Goal: Communication & Community: Answer question/provide support

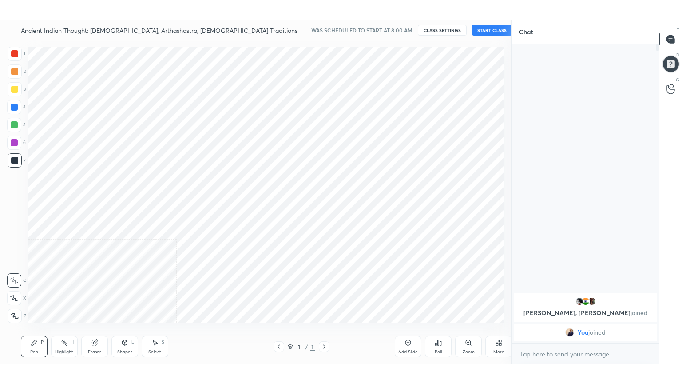
scroll to position [44138, 43949]
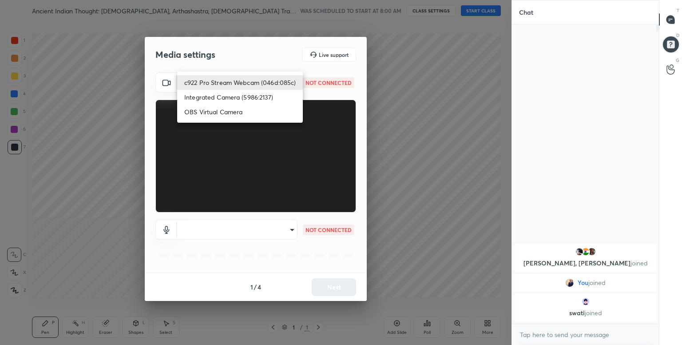
click at [277, 88] on body "1 2 3 4 5 6 7 C X Z C X Z E E Erase all H H Ancient Indian Thought: [PERSON_NAM…" at bounding box center [341, 172] width 682 height 345
click at [277, 88] on li "c922 Pro Stream Webcam (046d:085c)" at bounding box center [240, 82] width 126 height 15
type input "655086f270081f62b882c44ceb5b5c0c7309511afe53fd991c28718da7ac9e37"
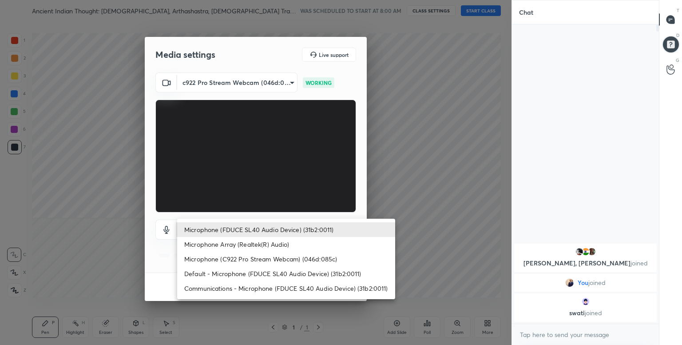
click at [263, 228] on body "1 2 3 4 5 6 7 C X Z C X Z E E Erase all H H Ancient Indian Thought: [PERSON_NAM…" at bounding box center [341, 172] width 682 height 345
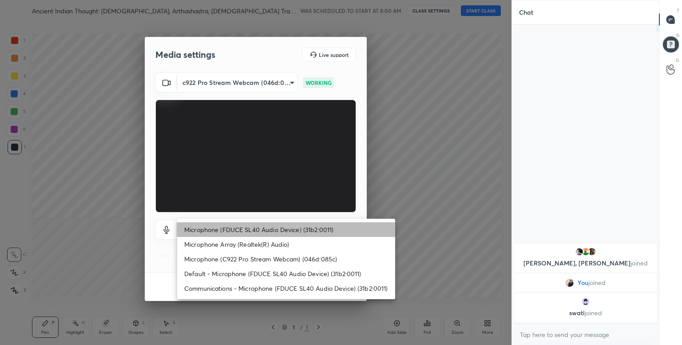
click at [287, 229] on li "Microphone (FDUCE SL40 Audio Device) (31b2:0011)" at bounding box center [286, 229] width 218 height 15
type input "ad0a4bae3888b6938258fe8b4868b51016036019d26e62805112170dd01b6740"
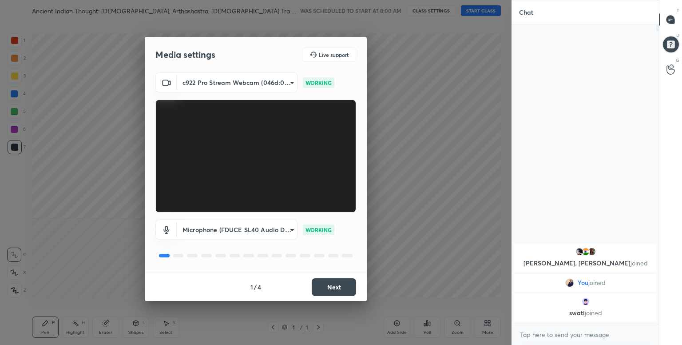
click at [326, 286] on button "Next" at bounding box center [334, 287] width 44 height 18
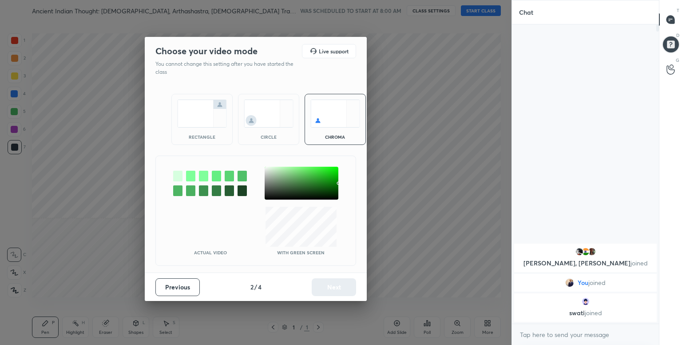
click at [174, 176] on div at bounding box center [177, 176] width 9 height 11
click at [334, 281] on button "Next" at bounding box center [334, 287] width 44 height 18
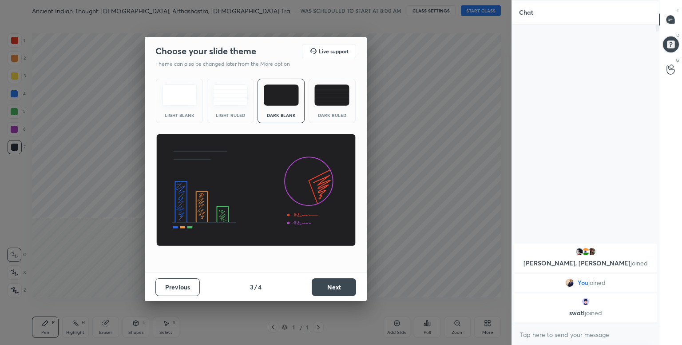
click at [337, 108] on div "Dark Ruled" at bounding box center [332, 101] width 47 height 44
click at [323, 287] on button "Next" at bounding box center [334, 287] width 44 height 18
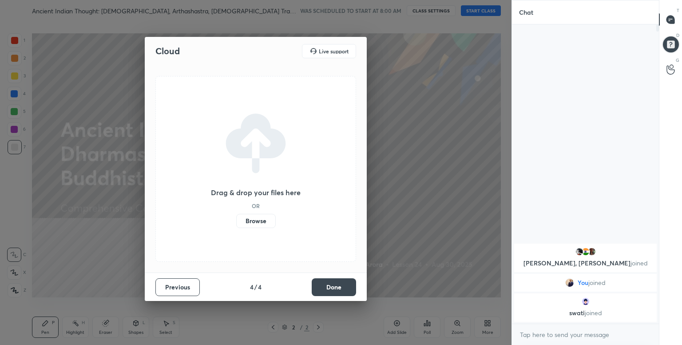
click at [256, 224] on label "Browse" at bounding box center [256, 221] width 40 height 14
click at [236, 224] on input "Browse" at bounding box center [236, 221] width 0 height 14
click at [252, 219] on label "Browse" at bounding box center [256, 221] width 40 height 14
click at [236, 219] on input "Browse" at bounding box center [236, 221] width 0 height 14
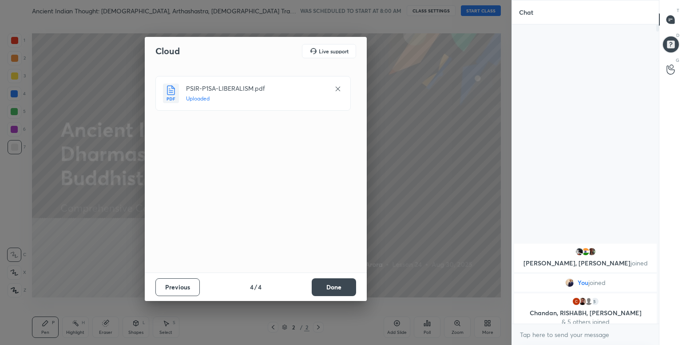
click at [323, 290] on button "Done" at bounding box center [334, 287] width 44 height 18
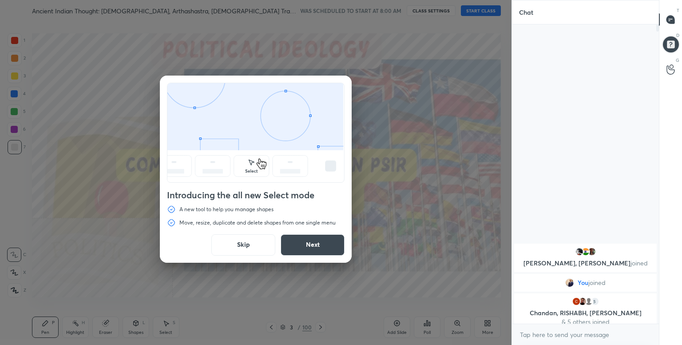
click at [243, 249] on button "Skip" at bounding box center [243, 244] width 64 height 21
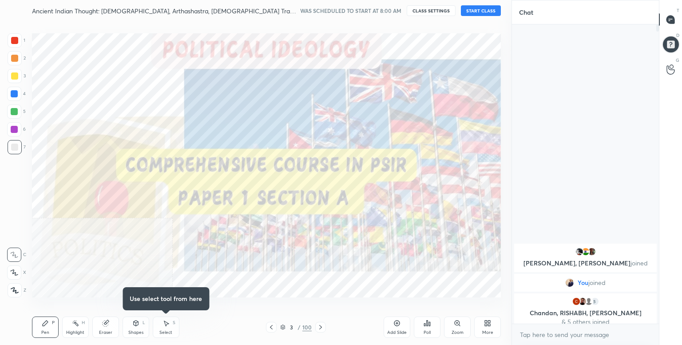
click at [479, 13] on button "START CLASS" at bounding box center [481, 10] width 40 height 11
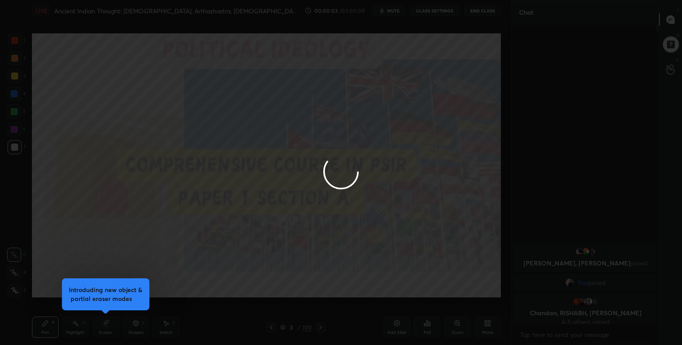
click at [487, 329] on div at bounding box center [341, 172] width 682 height 345
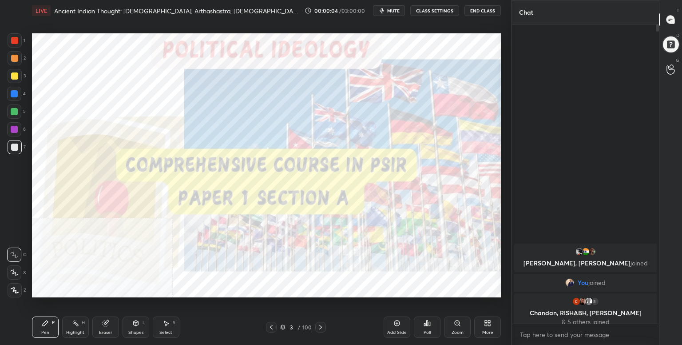
click at [487, 329] on div "More" at bounding box center [487, 326] width 27 height 21
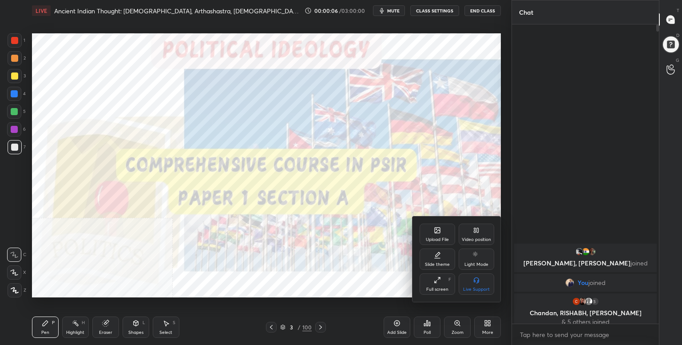
click at [442, 280] on div "Full screen F" at bounding box center [438, 283] width 36 height 21
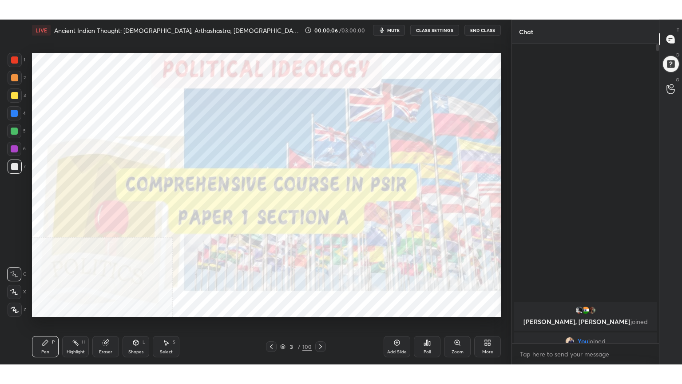
scroll to position [262, 144]
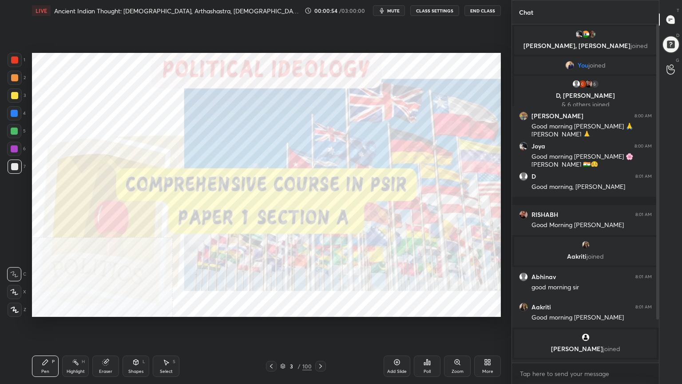
click at [11, 59] on div at bounding box center [14, 59] width 7 height 7
click at [16, 310] on icon at bounding box center [15, 310] width 8 height 6
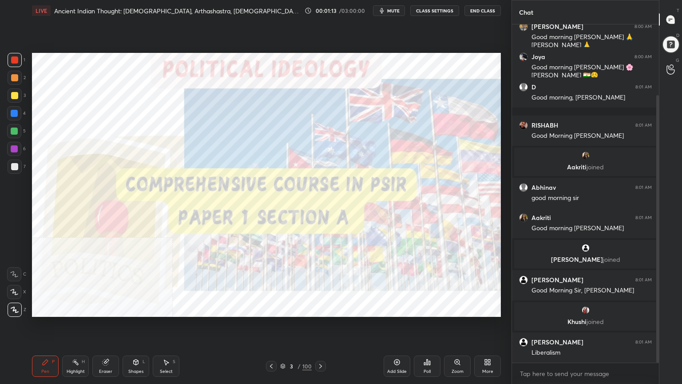
scroll to position [98, 0]
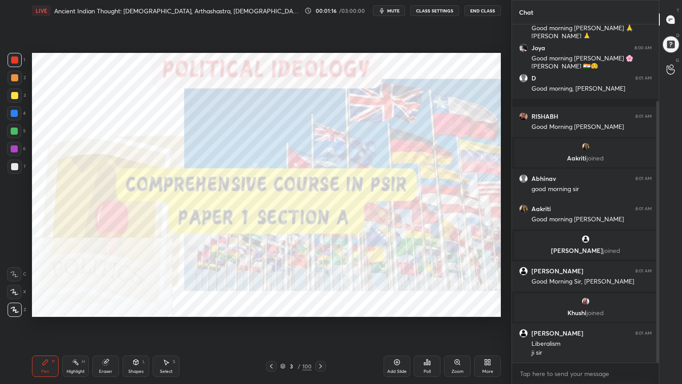
click at [280, 344] on icon at bounding box center [282, 365] width 5 height 5
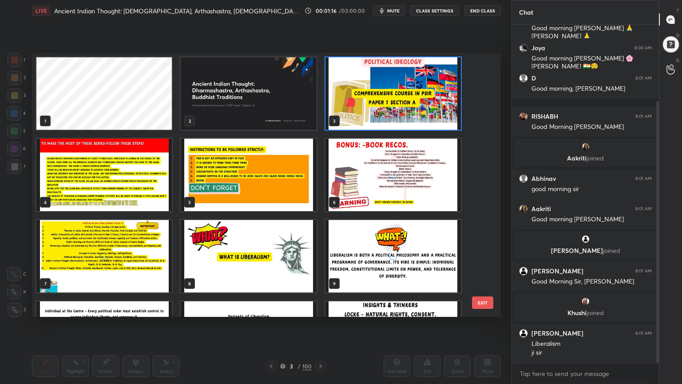
scroll to position [261, 465]
click at [286, 268] on img "grid" at bounding box center [248, 256] width 135 height 72
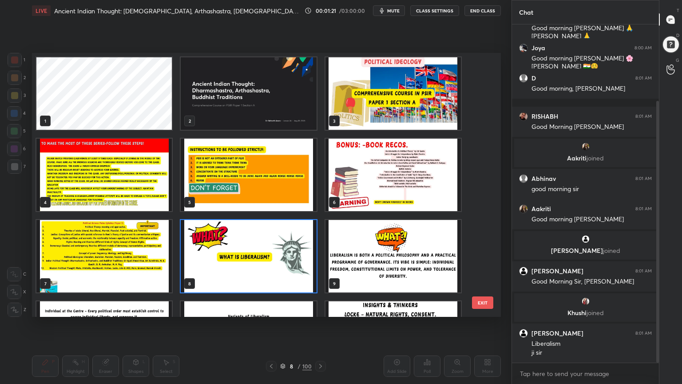
click at [286, 268] on img "grid" at bounding box center [248, 256] width 135 height 72
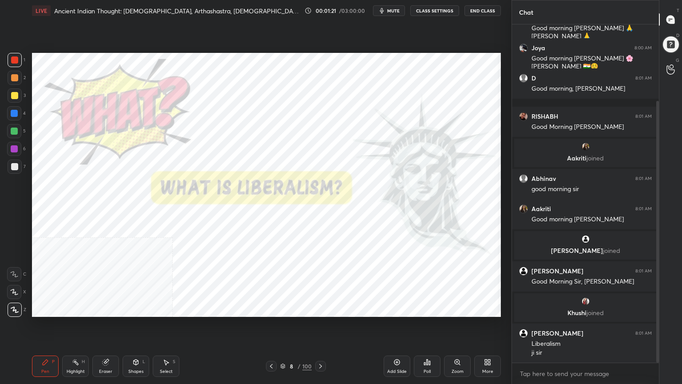
click at [286, 268] on img "grid" at bounding box center [248, 256] width 135 height 72
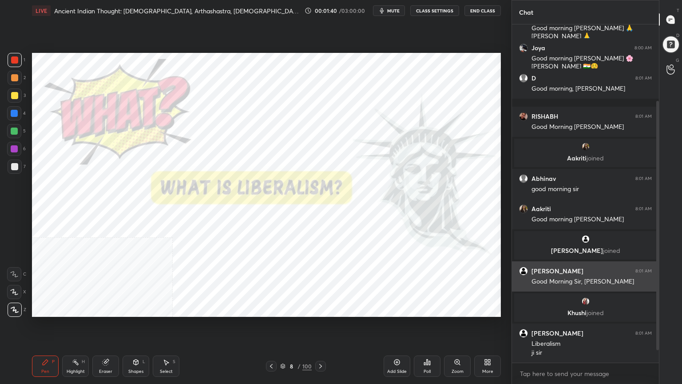
scroll to position [128, 0]
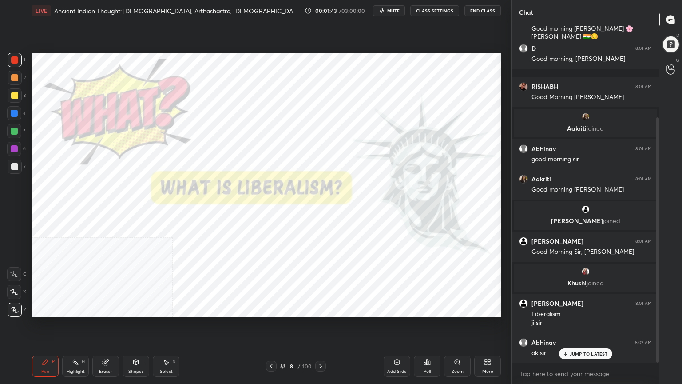
click at [284, 344] on icon at bounding box center [282, 365] width 5 height 5
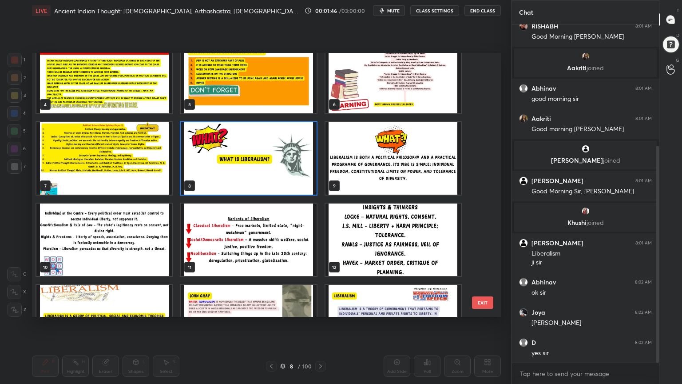
scroll to position [119, 0]
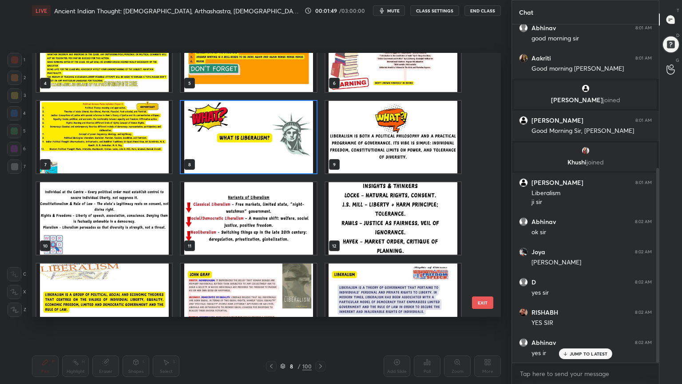
click at [242, 148] on img "grid" at bounding box center [248, 137] width 135 height 72
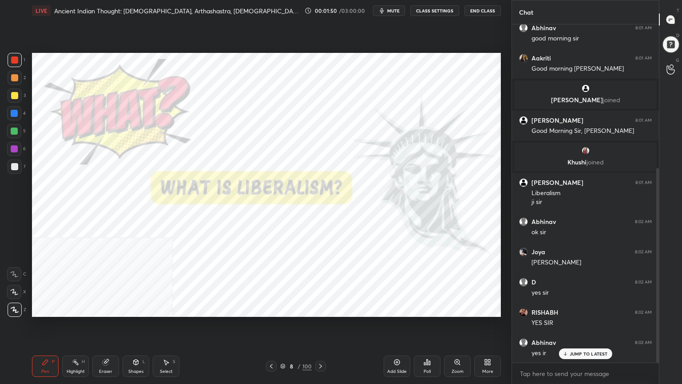
click at [242, 149] on img "grid" at bounding box center [248, 137] width 135 height 72
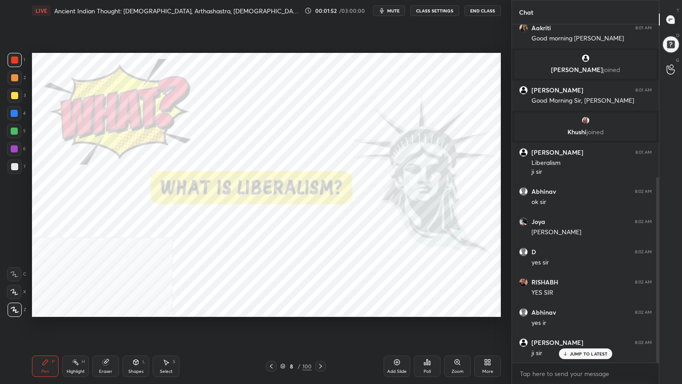
click at [394, 344] on div "Add Slide" at bounding box center [397, 365] width 27 height 21
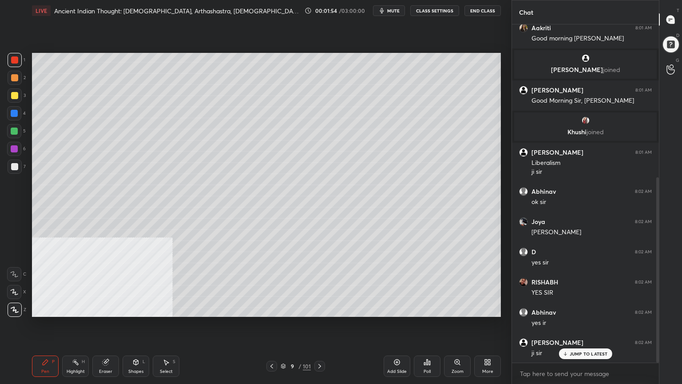
click at [15, 165] on div at bounding box center [14, 166] width 7 height 7
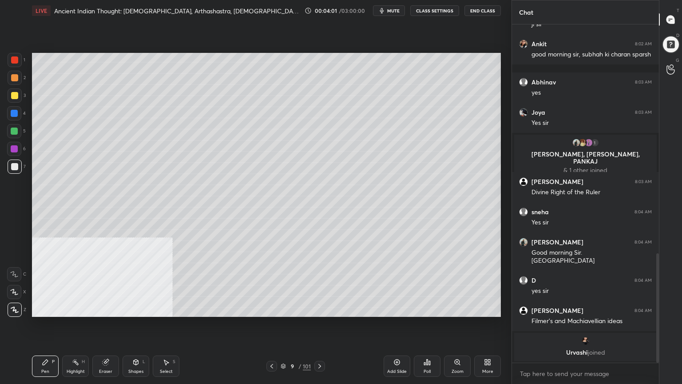
scroll to position [705, 0]
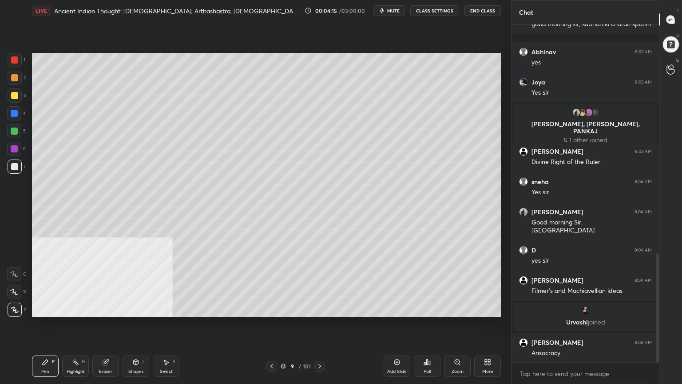
click at [137, 344] on div "Shapes L" at bounding box center [136, 365] width 27 height 21
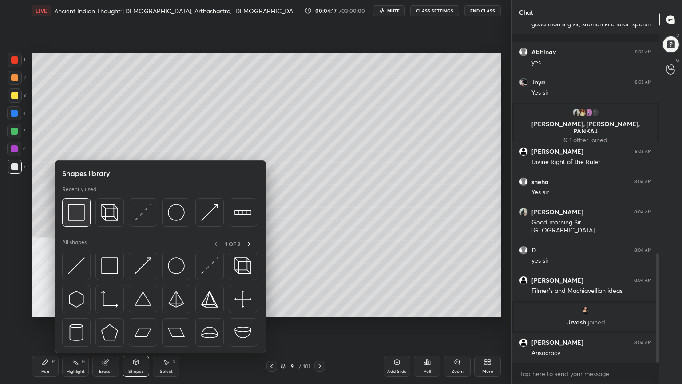
click at [76, 212] on img at bounding box center [76, 212] width 17 height 17
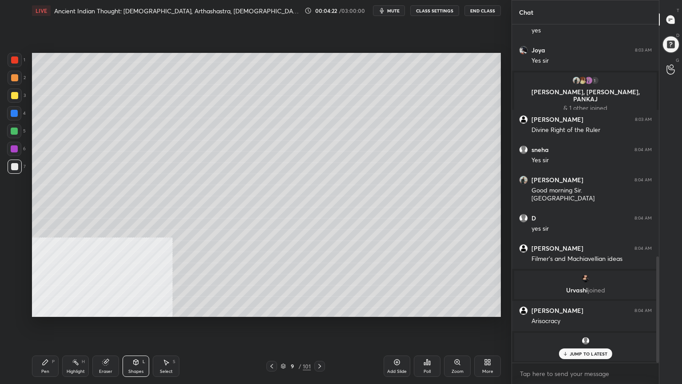
scroll to position [689, 0]
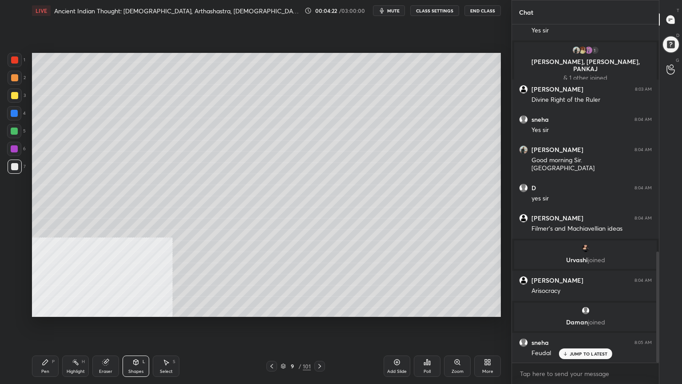
click at [48, 344] on icon at bounding box center [45, 362] width 7 height 7
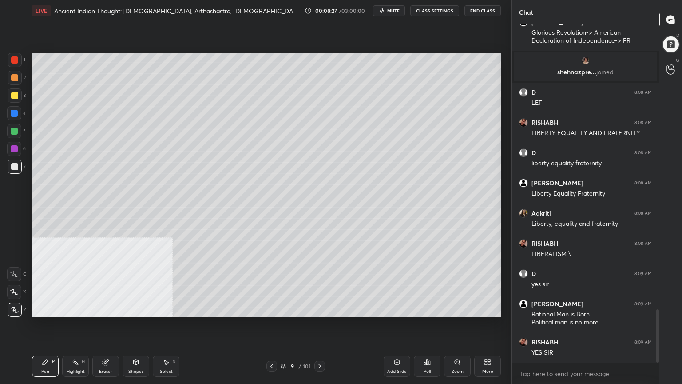
scroll to position [1809, 0]
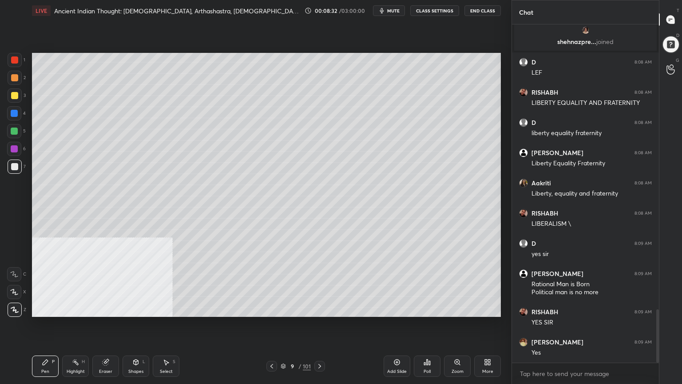
click at [400, 344] on div "Add Slide" at bounding box center [397, 365] width 27 height 21
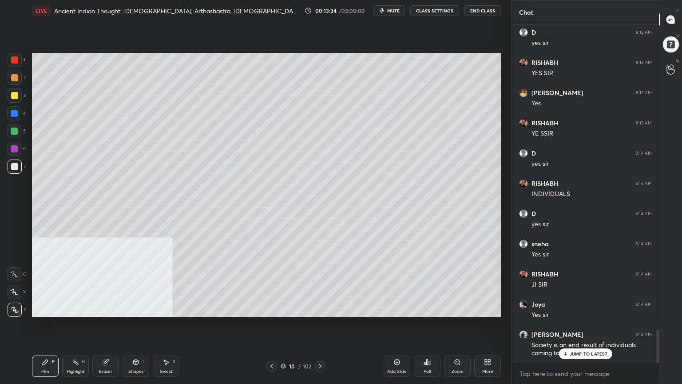
scroll to position [3158, 0]
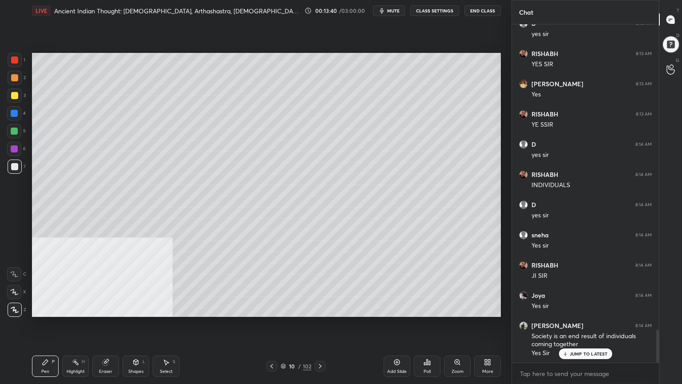
click at [284, 344] on icon at bounding box center [283, 365] width 5 height 5
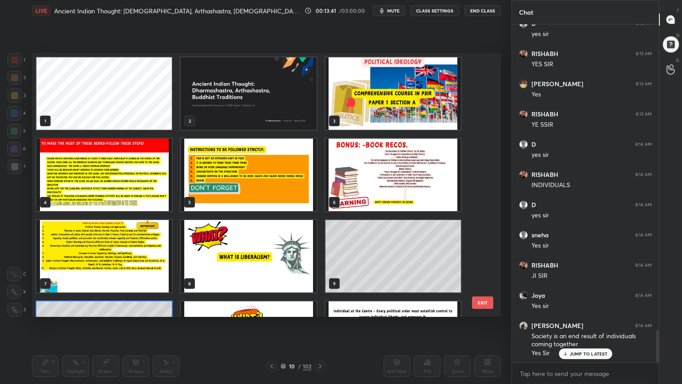
scroll to position [261, 465]
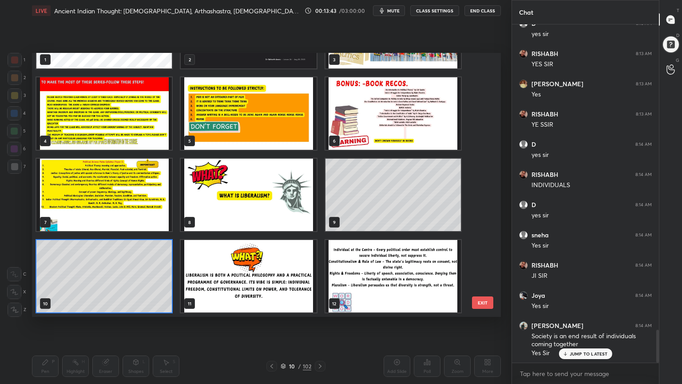
click at [395, 273] on img "grid" at bounding box center [393, 276] width 135 height 72
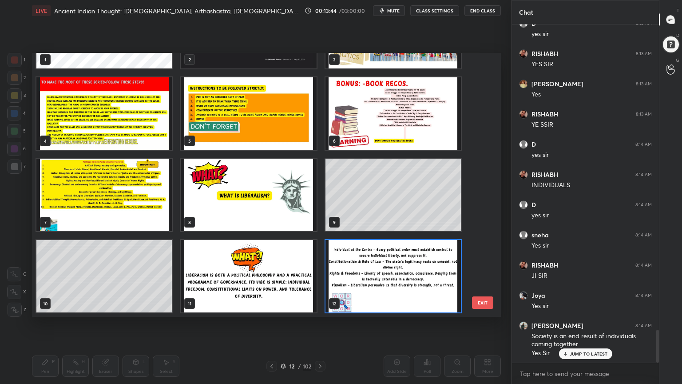
click at [394, 274] on img "grid" at bounding box center [393, 276] width 135 height 72
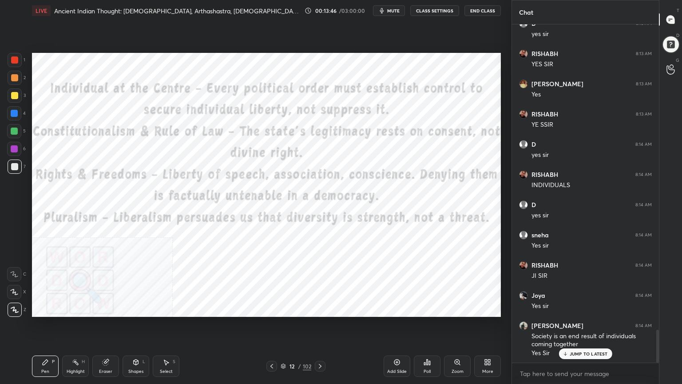
click at [12, 60] on div at bounding box center [14, 59] width 7 height 7
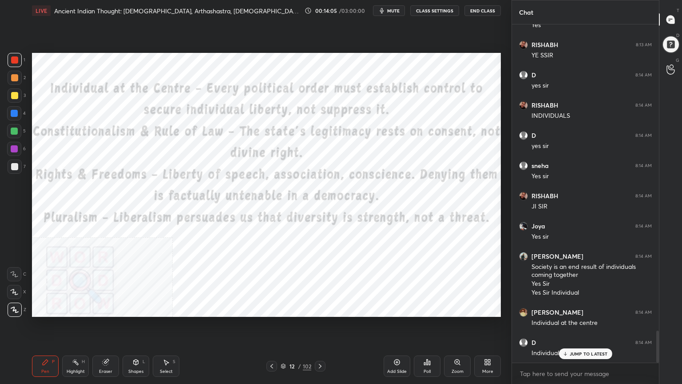
scroll to position [3257, 0]
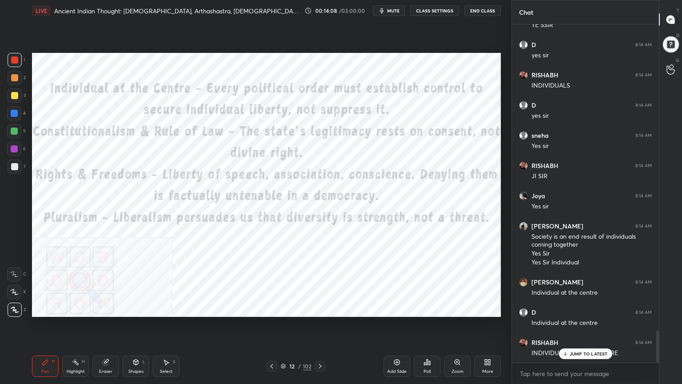
click at [398, 344] on div "Add Slide" at bounding box center [397, 365] width 27 height 21
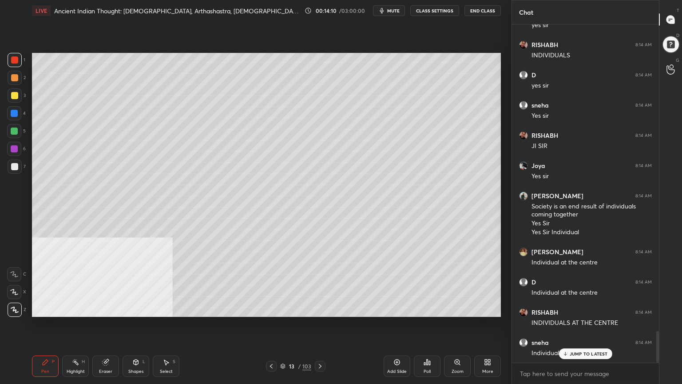
scroll to position [3326, 0]
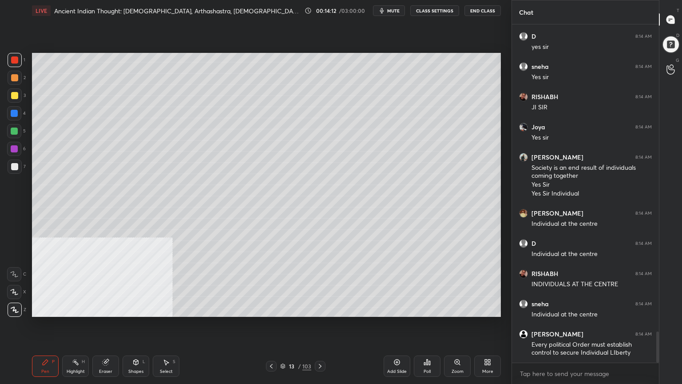
click at [12, 93] on div at bounding box center [14, 95] width 7 height 7
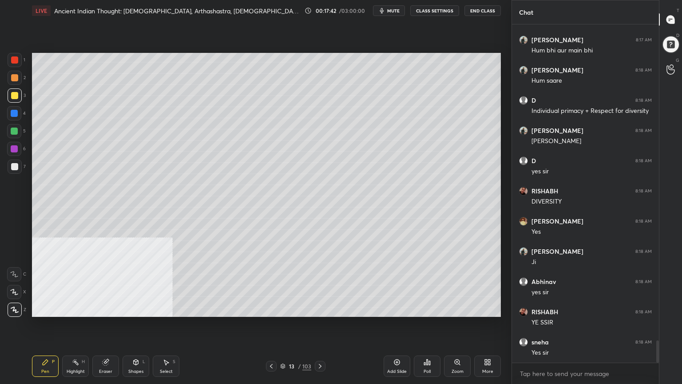
scroll to position [4798, 0]
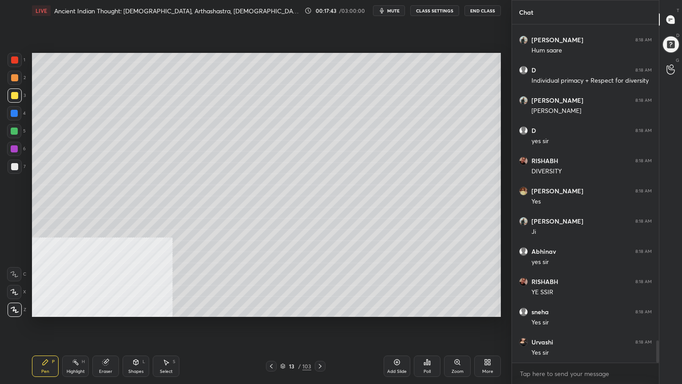
click at [271, 344] on icon at bounding box center [271, 366] width 7 height 7
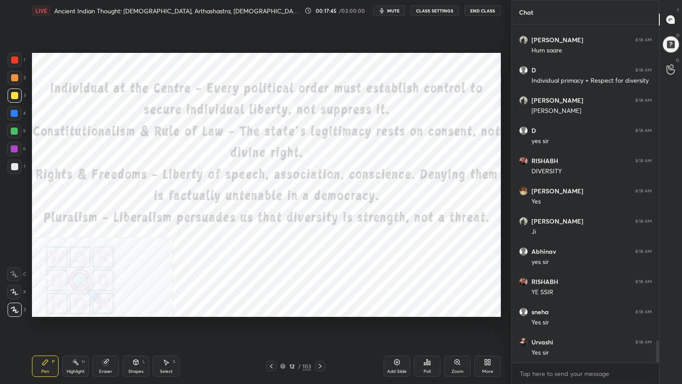
drag, startPoint x: 14, startPoint y: 57, endPoint x: 27, endPoint y: 116, distance: 59.9
click at [14, 58] on div at bounding box center [14, 59] width 7 height 7
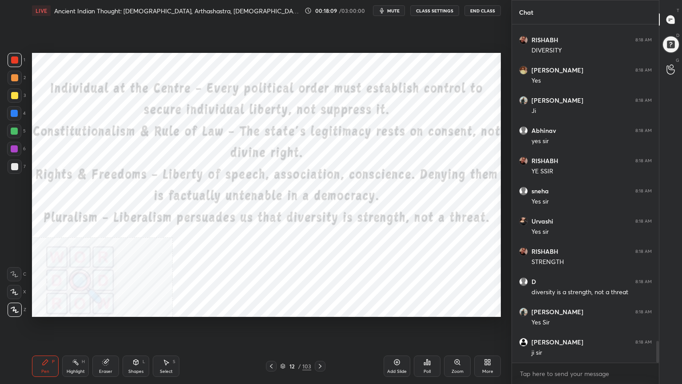
scroll to position [4949, 0]
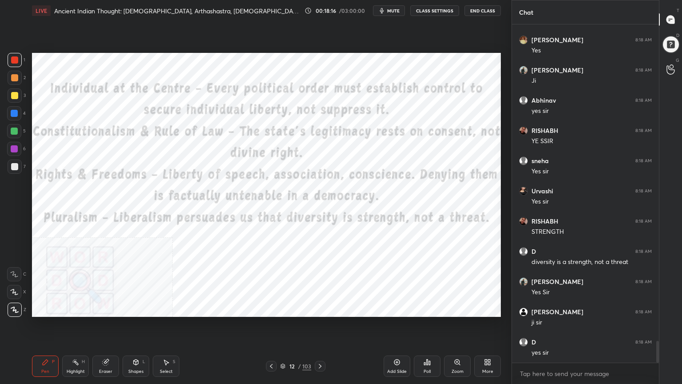
drag, startPoint x: 397, startPoint y: 363, endPoint x: 390, endPoint y: 366, distance: 7.8
click at [396, 344] on icon at bounding box center [397, 362] width 7 height 7
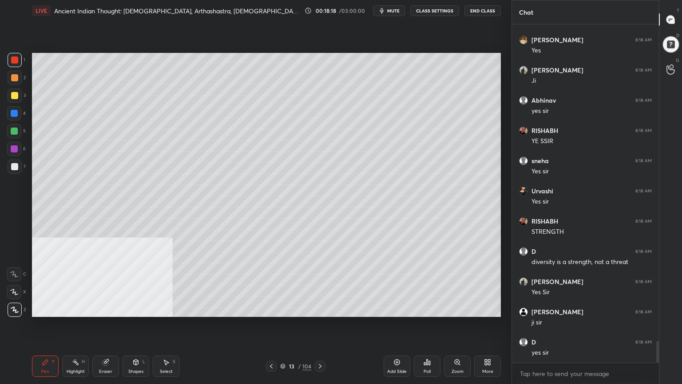
click at [14, 95] on div at bounding box center [14, 95] width 7 height 7
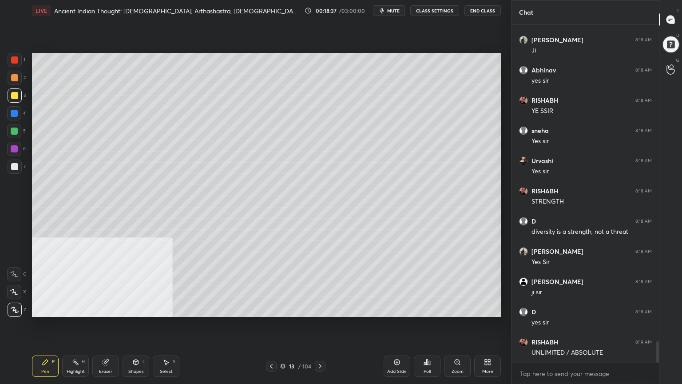
scroll to position [5009, 0]
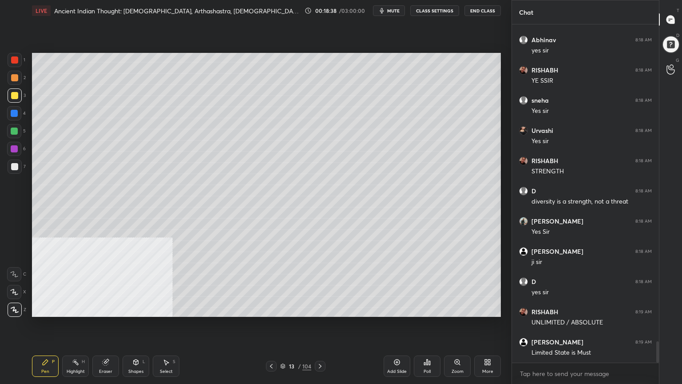
click at [13, 95] on div at bounding box center [14, 95] width 7 height 7
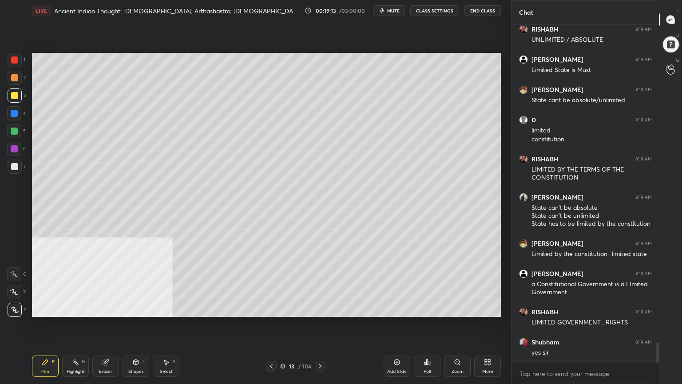
scroll to position [5322, 0]
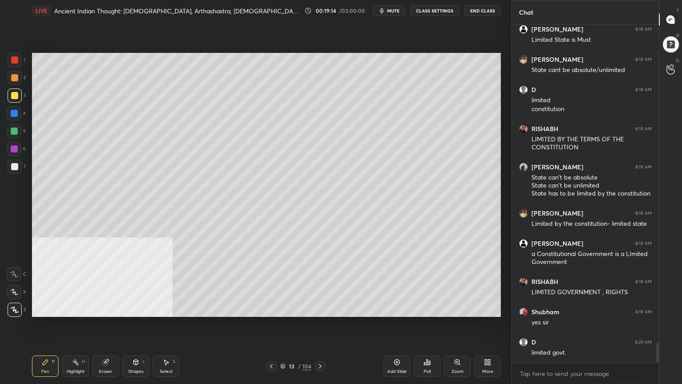
click at [12, 111] on div at bounding box center [14, 113] width 7 height 7
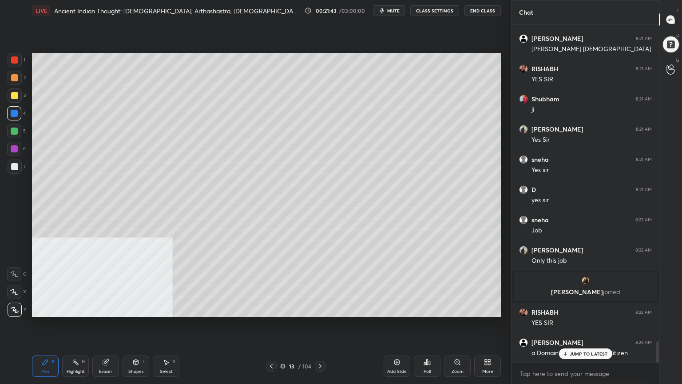
scroll to position [5091, 0]
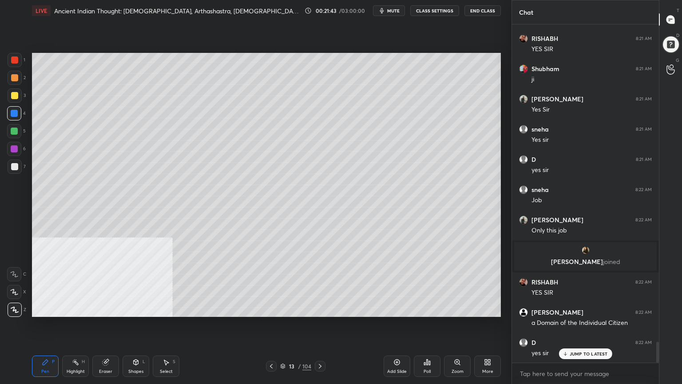
click at [12, 93] on div at bounding box center [14, 95] width 7 height 7
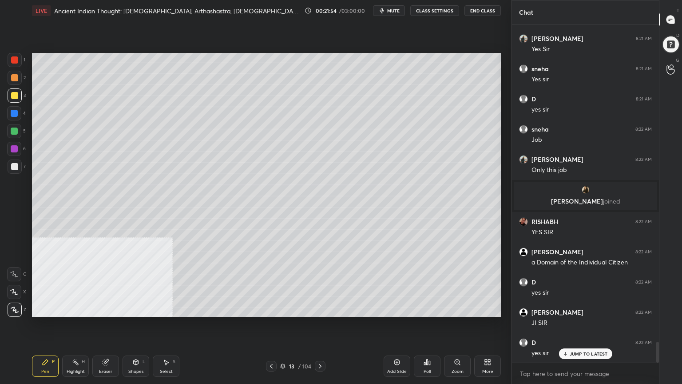
scroll to position [5182, 0]
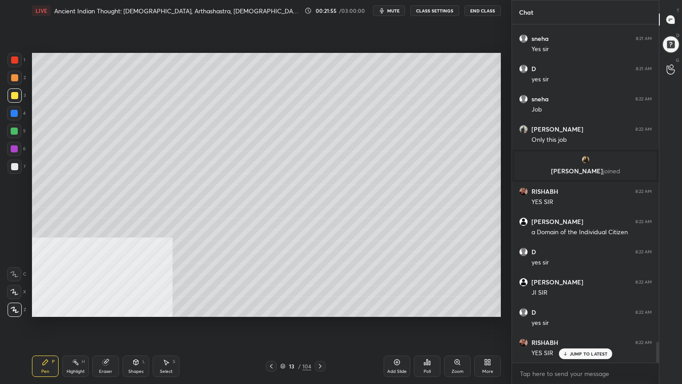
drag, startPoint x: 13, startPoint y: 166, endPoint x: 30, endPoint y: 166, distance: 17.3
click at [14, 166] on div at bounding box center [14, 166] width 7 height 7
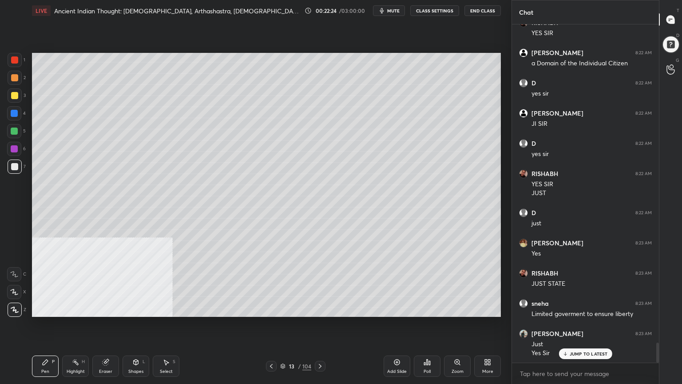
scroll to position [5381, 0]
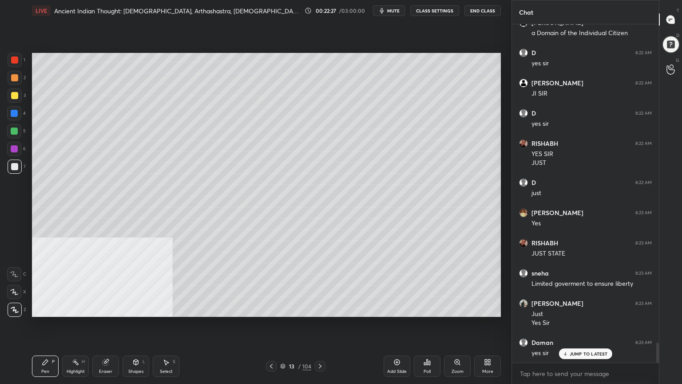
click at [400, 344] on icon at bounding box center [397, 362] width 7 height 7
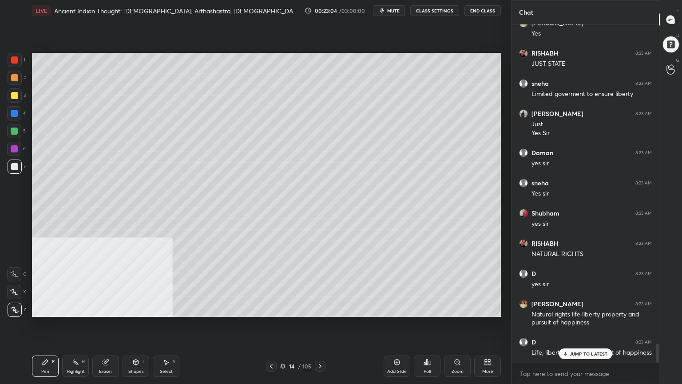
scroll to position [5608, 0]
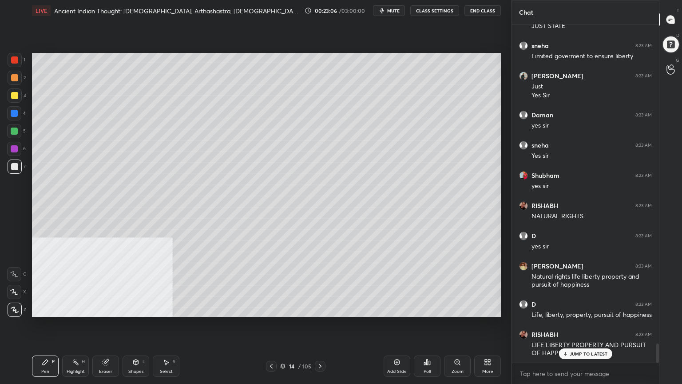
click at [284, 344] on icon at bounding box center [283, 367] width 4 height 1
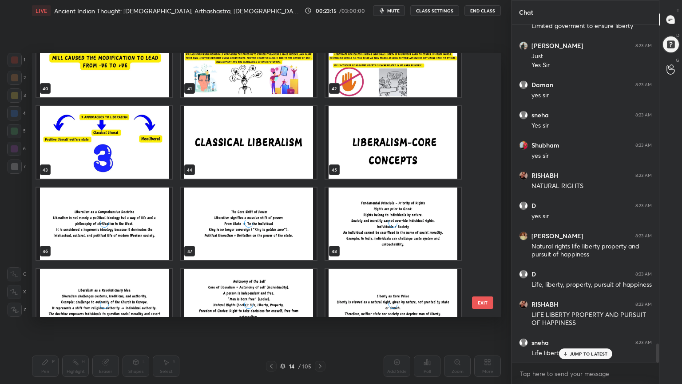
scroll to position [1102, 0]
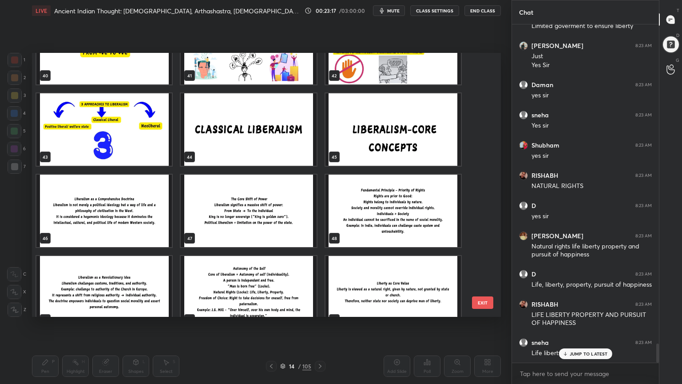
click at [416, 137] on img "grid" at bounding box center [393, 129] width 135 height 72
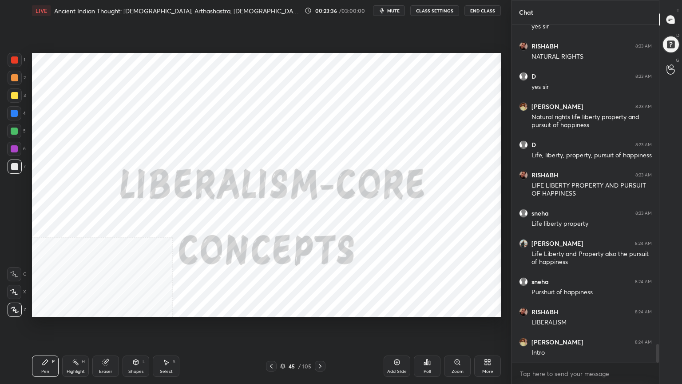
scroll to position [5798, 0]
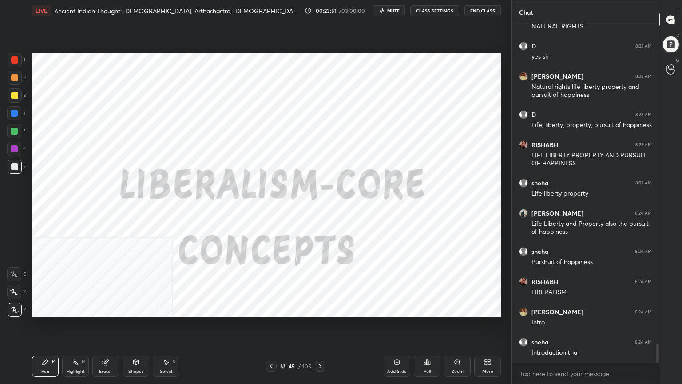
click at [323, 344] on icon at bounding box center [320, 366] width 7 height 7
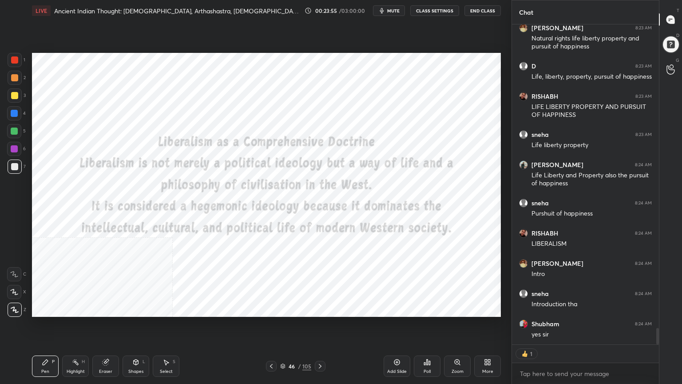
scroll to position [5877, 0]
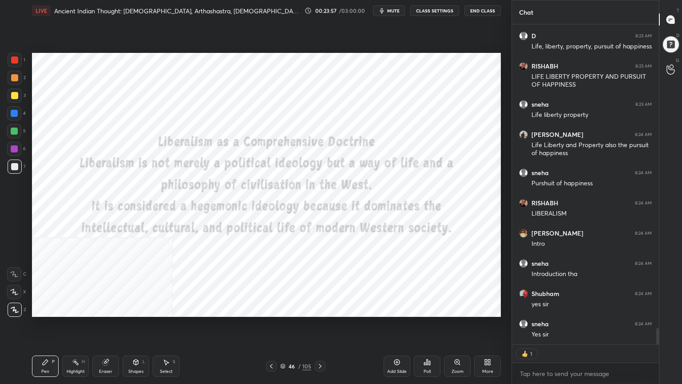
drag, startPoint x: 16, startPoint y: 56, endPoint x: 22, endPoint y: 188, distance: 132.1
click at [16, 57] on div at bounding box center [14, 59] width 7 height 7
click at [138, 344] on div "Shapes" at bounding box center [135, 371] width 15 height 4
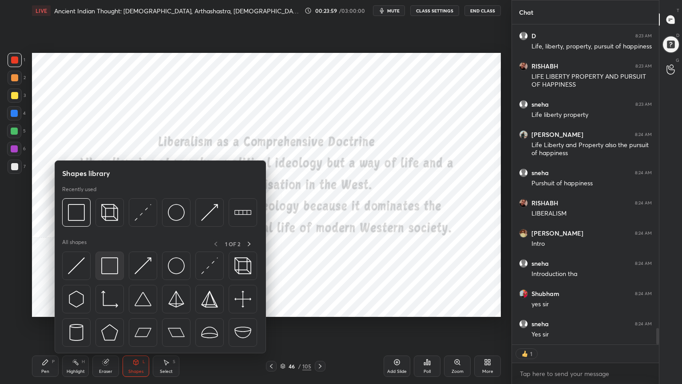
click at [112, 267] on img at bounding box center [109, 265] width 17 height 17
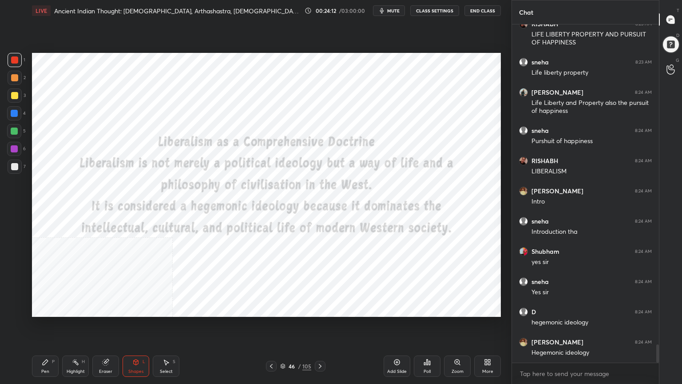
scroll to position [5949, 0]
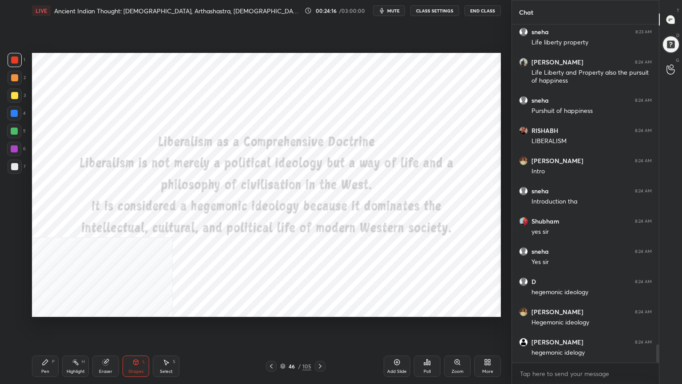
click at [11, 60] on div at bounding box center [14, 59] width 7 height 7
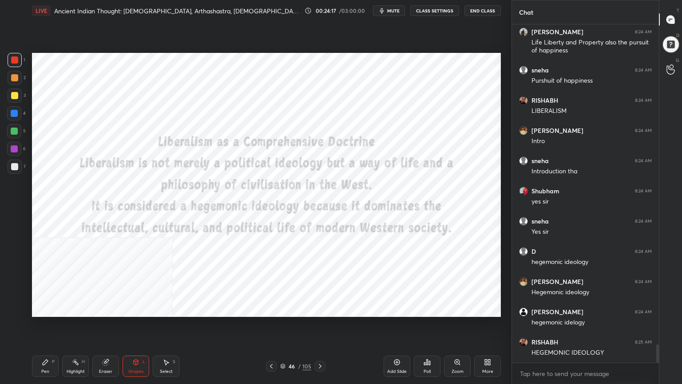
scroll to position [6009, 0]
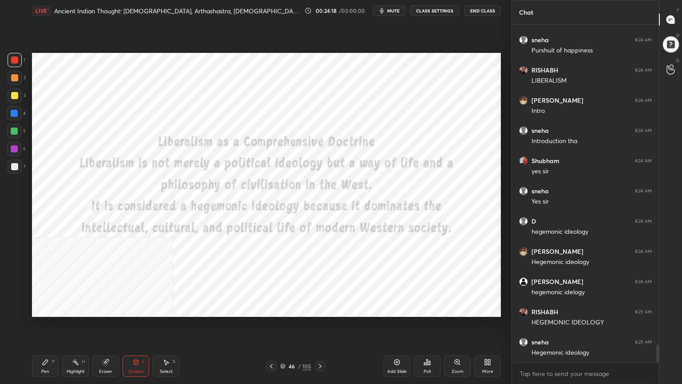
drag, startPoint x: 44, startPoint y: 366, endPoint x: 63, endPoint y: 348, distance: 26.1
click at [44, 344] on div "Pen P" at bounding box center [45, 365] width 27 height 21
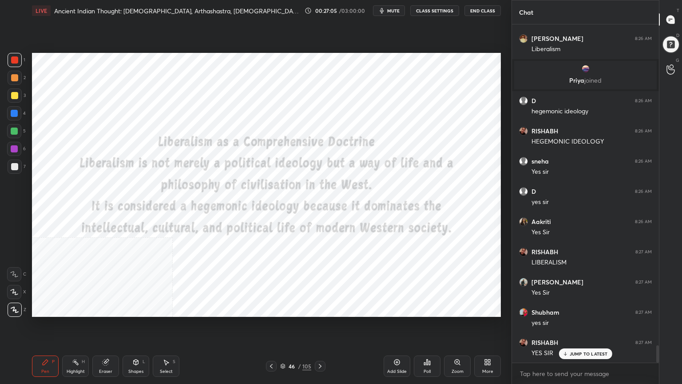
scroll to position [6278, 0]
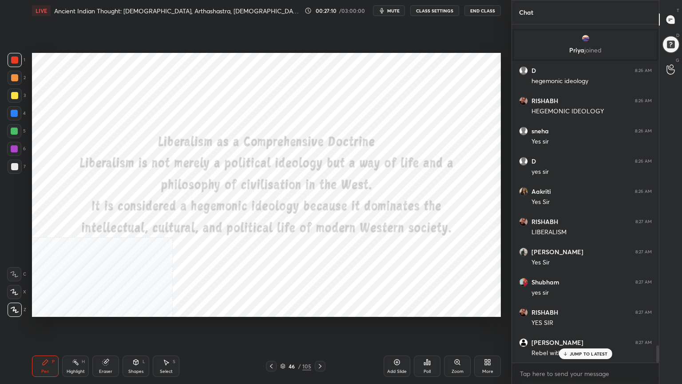
click at [321, 344] on icon at bounding box center [320, 366] width 3 height 4
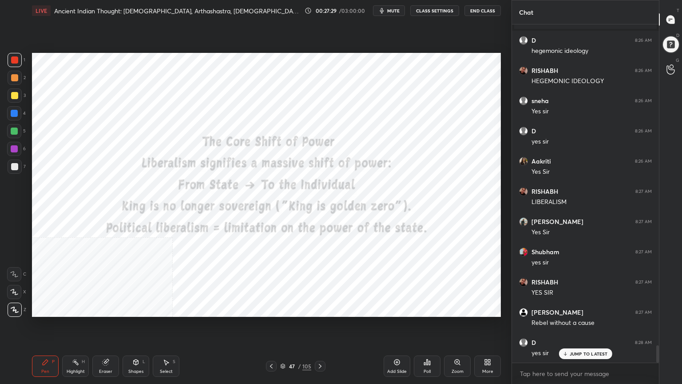
scroll to position [6339, 0]
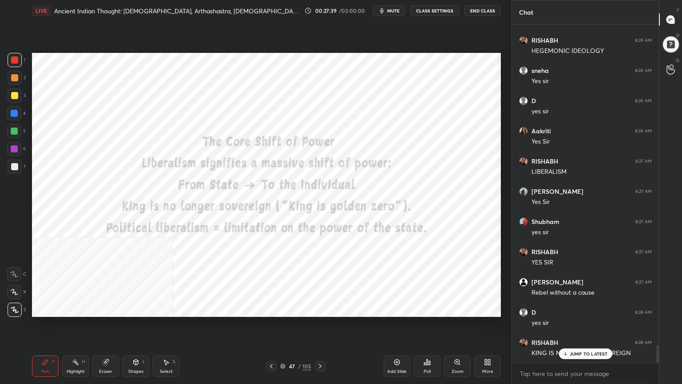
click at [0, 128] on div "1 2 3 4 5 6 7 C X Z C X Z E E Erase all H H" at bounding box center [14, 185] width 28 height 264
click at [13, 113] on div at bounding box center [14, 113] width 7 height 7
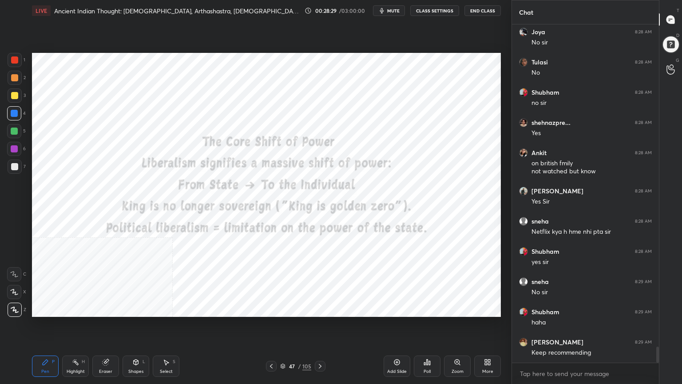
scroll to position [6900, 0]
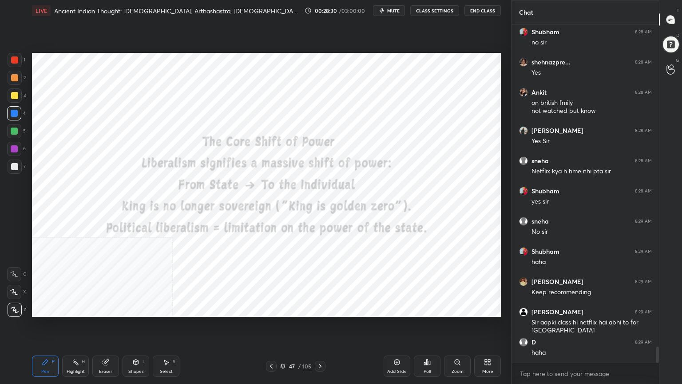
click at [15, 61] on div at bounding box center [14, 59] width 7 height 7
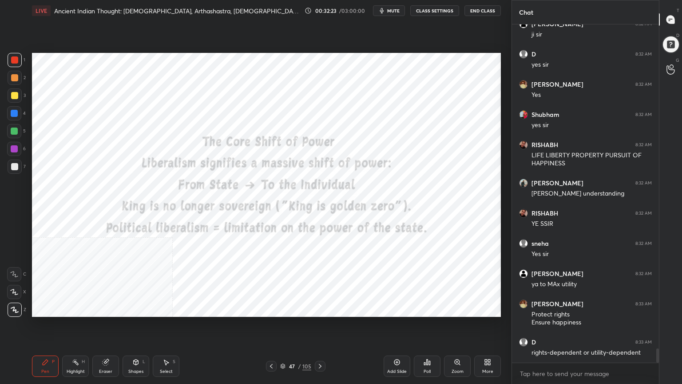
scroll to position [7615, 0]
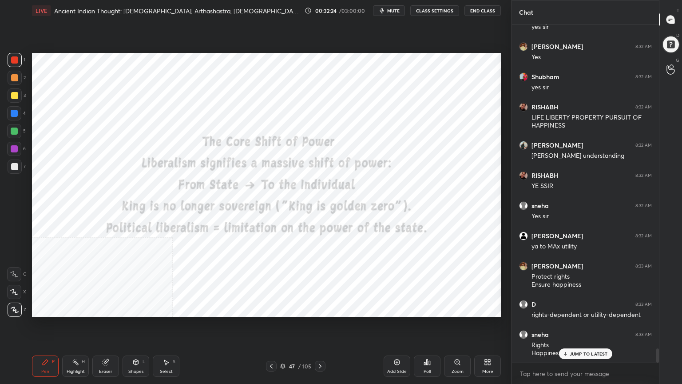
click at [322, 344] on icon at bounding box center [320, 366] width 7 height 7
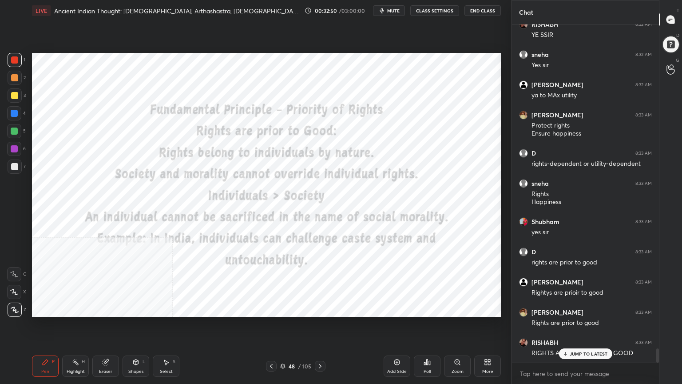
scroll to position [7796, 0]
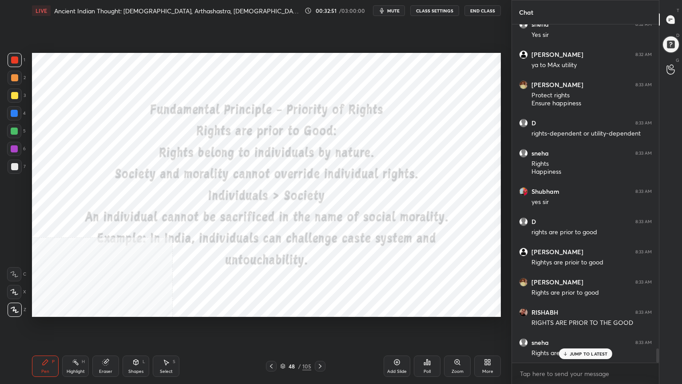
click at [399, 344] on div "Add Slide" at bounding box center [397, 365] width 27 height 21
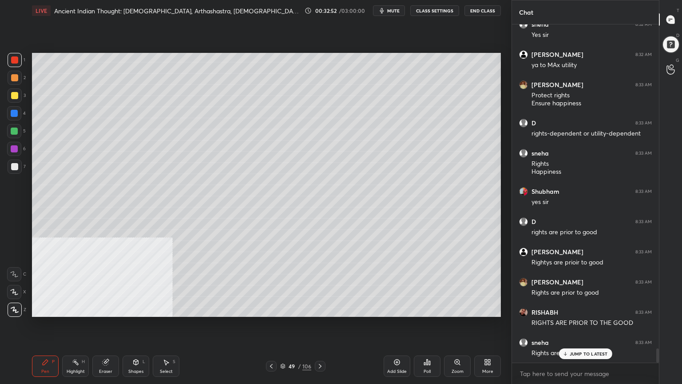
click at [15, 166] on div at bounding box center [14, 166] width 7 height 7
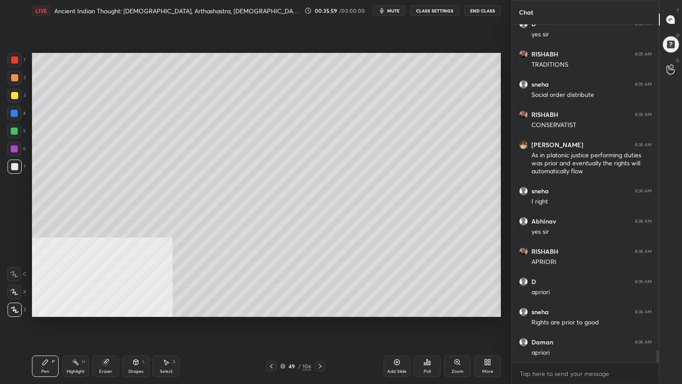
scroll to position [8728, 0]
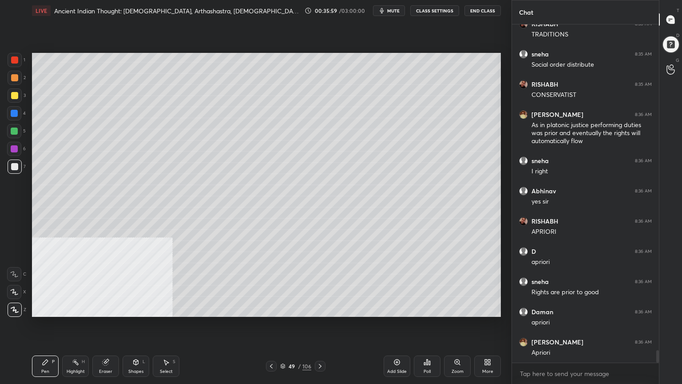
click at [271, 344] on icon at bounding box center [271, 366] width 7 height 7
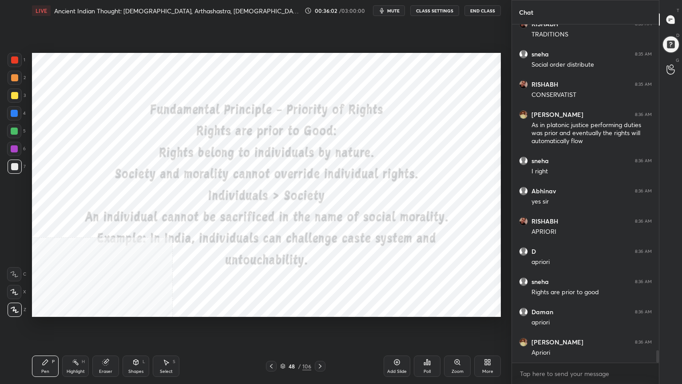
click at [10, 55] on div at bounding box center [15, 60] width 14 height 14
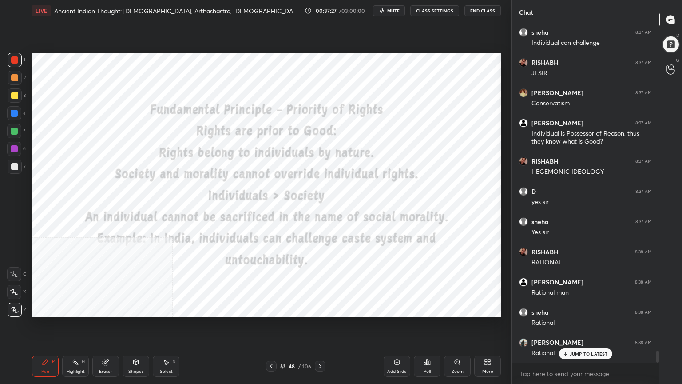
scroll to position [9288, 0]
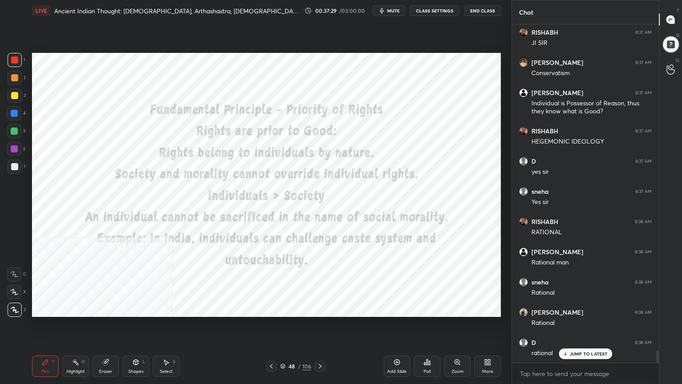
click at [398, 344] on icon at bounding box center [397, 362] width 7 height 7
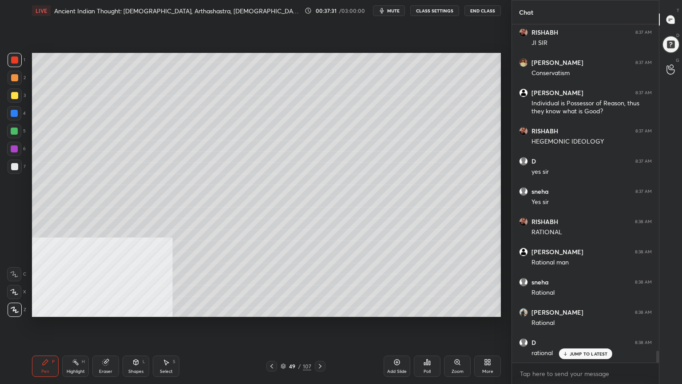
click at [13, 94] on div at bounding box center [14, 95] width 7 height 7
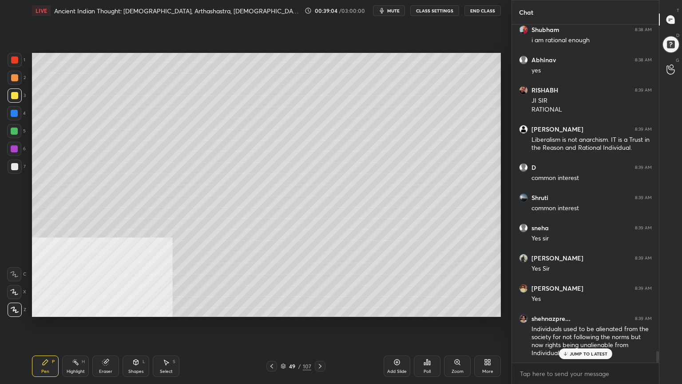
scroll to position [9752, 0]
click at [570, 344] on p "JUMP TO LATEST" at bounding box center [589, 353] width 38 height 5
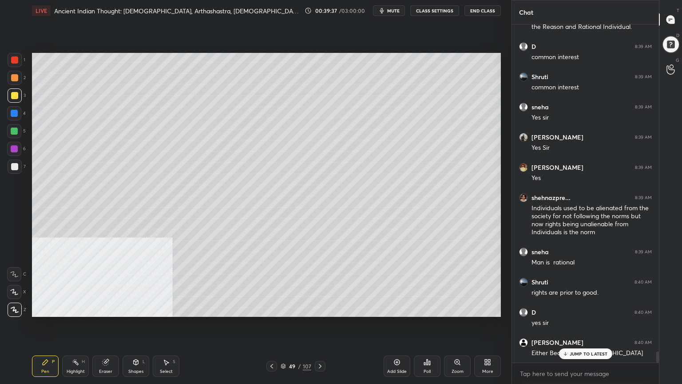
scroll to position [9873, 0]
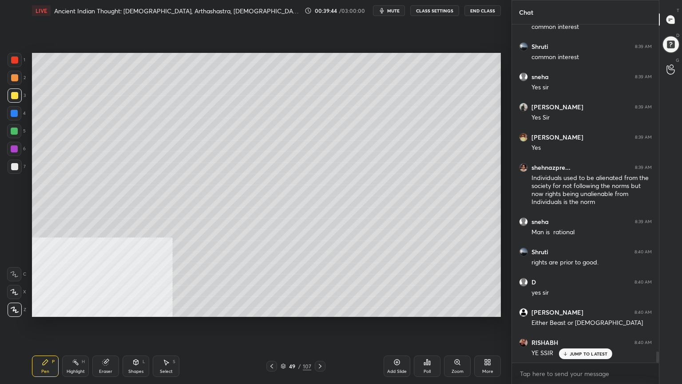
click at [283, 344] on icon at bounding box center [283, 365] width 5 height 5
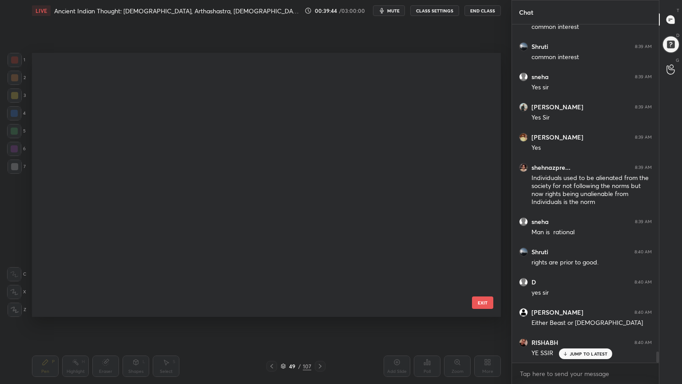
scroll to position [261, 465]
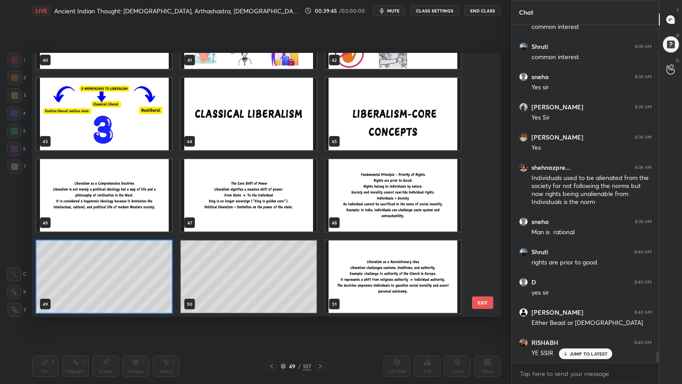
click at [403, 278] on img "grid" at bounding box center [393, 276] width 135 height 72
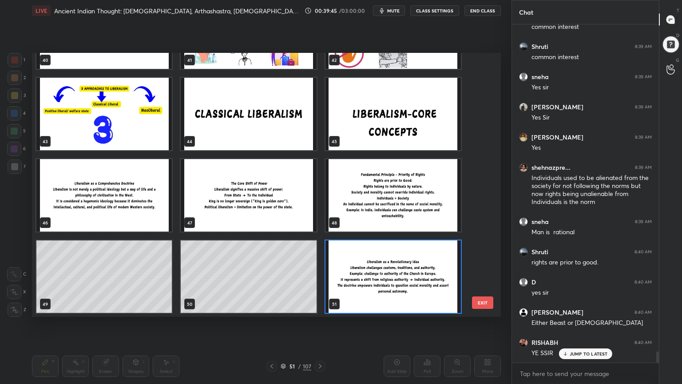
click at [403, 278] on img "grid" at bounding box center [393, 276] width 135 height 72
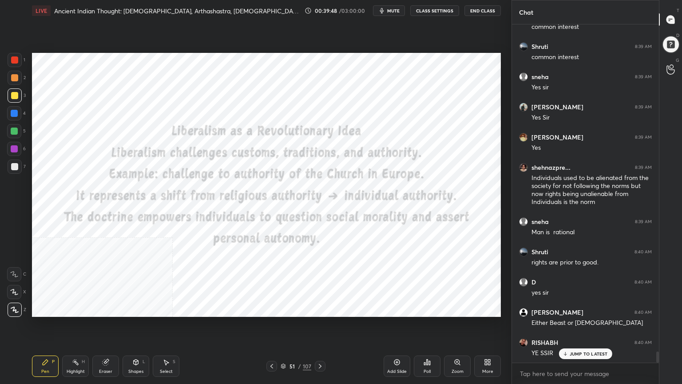
click at [18, 55] on div at bounding box center [15, 60] width 14 height 14
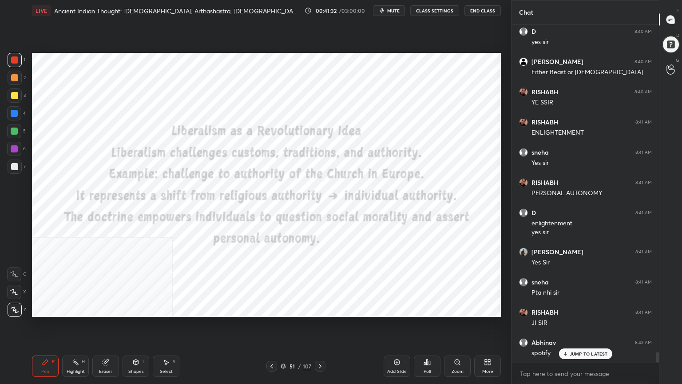
scroll to position [10170, 0]
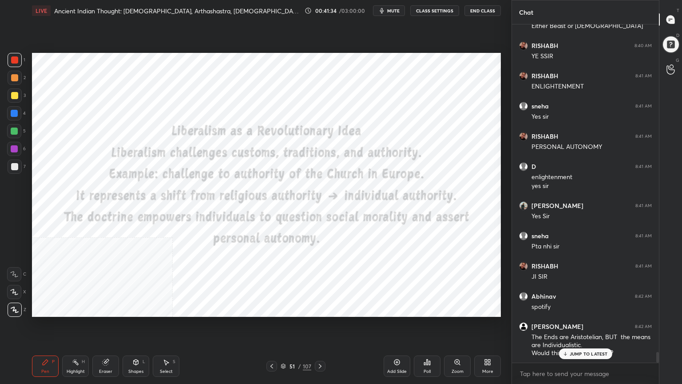
click at [282, 344] on icon at bounding box center [283, 365] width 5 height 5
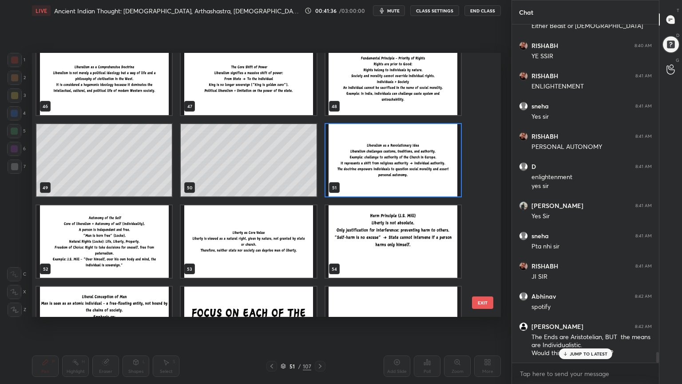
scroll to position [1239, 0]
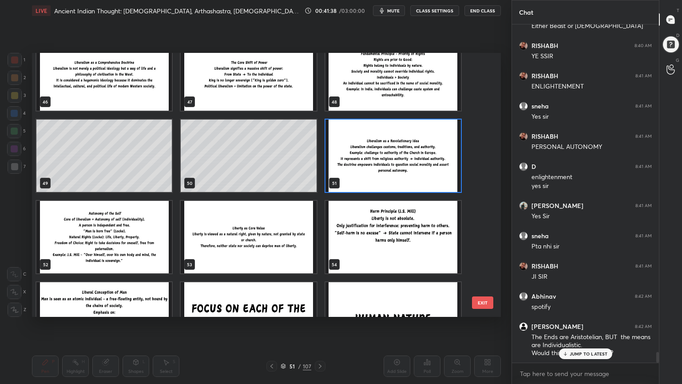
click at [130, 239] on img "grid" at bounding box center [103, 237] width 135 height 72
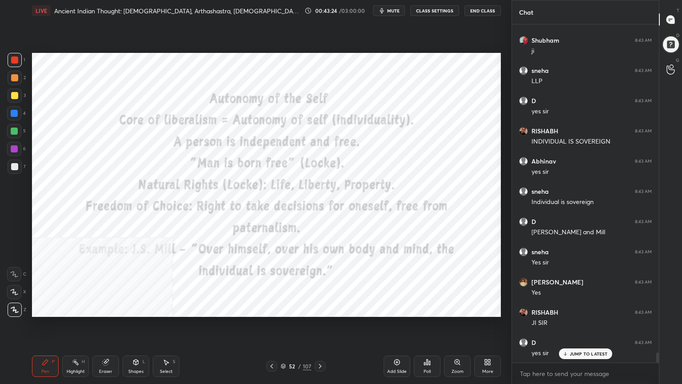
scroll to position [10710, 0]
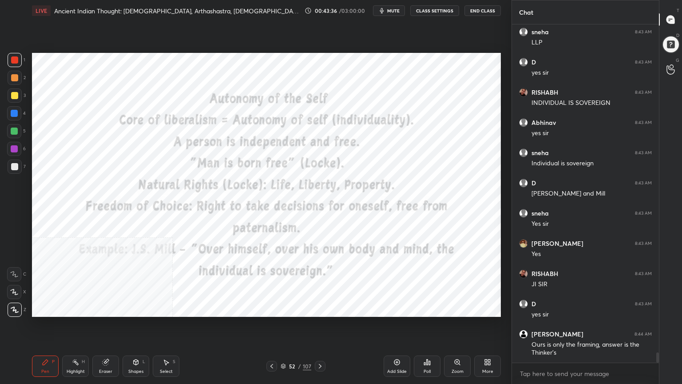
click at [282, 344] on div "52 / 107" at bounding box center [296, 366] width 31 height 8
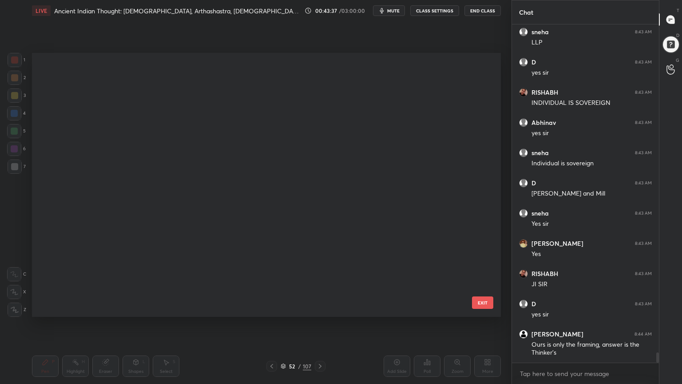
scroll to position [261, 465]
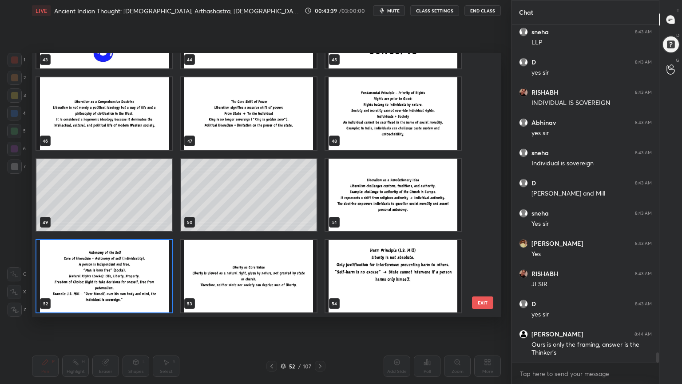
click at [257, 278] on img "grid" at bounding box center [248, 276] width 135 height 72
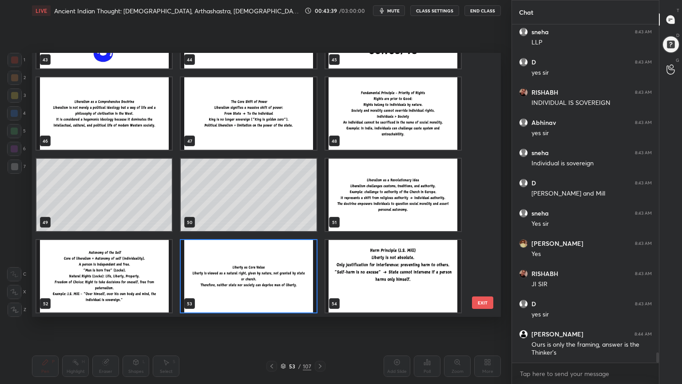
click at [258, 278] on img "grid" at bounding box center [248, 276] width 135 height 72
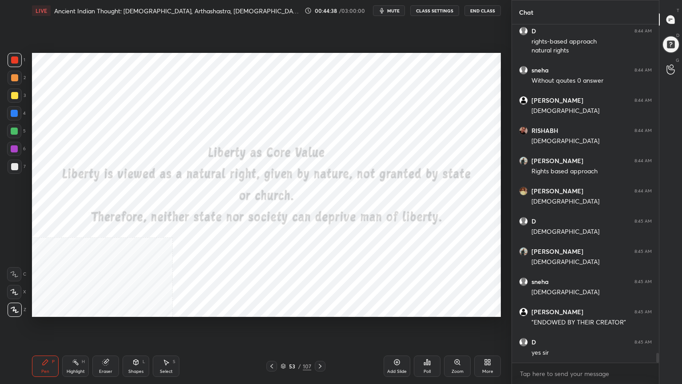
scroll to position [11141, 0]
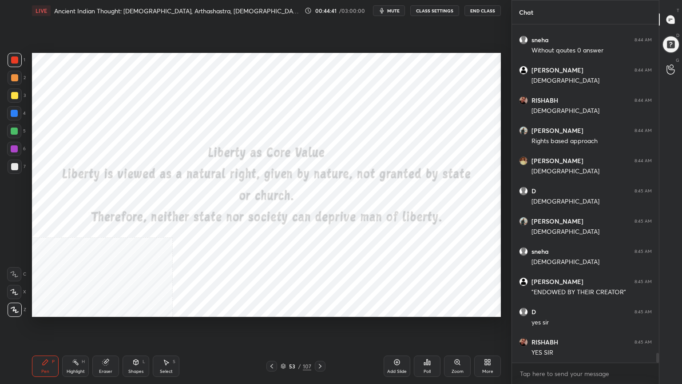
click at [395, 344] on div "Add Slide" at bounding box center [397, 365] width 27 height 21
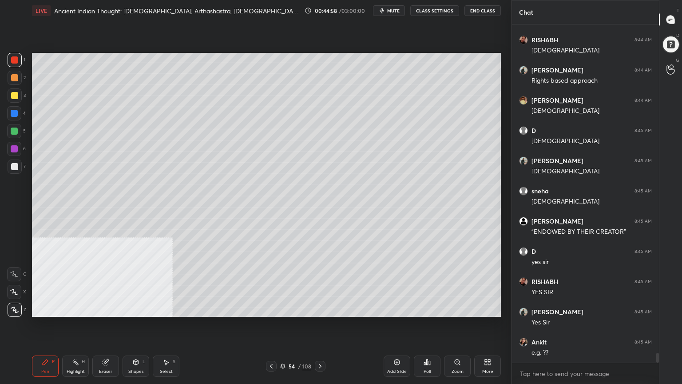
scroll to position [11232, 0]
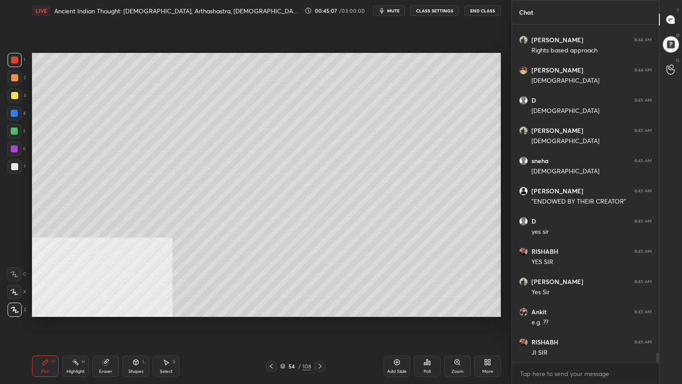
click at [14, 165] on div at bounding box center [14, 166] width 7 height 7
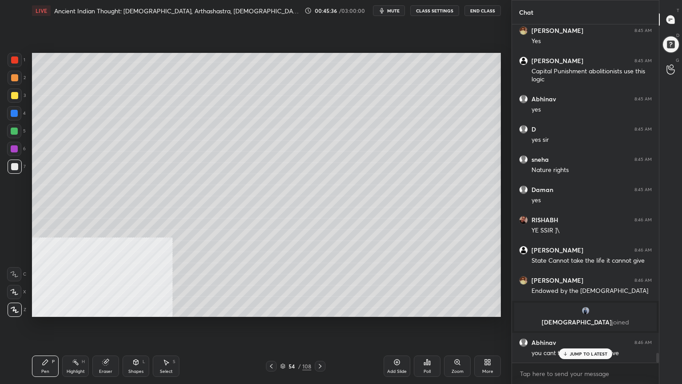
scroll to position [11634, 0]
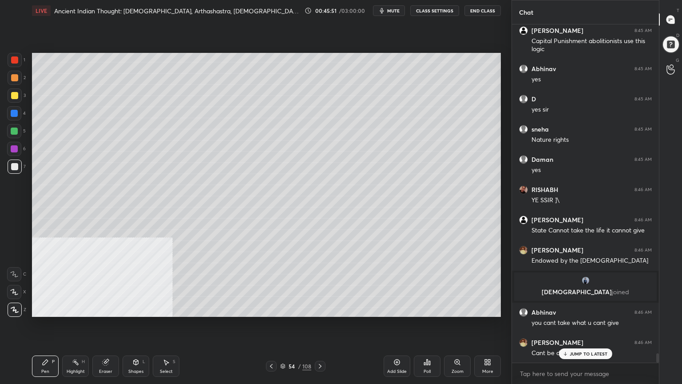
click at [398, 344] on icon at bounding box center [397, 362] width 7 height 7
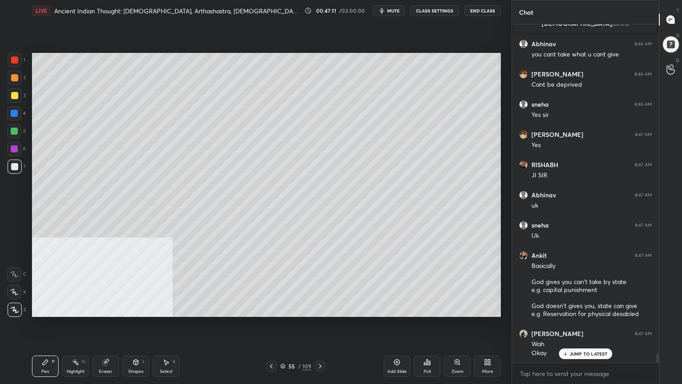
scroll to position [11933, 0]
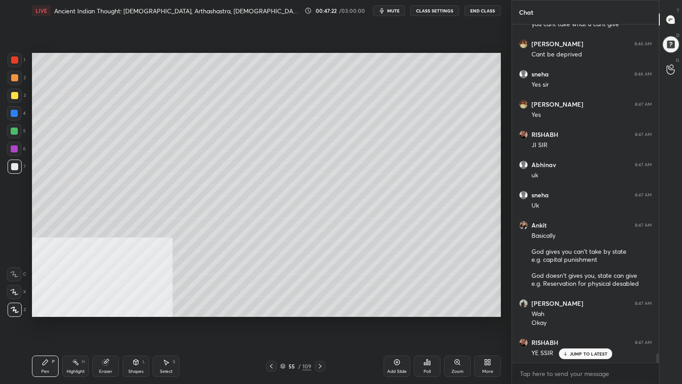
click at [271, 344] on icon at bounding box center [271, 366] width 3 height 4
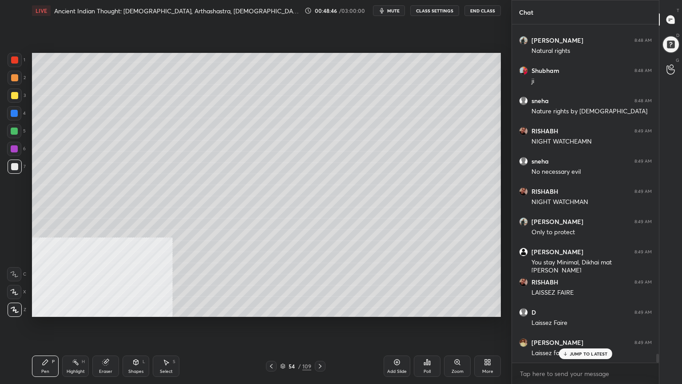
scroll to position [12325, 0]
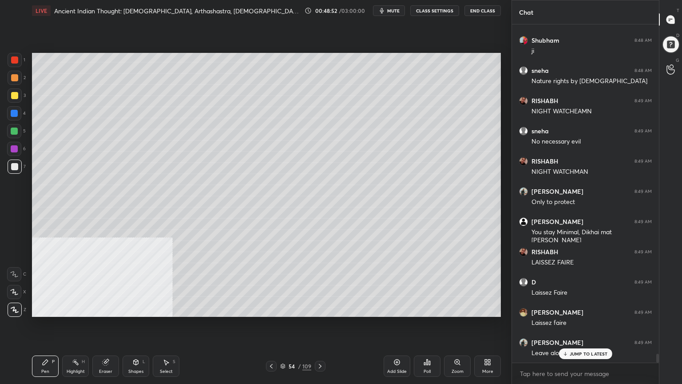
click at [323, 344] on icon at bounding box center [320, 366] width 7 height 7
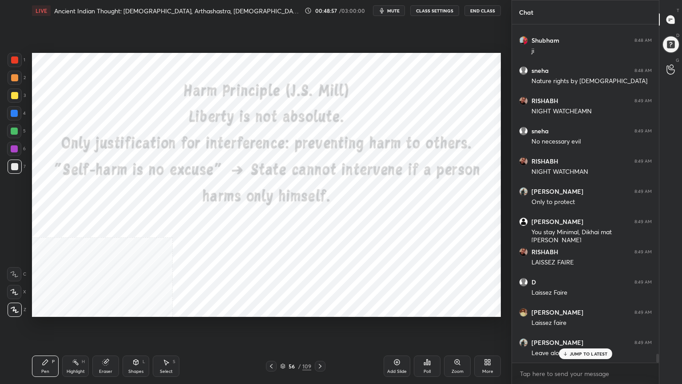
scroll to position [12356, 0]
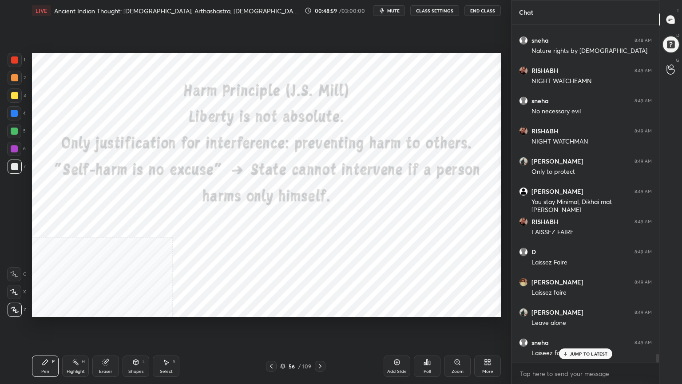
click at [14, 57] on div at bounding box center [14, 59] width 7 height 7
click at [13, 59] on div at bounding box center [14, 59] width 7 height 7
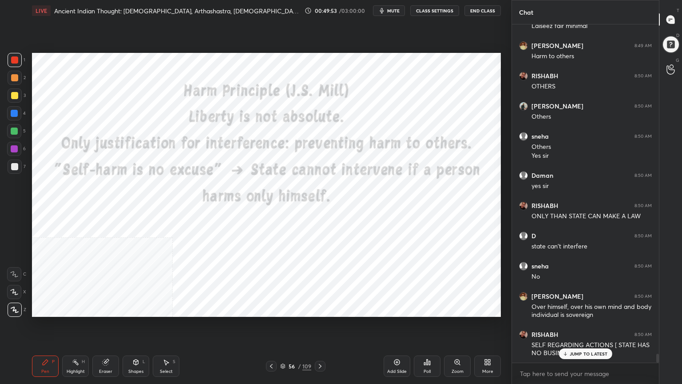
scroll to position [12713, 0]
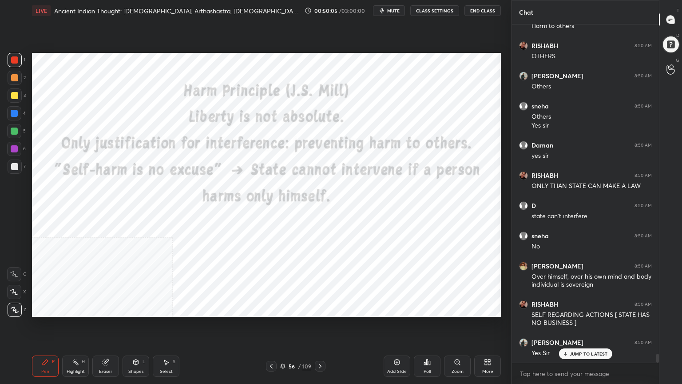
click at [399, 344] on icon at bounding box center [397, 362] width 7 height 7
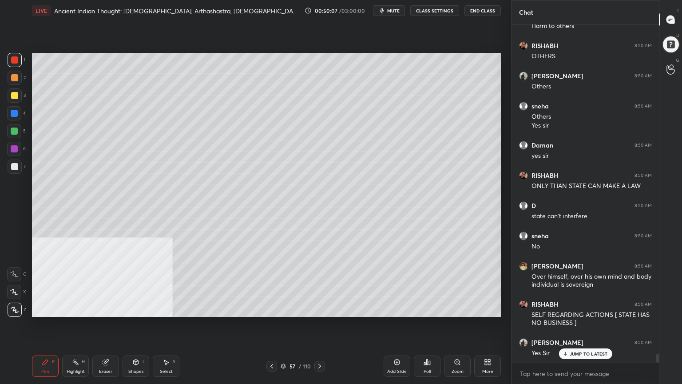
click at [13, 164] on div at bounding box center [14, 166] width 7 height 7
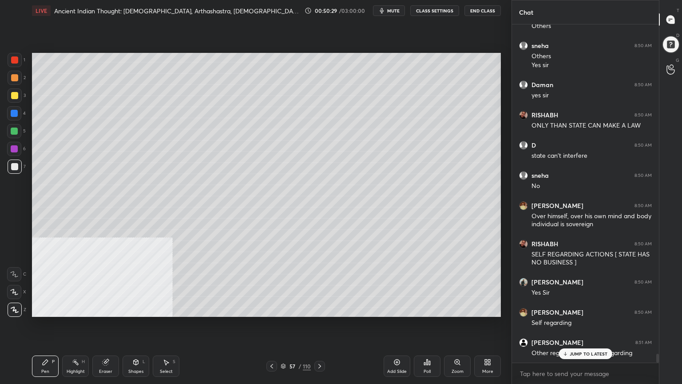
scroll to position [12803, 0]
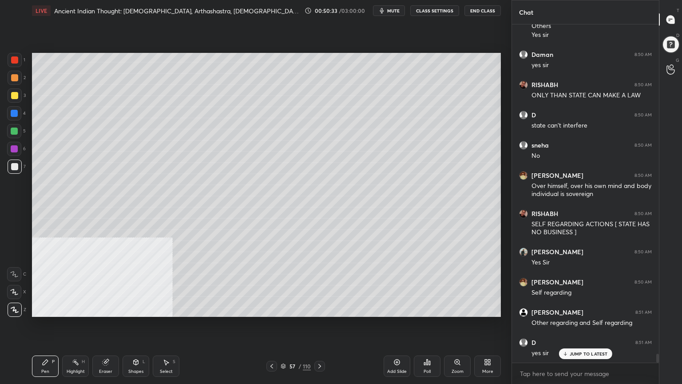
click at [16, 56] on div at bounding box center [14, 59] width 7 height 7
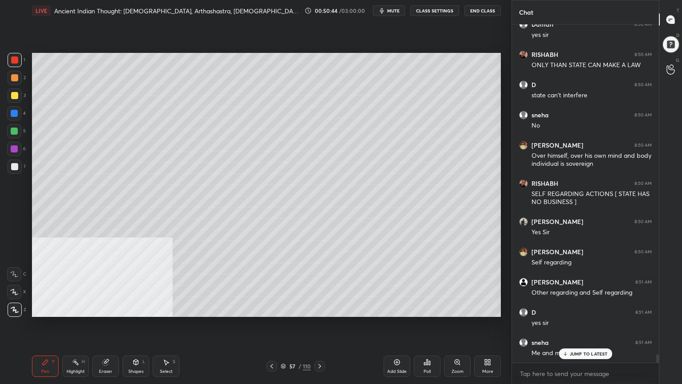
scroll to position [12880, 0]
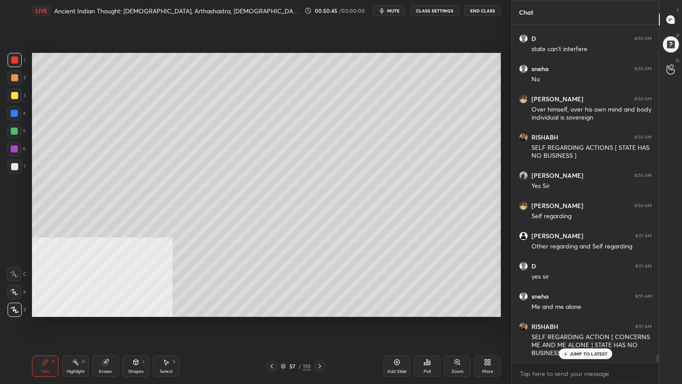
click at [14, 92] on div at bounding box center [14, 95] width 7 height 7
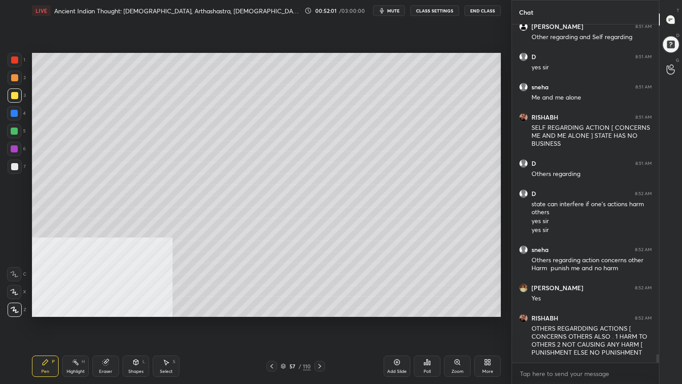
scroll to position [13119, 0]
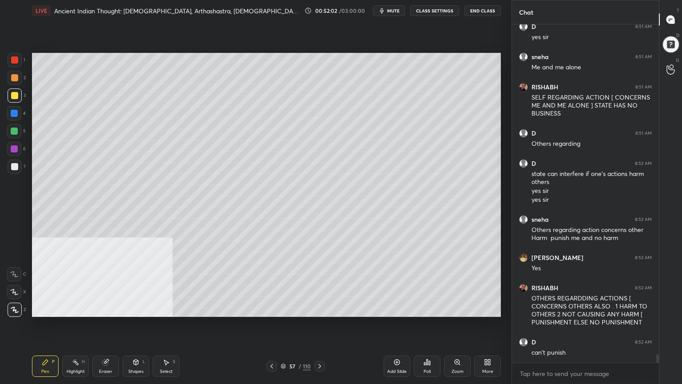
click at [14, 110] on div at bounding box center [14, 113] width 7 height 7
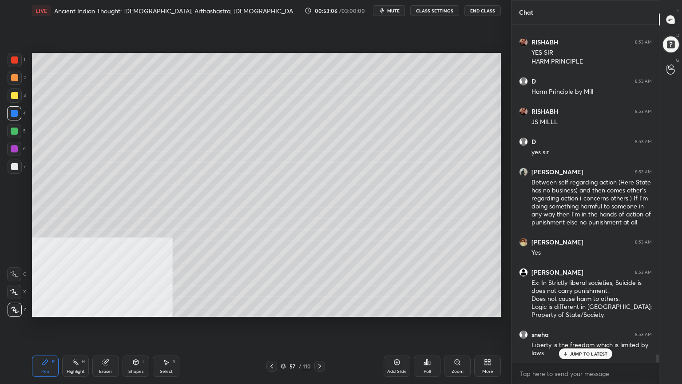
scroll to position [13518, 0]
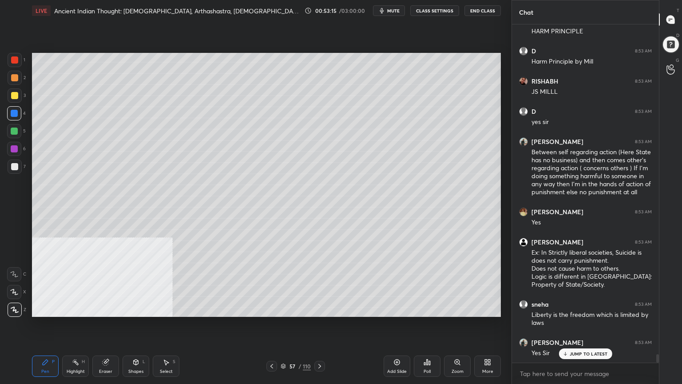
click at [12, 92] on div at bounding box center [14, 95] width 7 height 7
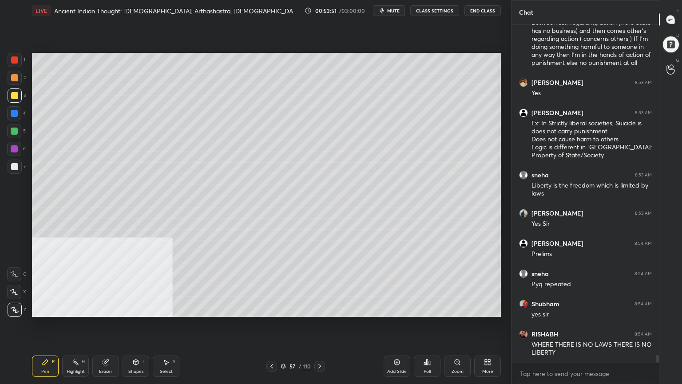
scroll to position [13677, 0]
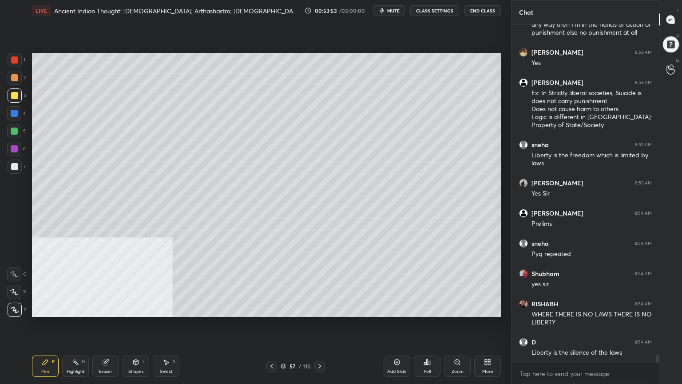
click at [319, 344] on icon at bounding box center [319, 366] width 7 height 7
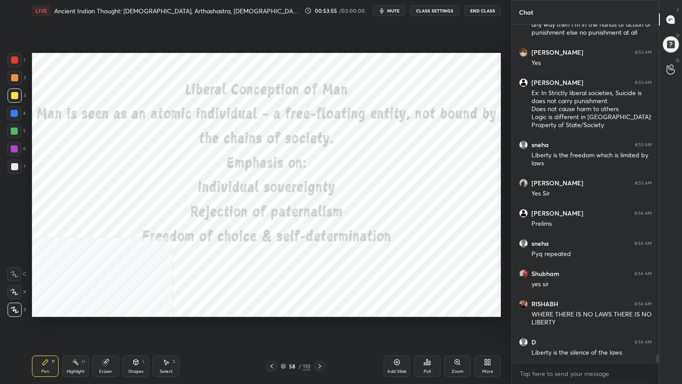
scroll to position [13707, 0]
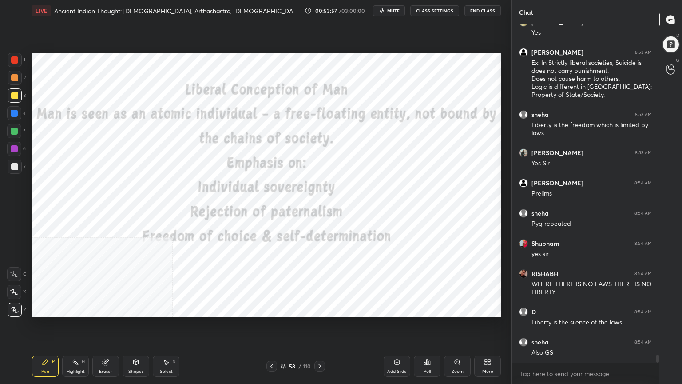
click at [12, 58] on div at bounding box center [14, 59] width 7 height 7
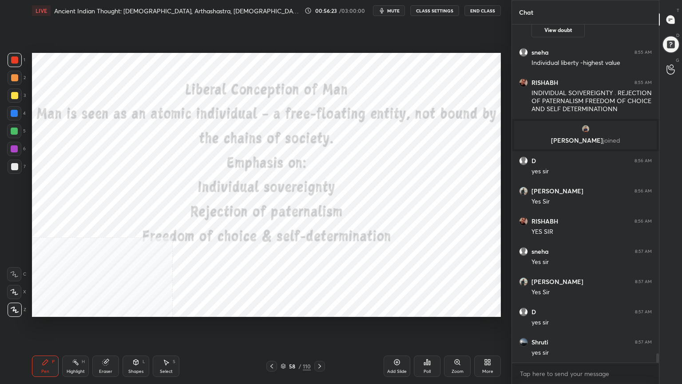
scroll to position [12129, 0]
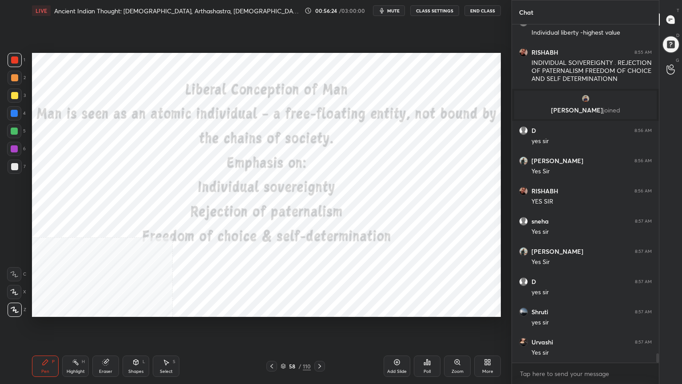
click at [397, 344] on icon at bounding box center [397, 362] width 7 height 7
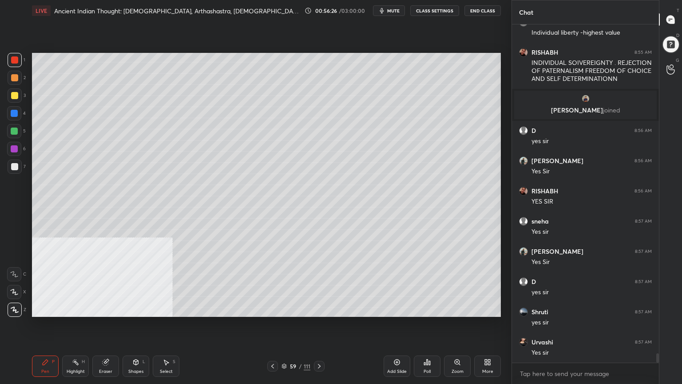
click at [14, 96] on div at bounding box center [14, 95] width 7 height 7
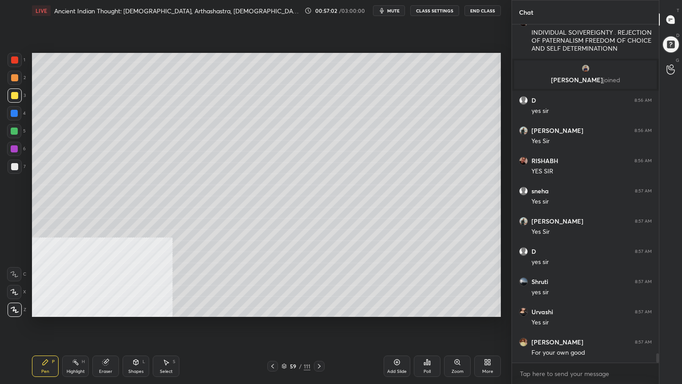
click at [14, 56] on div at bounding box center [14, 59] width 7 height 7
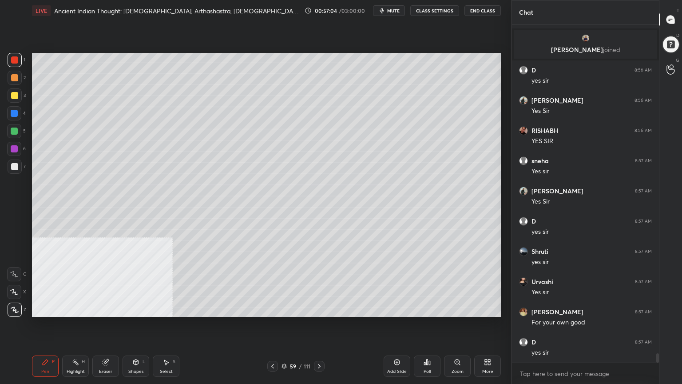
click at [12, 76] on div at bounding box center [14, 77] width 7 height 7
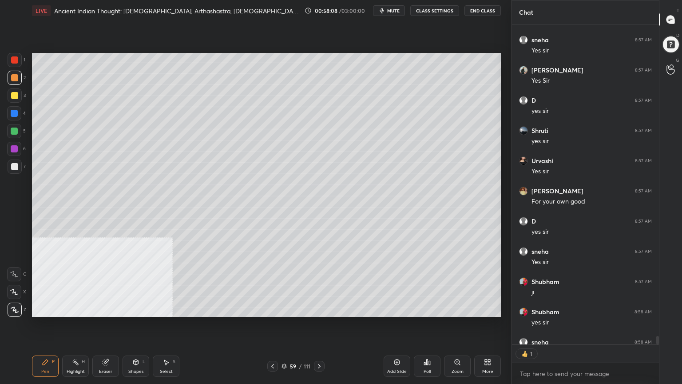
scroll to position [12359, 0]
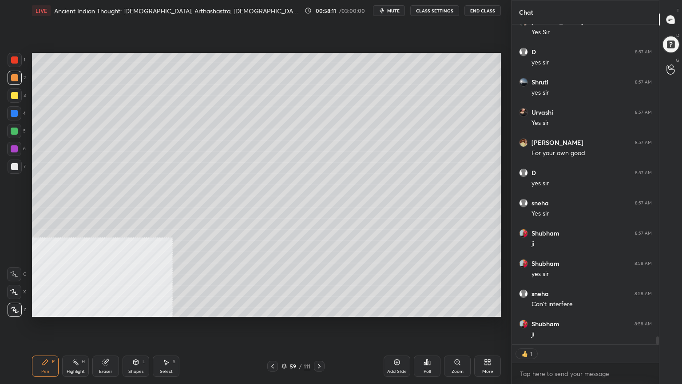
click at [274, 344] on icon at bounding box center [272, 366] width 7 height 7
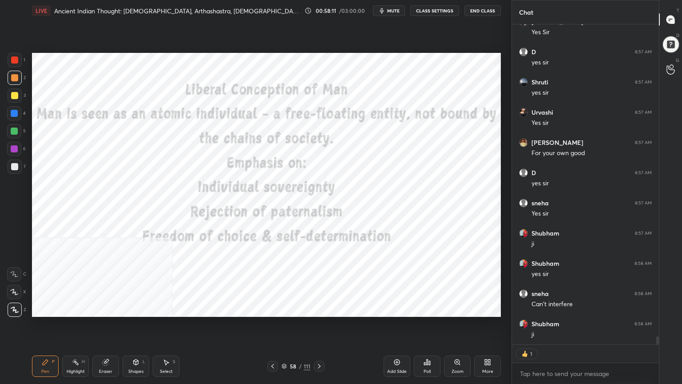
click at [274, 344] on icon at bounding box center [272, 366] width 7 height 7
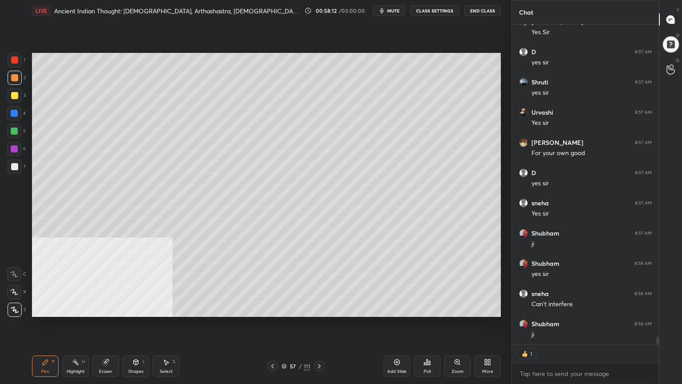
click at [274, 344] on icon at bounding box center [272, 366] width 7 height 7
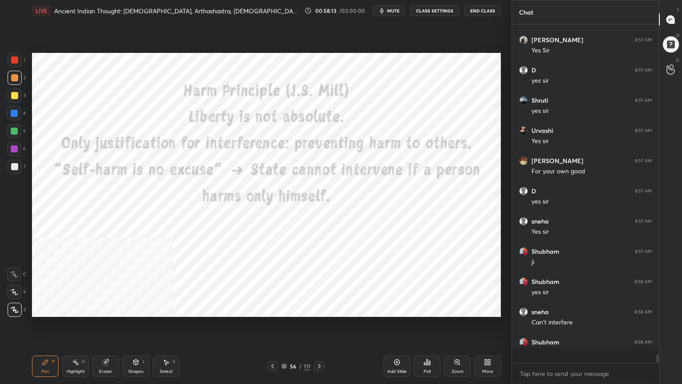
scroll to position [3, 3]
click at [274, 344] on icon at bounding box center [272, 366] width 7 height 7
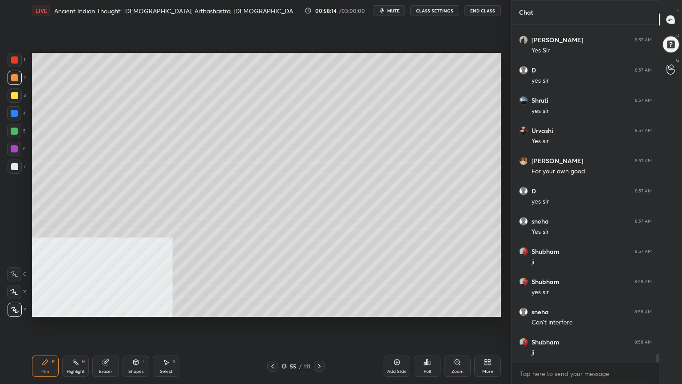
click at [274, 344] on icon at bounding box center [272, 366] width 7 height 7
click at [273, 344] on icon at bounding box center [272, 366] width 3 height 4
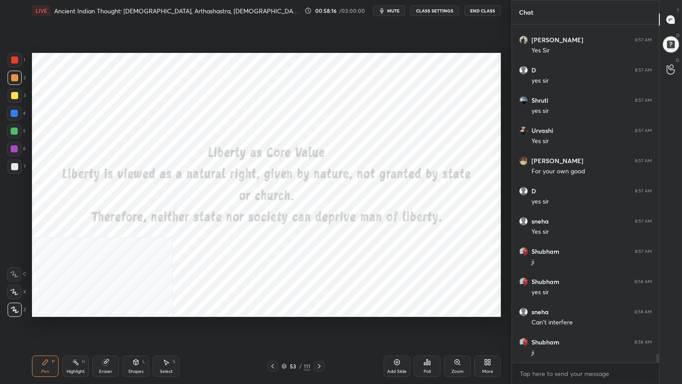
click at [272, 344] on icon at bounding box center [272, 366] width 7 height 7
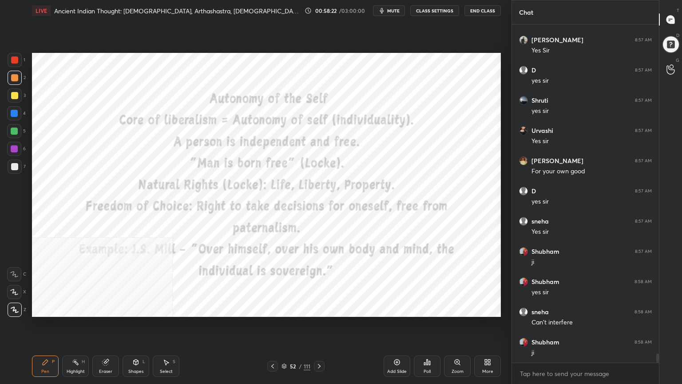
scroll to position [12371, 0]
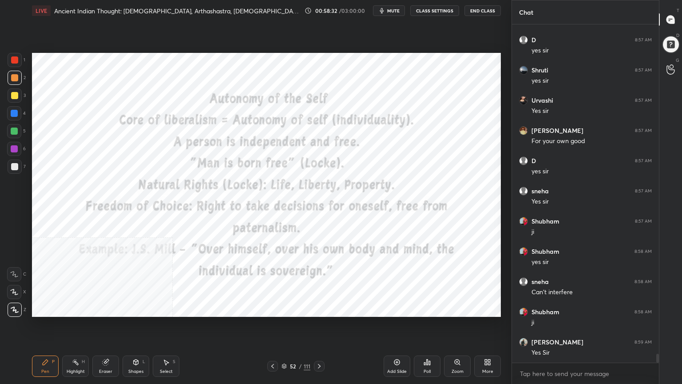
click at [391, 7] on button "mute" at bounding box center [389, 10] width 32 height 11
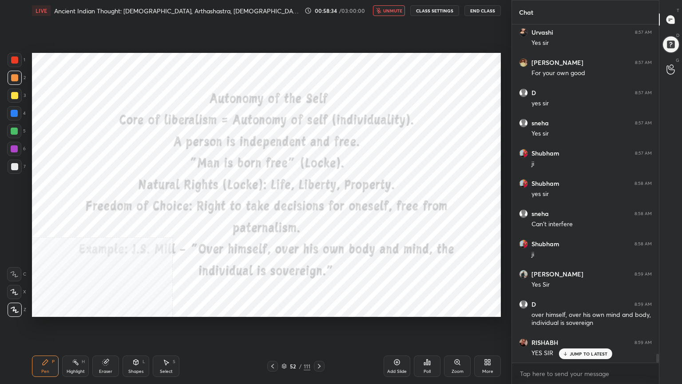
scroll to position [12469, 0]
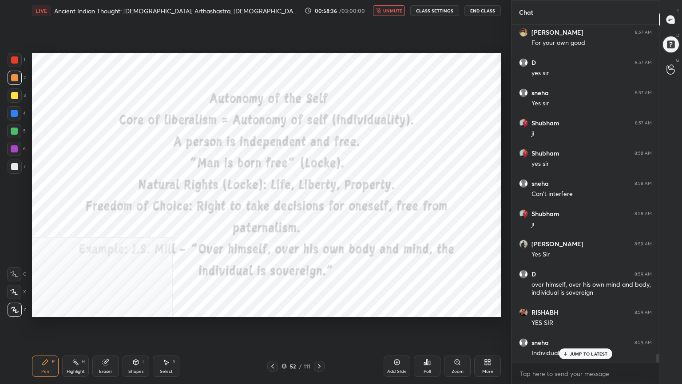
click at [398, 7] on button "unmute" at bounding box center [389, 10] width 32 height 11
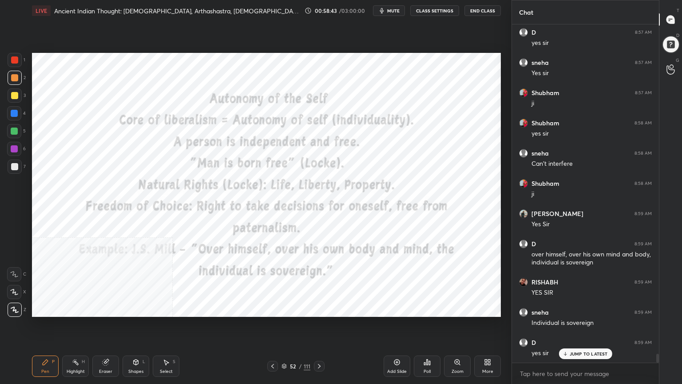
drag, startPoint x: 399, startPoint y: 364, endPoint x: 380, endPoint y: 349, distance: 24.3
click at [398, 344] on icon at bounding box center [397, 362] width 7 height 7
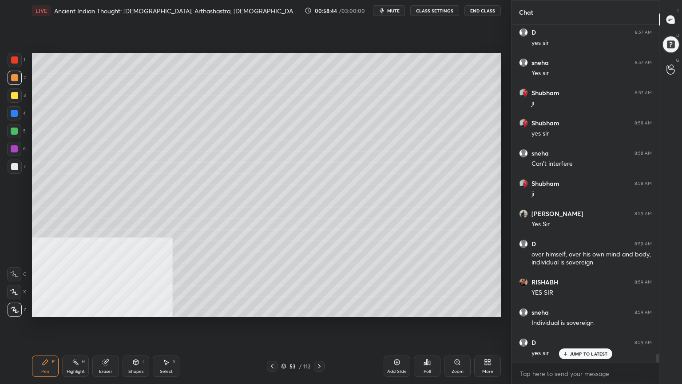
click at [17, 92] on div at bounding box center [14, 95] width 7 height 7
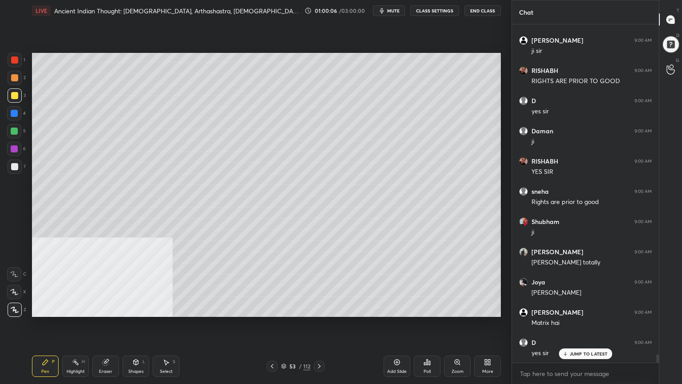
scroll to position [12922, 0]
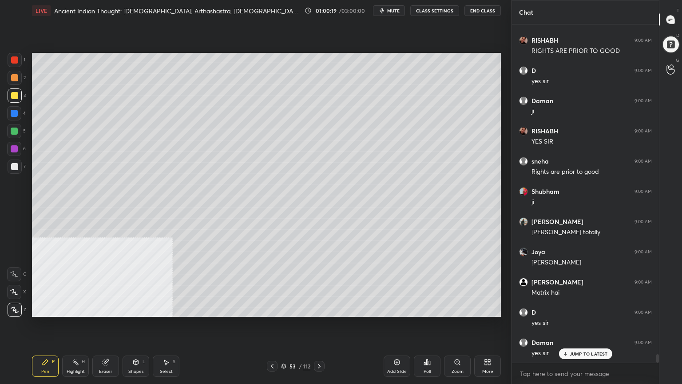
click at [285, 344] on icon at bounding box center [284, 366] width 4 height 1
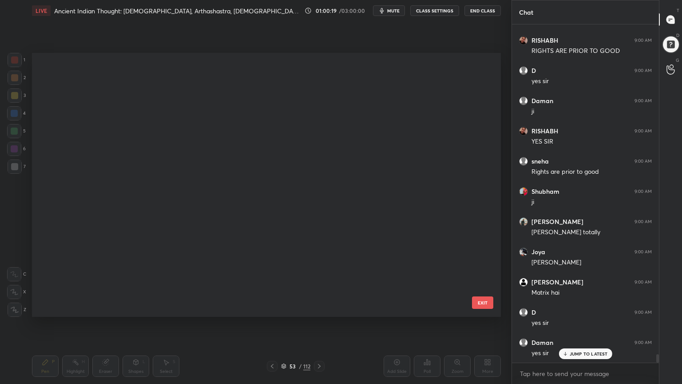
scroll to position [261, 465]
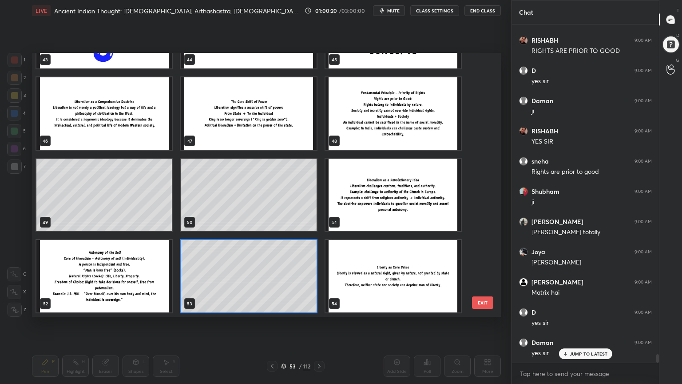
click at [425, 264] on img "grid" at bounding box center [393, 276] width 135 height 72
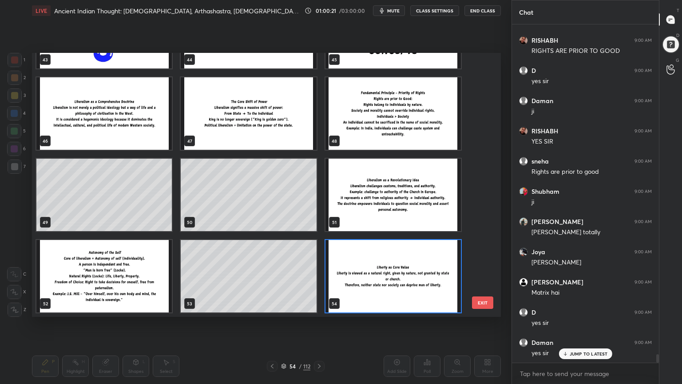
click at [426, 264] on img "grid" at bounding box center [393, 276] width 135 height 72
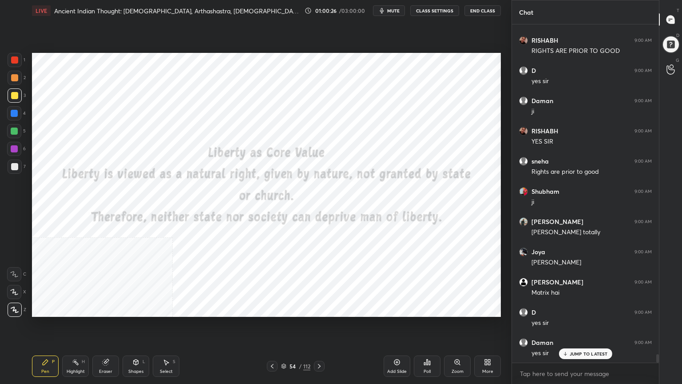
click at [321, 344] on icon at bounding box center [319, 366] width 7 height 7
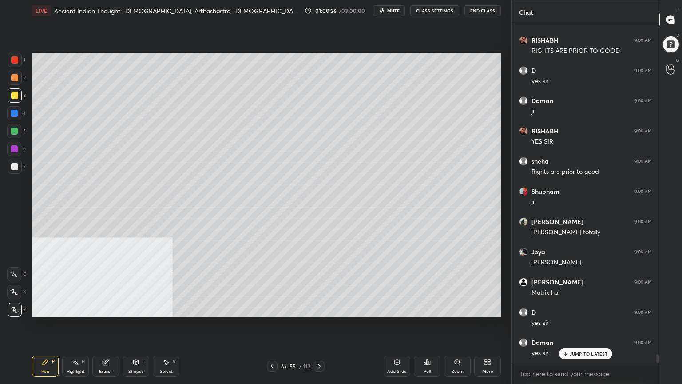
click at [322, 344] on icon at bounding box center [319, 366] width 7 height 7
click at [321, 344] on icon at bounding box center [319, 366] width 7 height 7
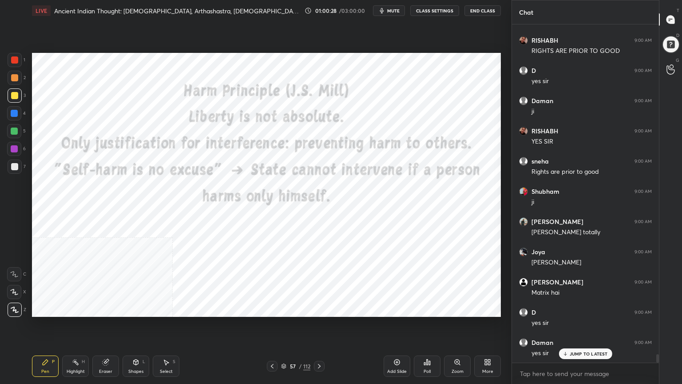
click at [321, 344] on icon at bounding box center [319, 366] width 7 height 7
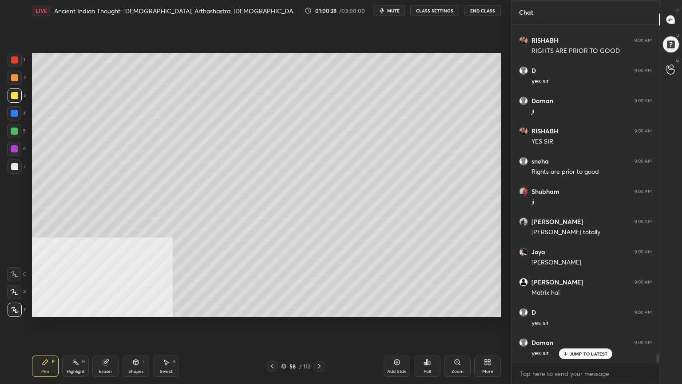
click at [321, 344] on icon at bounding box center [319, 366] width 7 height 7
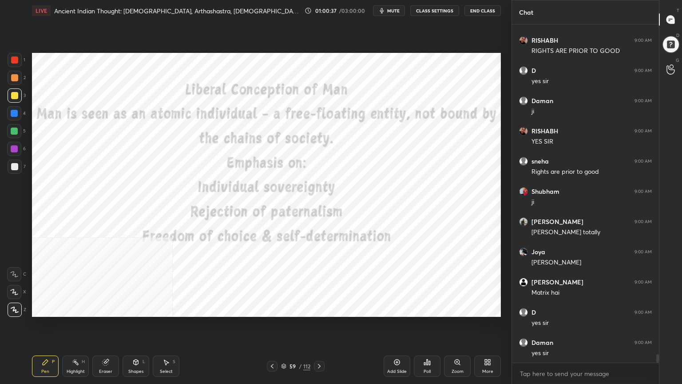
scroll to position [12953, 0]
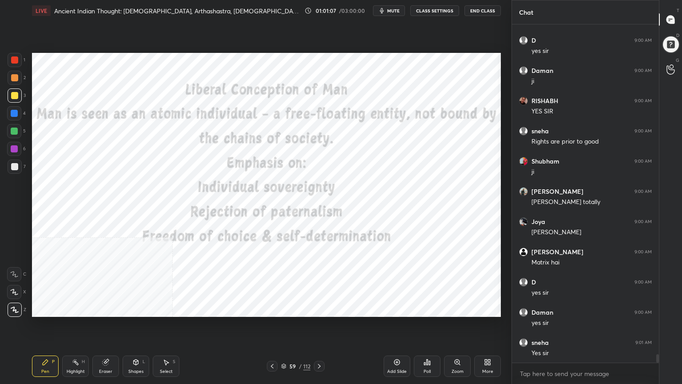
click at [285, 344] on icon at bounding box center [284, 366] width 4 height 1
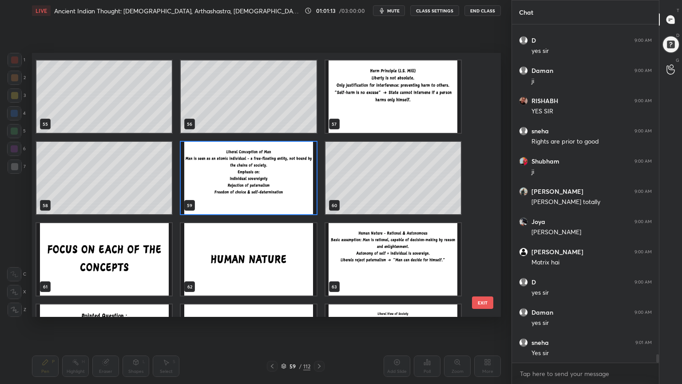
scroll to position [12999, 0]
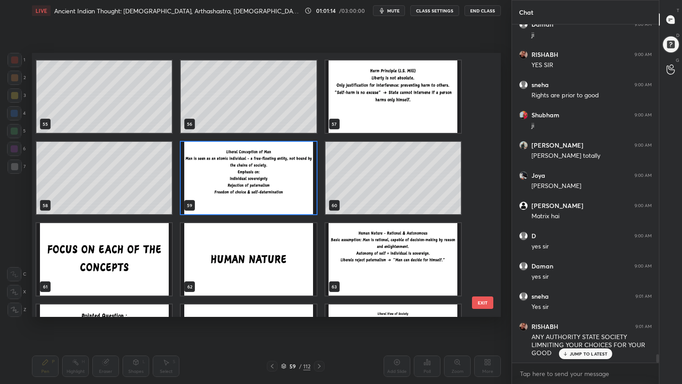
click at [220, 272] on img "grid" at bounding box center [248, 259] width 135 height 72
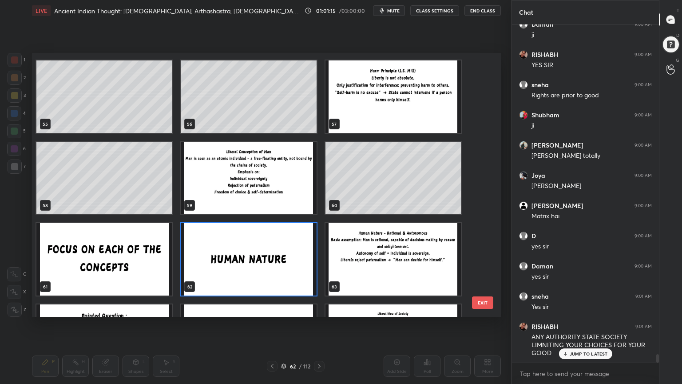
click at [220, 272] on img "grid" at bounding box center [248, 259] width 135 height 72
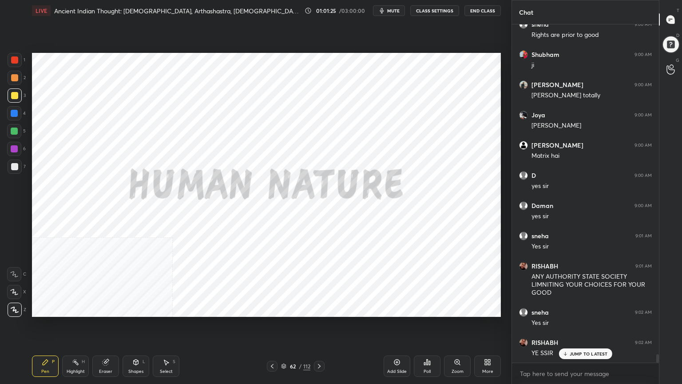
scroll to position [13090, 0]
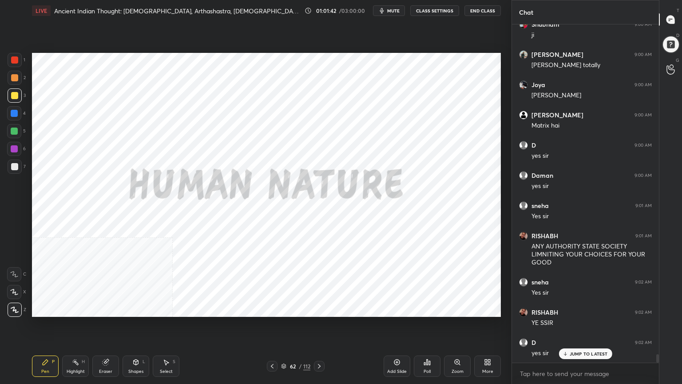
click at [321, 344] on icon at bounding box center [319, 366] width 7 height 7
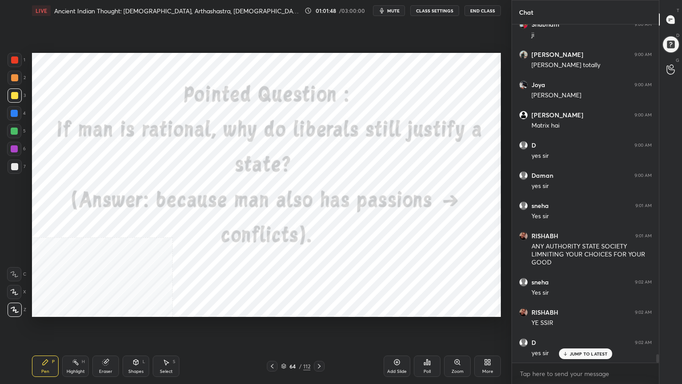
click at [403, 344] on div "Add Slide" at bounding box center [397, 365] width 27 height 21
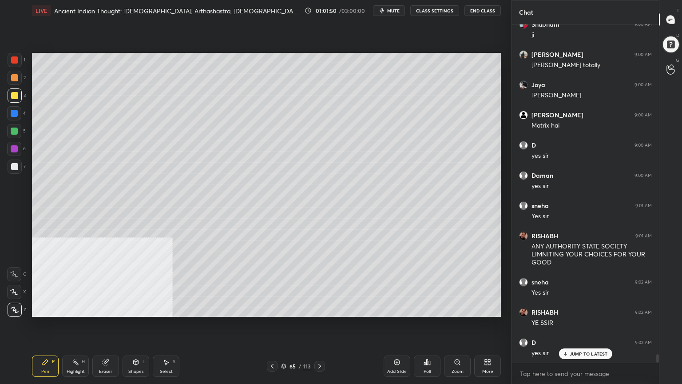
click at [11, 94] on div at bounding box center [14, 95] width 7 height 7
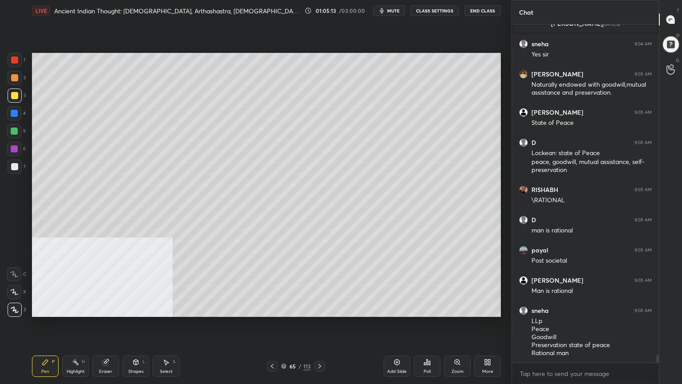
scroll to position [14239, 0]
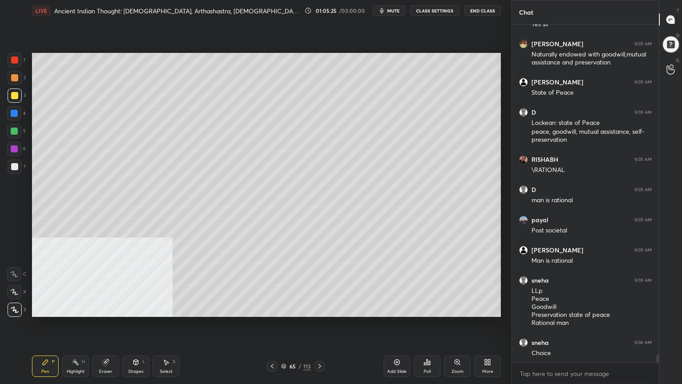
click at [273, 344] on icon at bounding box center [272, 366] width 3 height 4
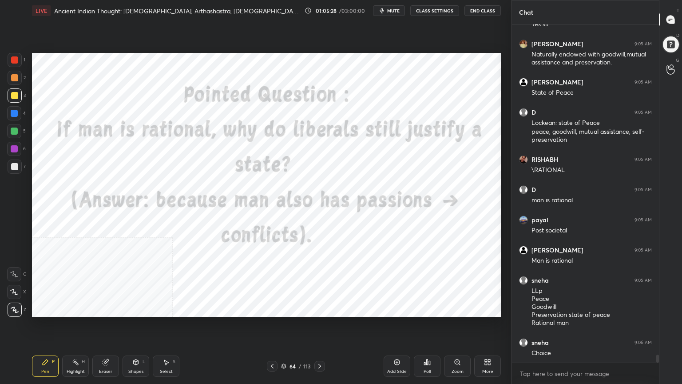
scroll to position [14257, 0]
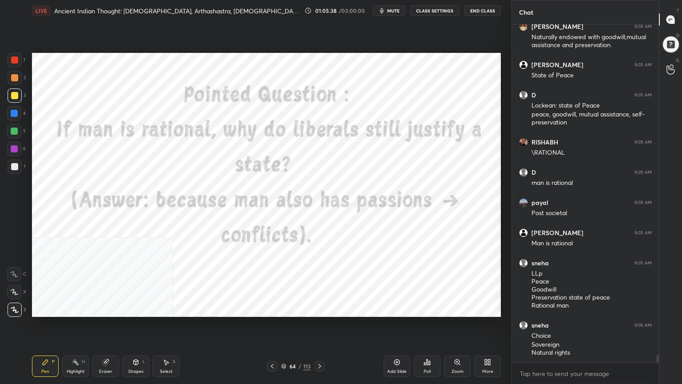
click at [16, 55] on div at bounding box center [15, 60] width 14 height 14
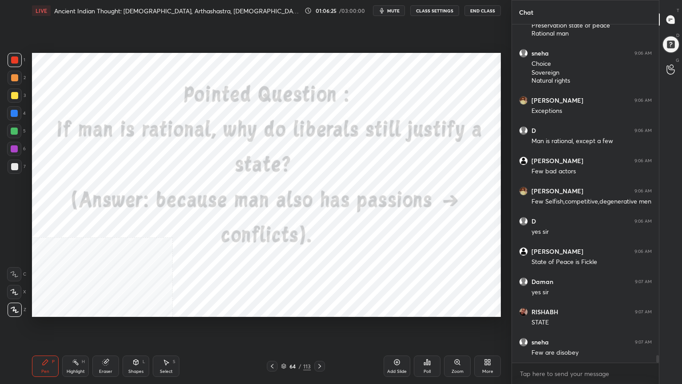
scroll to position [14559, 0]
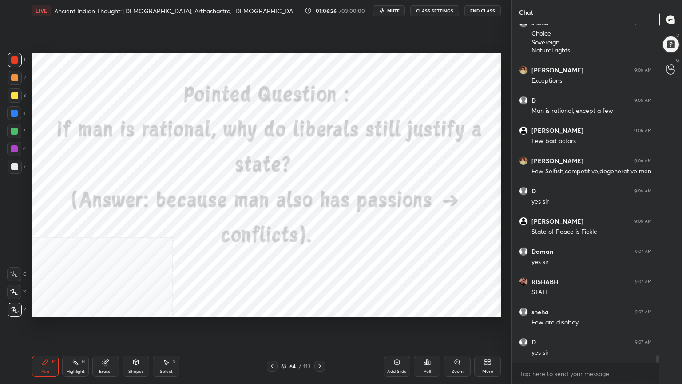
click at [396, 344] on div "Add Slide" at bounding box center [397, 365] width 27 height 21
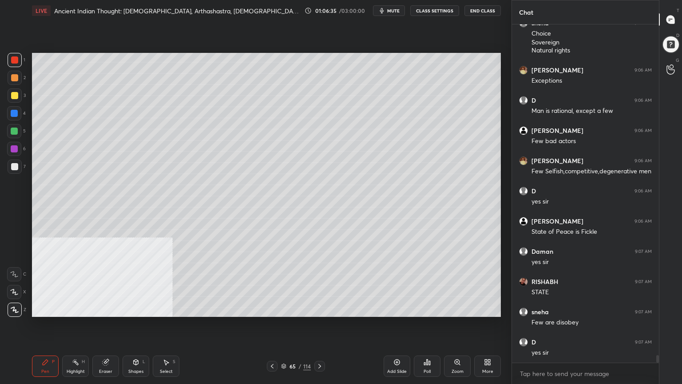
click at [284, 344] on icon at bounding box center [283, 365] width 5 height 5
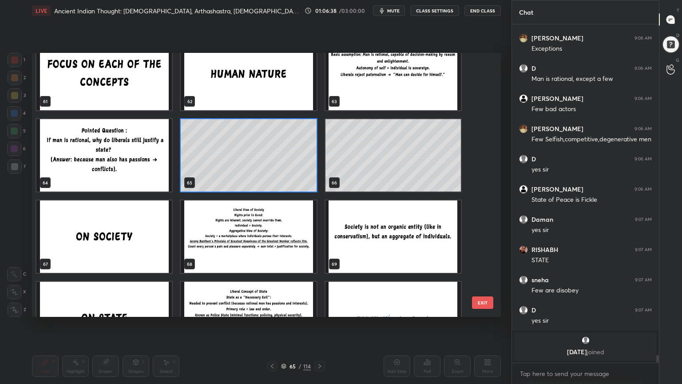
scroll to position [1650, 0]
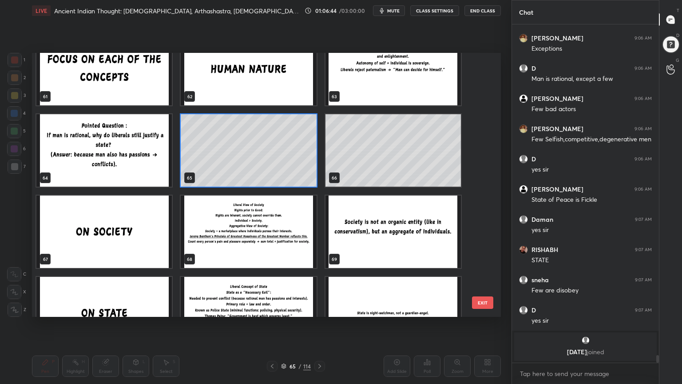
click at [359, 243] on img "grid" at bounding box center [393, 231] width 135 height 72
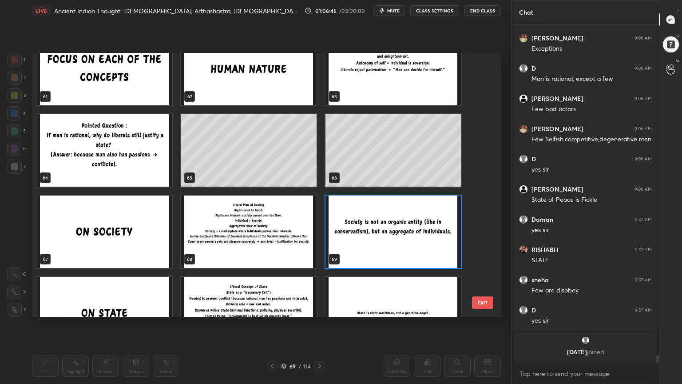
click at [359, 243] on img "grid" at bounding box center [393, 231] width 135 height 72
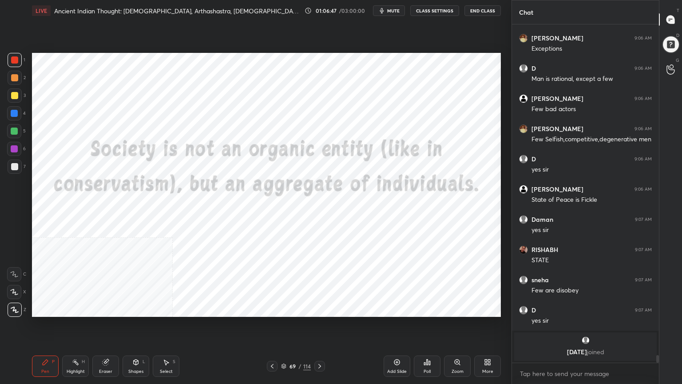
click at [11, 57] on div at bounding box center [14, 59] width 7 height 7
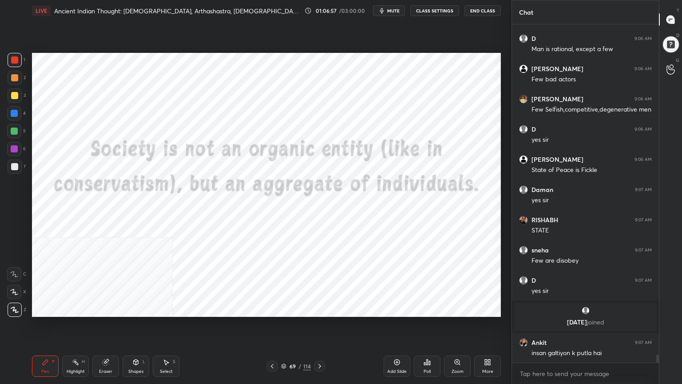
scroll to position [13688, 0]
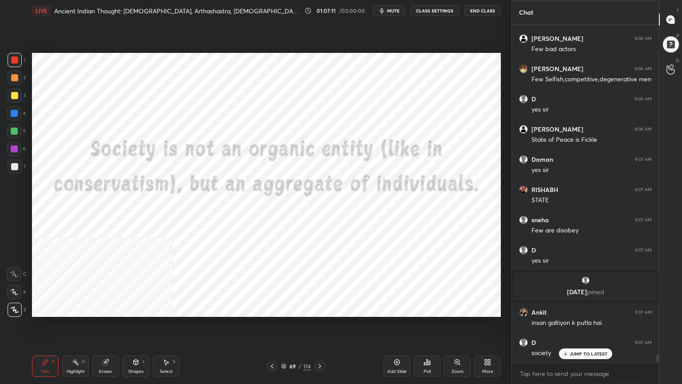
click at [13, 107] on div at bounding box center [14, 113] width 14 height 14
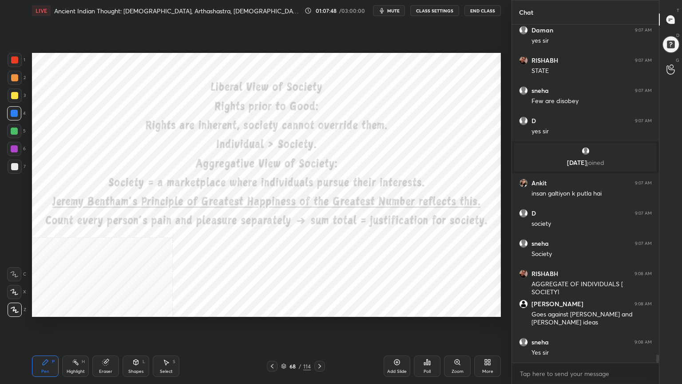
scroll to position [13850, 0]
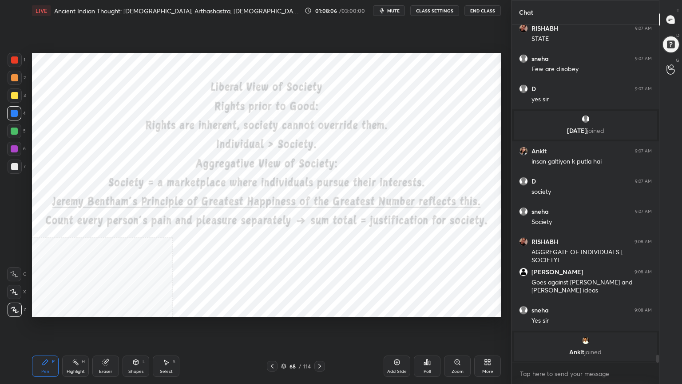
click at [402, 344] on div "Add Slide" at bounding box center [397, 365] width 27 height 21
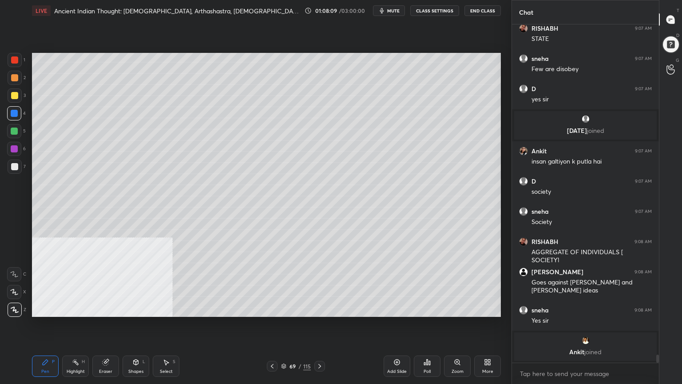
scroll to position [13838, 0]
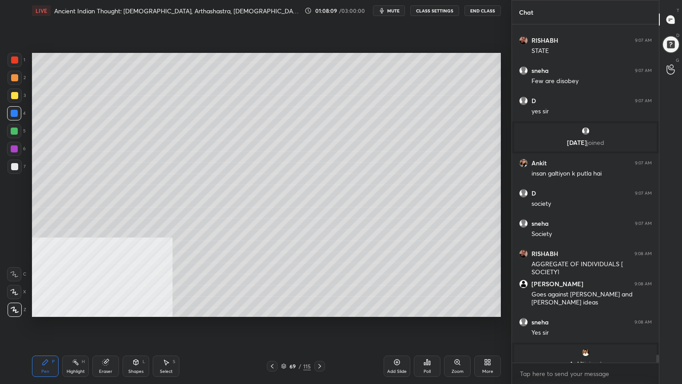
click at [14, 166] on div at bounding box center [14, 166] width 7 height 7
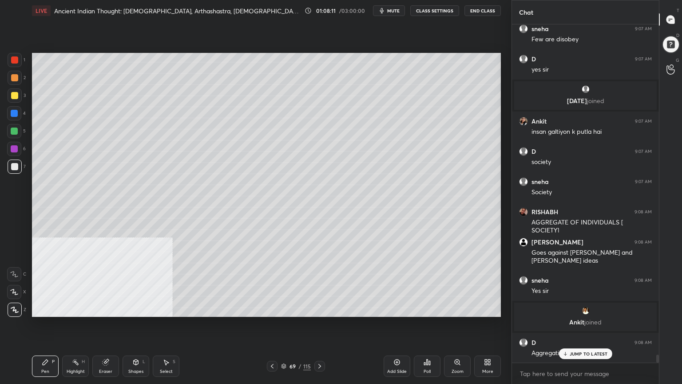
click at [134, 344] on div "Shapes L" at bounding box center [136, 365] width 27 height 21
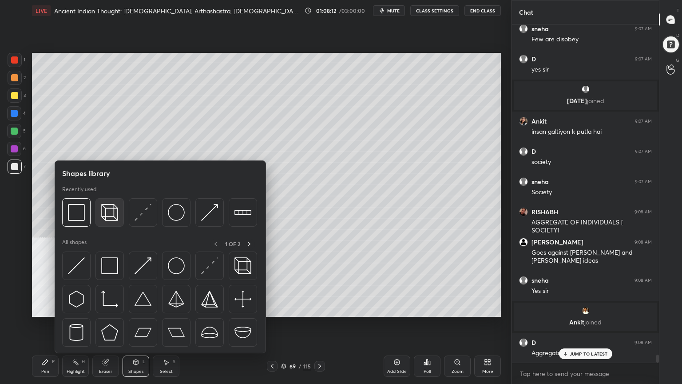
click at [108, 211] on img at bounding box center [109, 212] width 17 height 17
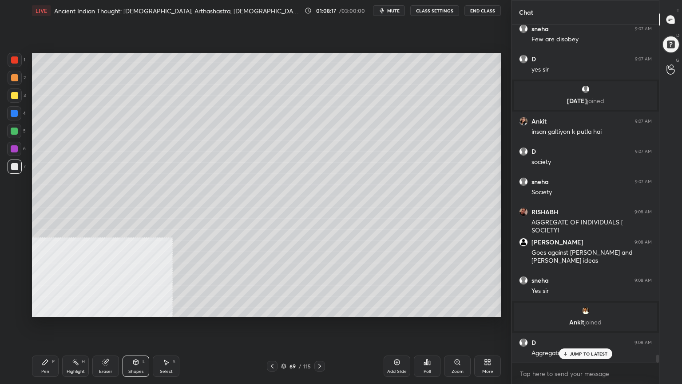
click at [45, 344] on icon at bounding box center [45, 362] width 7 height 7
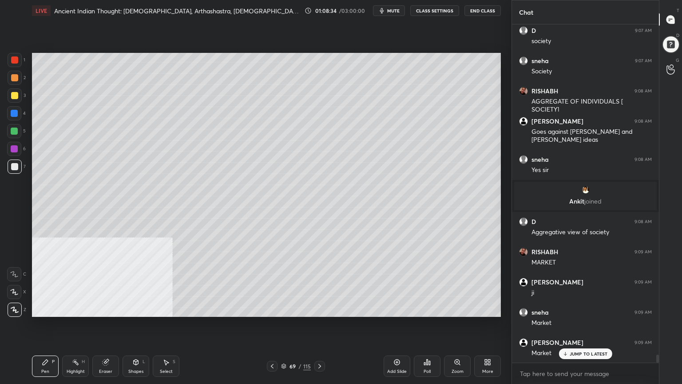
scroll to position [14019, 0]
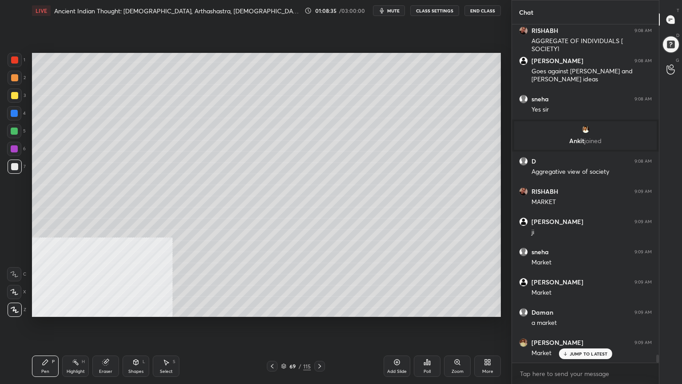
click at [272, 344] on icon at bounding box center [272, 366] width 7 height 7
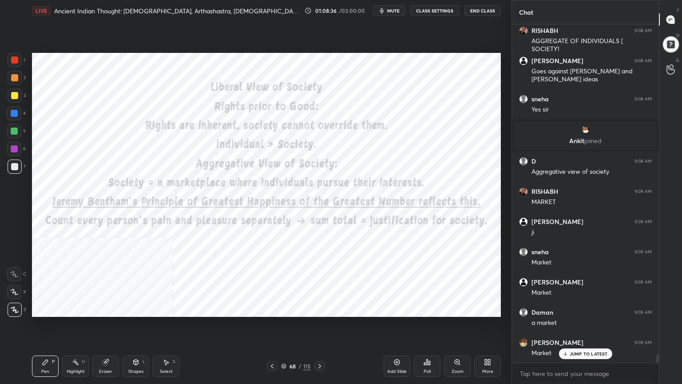
scroll to position [14049, 0]
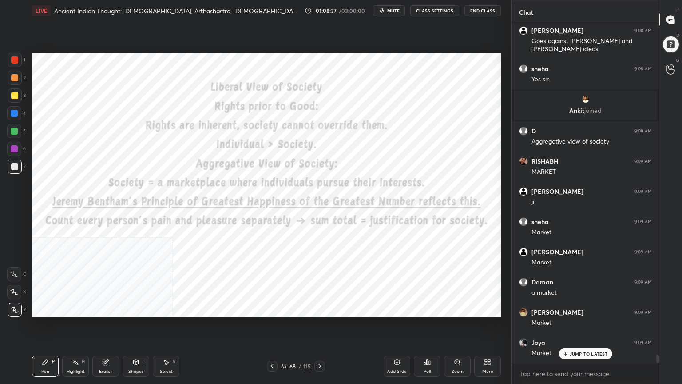
click at [320, 344] on icon at bounding box center [319, 366] width 7 height 7
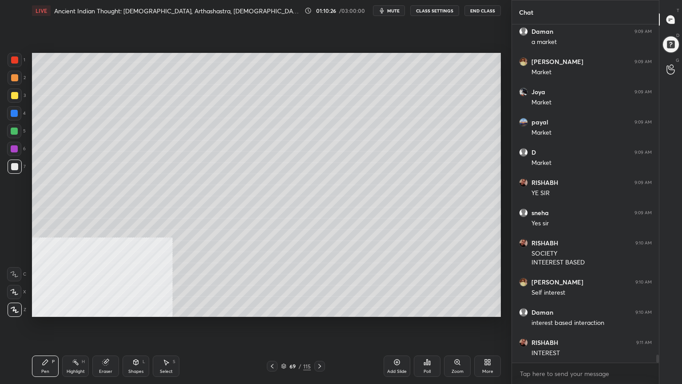
scroll to position [14330, 0]
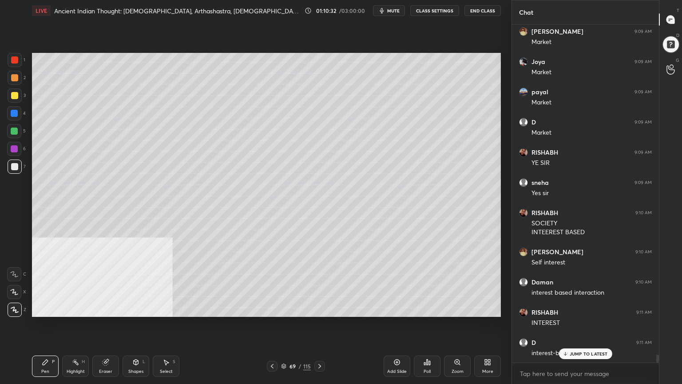
drag, startPoint x: 12, startPoint y: 92, endPoint x: 29, endPoint y: 96, distance: 17.8
click at [12, 93] on div at bounding box center [14, 95] width 7 height 7
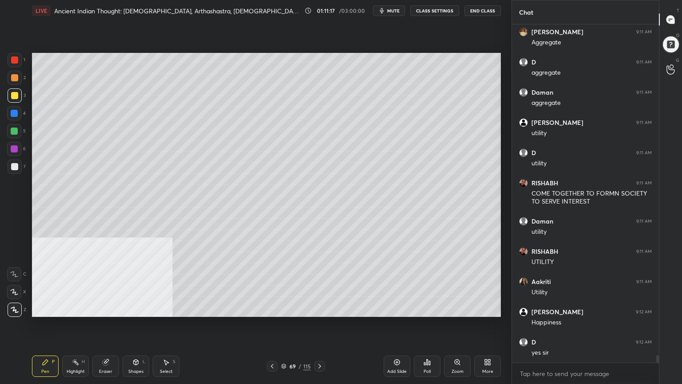
scroll to position [14831, 0]
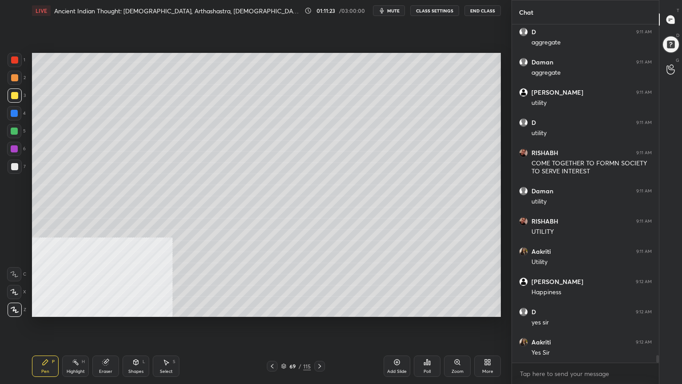
click at [274, 344] on icon at bounding box center [272, 366] width 7 height 7
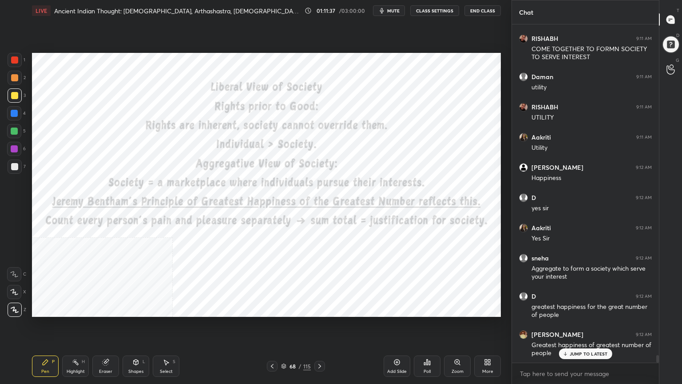
scroll to position [14975, 0]
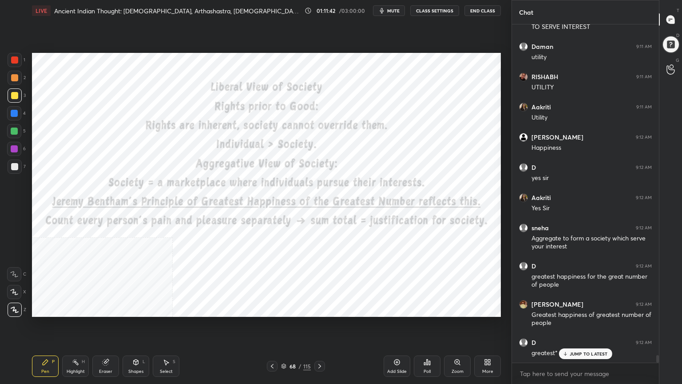
click at [400, 344] on div "Add Slide" at bounding box center [397, 365] width 27 height 21
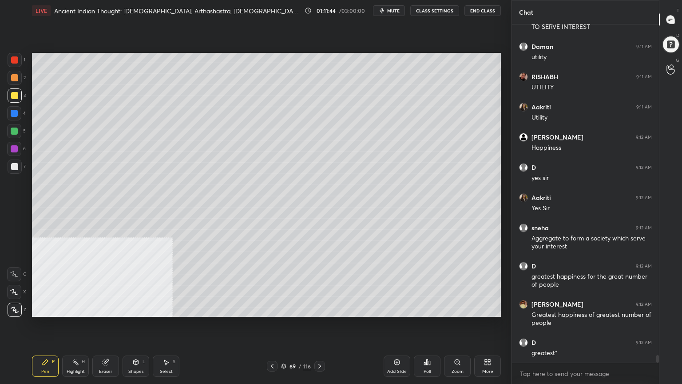
scroll to position [15014, 0]
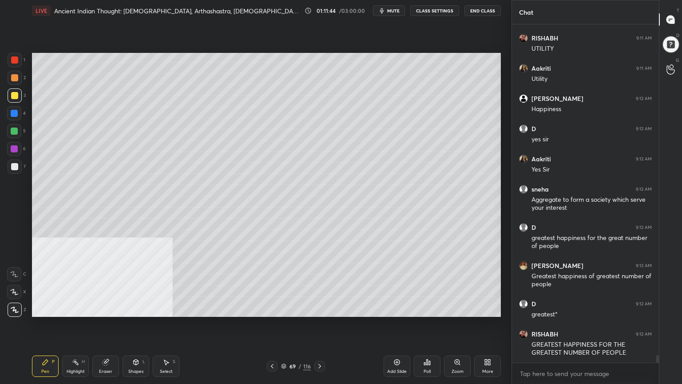
click at [14, 167] on div at bounding box center [14, 166] width 7 height 7
click at [13, 60] on div at bounding box center [14, 59] width 7 height 7
click at [15, 168] on div at bounding box center [14, 166] width 7 height 7
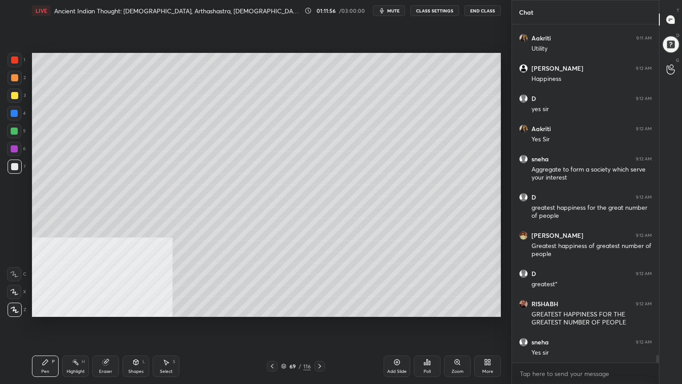
click at [16, 93] on div at bounding box center [14, 95] width 7 height 7
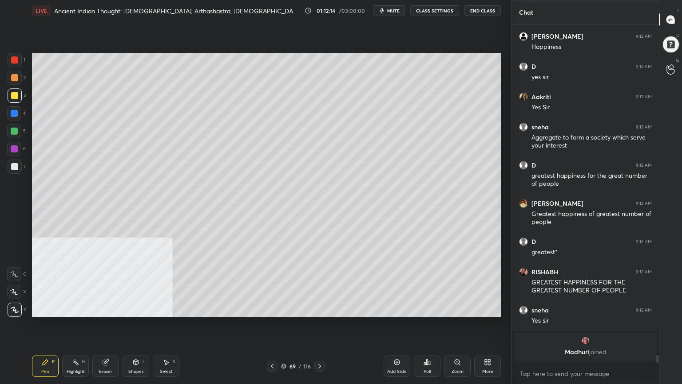
scroll to position [14668, 0]
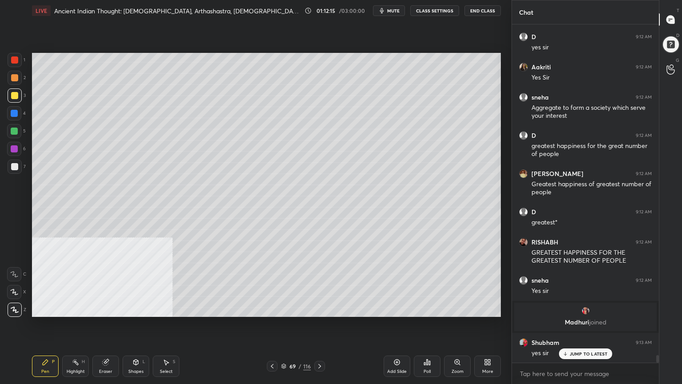
click at [14, 59] on div at bounding box center [14, 59] width 7 height 7
click at [14, 112] on div at bounding box center [14, 113] width 7 height 7
click at [12, 58] on div at bounding box center [14, 59] width 7 height 7
click at [14, 112] on div at bounding box center [14, 113] width 7 height 7
click at [10, 95] on div at bounding box center [15, 95] width 14 height 14
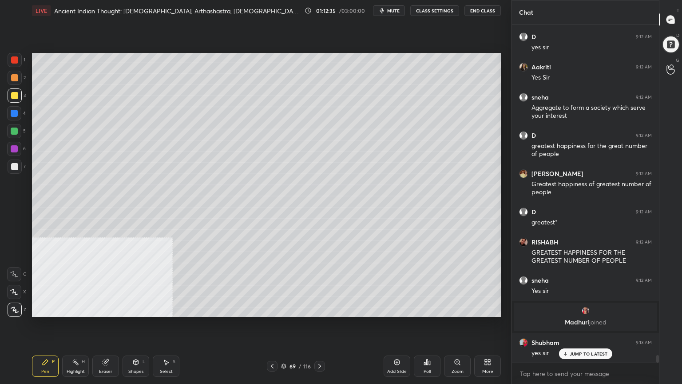
drag, startPoint x: 12, startPoint y: 60, endPoint x: 28, endPoint y: 60, distance: 16.0
click at [12, 60] on div at bounding box center [14, 59] width 7 height 7
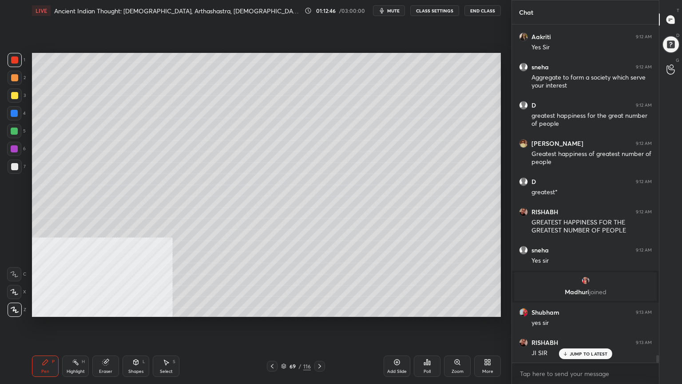
click at [16, 112] on div at bounding box center [14, 113] width 7 height 7
drag, startPoint x: 12, startPoint y: 60, endPoint x: 28, endPoint y: 64, distance: 16.6
click at [13, 60] on div at bounding box center [14, 59] width 7 height 7
drag, startPoint x: 11, startPoint y: 111, endPoint x: 28, endPoint y: 111, distance: 17.8
click at [12, 111] on div at bounding box center [14, 113] width 7 height 7
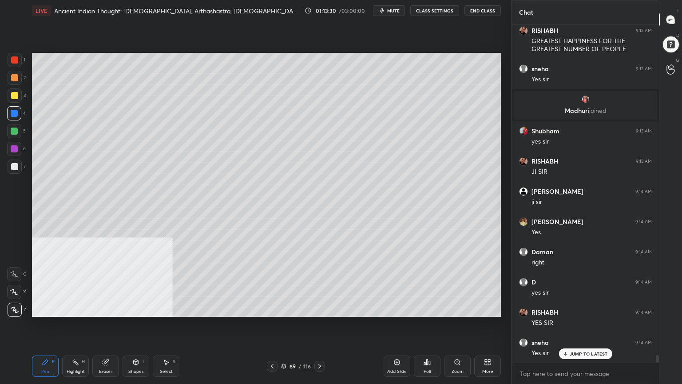
scroll to position [14909, 0]
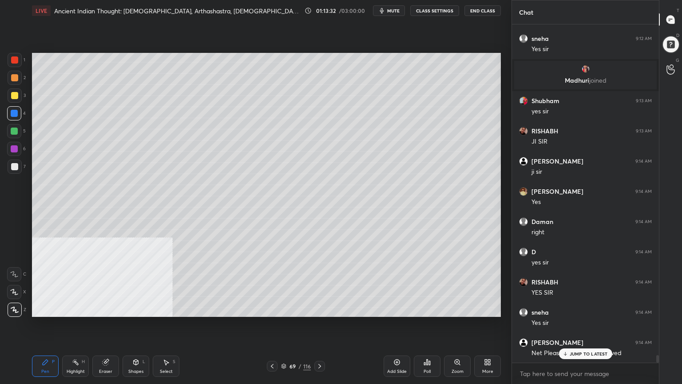
click at [13, 126] on div at bounding box center [14, 131] width 14 height 14
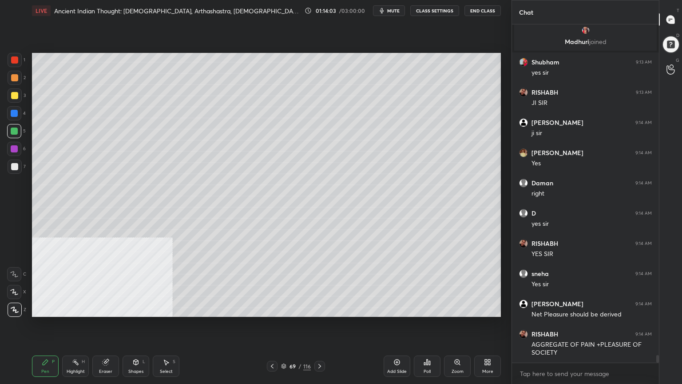
click at [12, 56] on div at bounding box center [14, 59] width 7 height 7
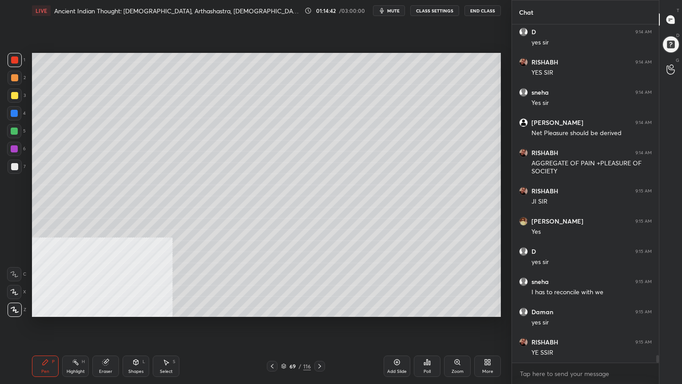
scroll to position [15159, 0]
click at [13, 112] on div at bounding box center [14, 113] width 7 height 7
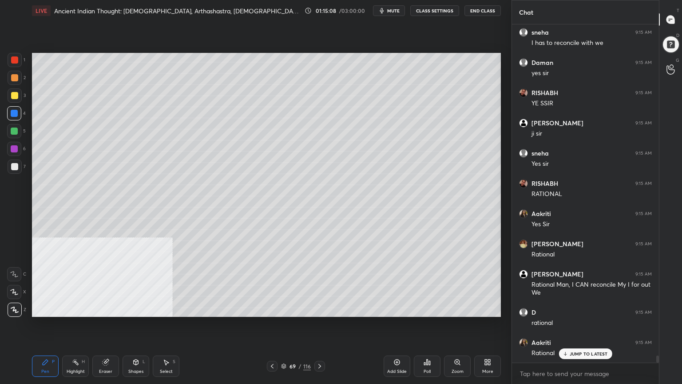
scroll to position [15409, 0]
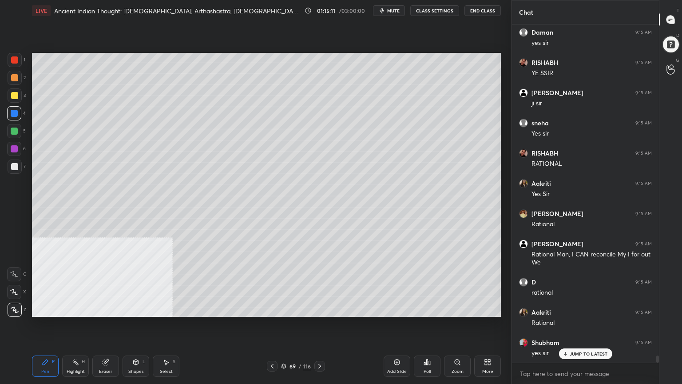
click at [272, 344] on icon at bounding box center [272, 366] width 7 height 7
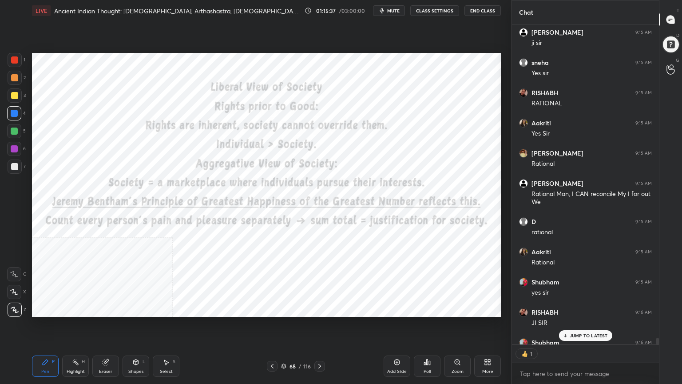
scroll to position [318, 144]
click at [287, 344] on div "68 / 116" at bounding box center [296, 366] width 30 height 8
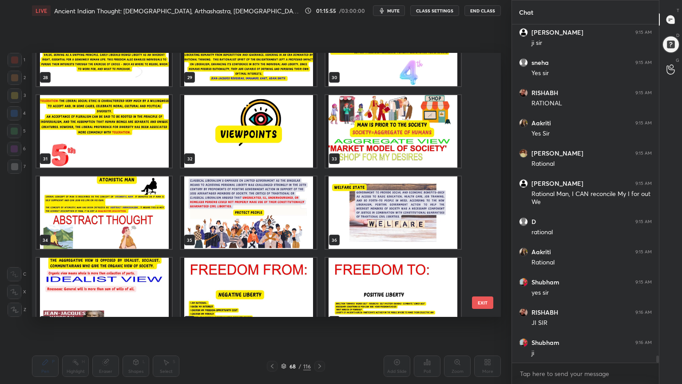
scroll to position [765, 0]
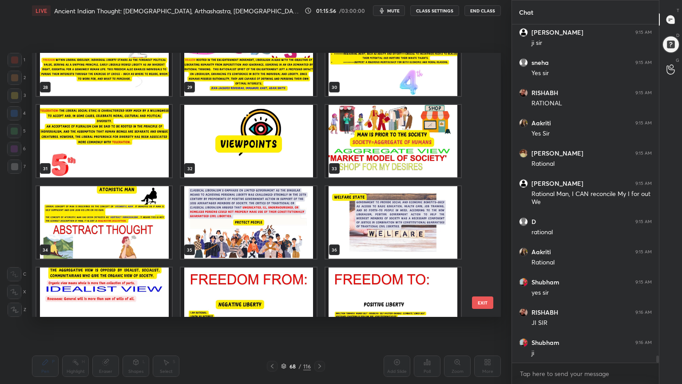
click at [438, 155] on img "grid" at bounding box center [393, 141] width 135 height 72
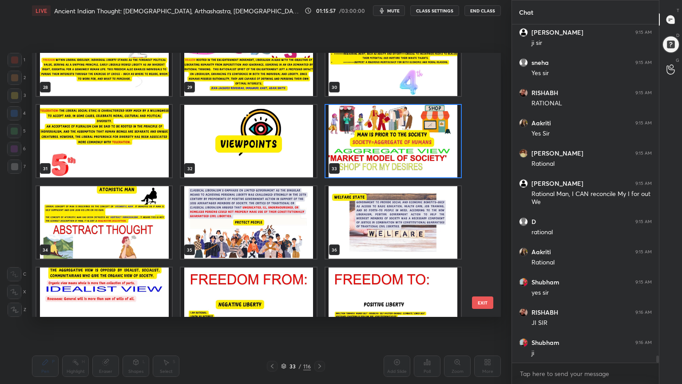
click at [438, 154] on img "grid" at bounding box center [393, 141] width 135 height 72
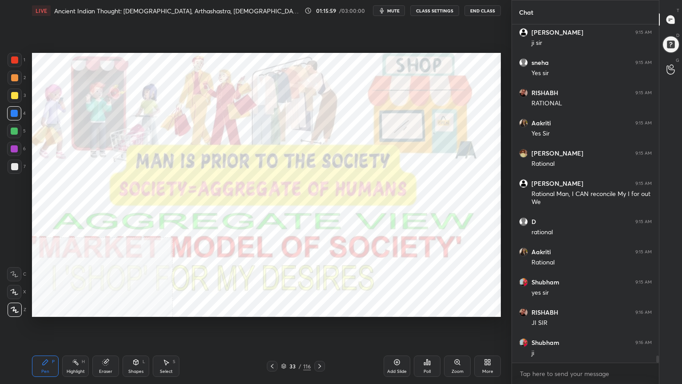
click at [492, 344] on div "More" at bounding box center [487, 365] width 27 height 21
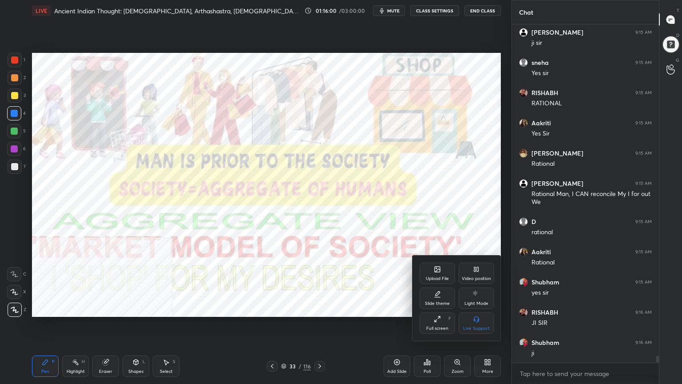
click at [475, 274] on div "Video position" at bounding box center [477, 273] width 36 height 21
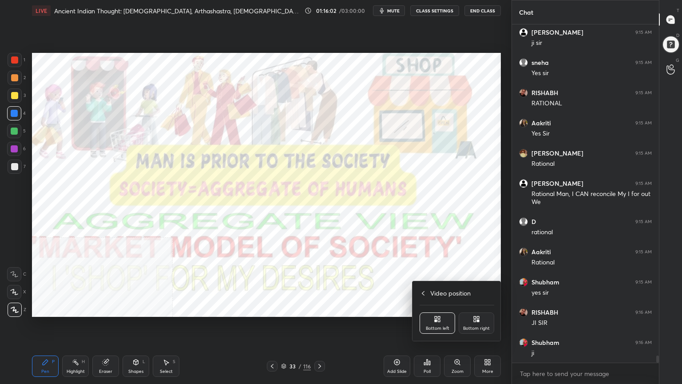
click at [480, 322] on div "Bottom right" at bounding box center [477, 322] width 36 height 21
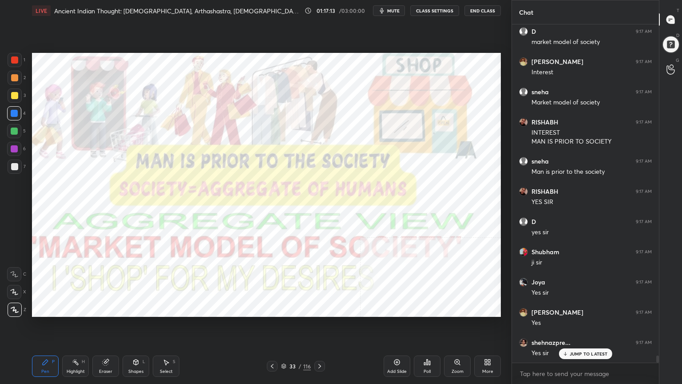
scroll to position [15901, 0]
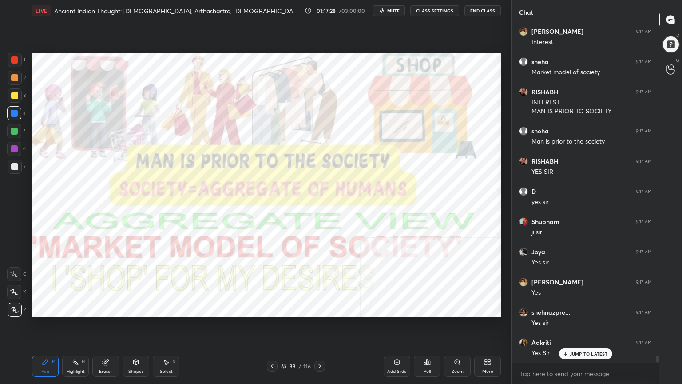
click at [398, 344] on div "Add Slide" at bounding box center [397, 365] width 27 height 21
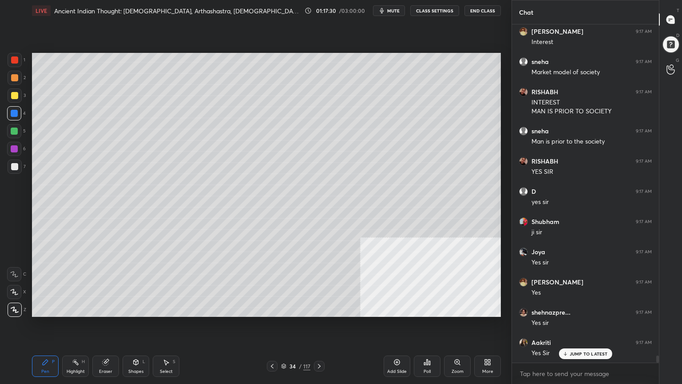
drag, startPoint x: 12, startPoint y: 164, endPoint x: 28, endPoint y: 161, distance: 17.2
click at [12, 164] on div at bounding box center [14, 166] width 7 height 7
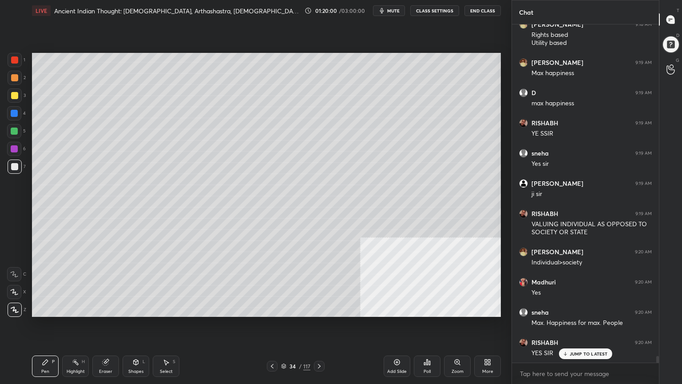
scroll to position [16387, 0]
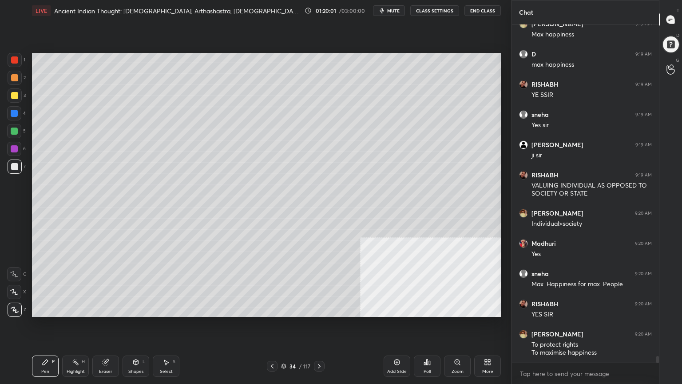
click at [285, 344] on icon at bounding box center [283, 365] width 5 height 5
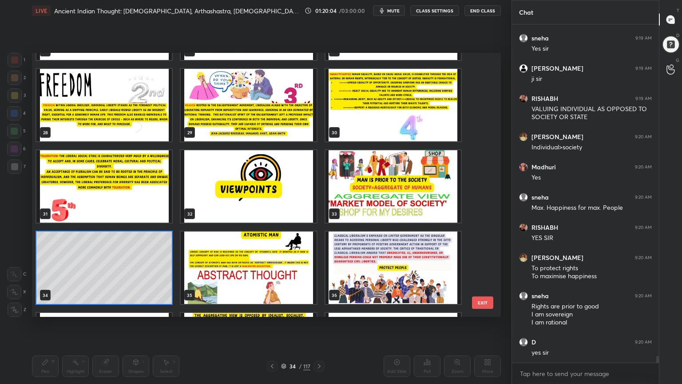
scroll to position [721, 0]
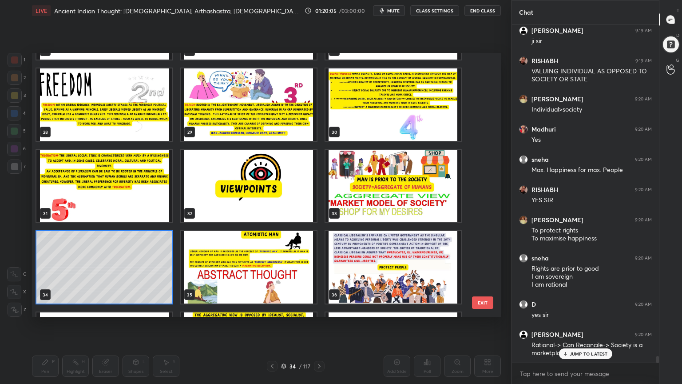
click at [365, 268] on img "grid" at bounding box center [393, 267] width 135 height 72
click at [365, 269] on img "grid" at bounding box center [393, 267] width 135 height 72
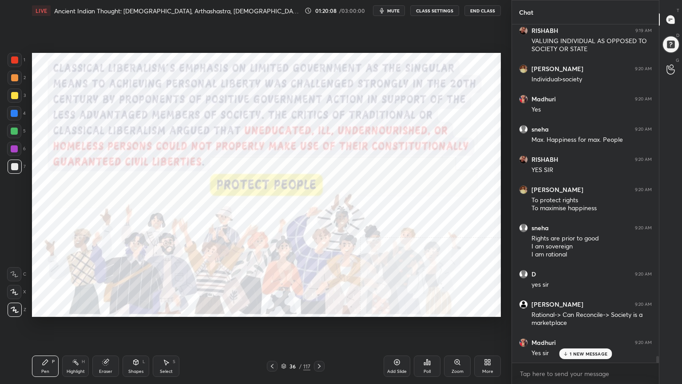
scroll to position [16562, 0]
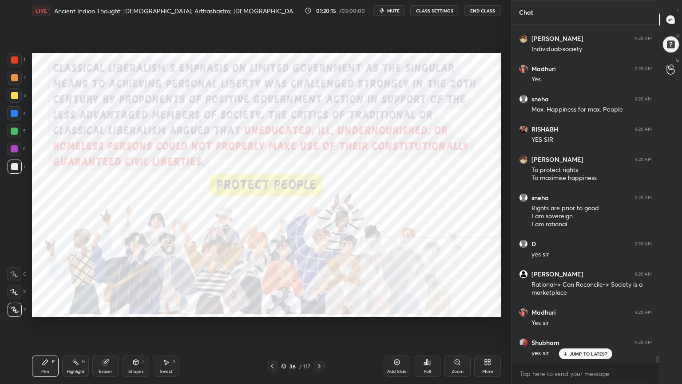
click at [284, 344] on icon at bounding box center [283, 365] width 5 height 5
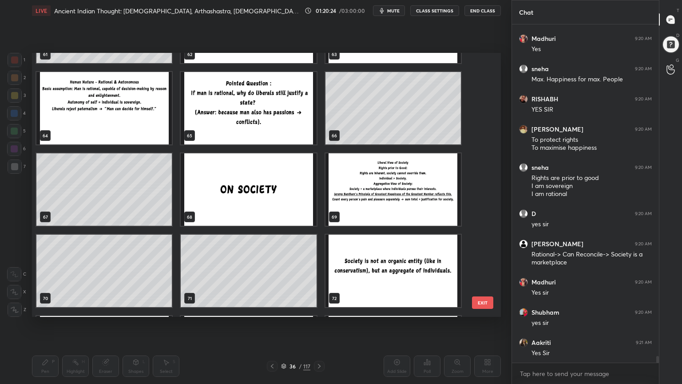
scroll to position [1693, 0]
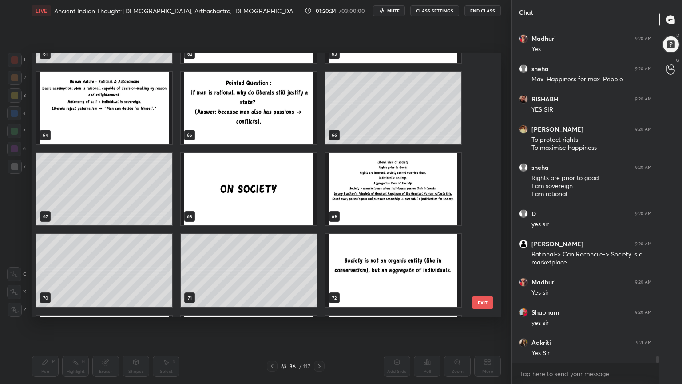
click at [377, 179] on img "grid" at bounding box center [393, 189] width 135 height 72
click at [375, 181] on img "grid" at bounding box center [393, 189] width 135 height 72
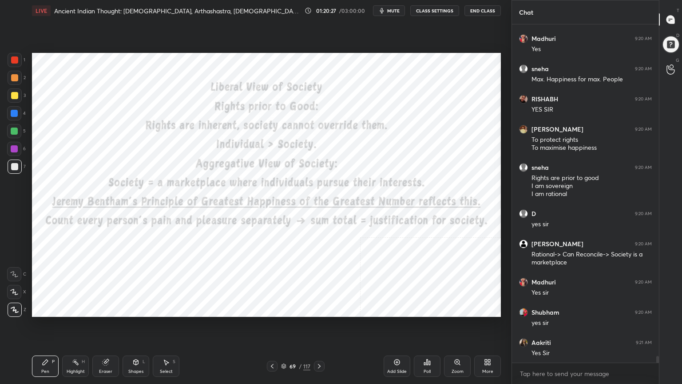
click at [318, 344] on icon at bounding box center [319, 366] width 7 height 7
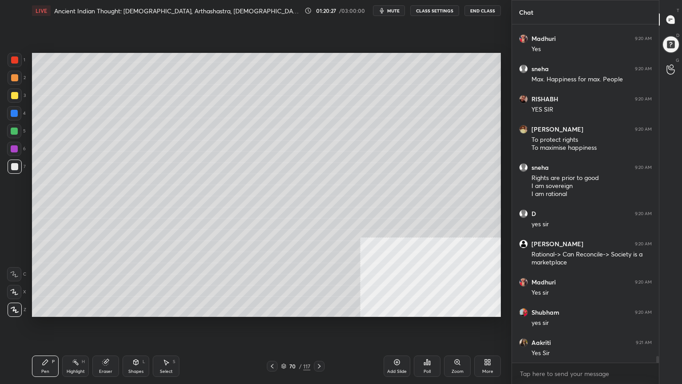
click at [318, 344] on icon at bounding box center [319, 366] width 7 height 7
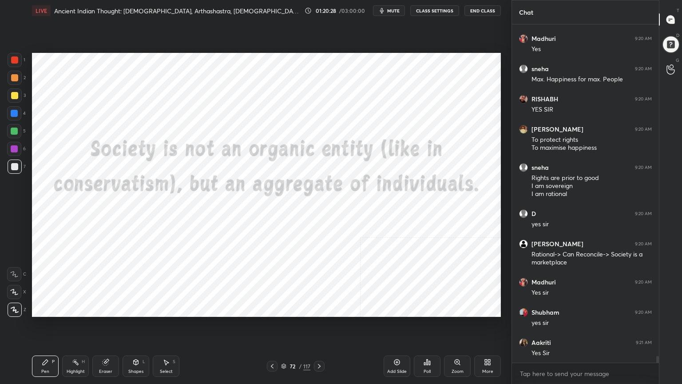
click at [318, 344] on icon at bounding box center [319, 366] width 7 height 7
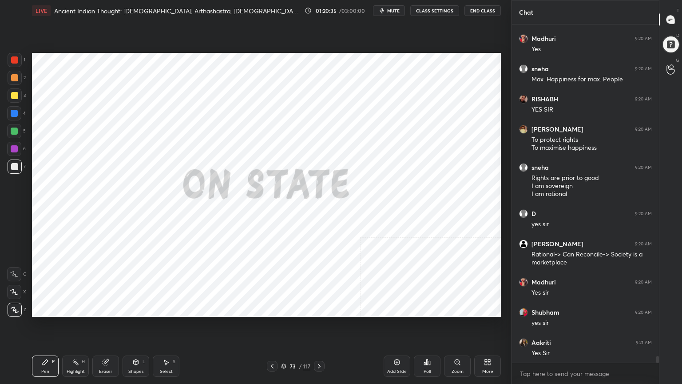
scroll to position [16622, 0]
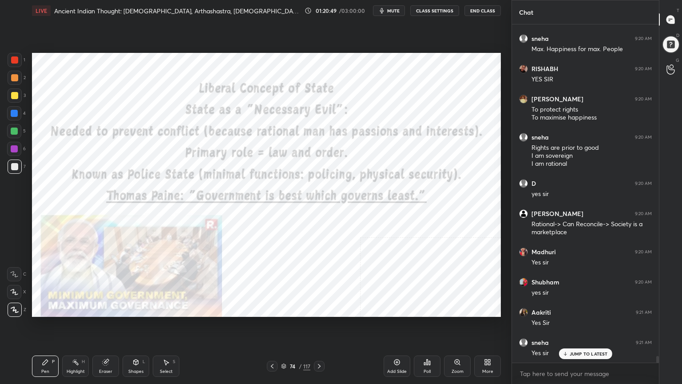
click at [10, 59] on div at bounding box center [15, 60] width 14 height 14
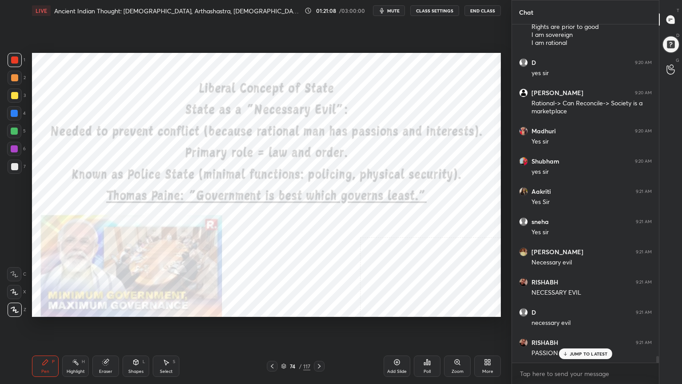
scroll to position [16773, 0]
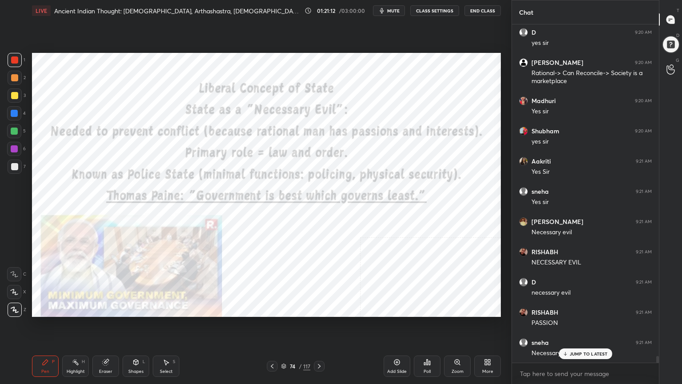
click at [400, 344] on div "Add Slide" at bounding box center [397, 365] width 27 height 21
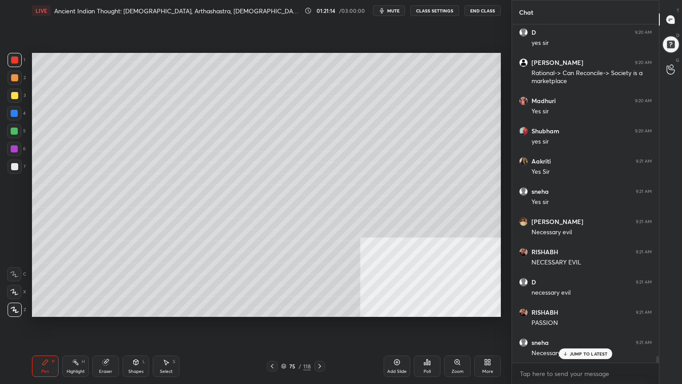
drag, startPoint x: 13, startPoint y: 92, endPoint x: 26, endPoint y: 91, distance: 12.9
click at [14, 92] on div at bounding box center [14, 95] width 7 height 7
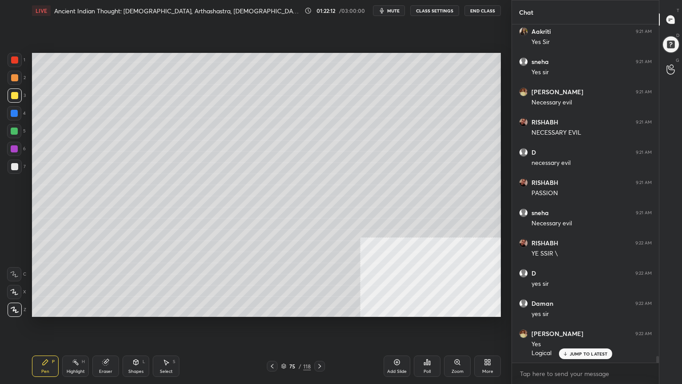
scroll to position [16912, 0]
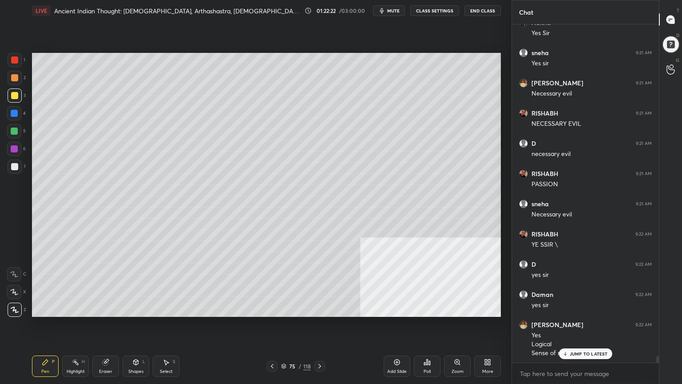
click at [9, 112] on div at bounding box center [14, 113] width 14 height 14
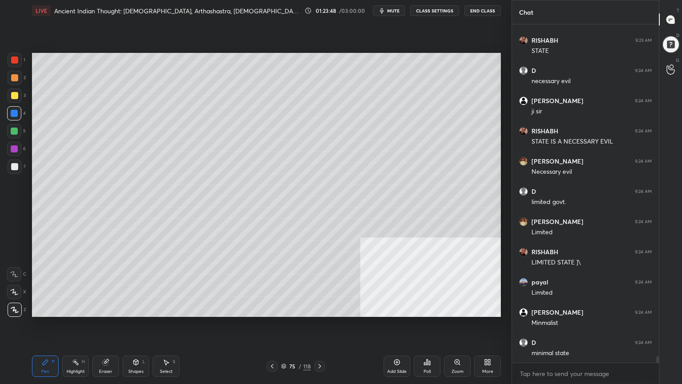
scroll to position [17397, 0]
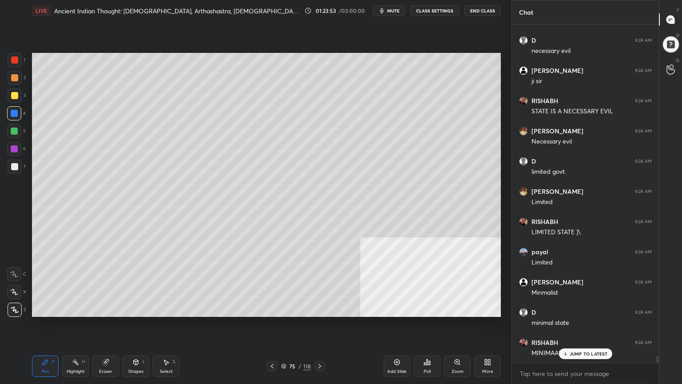
click at [397, 344] on div "Add Slide" at bounding box center [397, 365] width 27 height 21
click at [134, 344] on div "Shapes L" at bounding box center [136, 365] width 27 height 21
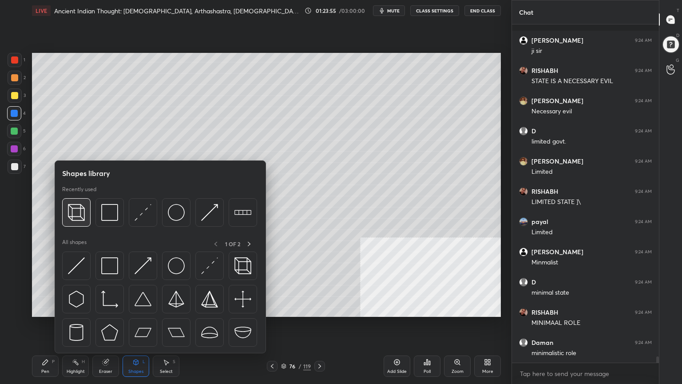
scroll to position [17466, 0]
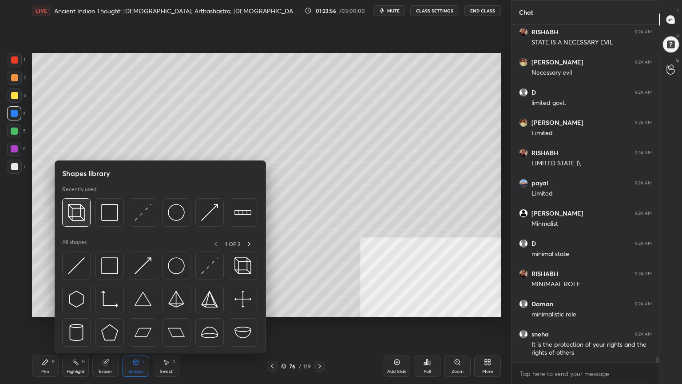
click at [78, 210] on img at bounding box center [76, 212] width 17 height 17
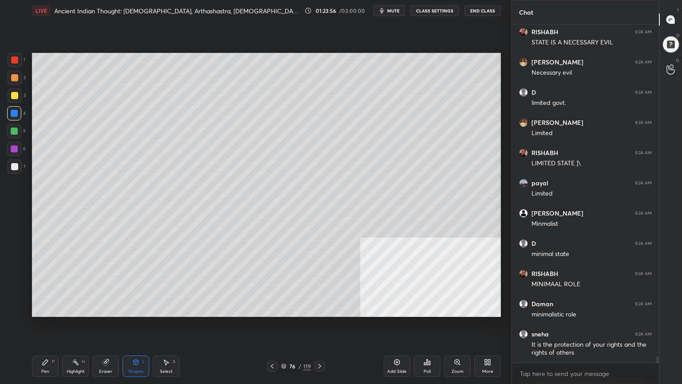
click at [12, 162] on div at bounding box center [15, 166] width 14 height 14
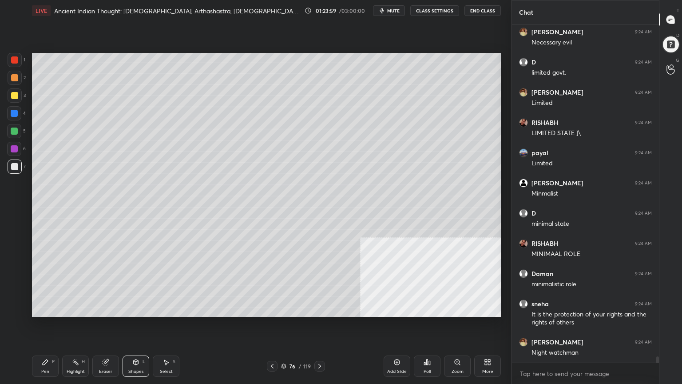
click at [47, 344] on div "Pen P" at bounding box center [45, 365] width 27 height 21
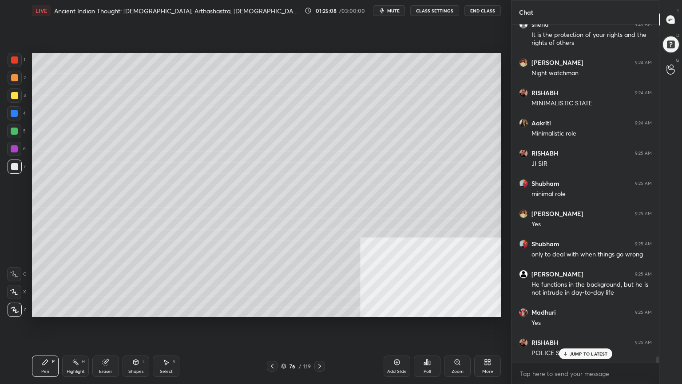
scroll to position [17806, 0]
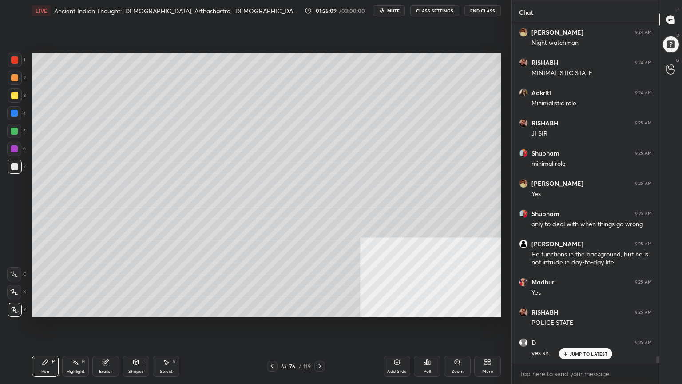
click at [272, 344] on icon at bounding box center [272, 366] width 7 height 7
click at [274, 344] on icon at bounding box center [272, 366] width 7 height 7
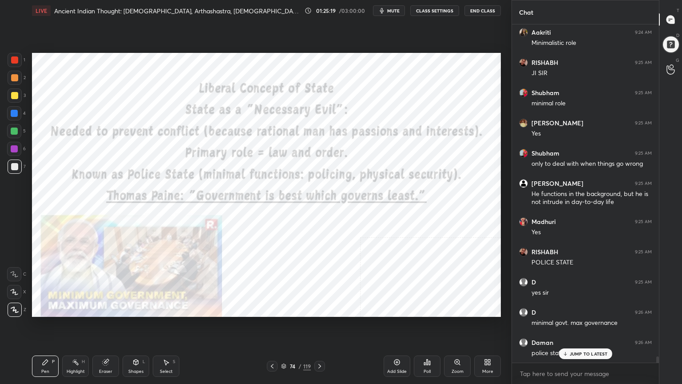
scroll to position [17896, 0]
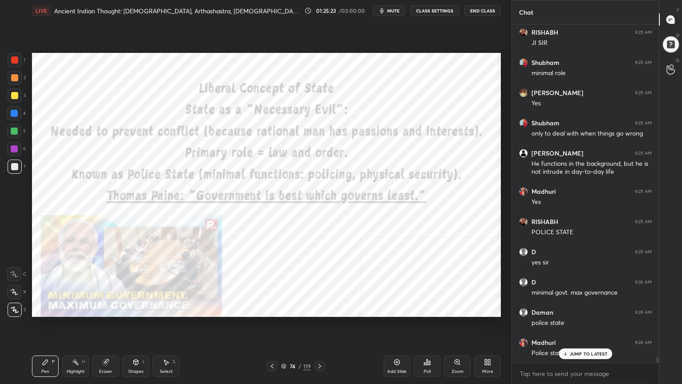
click at [320, 344] on icon at bounding box center [319, 366] width 7 height 7
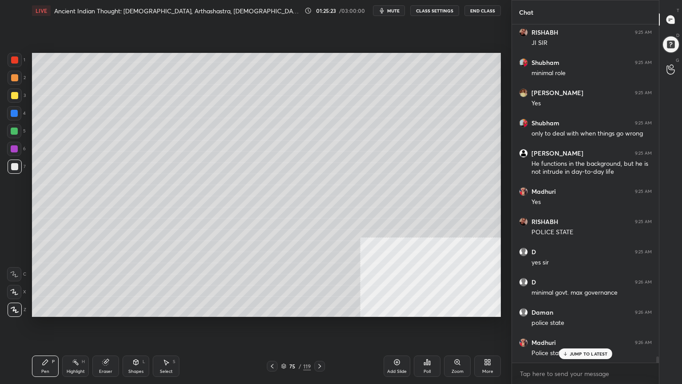
click at [321, 344] on icon at bounding box center [319, 366] width 7 height 7
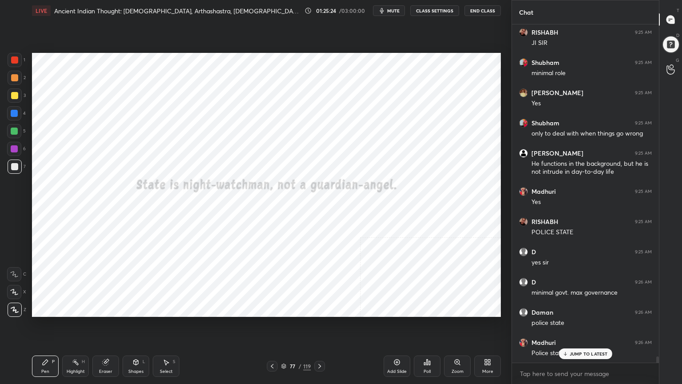
scroll to position [17935, 0]
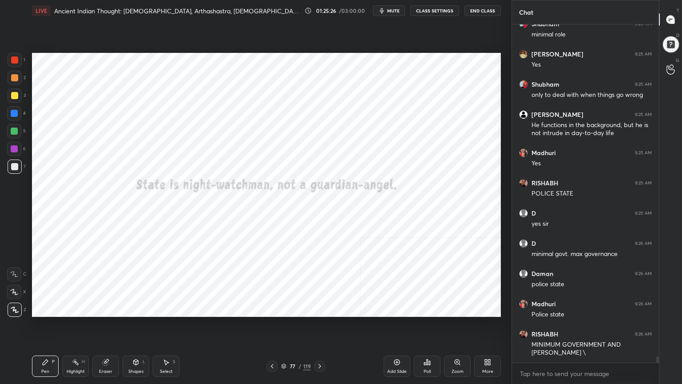
click at [13, 59] on div at bounding box center [14, 59] width 7 height 7
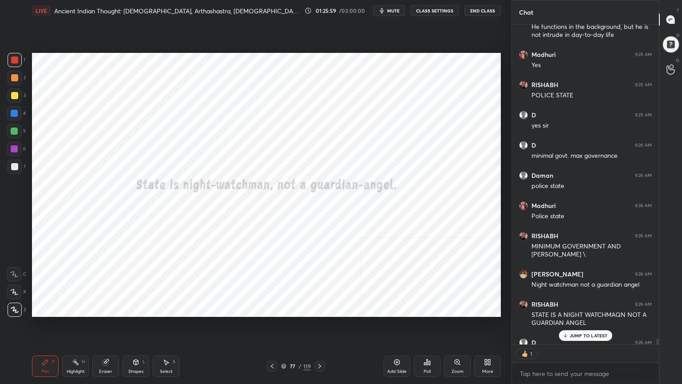
scroll to position [3, 3]
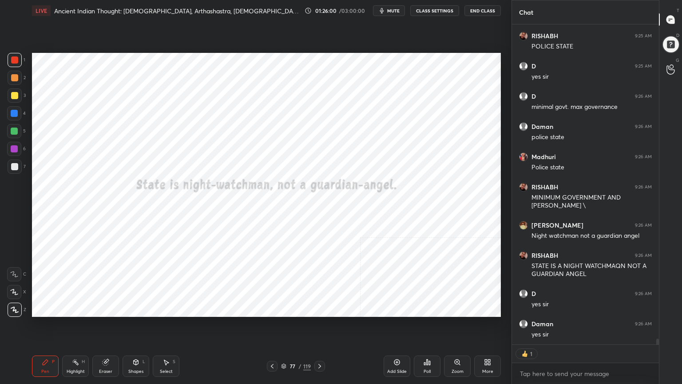
click at [14, 59] on div at bounding box center [14, 59] width 7 height 7
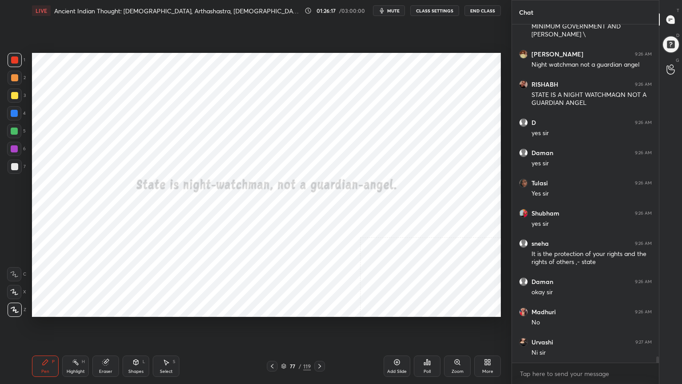
scroll to position [18283, 0]
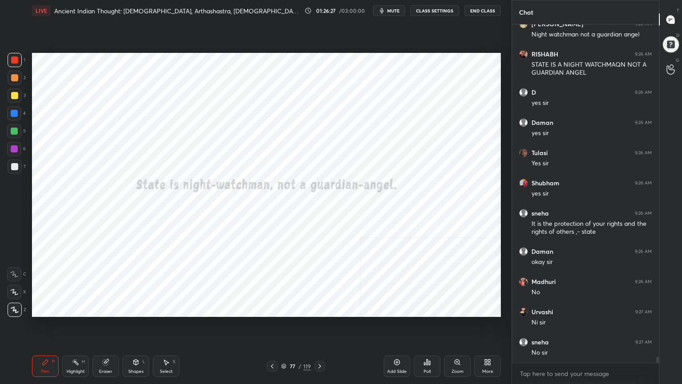
click at [393, 11] on span "mute" at bounding box center [393, 11] width 12 height 6
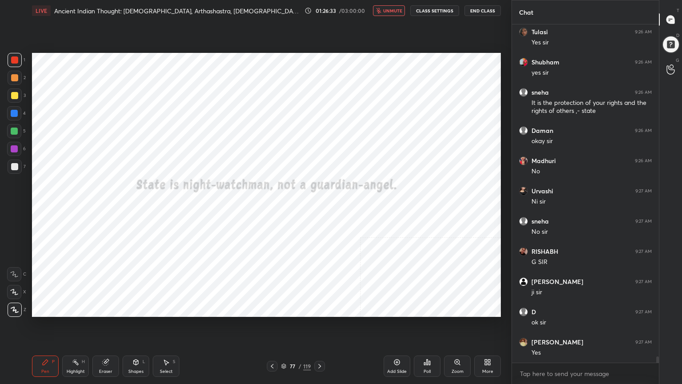
scroll to position [18434, 0]
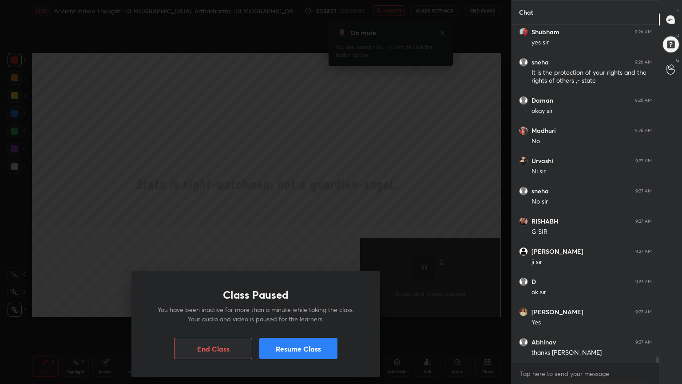
drag, startPoint x: 308, startPoint y: 347, endPoint x: 306, endPoint y: 341, distance: 6.0
click at [308, 344] on button "Resume Class" at bounding box center [298, 348] width 78 height 21
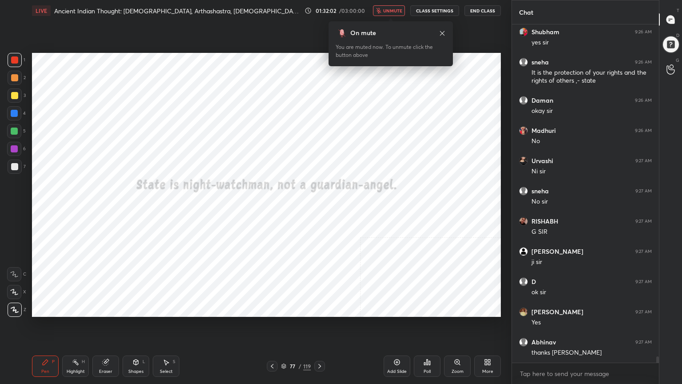
click at [396, 8] on span "unmute" at bounding box center [392, 11] width 19 height 6
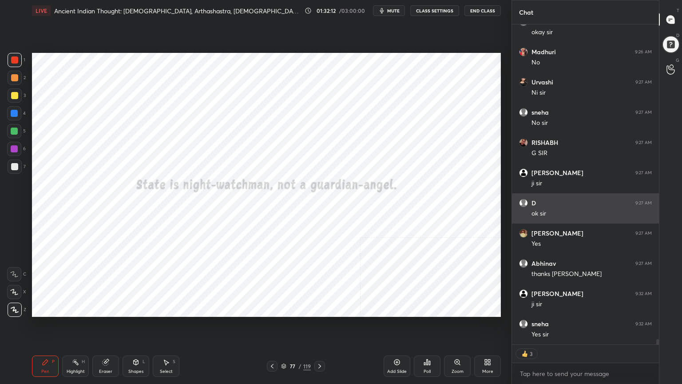
scroll to position [18543, 0]
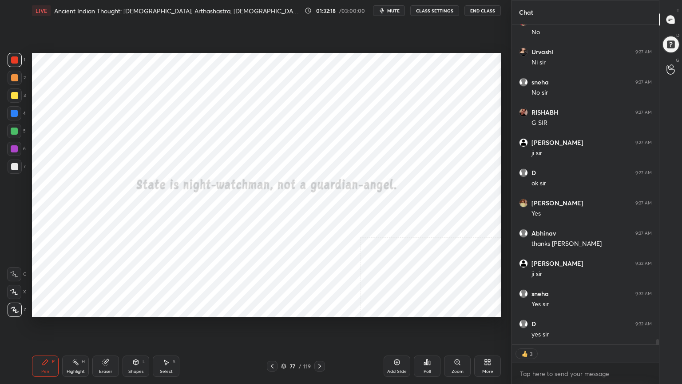
click at [283, 344] on icon at bounding box center [284, 366] width 4 height 1
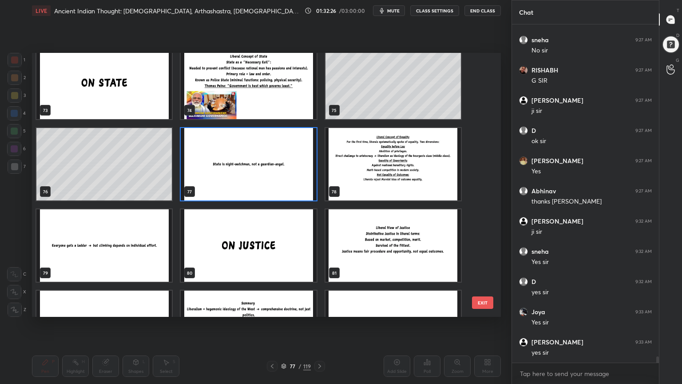
scroll to position [18616, 0]
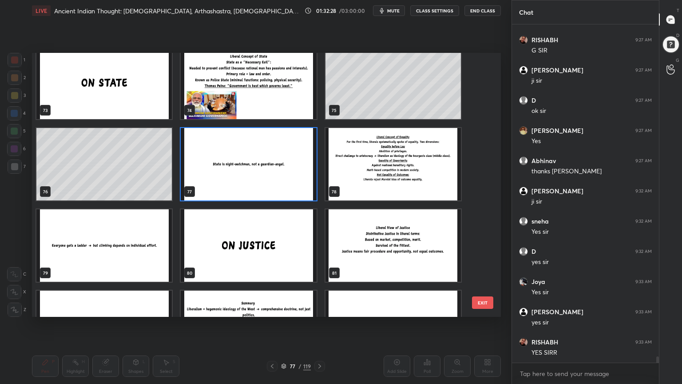
click at [303, 194] on img "grid" at bounding box center [248, 164] width 135 height 72
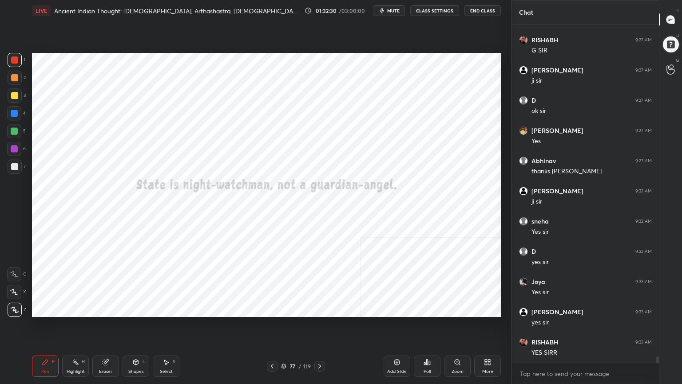
click at [319, 344] on icon at bounding box center [319, 366] width 7 height 7
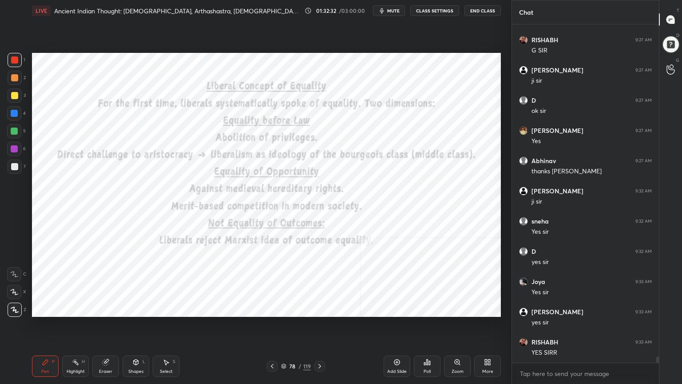
click at [272, 344] on icon at bounding box center [272, 366] width 7 height 7
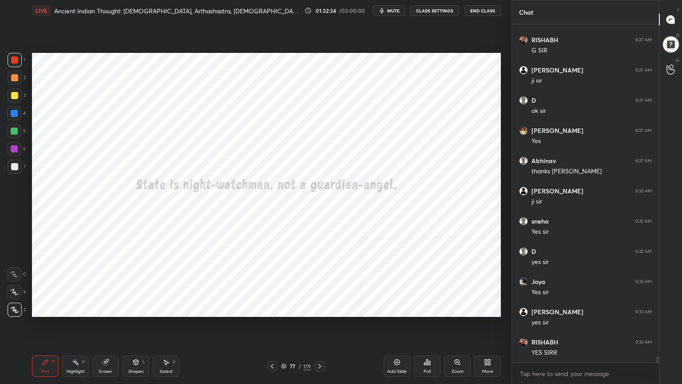
click at [400, 344] on div "Add Slide" at bounding box center [397, 365] width 27 height 21
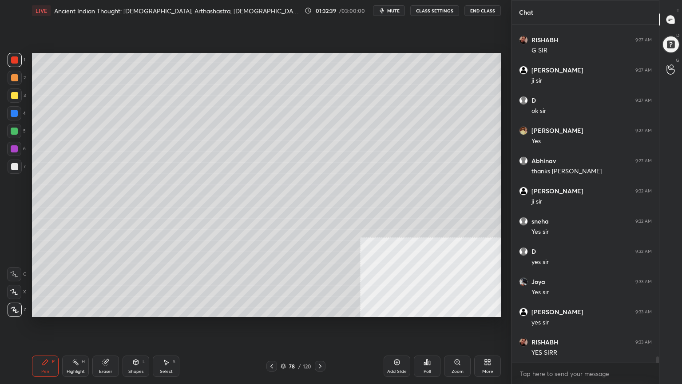
click at [17, 167] on div at bounding box center [14, 166] width 7 height 7
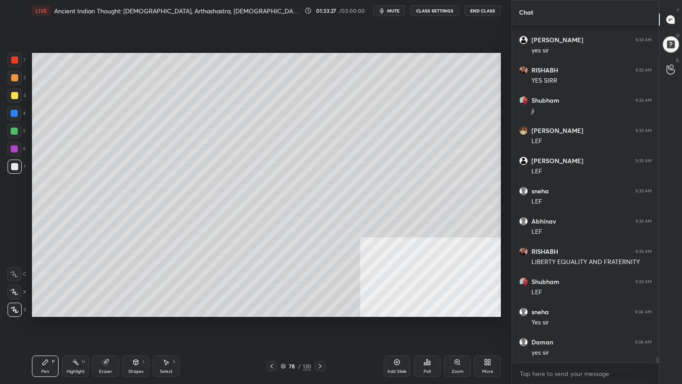
scroll to position [18934, 0]
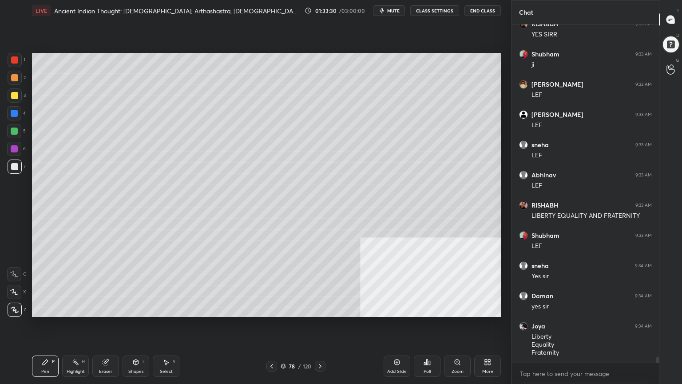
click at [284, 344] on icon at bounding box center [283, 365] width 5 height 5
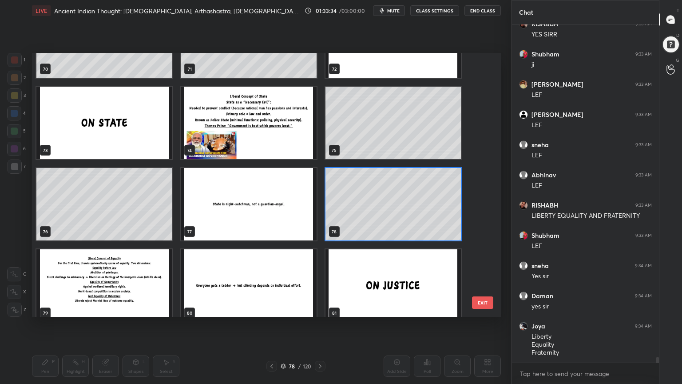
scroll to position [1932, 0]
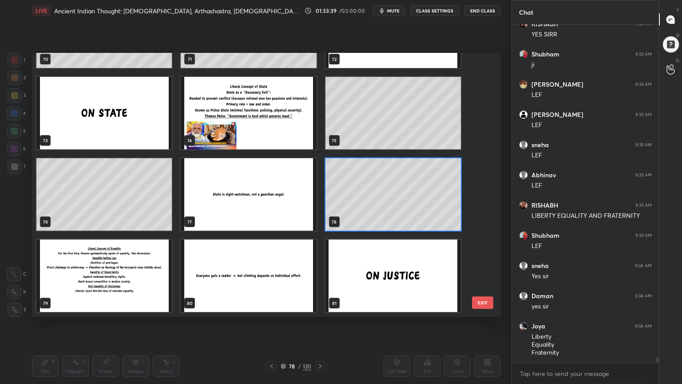
click at [155, 278] on img "grid" at bounding box center [103, 275] width 135 height 72
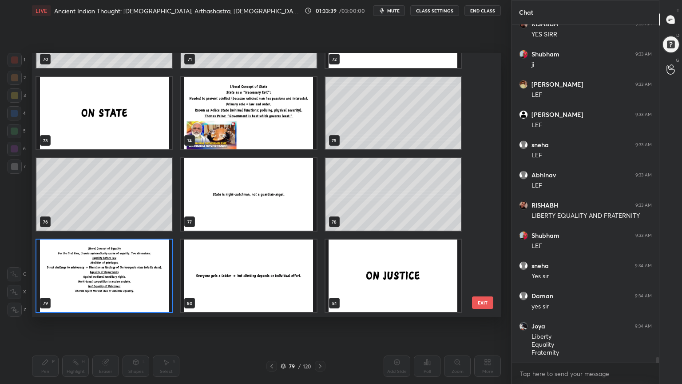
click at [156, 278] on img "grid" at bounding box center [103, 275] width 135 height 72
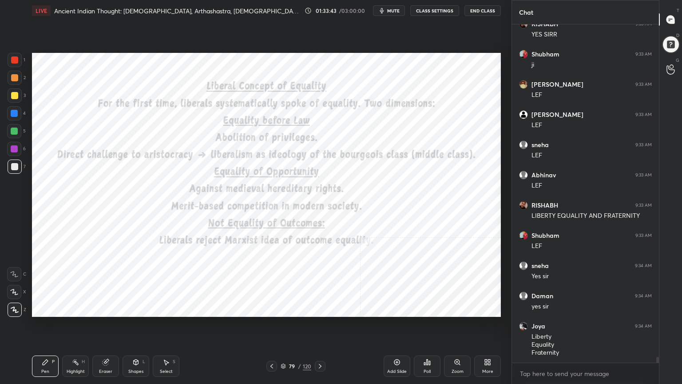
click at [399, 344] on icon at bounding box center [397, 362] width 7 height 7
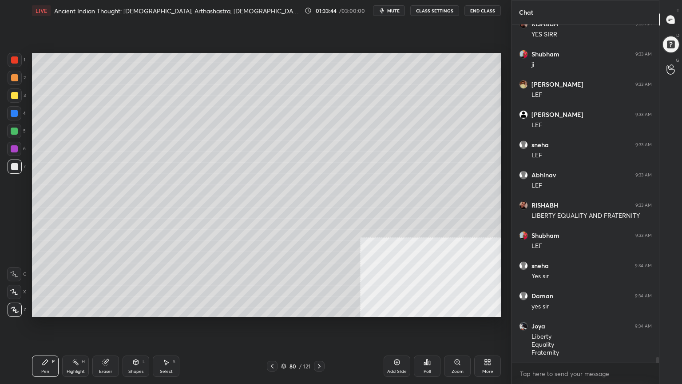
scroll to position [18964, 0]
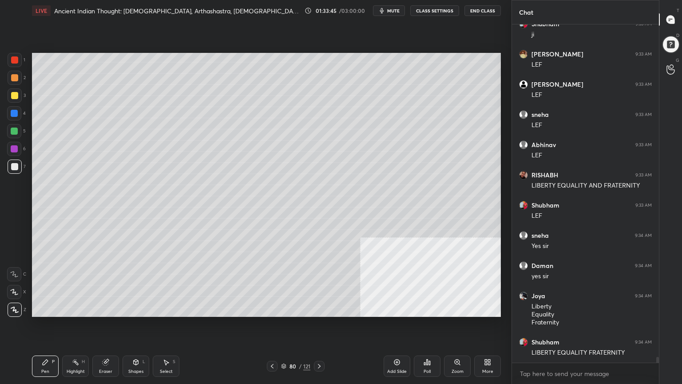
click at [17, 94] on div at bounding box center [14, 95] width 7 height 7
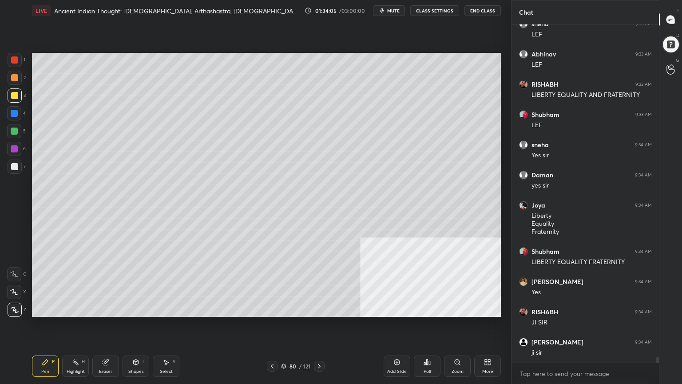
scroll to position [19085, 0]
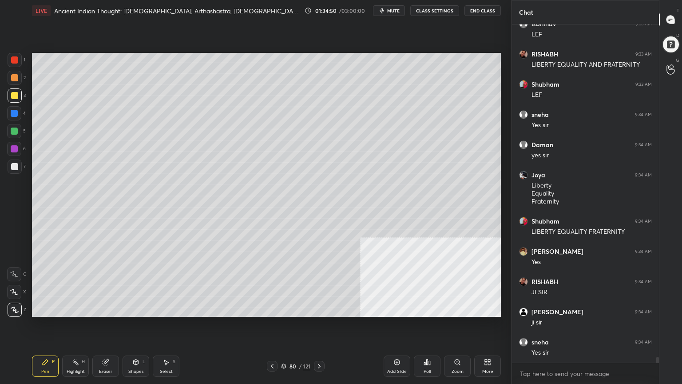
drag, startPoint x: 15, startPoint y: 112, endPoint x: 22, endPoint y: 116, distance: 8.3
click at [15, 112] on div at bounding box center [14, 113] width 7 height 7
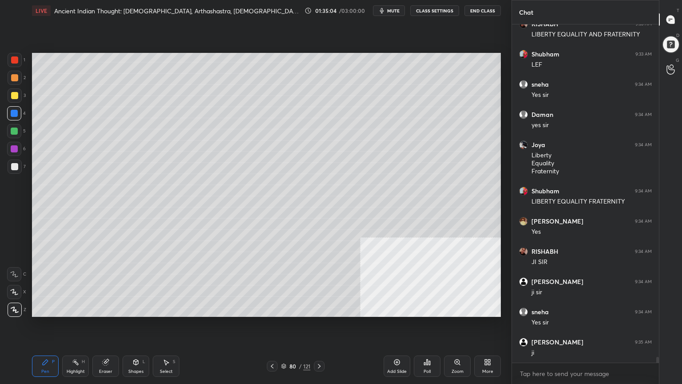
drag, startPoint x: 16, startPoint y: 116, endPoint x: 21, endPoint y: 122, distance: 8.2
click at [16, 116] on div at bounding box center [14, 113] width 7 height 7
click at [12, 97] on div at bounding box center [14, 95] width 7 height 7
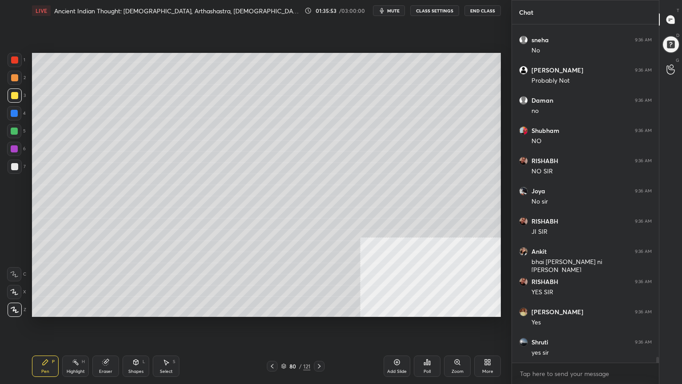
scroll to position [19568, 0]
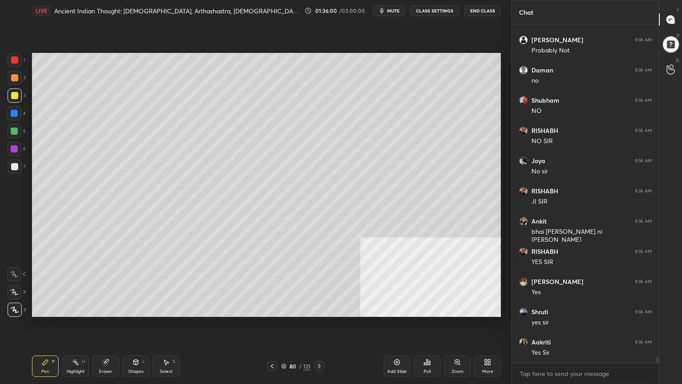
click at [16, 129] on div at bounding box center [14, 131] width 7 height 7
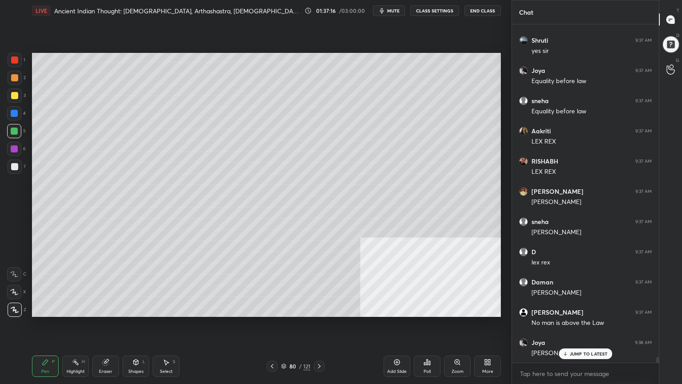
scroll to position [20180, 0]
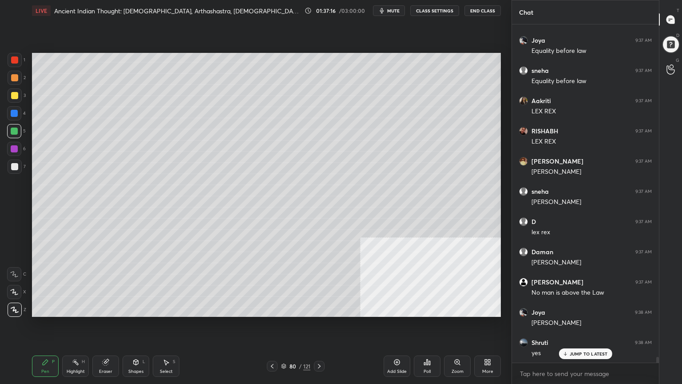
click at [14, 92] on div at bounding box center [14, 95] width 7 height 7
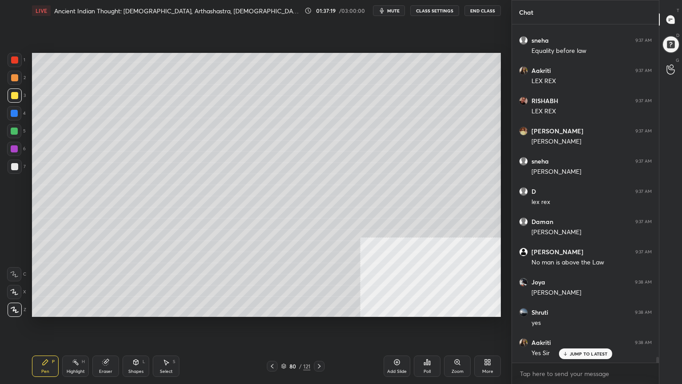
scroll to position [20240, 0]
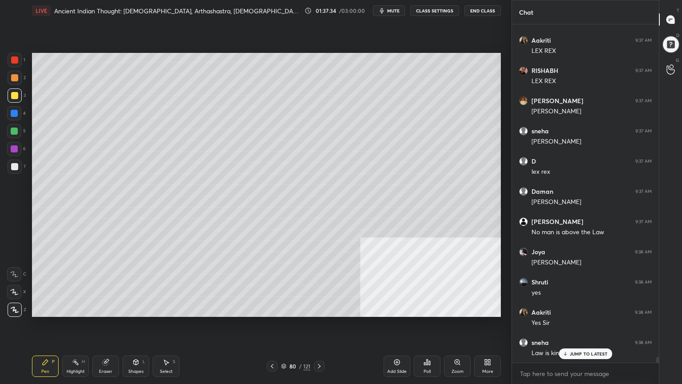
click at [19, 130] on div at bounding box center [14, 131] width 14 height 14
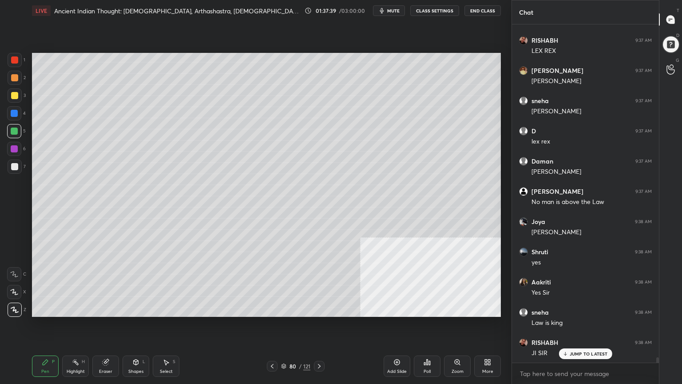
scroll to position [20301, 0]
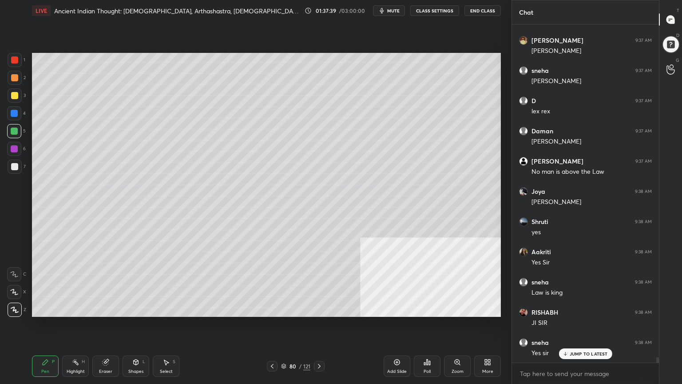
click at [11, 97] on div at bounding box center [14, 95] width 7 height 7
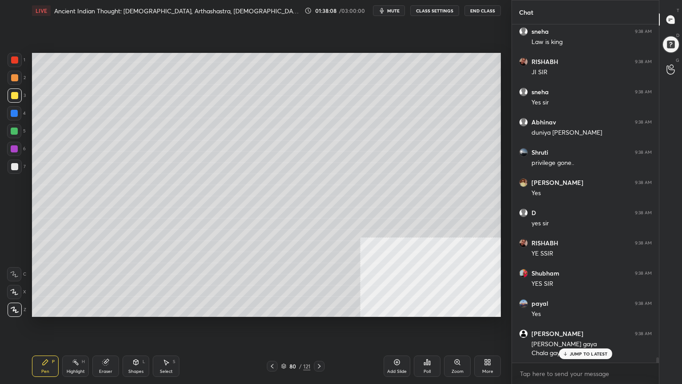
scroll to position [20560, 0]
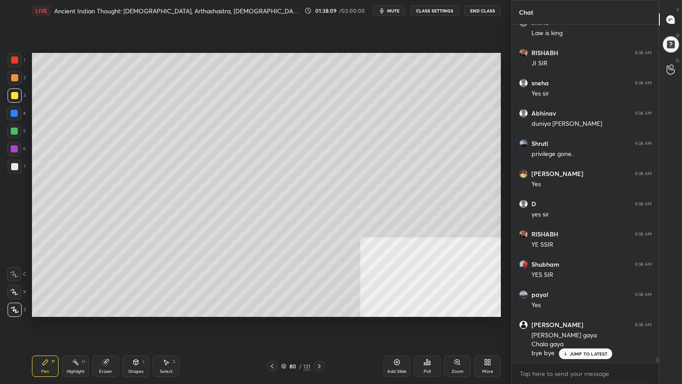
click at [273, 344] on icon at bounding box center [272, 366] width 7 height 7
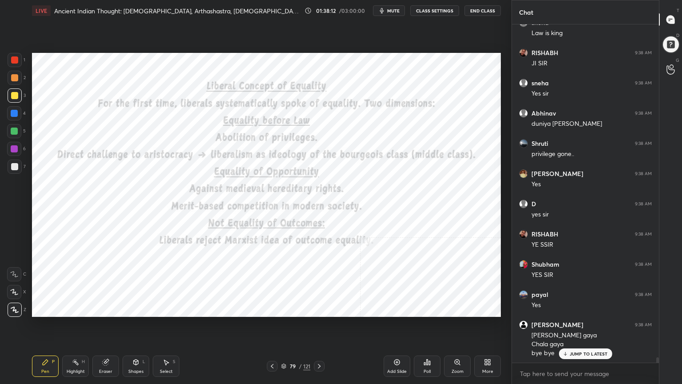
drag, startPoint x: 14, startPoint y: 57, endPoint x: 17, endPoint y: 63, distance: 6.8
click at [14, 56] on div at bounding box center [14, 59] width 7 height 7
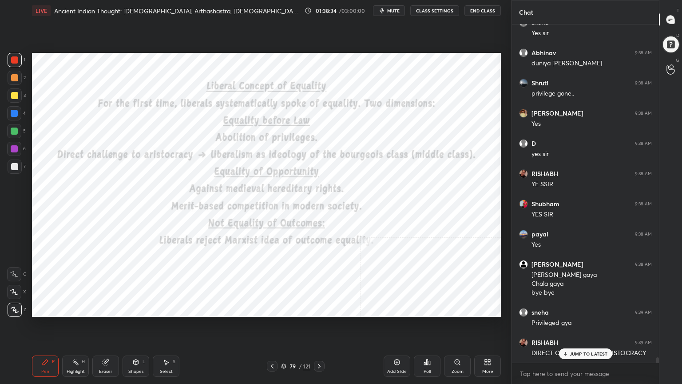
scroll to position [20651, 0]
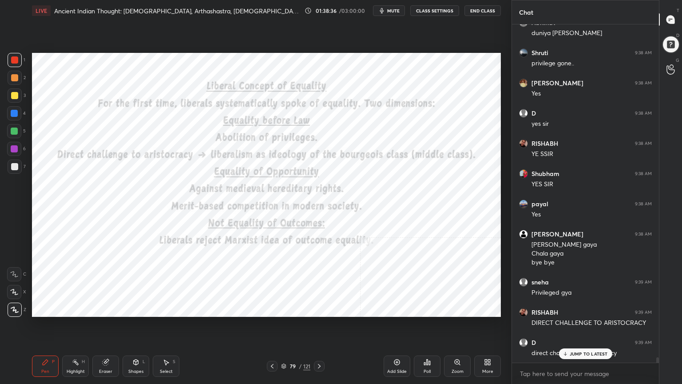
click at [396, 344] on div "Add Slide" at bounding box center [397, 365] width 27 height 21
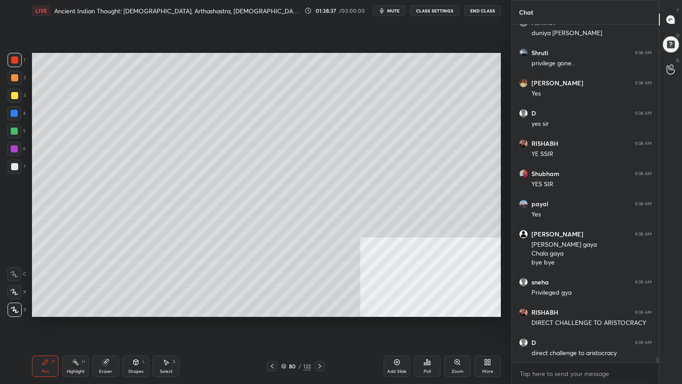
scroll to position [20681, 0]
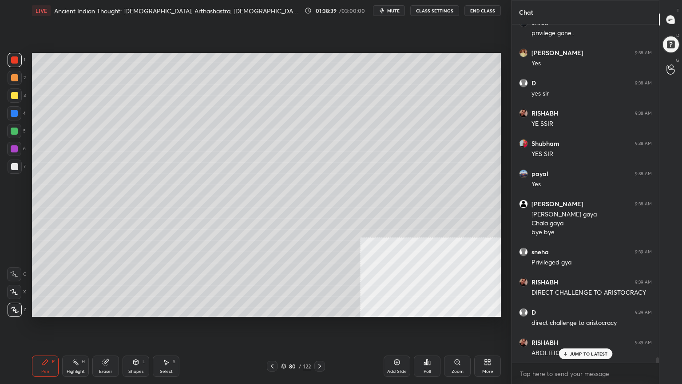
click at [273, 344] on icon at bounding box center [272, 366] width 7 height 7
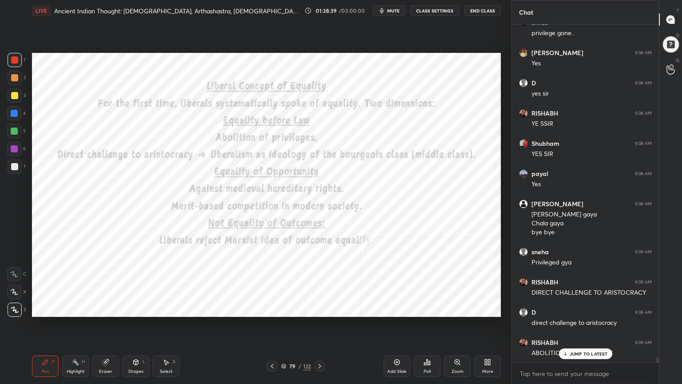
click at [274, 344] on icon at bounding box center [272, 366] width 7 height 7
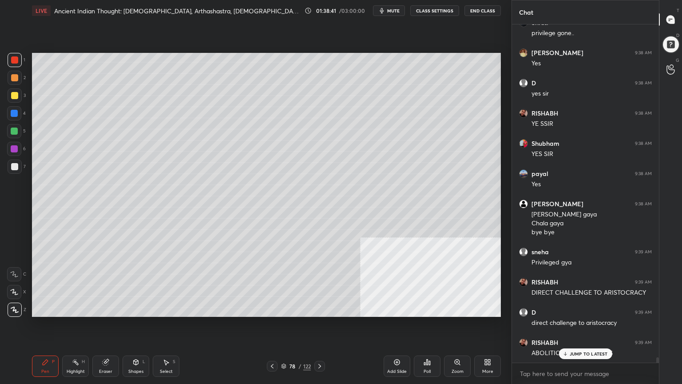
click at [323, 344] on div at bounding box center [320, 366] width 11 height 11
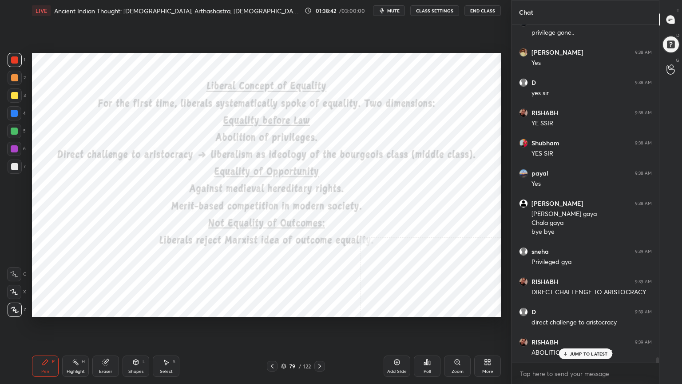
click at [325, 344] on div at bounding box center [320, 366] width 11 height 11
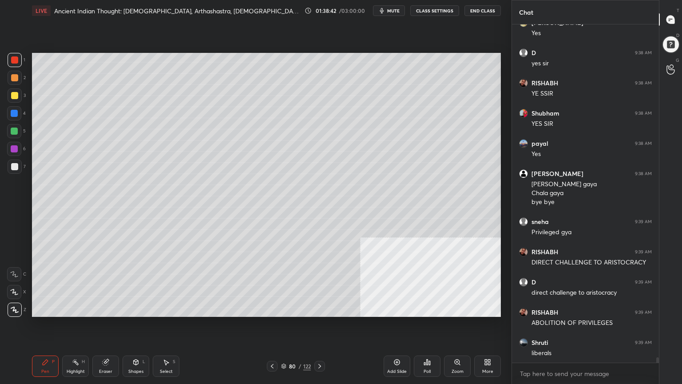
click at [325, 344] on div "80 / 122" at bounding box center [296, 366] width 176 height 11
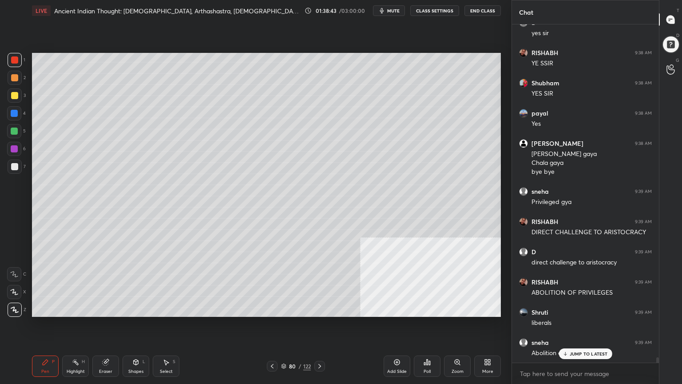
click at [322, 344] on icon at bounding box center [319, 366] width 7 height 7
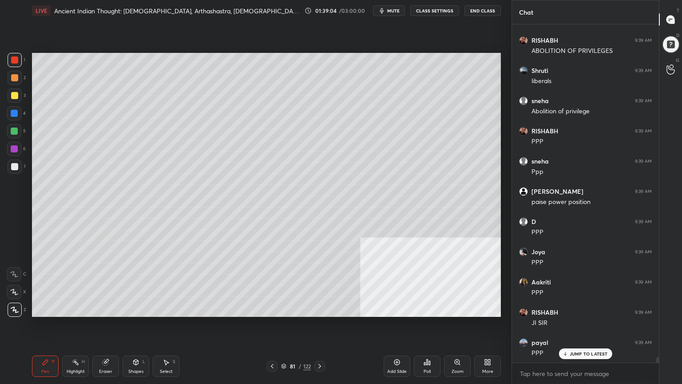
scroll to position [21013, 0]
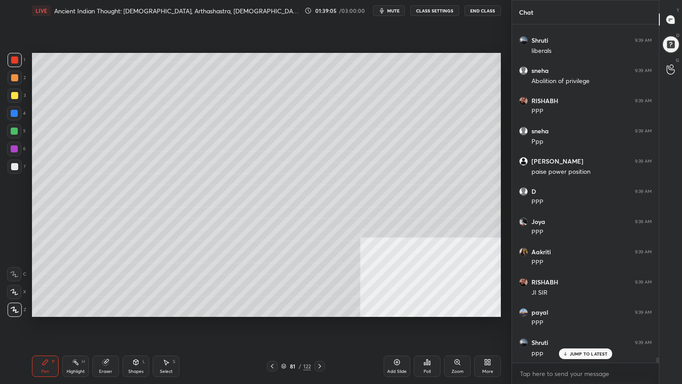
click at [402, 344] on div "Add Slide" at bounding box center [397, 365] width 27 height 21
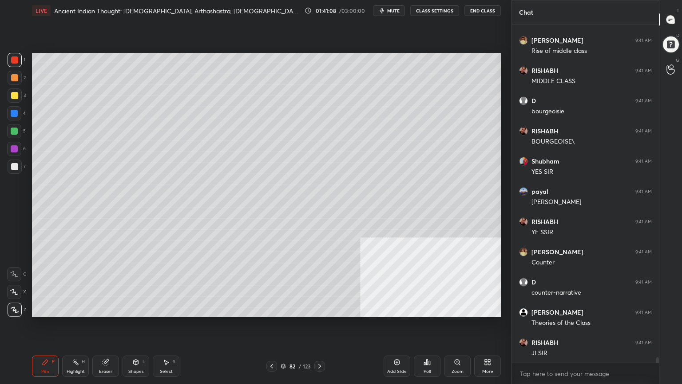
scroll to position [21557, 0]
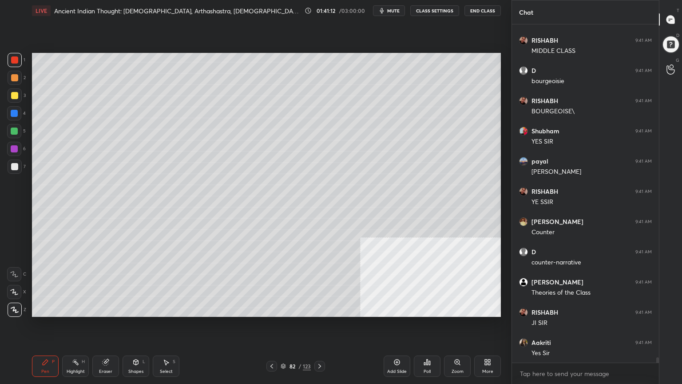
drag, startPoint x: 14, startPoint y: 96, endPoint x: 30, endPoint y: 99, distance: 16.3
click at [15, 96] on div at bounding box center [14, 95] width 7 height 7
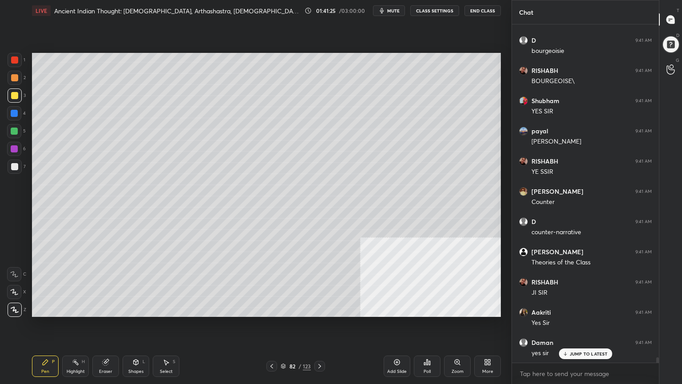
scroll to position [21617, 0]
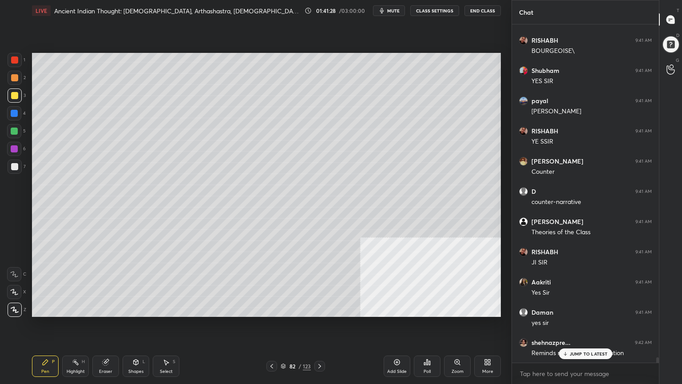
click at [575, 344] on p "JUMP TO LATEST" at bounding box center [589, 353] width 38 height 5
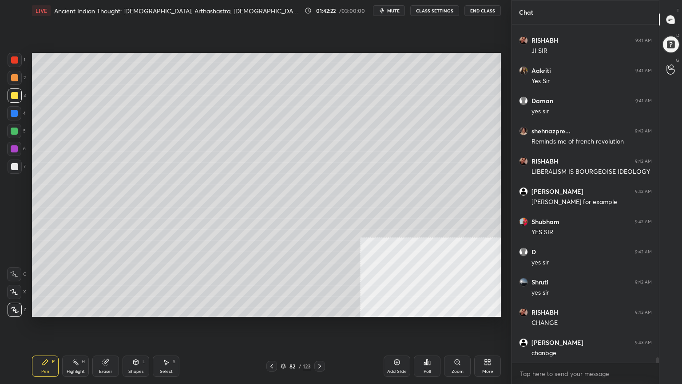
scroll to position [21859, 0]
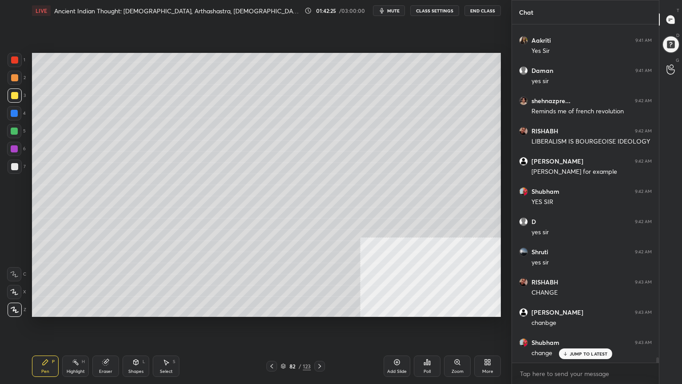
drag, startPoint x: 10, startPoint y: 62, endPoint x: 14, endPoint y: 71, distance: 10.0
click at [11, 62] on div at bounding box center [15, 60] width 14 height 14
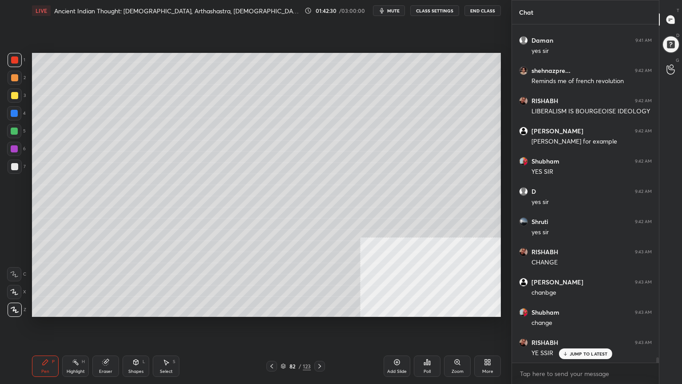
scroll to position [21920, 0]
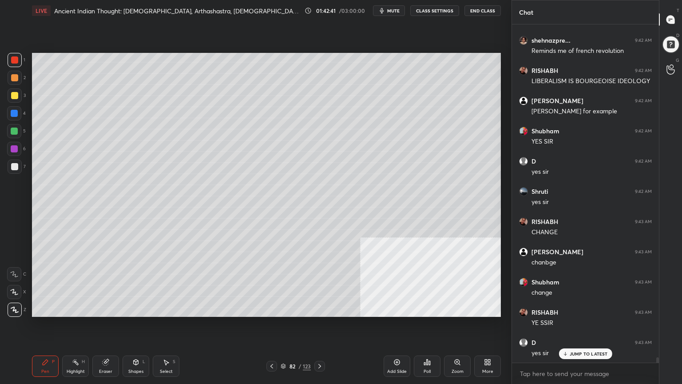
click at [405, 344] on div "Add Slide" at bounding box center [397, 365] width 27 height 21
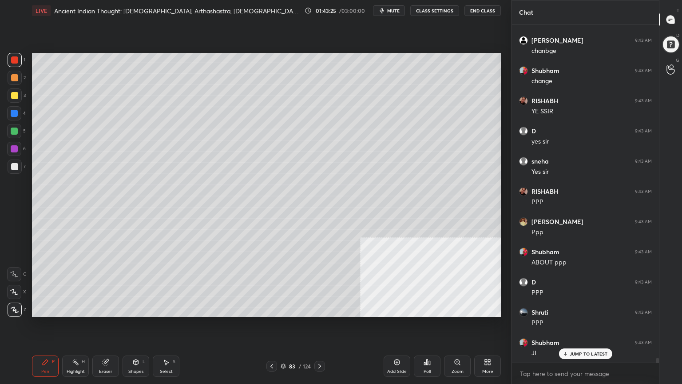
scroll to position [22161, 0]
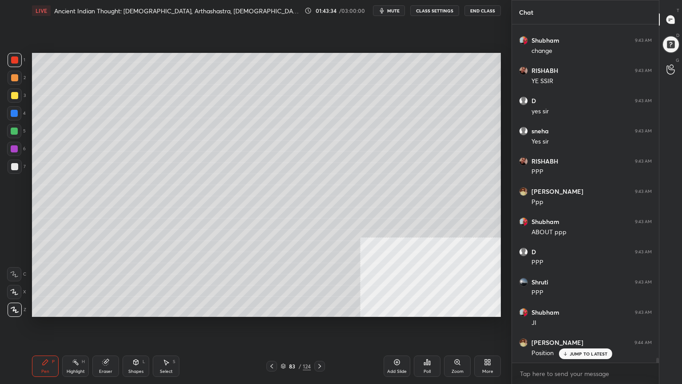
click at [16, 94] on div at bounding box center [14, 95] width 7 height 7
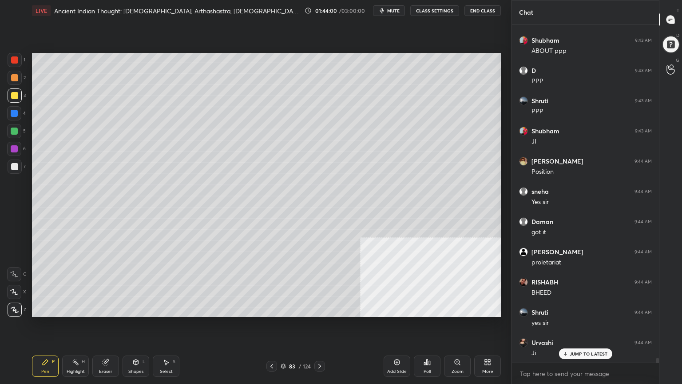
scroll to position [22373, 0]
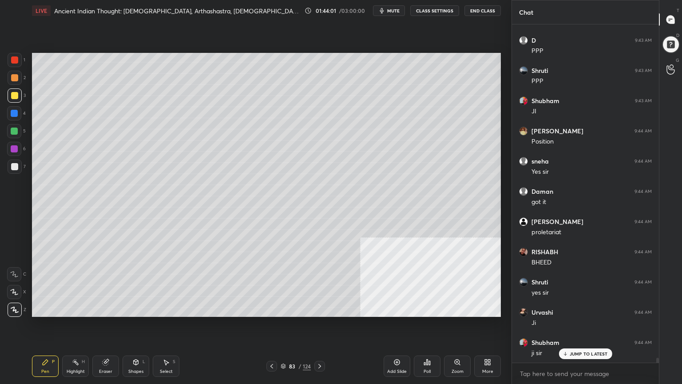
click at [398, 344] on icon at bounding box center [397, 362] width 7 height 7
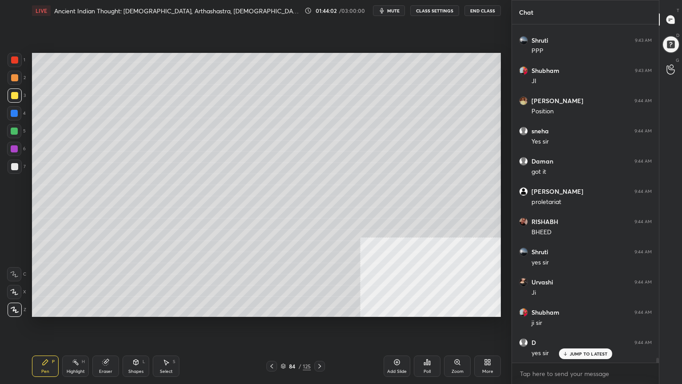
click at [15, 112] on div at bounding box center [14, 113] width 7 height 7
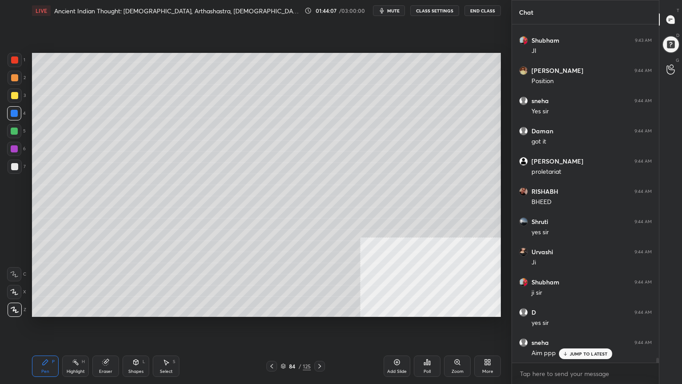
drag, startPoint x: 136, startPoint y: 366, endPoint x: 134, endPoint y: 360, distance: 6.6
click at [136, 344] on div "Shapes L" at bounding box center [136, 365] width 27 height 21
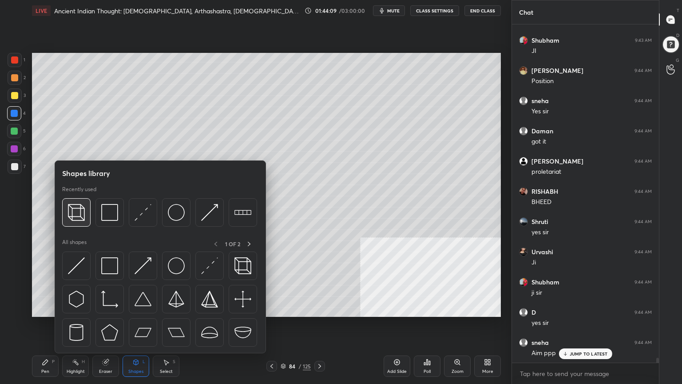
click at [74, 213] on img at bounding box center [76, 212] width 17 height 17
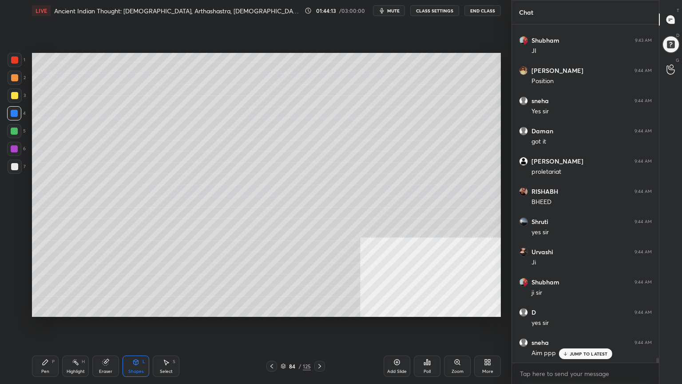
click at [40, 344] on div "Pen P" at bounding box center [45, 365] width 27 height 21
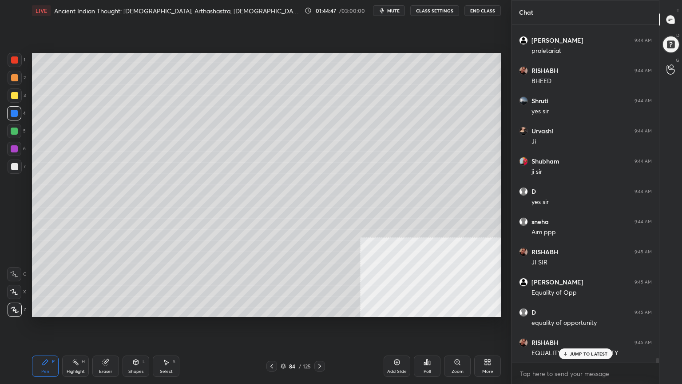
scroll to position [22584, 0]
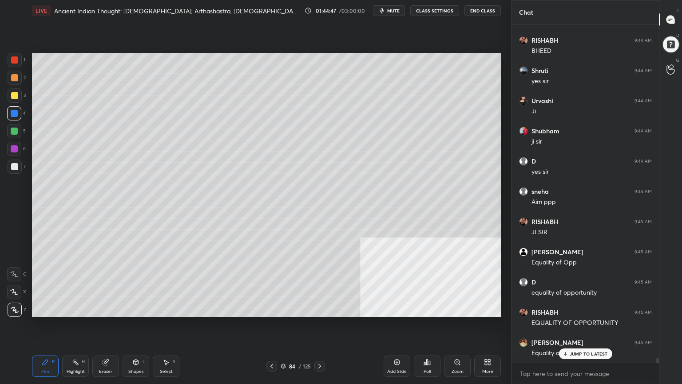
drag, startPoint x: 14, startPoint y: 57, endPoint x: 15, endPoint y: 63, distance: 5.8
click at [14, 59] on div at bounding box center [14, 59] width 7 height 7
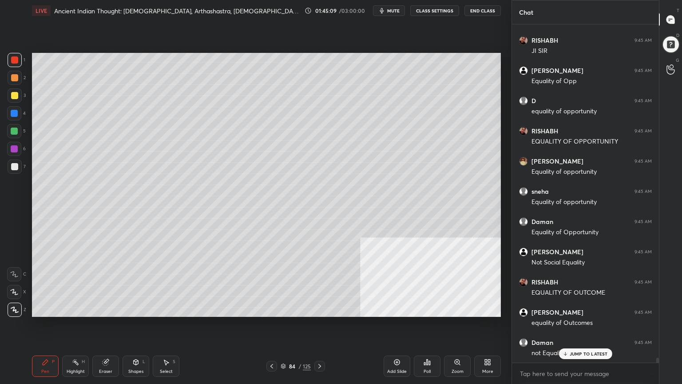
scroll to position [22796, 0]
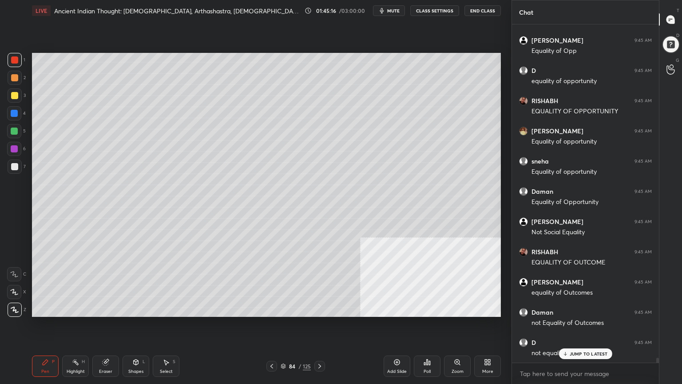
click at [15, 113] on div at bounding box center [14, 113] width 7 height 7
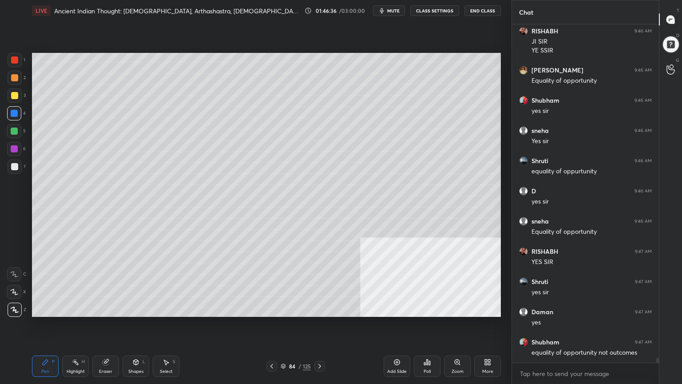
scroll to position [23296, 0]
click at [14, 60] on div at bounding box center [14, 59] width 7 height 7
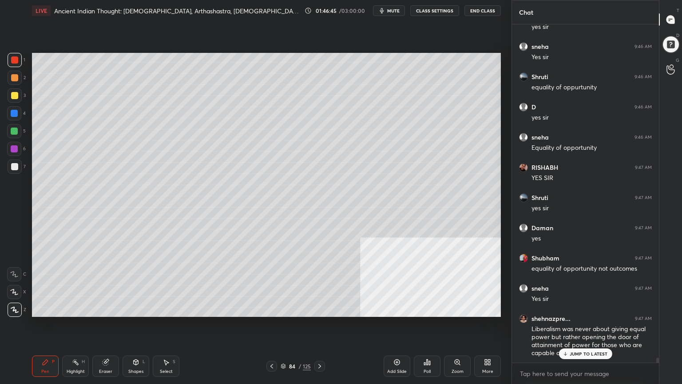
scroll to position [23380, 0]
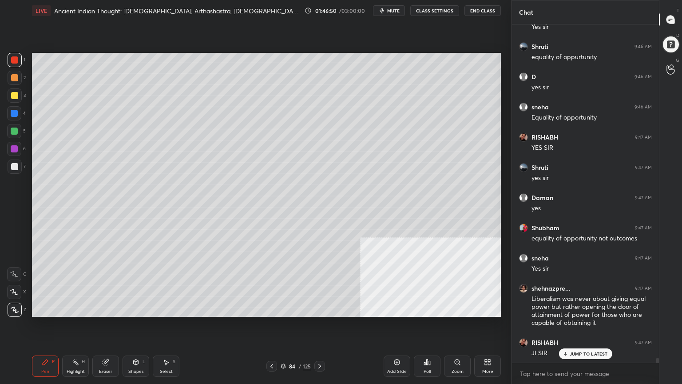
click at [15, 165] on div at bounding box center [14, 166] width 7 height 7
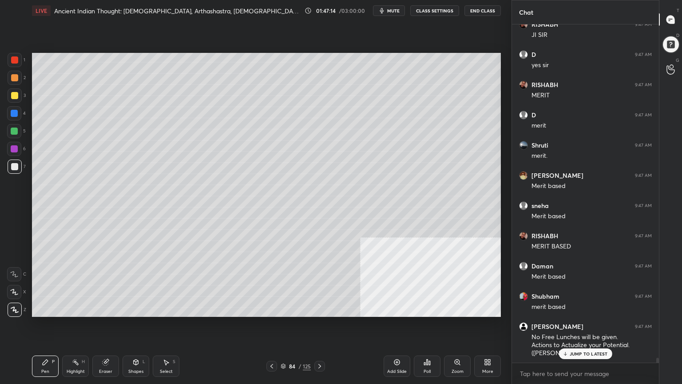
scroll to position [23729, 0]
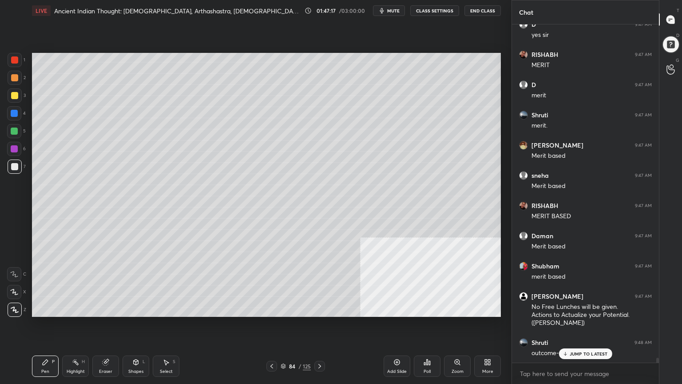
click at [273, 344] on icon at bounding box center [271, 366] width 7 height 7
click at [274, 344] on icon at bounding box center [271, 366] width 7 height 7
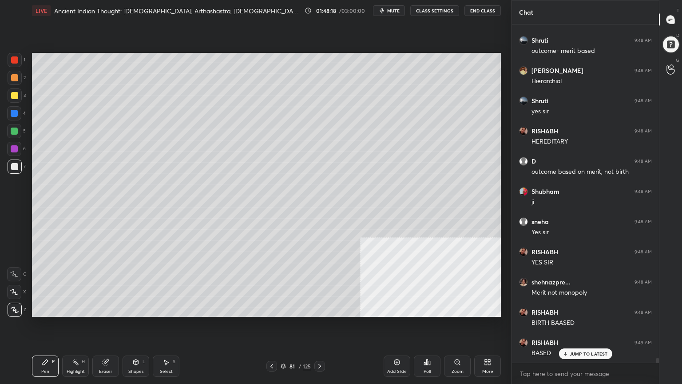
scroll to position [24061, 0]
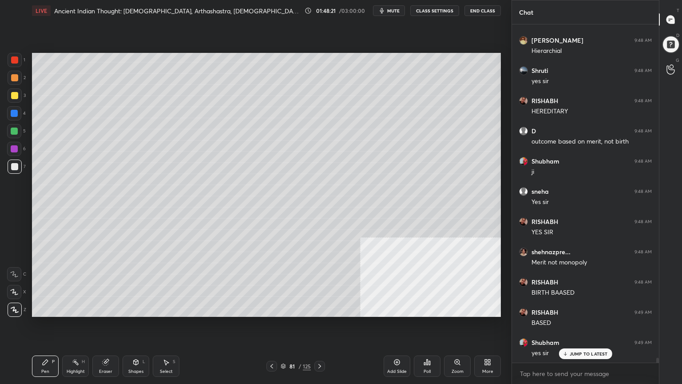
click at [319, 344] on icon at bounding box center [319, 366] width 7 height 7
click at [320, 344] on icon at bounding box center [319, 366] width 7 height 7
click at [321, 344] on icon at bounding box center [319, 366] width 7 height 7
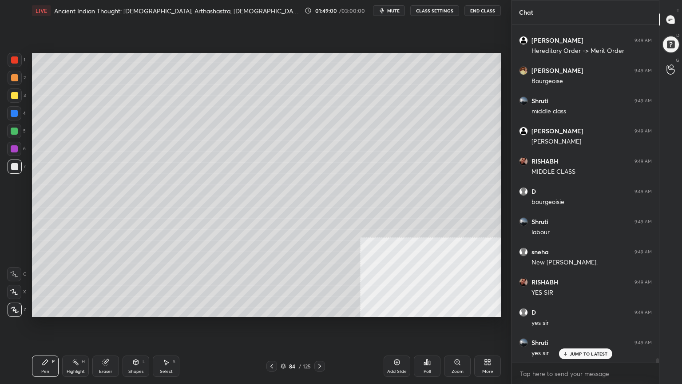
scroll to position [24454, 0]
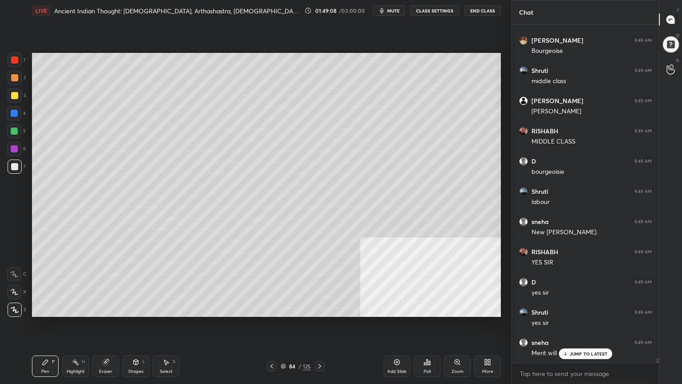
click at [11, 98] on div at bounding box center [14, 95] width 7 height 7
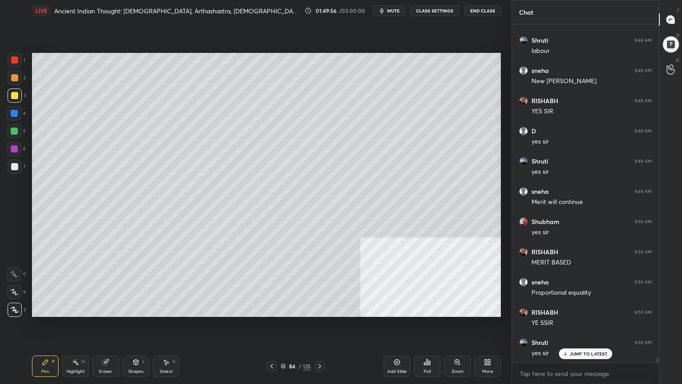
scroll to position [24635, 0]
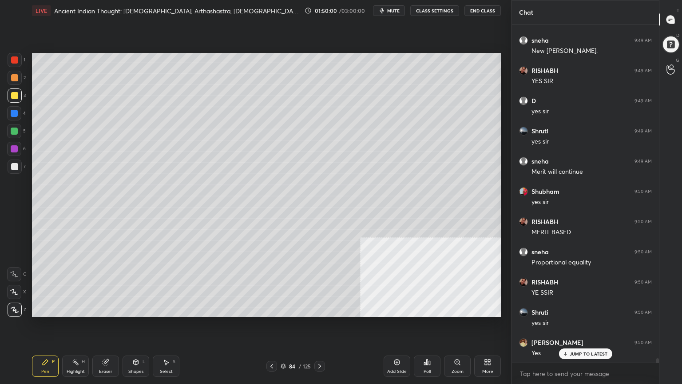
click at [283, 344] on icon at bounding box center [283, 365] width 4 height 2
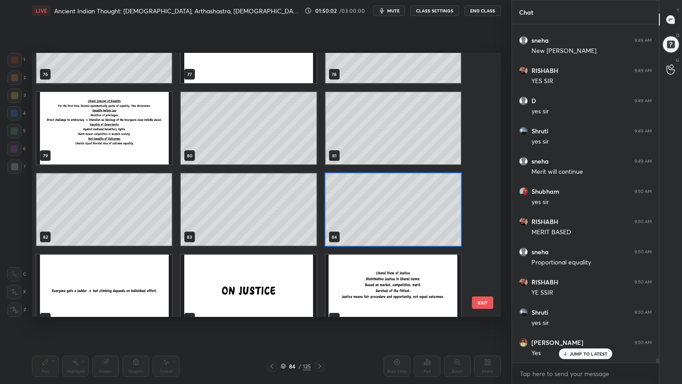
scroll to position [2132, 0]
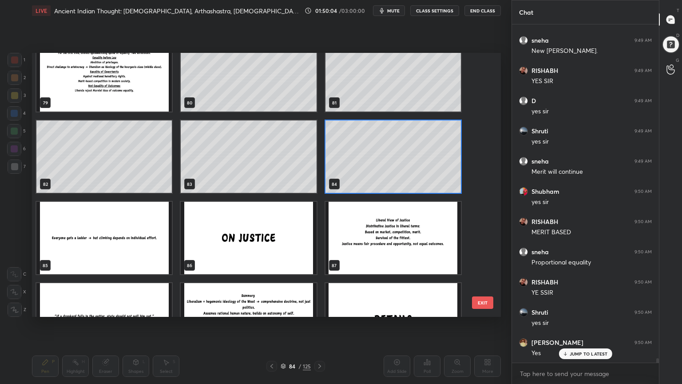
click at [121, 262] on img "grid" at bounding box center [103, 238] width 135 height 72
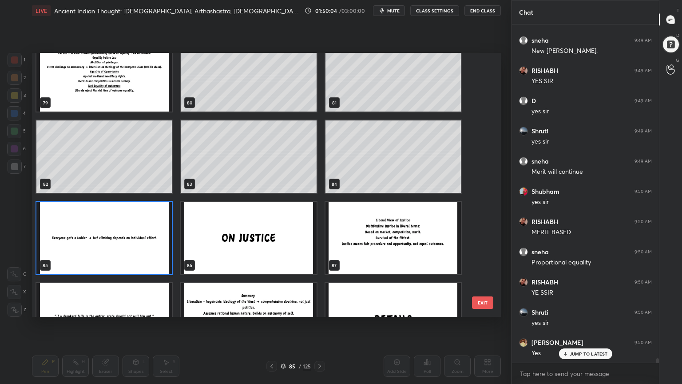
click at [122, 261] on img "grid" at bounding box center [103, 238] width 135 height 72
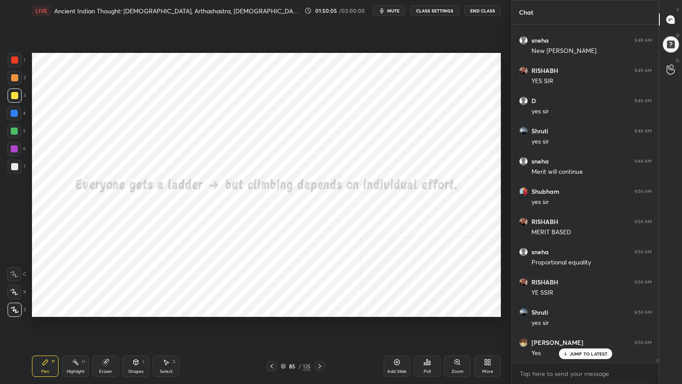
click at [122, 260] on img "grid" at bounding box center [103, 238] width 135 height 72
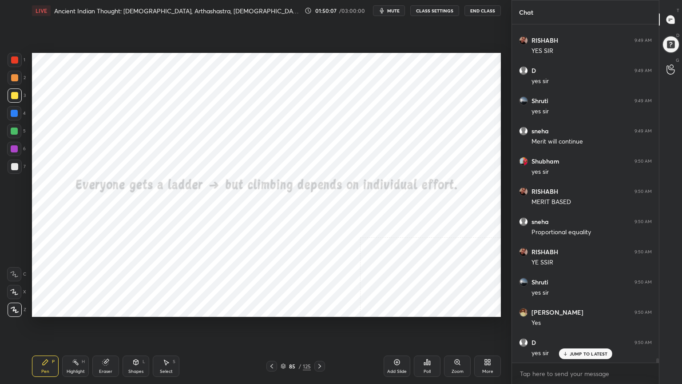
drag, startPoint x: 11, startPoint y: 60, endPoint x: 18, endPoint y: 66, distance: 9.1
click at [12, 60] on div at bounding box center [14, 59] width 7 height 7
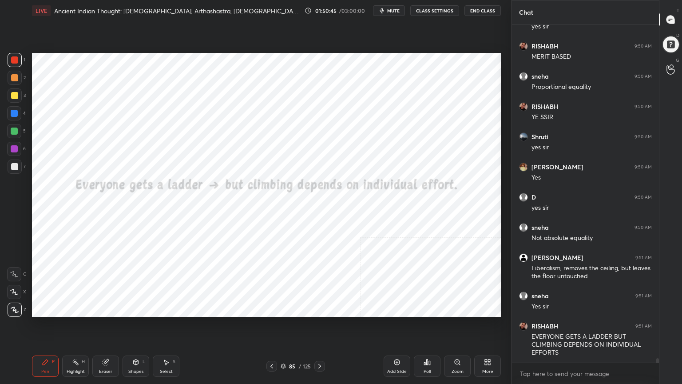
scroll to position [24840, 0]
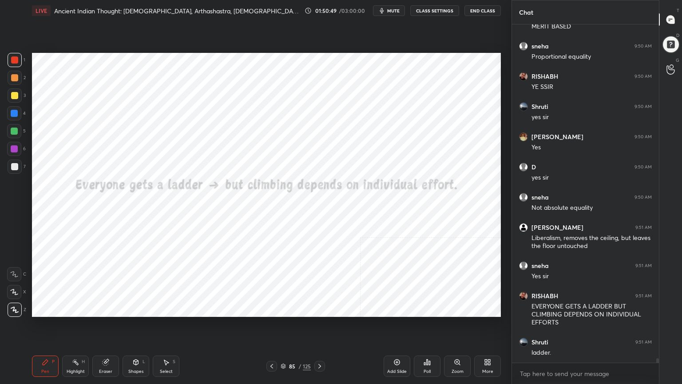
click at [281, 344] on icon at bounding box center [283, 367] width 4 height 1
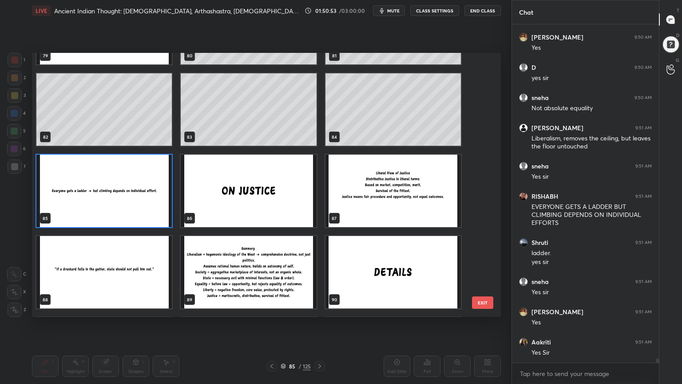
scroll to position [2205, 0]
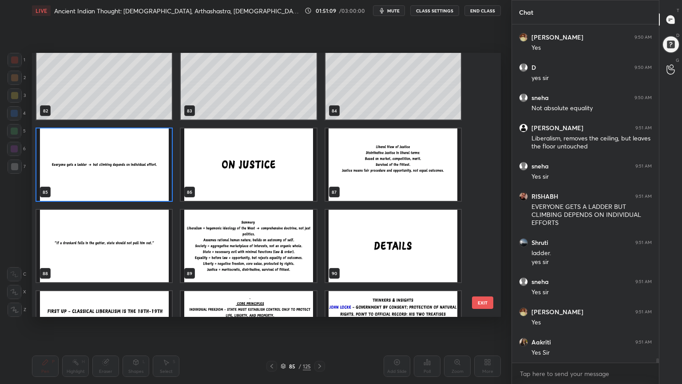
click at [215, 169] on img "grid" at bounding box center [248, 164] width 135 height 72
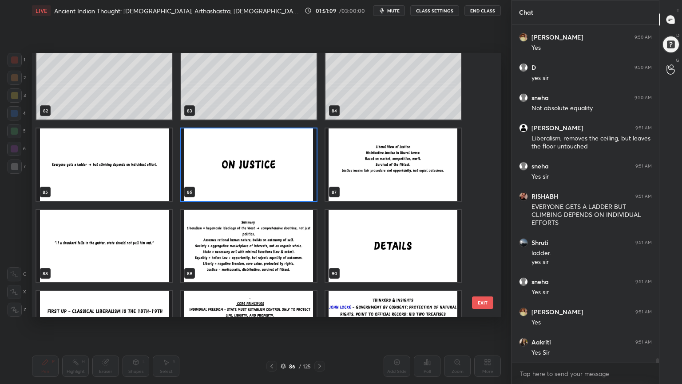
click at [215, 169] on img "grid" at bounding box center [248, 164] width 135 height 72
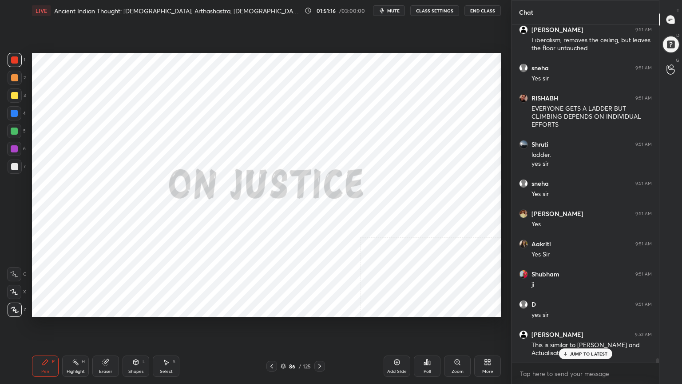
scroll to position [25068, 0]
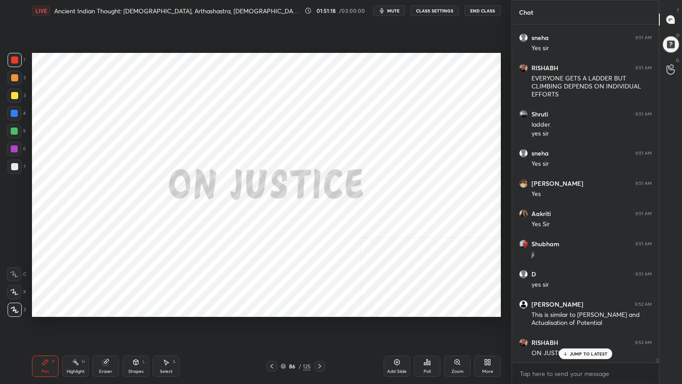
click at [321, 344] on icon at bounding box center [319, 366] width 7 height 7
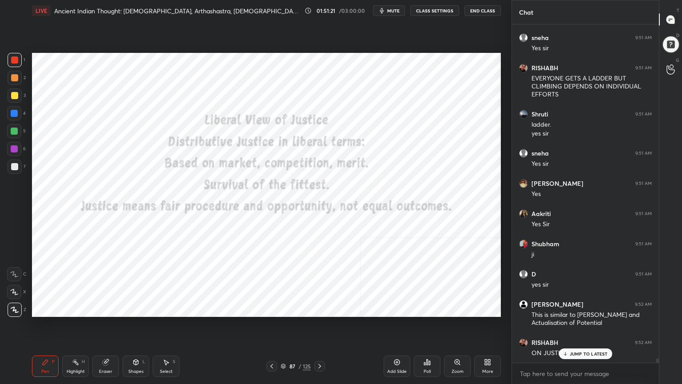
click at [275, 344] on icon at bounding box center [271, 366] width 7 height 7
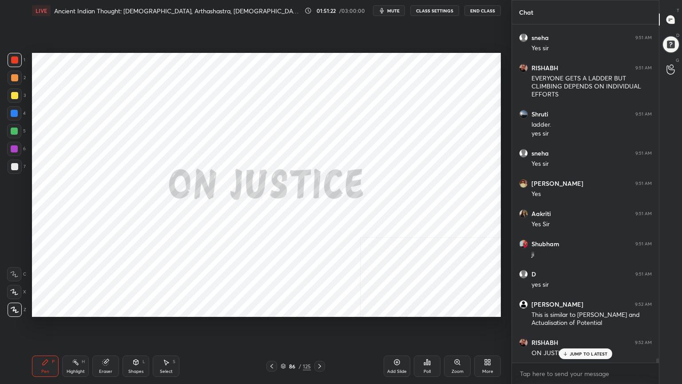
click at [398, 344] on icon at bounding box center [397, 362] width 7 height 7
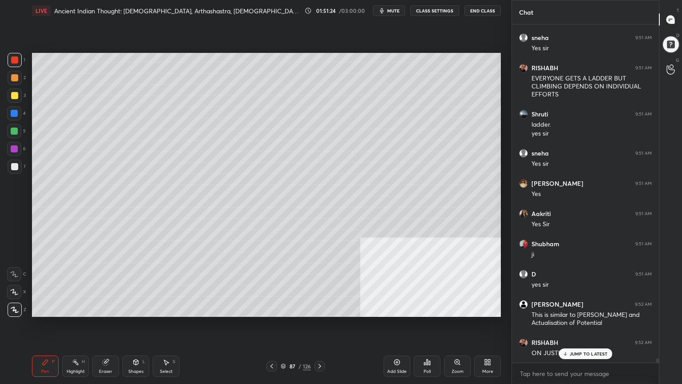
click at [14, 166] on div at bounding box center [14, 166] width 7 height 7
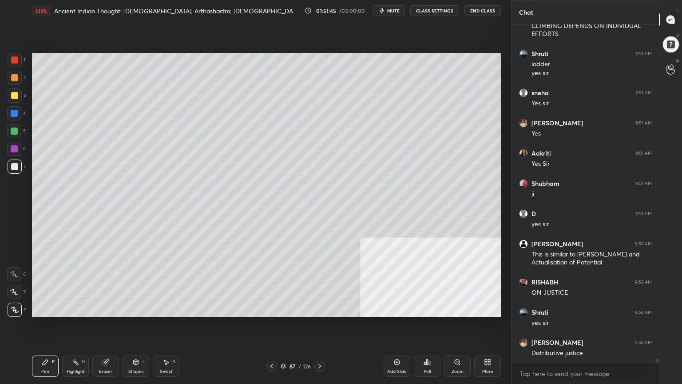
scroll to position [25159, 0]
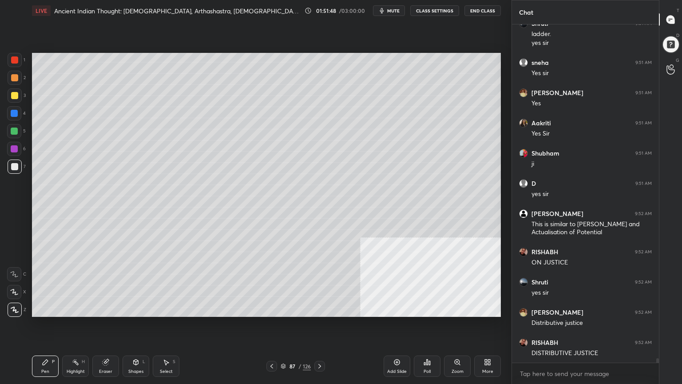
click at [283, 344] on icon at bounding box center [283, 365] width 5 height 5
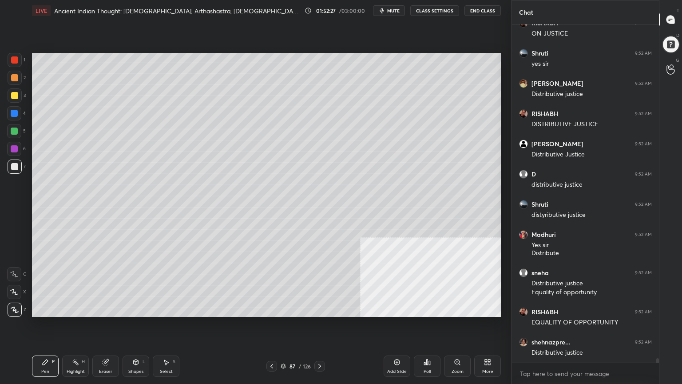
scroll to position [25418, 0]
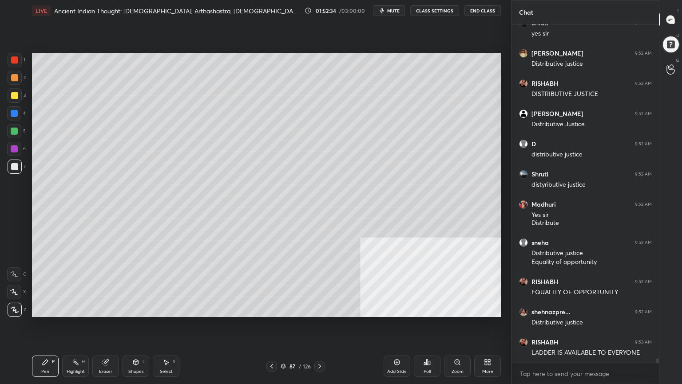
click at [396, 344] on icon at bounding box center [397, 362] width 6 height 6
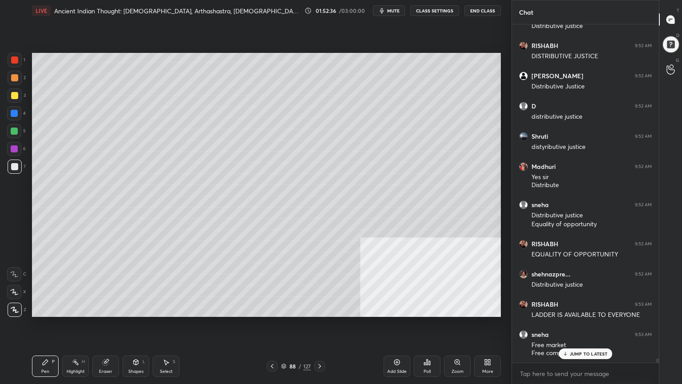
click at [14, 93] on div at bounding box center [14, 95] width 7 height 7
click at [14, 96] on div at bounding box center [14, 95] width 7 height 7
click at [134, 344] on icon at bounding box center [136, 361] width 5 height 5
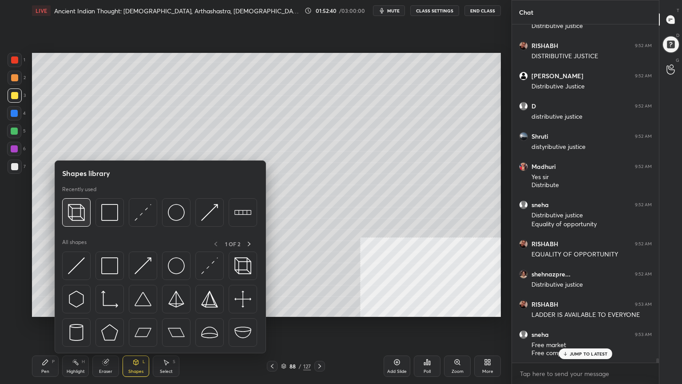
click at [78, 211] on img at bounding box center [76, 212] width 17 height 17
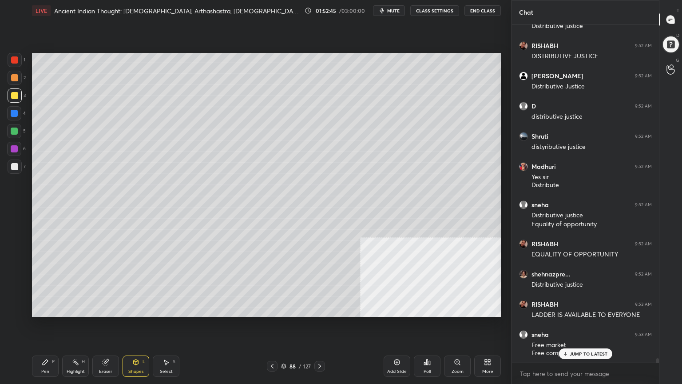
click at [37, 344] on div "Pen P" at bounding box center [45, 365] width 27 height 21
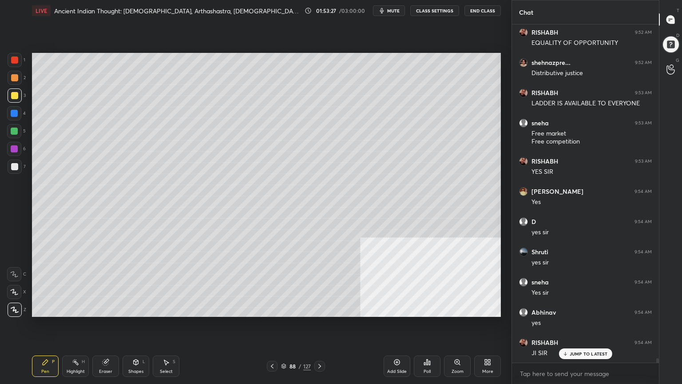
scroll to position [25697, 0]
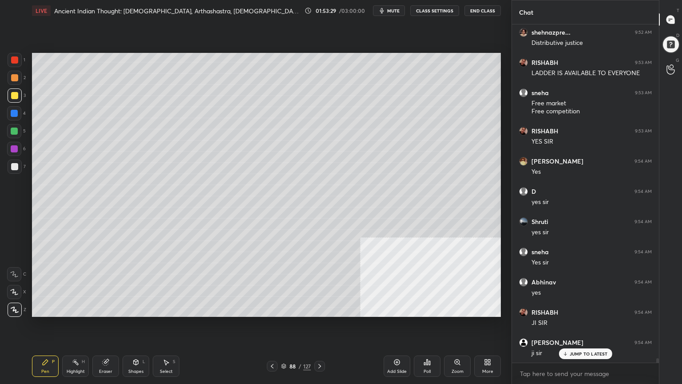
click at [16, 113] on div at bounding box center [14, 113] width 7 height 7
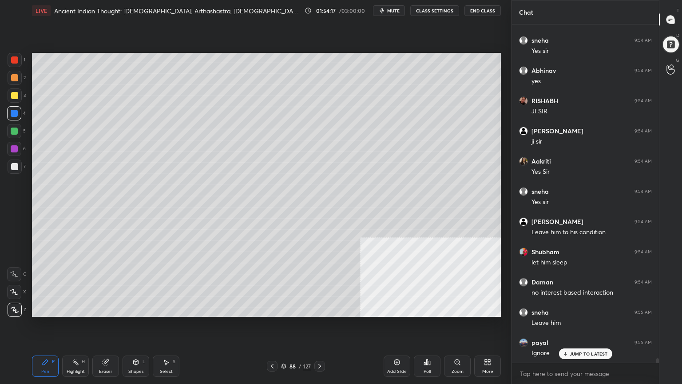
scroll to position [25939, 0]
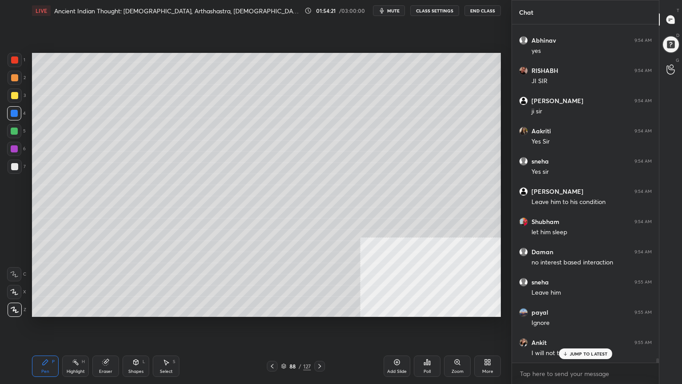
click at [566, 344] on icon at bounding box center [566, 353] width 0 height 3
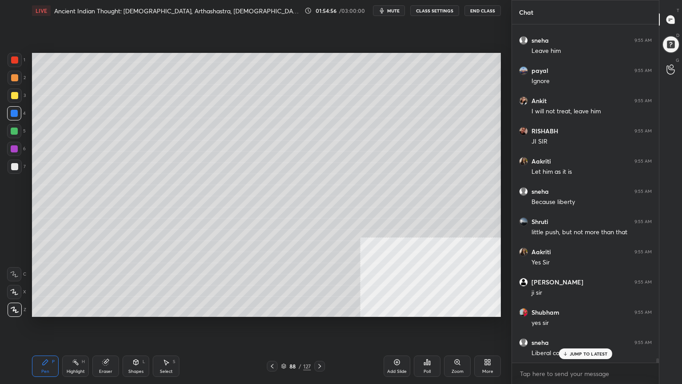
scroll to position [26211, 0]
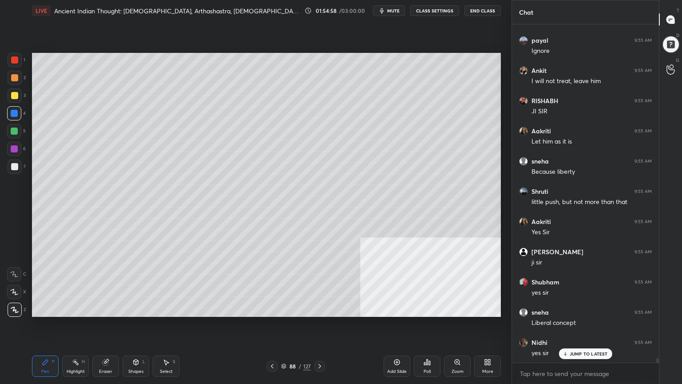
click at [321, 344] on icon at bounding box center [319, 366] width 7 height 7
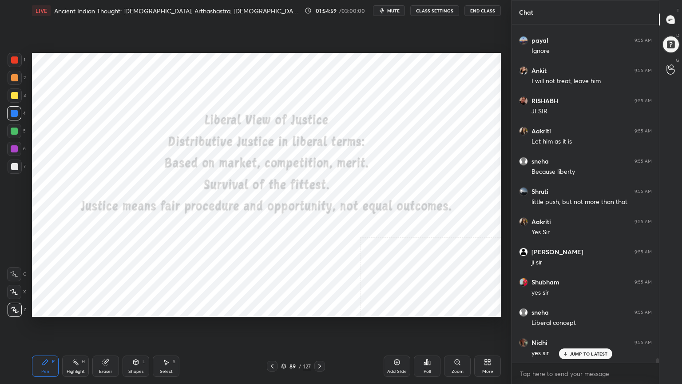
click at [321, 344] on icon at bounding box center [319, 366] width 7 height 7
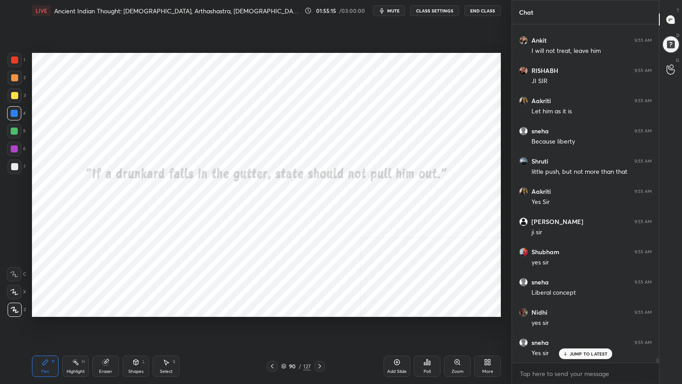
scroll to position [26271, 0]
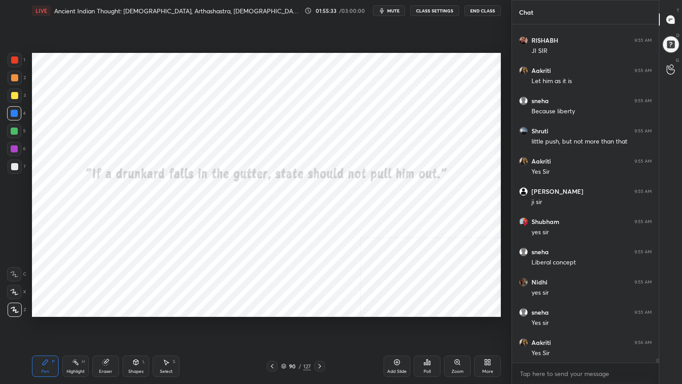
click at [273, 344] on icon at bounding box center [272, 366] width 7 height 7
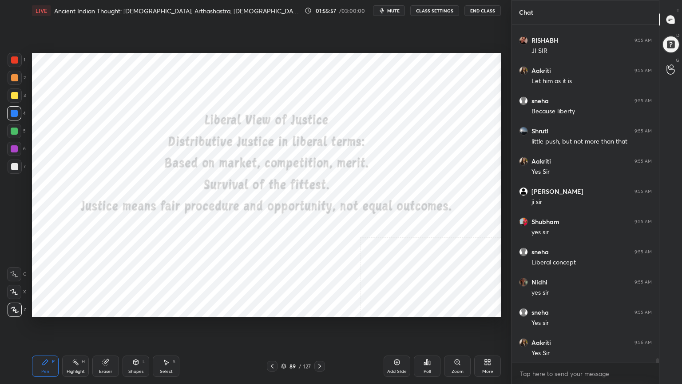
scroll to position [26302, 0]
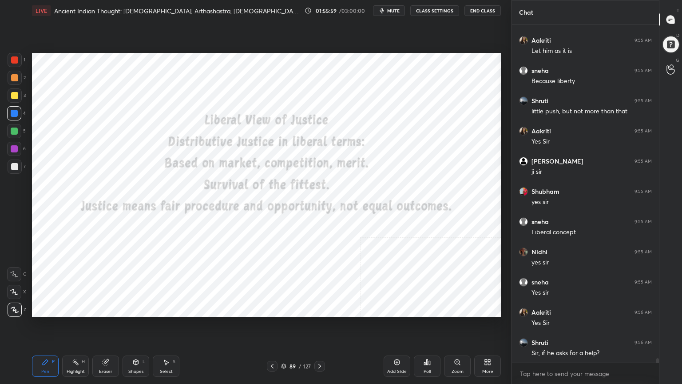
drag, startPoint x: 12, startPoint y: 58, endPoint x: 21, endPoint y: 63, distance: 10.1
click at [13, 58] on div at bounding box center [14, 59] width 7 height 7
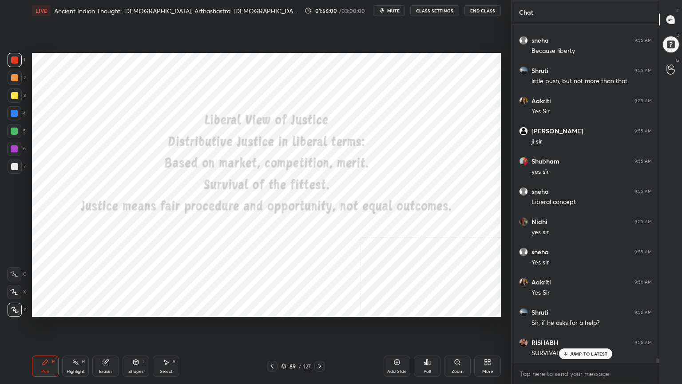
click at [139, 344] on icon at bounding box center [135, 362] width 7 height 7
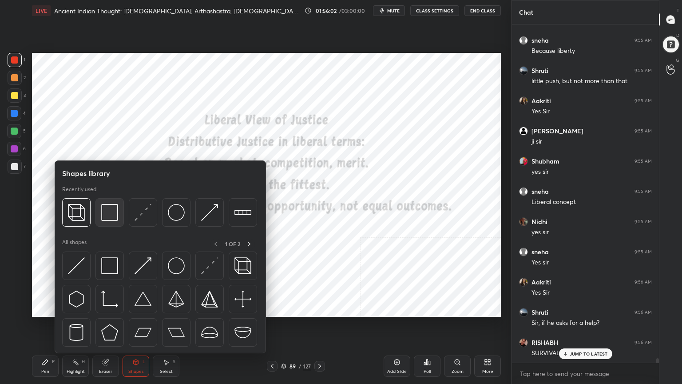
click at [110, 216] on img at bounding box center [109, 212] width 17 height 17
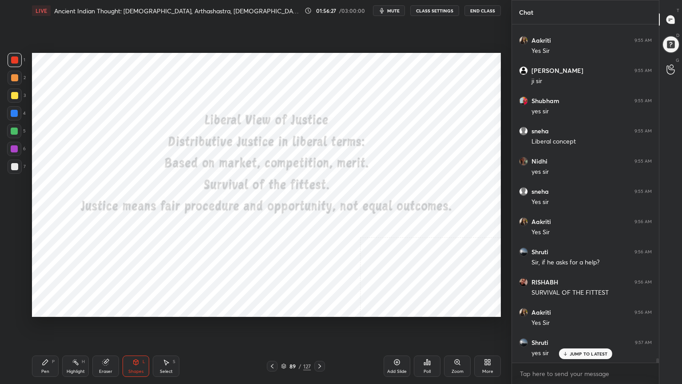
scroll to position [26422, 0]
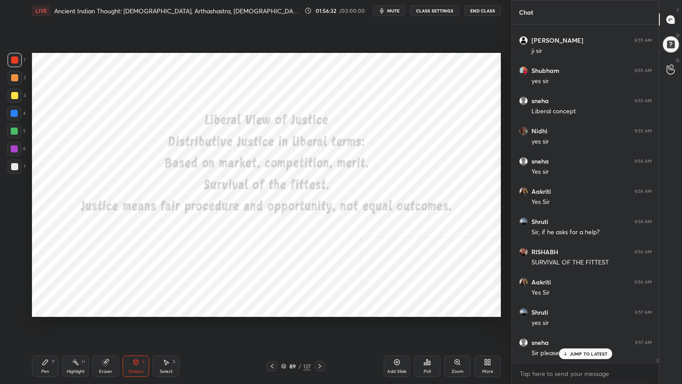
click at [586, 344] on p "JUMP TO LATEST" at bounding box center [589, 353] width 38 height 5
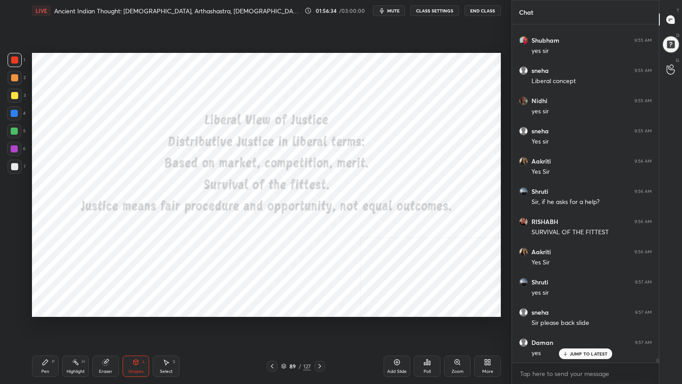
click at [320, 344] on icon at bounding box center [320, 366] width 3 height 4
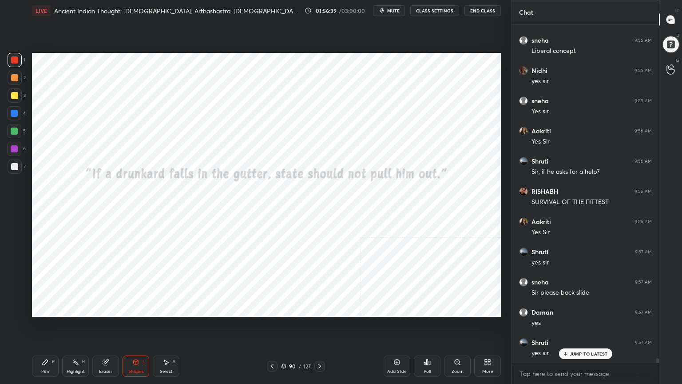
scroll to position [26513, 0]
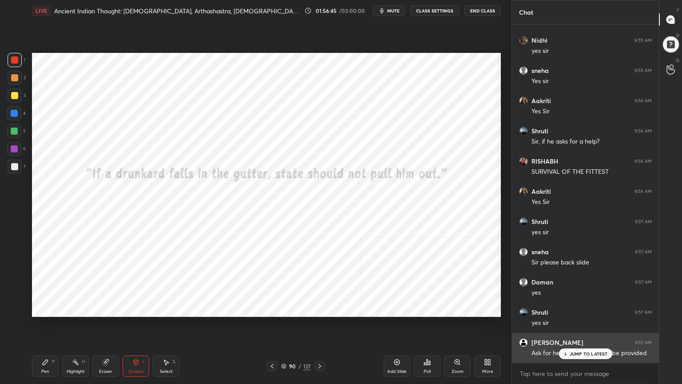
drag, startPoint x: 580, startPoint y: 354, endPoint x: 568, endPoint y: 360, distance: 13.5
click at [580, 344] on p "JUMP TO LATEST" at bounding box center [589, 353] width 38 height 5
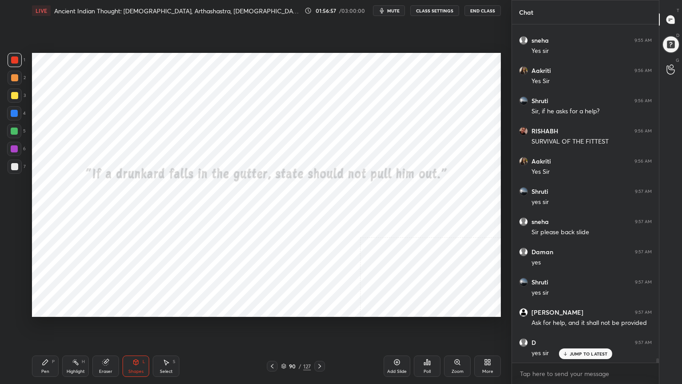
scroll to position [26574, 0]
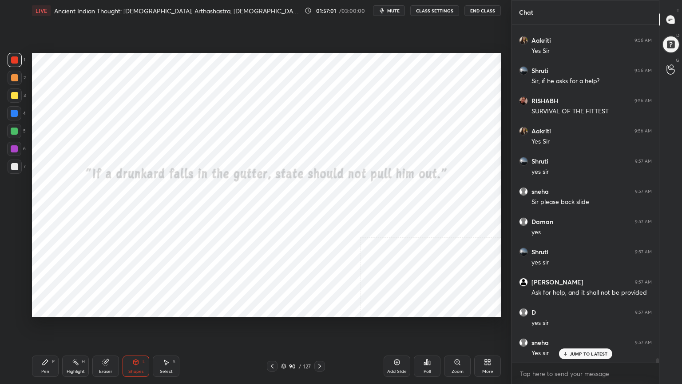
click at [45, 344] on div "Pen P" at bounding box center [45, 365] width 27 height 21
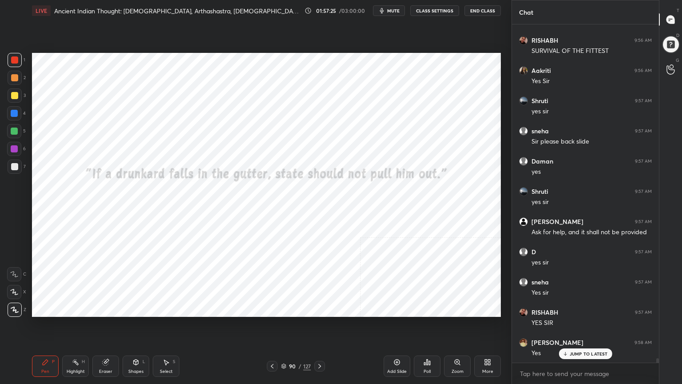
scroll to position [26664, 0]
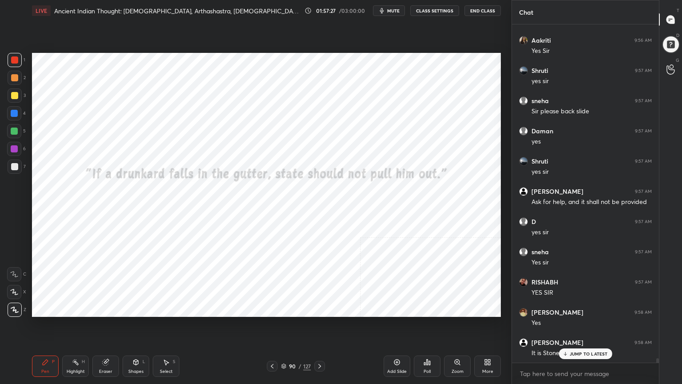
click at [587, 344] on p "JUMP TO LATEST" at bounding box center [589, 353] width 38 height 5
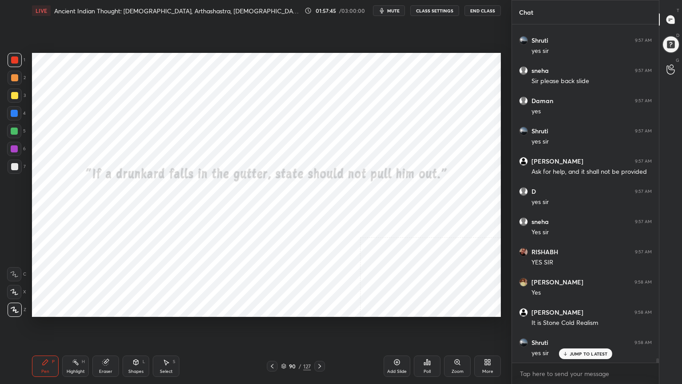
click at [320, 344] on icon at bounding box center [319, 366] width 7 height 7
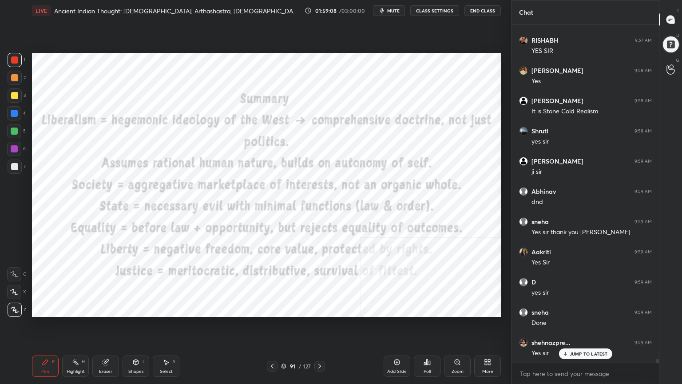
scroll to position [26936, 0]
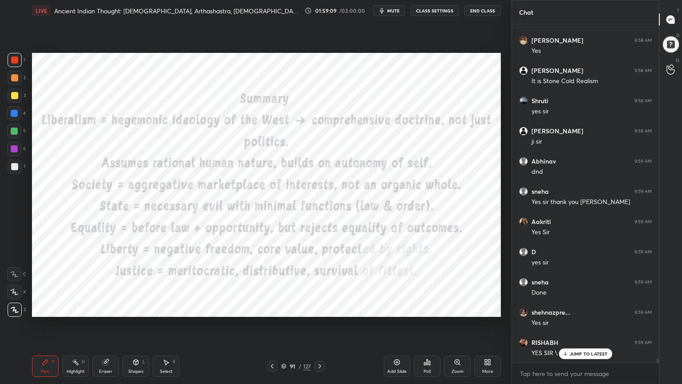
click at [284, 344] on icon at bounding box center [283, 365] width 5 height 5
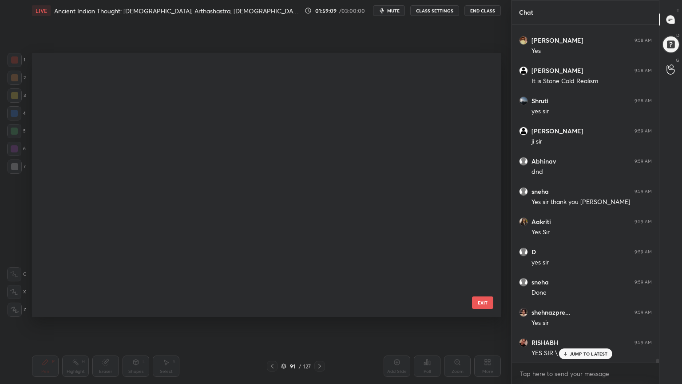
click at [284, 344] on icon at bounding box center [283, 365] width 5 height 5
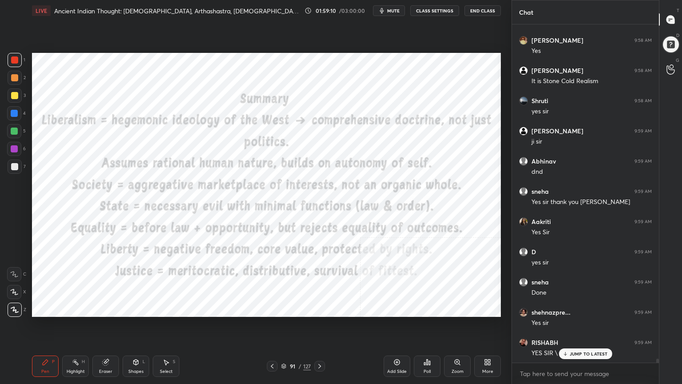
click at [285, 344] on icon at bounding box center [284, 365] width 4 height 2
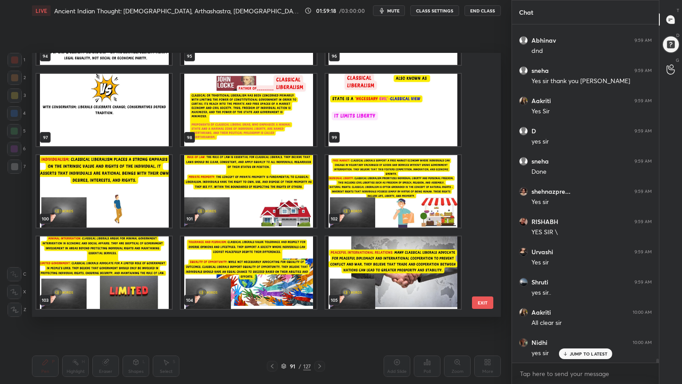
scroll to position [27087, 0]
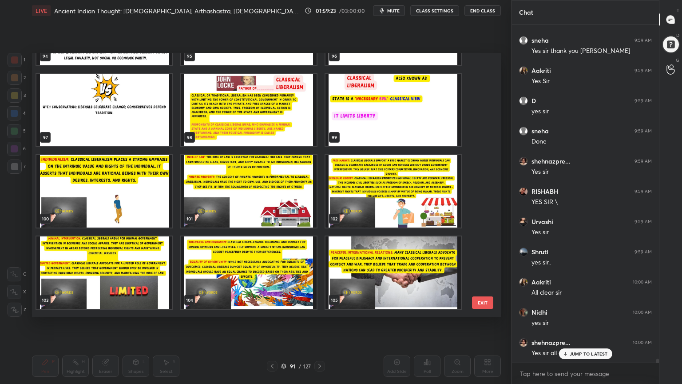
click at [270, 121] on img "grid" at bounding box center [248, 110] width 135 height 72
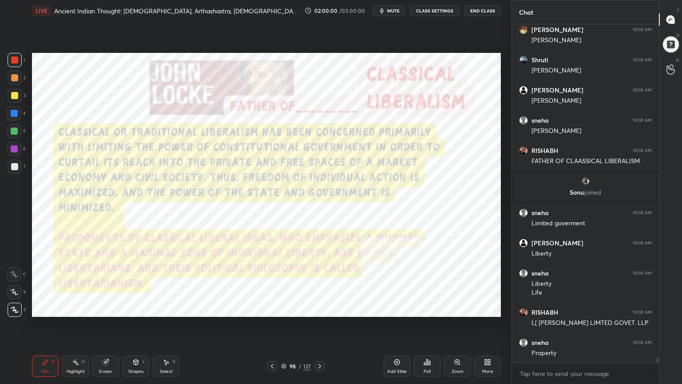
scroll to position [23940, 0]
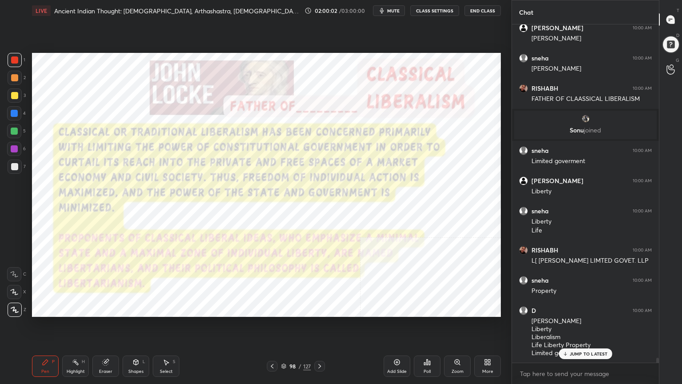
click at [320, 344] on icon at bounding box center [320, 366] width 3 height 4
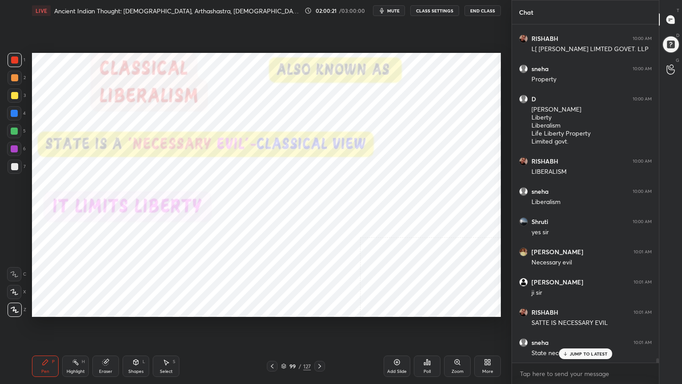
scroll to position [24182, 0]
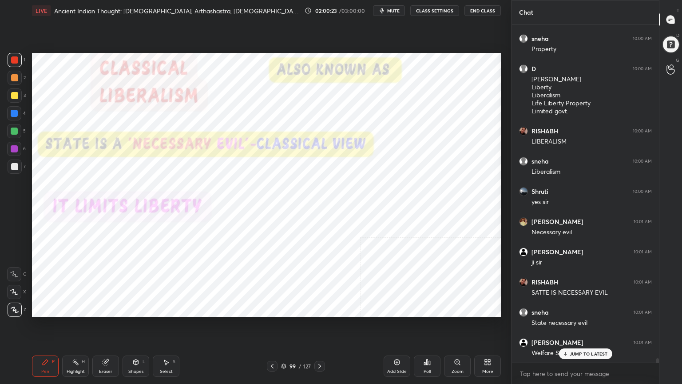
click at [321, 344] on icon at bounding box center [319, 366] width 7 height 7
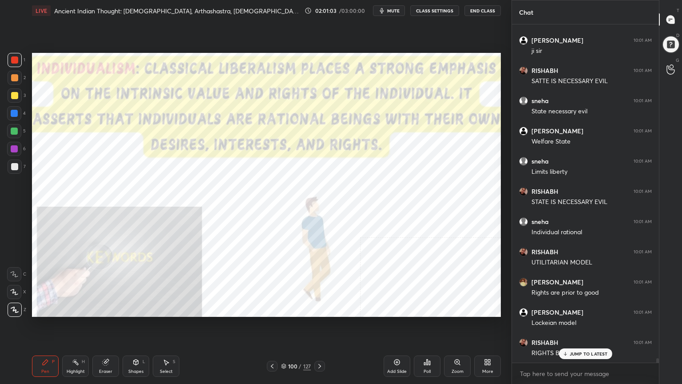
scroll to position [24423, 0]
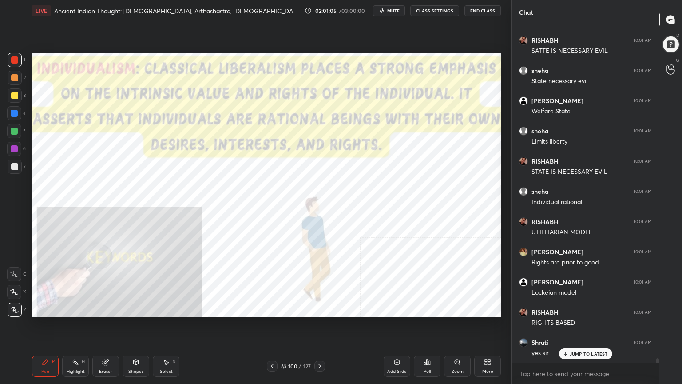
click at [285, 344] on icon at bounding box center [284, 366] width 4 height 1
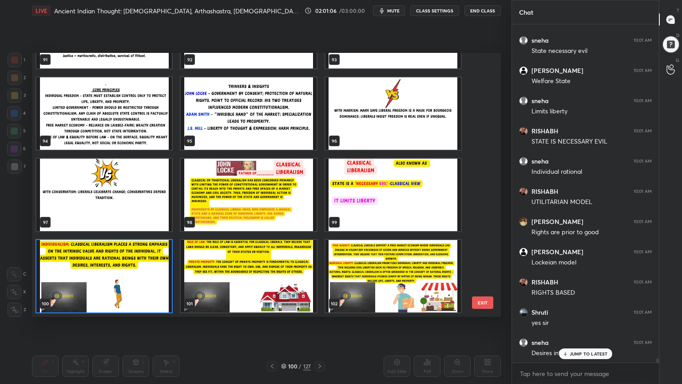
scroll to position [24484, 0]
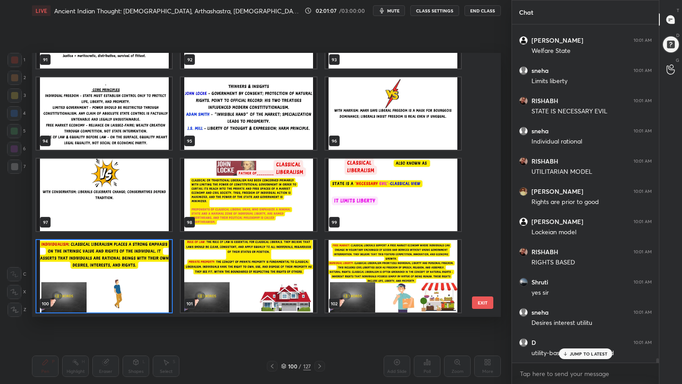
click at [296, 303] on img "grid" at bounding box center [248, 276] width 135 height 72
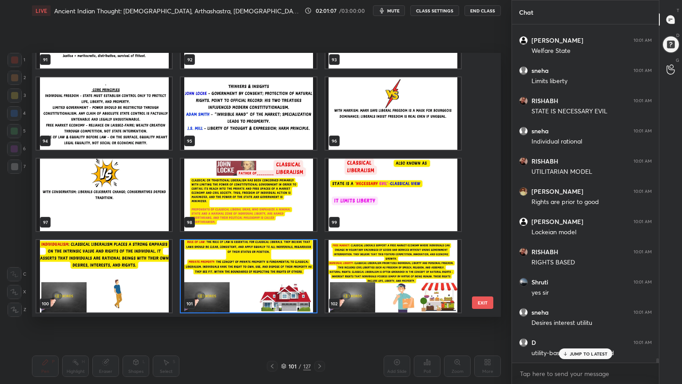
click at [296, 303] on img "grid" at bounding box center [248, 276] width 135 height 72
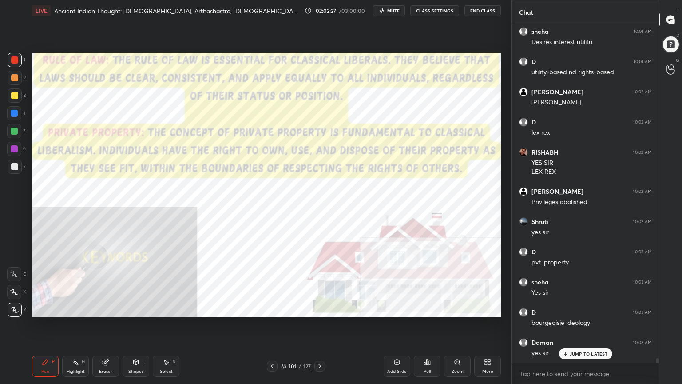
scroll to position [24795, 0]
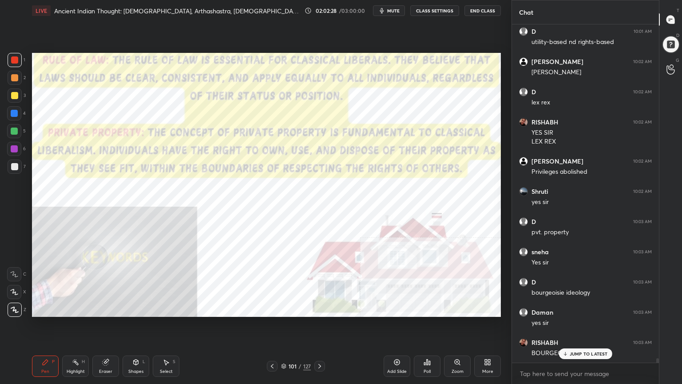
click at [398, 344] on div "Add Slide" at bounding box center [397, 365] width 27 height 21
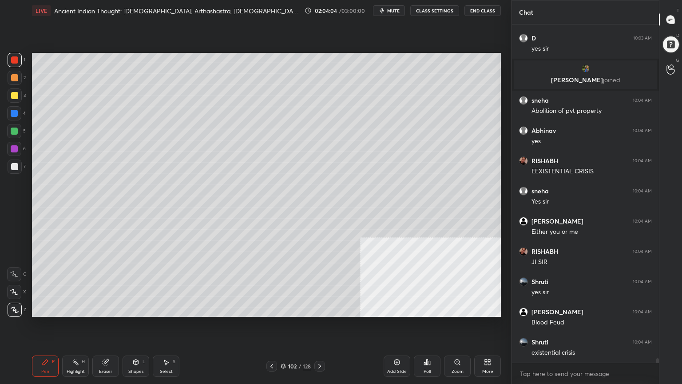
scroll to position [25016, 0]
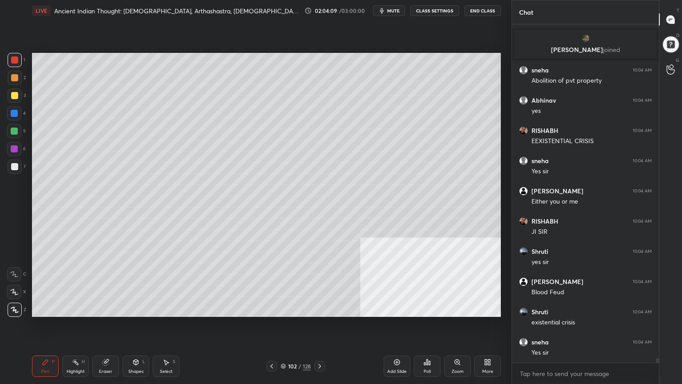
click at [319, 344] on icon at bounding box center [319, 366] width 7 height 7
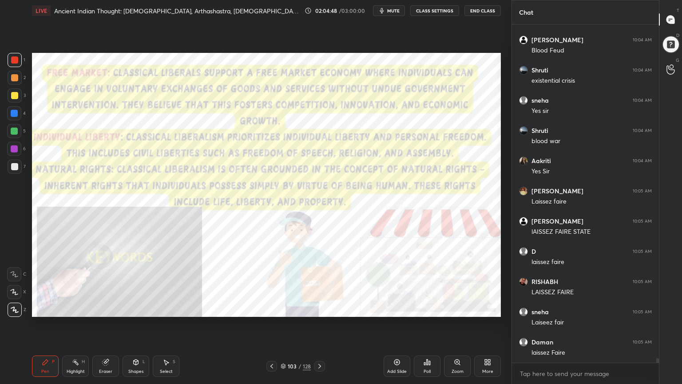
scroll to position [25288, 0]
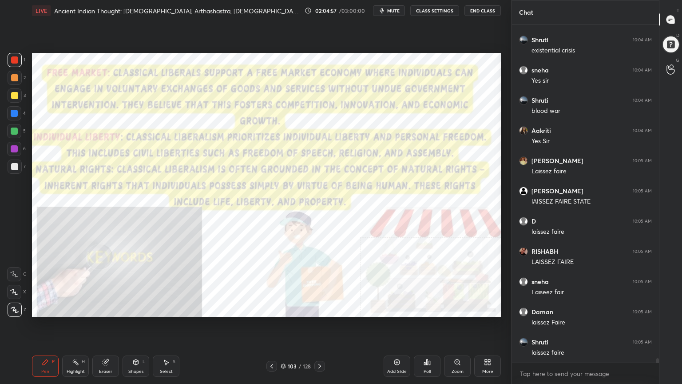
click at [284, 344] on icon at bounding box center [283, 365] width 5 height 5
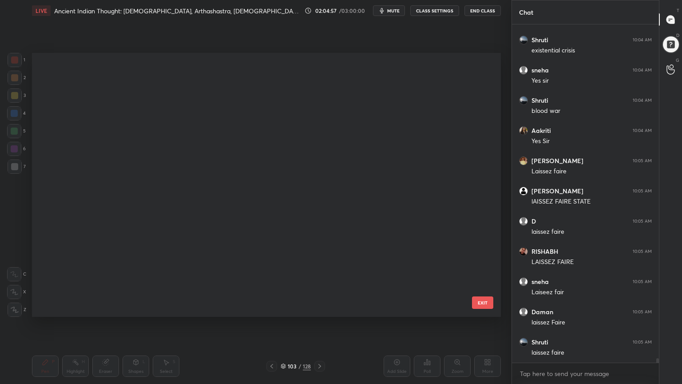
scroll to position [261, 465]
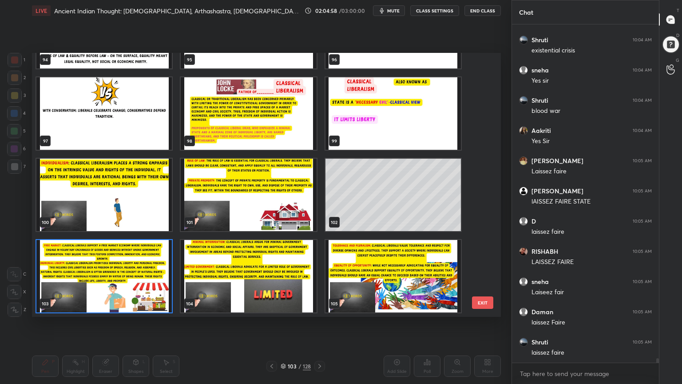
click at [304, 284] on img "grid" at bounding box center [248, 276] width 135 height 72
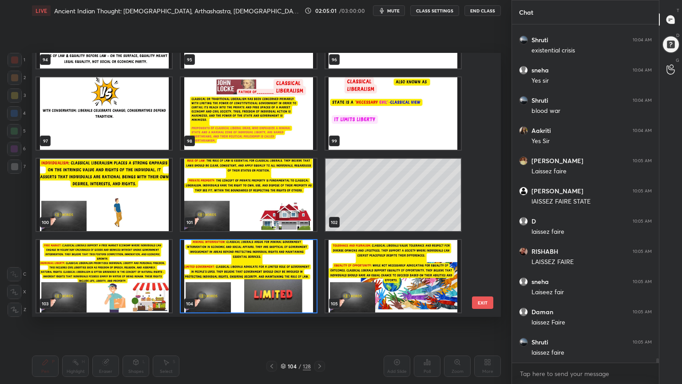
click at [416, 261] on img "grid" at bounding box center [393, 276] width 135 height 72
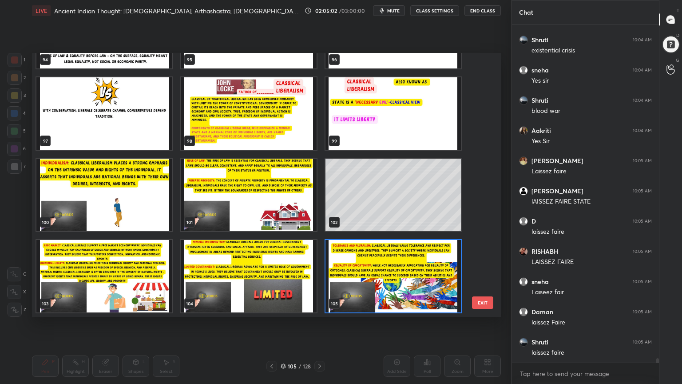
click at [416, 261] on img "grid" at bounding box center [393, 276] width 135 height 72
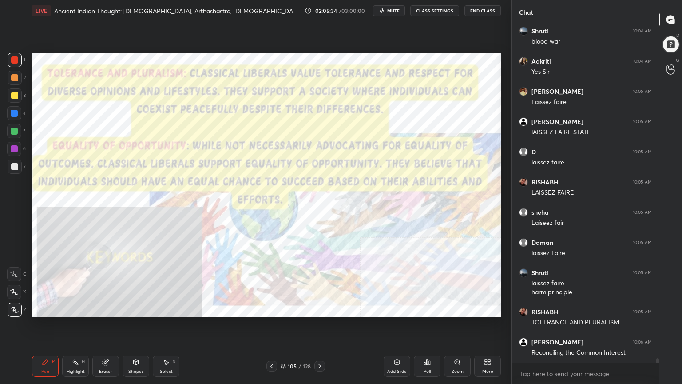
scroll to position [25388, 0]
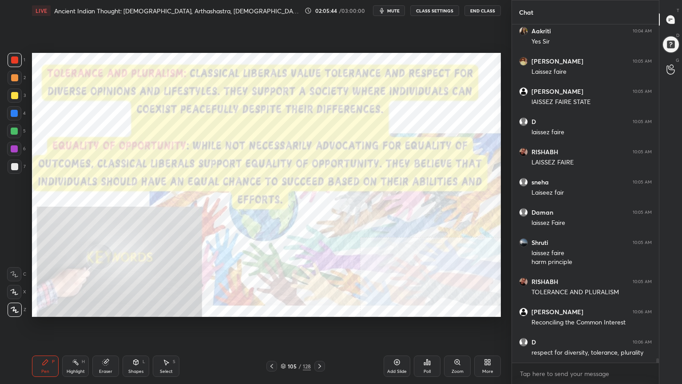
click at [396, 9] on span "mute" at bounding box center [393, 11] width 12 height 6
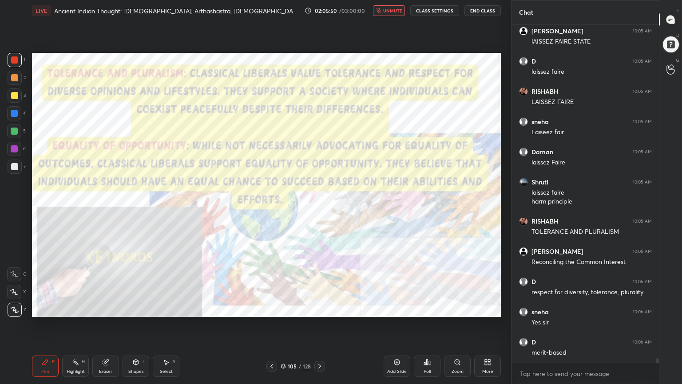
scroll to position [25478, 0]
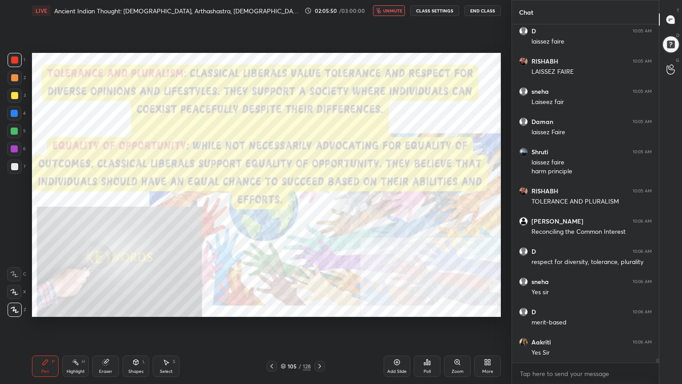
click at [393, 12] on span "unmute" at bounding box center [392, 11] width 19 height 6
click at [282, 344] on icon at bounding box center [283, 365] width 5 height 5
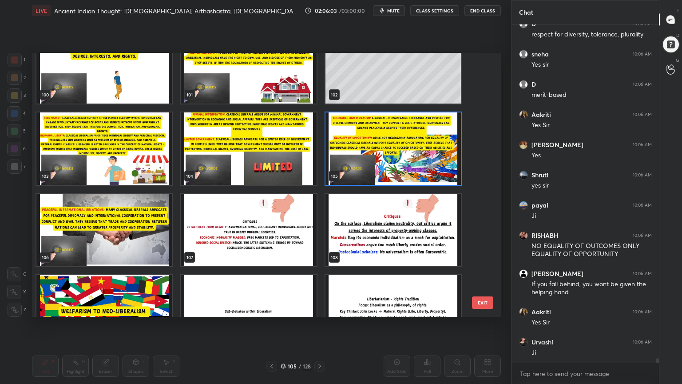
scroll to position [25736, 0]
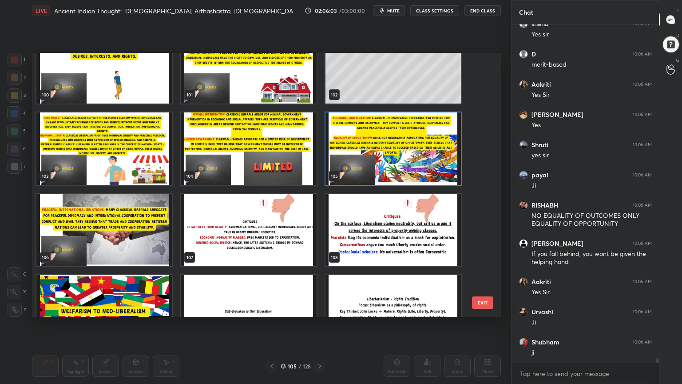
click at [155, 236] on img "grid" at bounding box center [103, 230] width 135 height 72
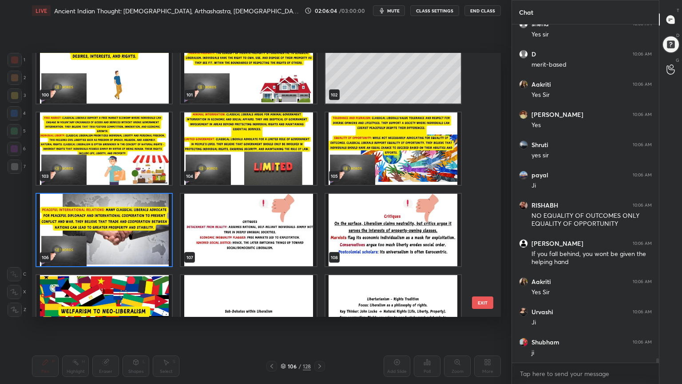
click at [155, 236] on img "grid" at bounding box center [103, 230] width 135 height 72
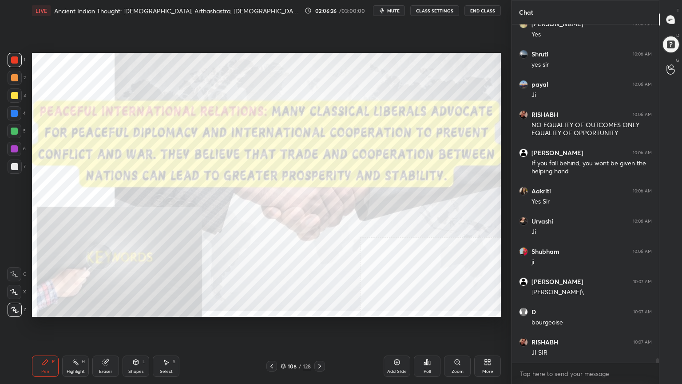
scroll to position [25857, 0]
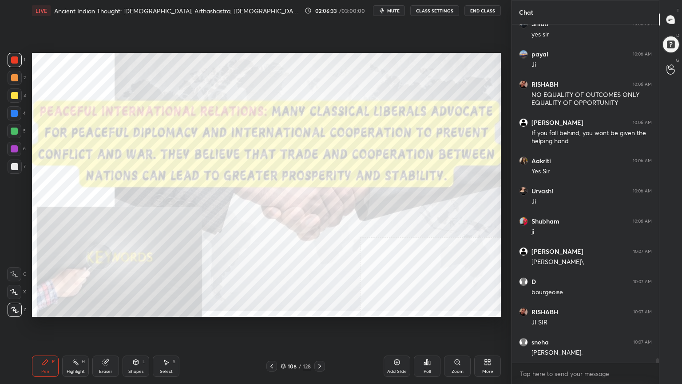
drag, startPoint x: 392, startPoint y: 367, endPoint x: 384, endPoint y: 366, distance: 8.0
click at [392, 344] on div "Add Slide" at bounding box center [397, 365] width 27 height 21
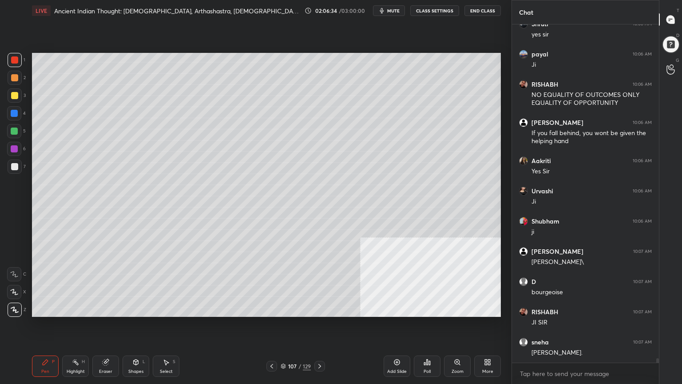
scroll to position [25887, 0]
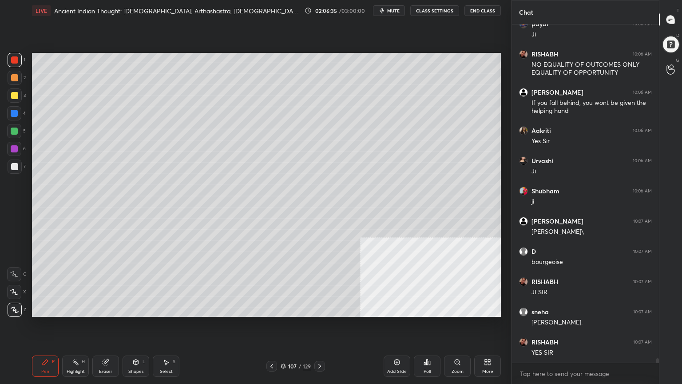
click at [16, 167] on div at bounding box center [14, 166] width 7 height 7
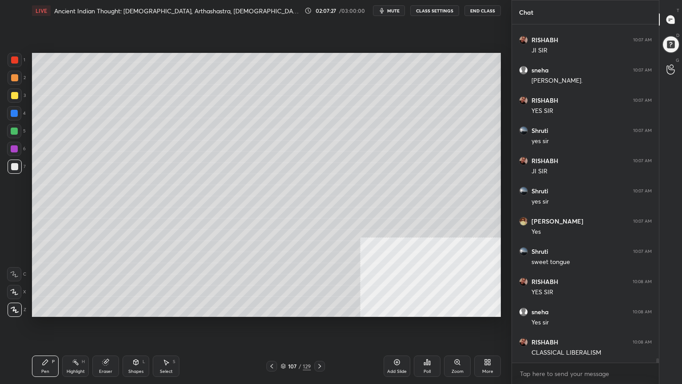
scroll to position [26159, 0]
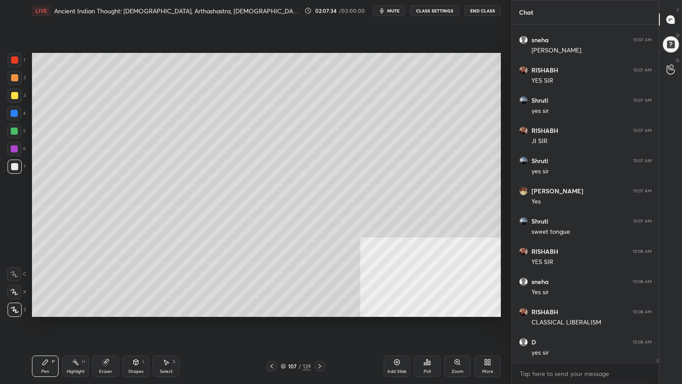
click at [284, 344] on icon at bounding box center [283, 365] width 5 height 5
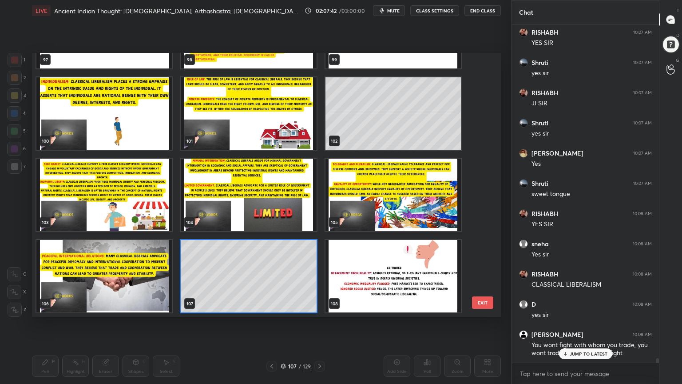
scroll to position [26227, 0]
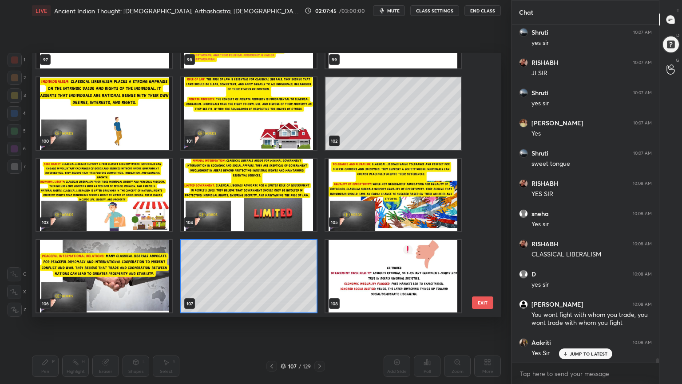
click at [367, 298] on img "grid" at bounding box center [393, 276] width 135 height 72
click at [368, 297] on img "grid" at bounding box center [393, 276] width 135 height 72
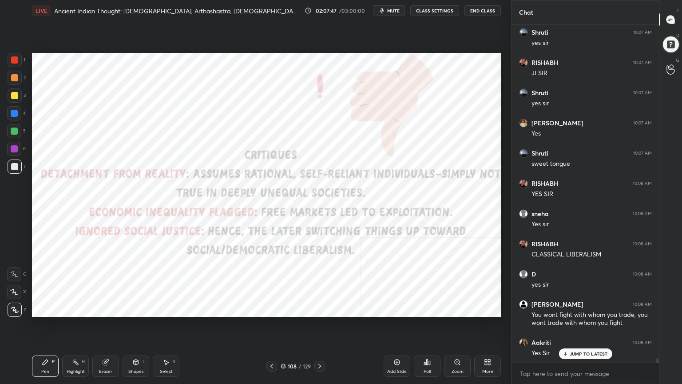
click at [395, 344] on icon at bounding box center [397, 362] width 7 height 7
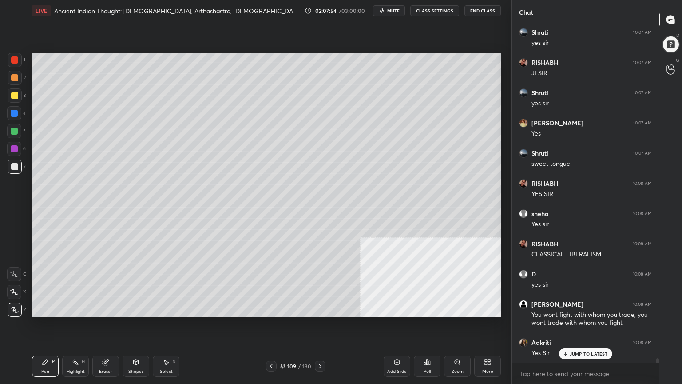
scroll to position [26257, 0]
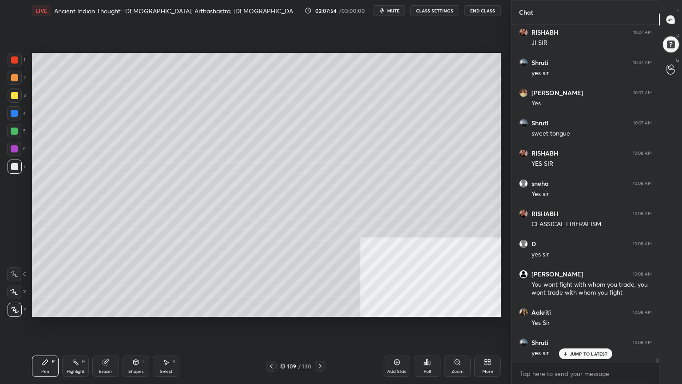
click at [13, 95] on div at bounding box center [14, 95] width 7 height 7
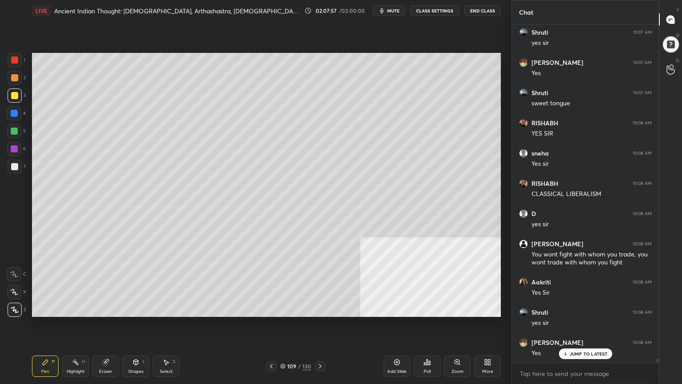
scroll to position [26318, 0]
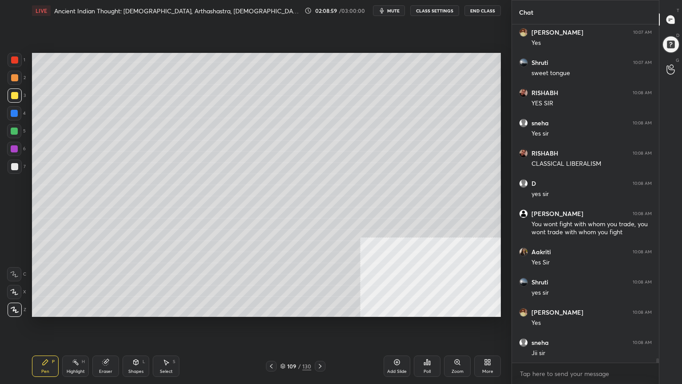
click at [15, 110] on div at bounding box center [14, 113] width 7 height 7
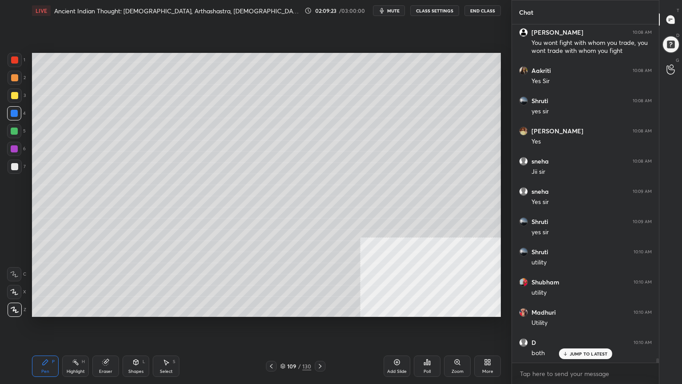
scroll to position [26559, 0]
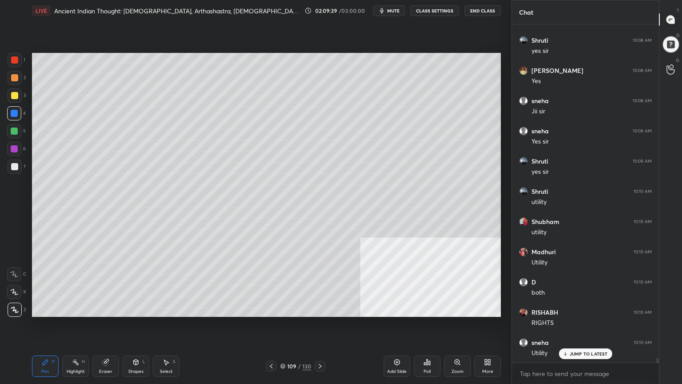
click at [429, 344] on div "Poll" at bounding box center [427, 365] width 27 height 21
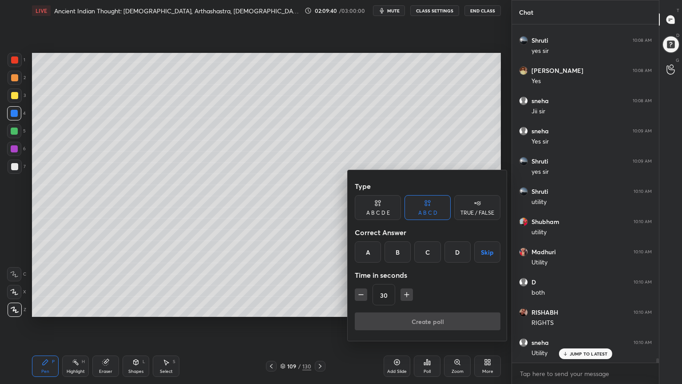
click at [486, 252] on button "Skip" at bounding box center [487, 251] width 26 height 21
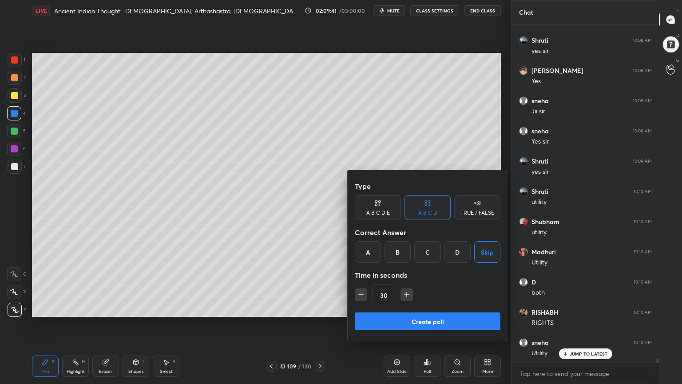
click at [432, 317] on button "Create poll" at bounding box center [428, 321] width 146 height 18
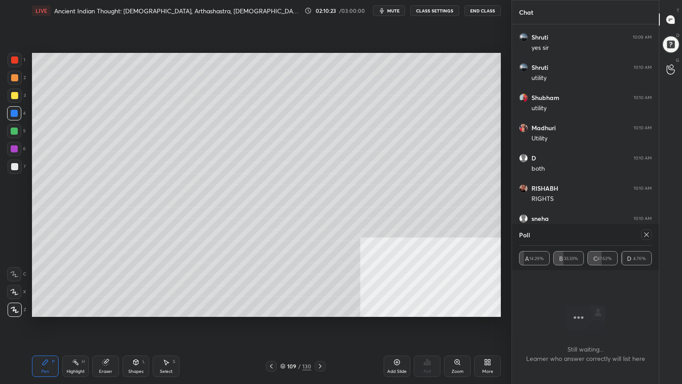
scroll to position [26713, 0]
click at [289, 328] on div "Setting up your live class Poll for secs No correct answer Start poll" at bounding box center [266, 184] width 476 height 327
click at [650, 235] on icon at bounding box center [646, 234] width 7 height 7
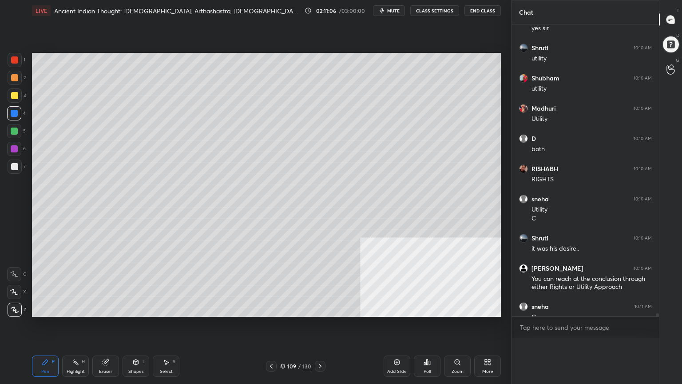
scroll to position [3, 3]
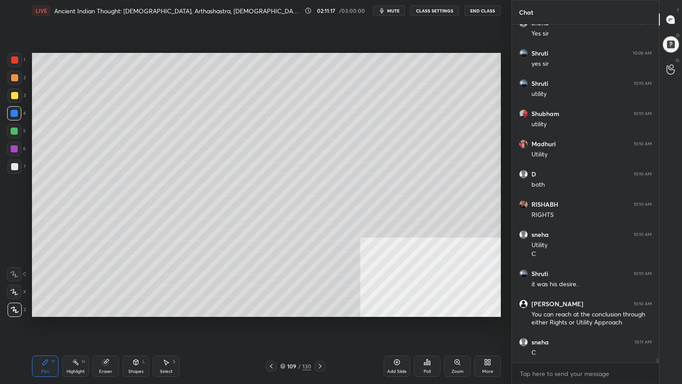
click at [15, 60] on div at bounding box center [14, 59] width 7 height 7
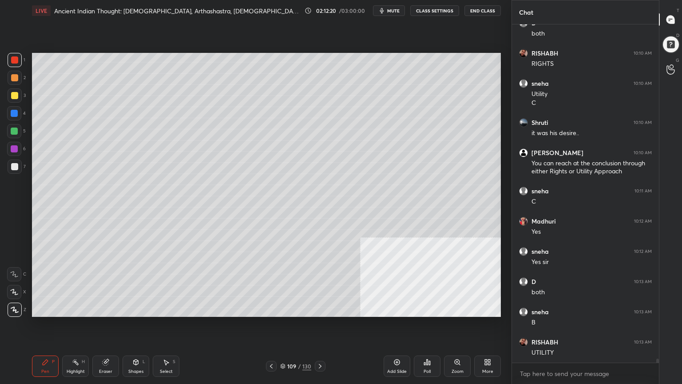
scroll to position [26849, 0]
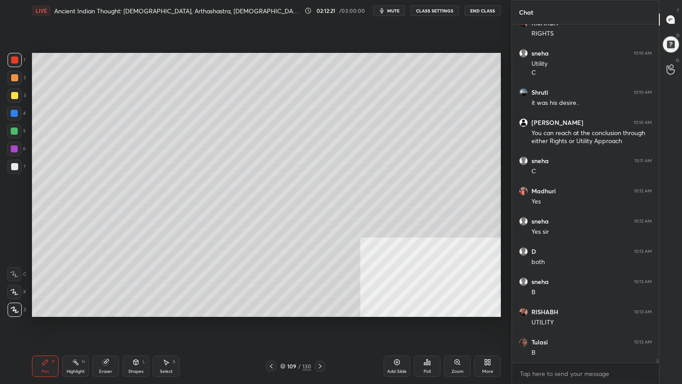
click at [12, 126] on div at bounding box center [14, 131] width 14 height 14
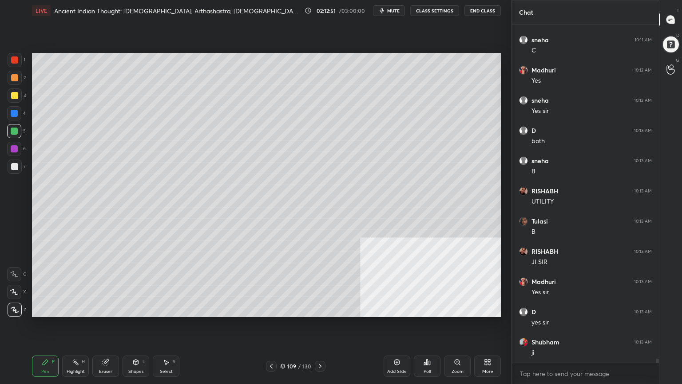
scroll to position [27000, 0]
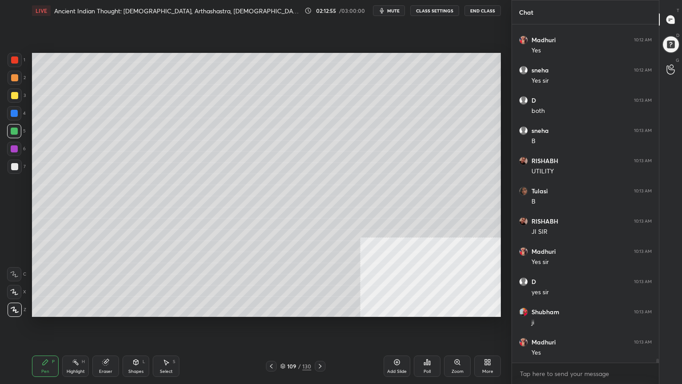
drag, startPoint x: 12, startPoint y: 166, endPoint x: 28, endPoint y: 167, distance: 16.1
click at [14, 166] on div at bounding box center [14, 166] width 7 height 7
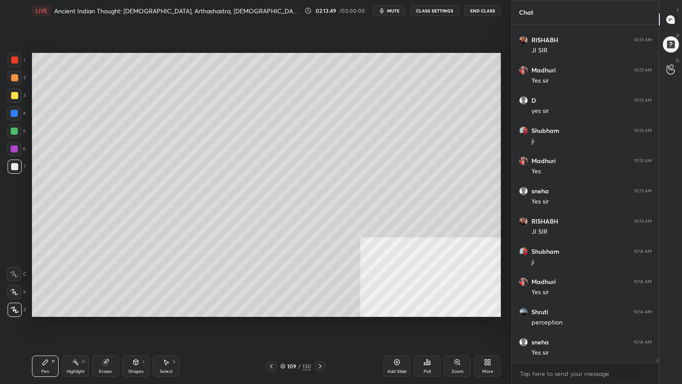
scroll to position [27211, 0]
click at [271, 344] on icon at bounding box center [271, 366] width 3 height 4
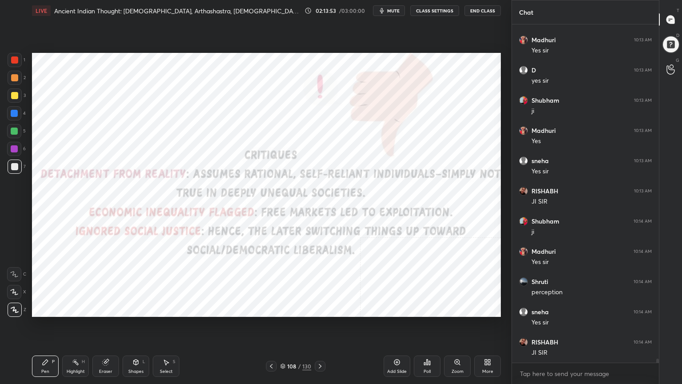
drag, startPoint x: 12, startPoint y: 57, endPoint x: 25, endPoint y: 69, distance: 18.2
click at [12, 57] on div at bounding box center [14, 59] width 7 height 7
click at [401, 344] on div "Add Slide" at bounding box center [397, 371] width 20 height 4
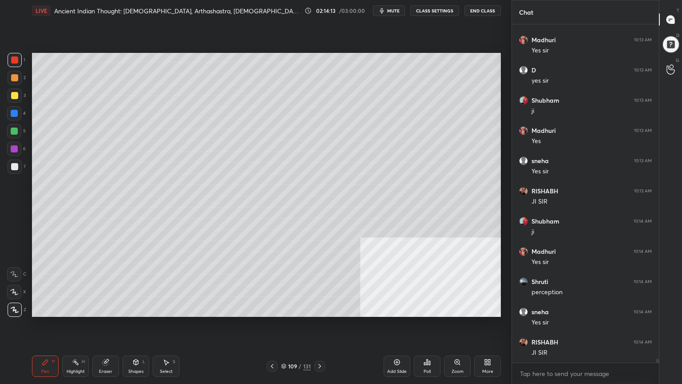
click at [12, 94] on div at bounding box center [14, 95] width 7 height 7
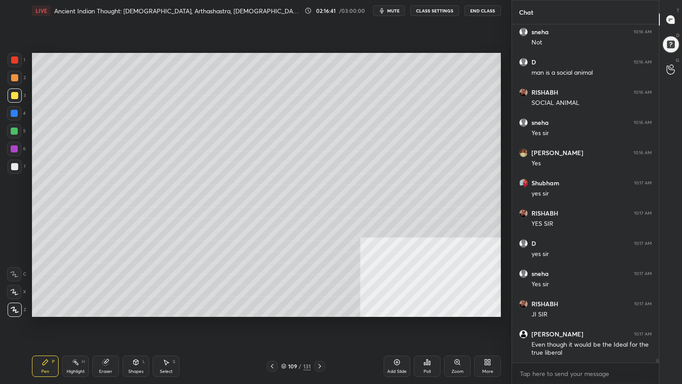
scroll to position [28121, 0]
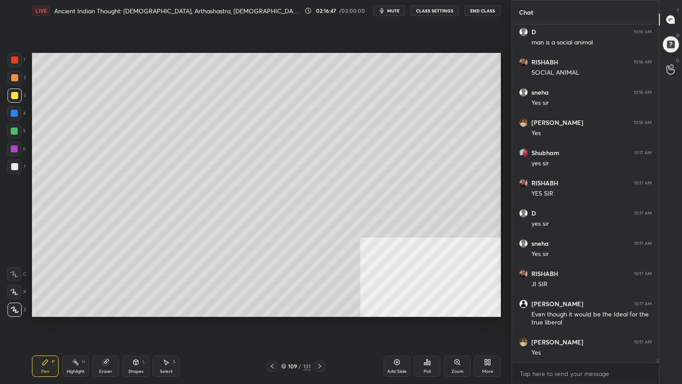
drag, startPoint x: 12, startPoint y: 107, endPoint x: 30, endPoint y: 109, distance: 17.5
click at [13, 108] on div at bounding box center [14, 113] width 14 height 14
click at [399, 344] on div "Add Slide" at bounding box center [397, 365] width 27 height 21
click at [138, 344] on icon at bounding box center [135, 362] width 7 height 7
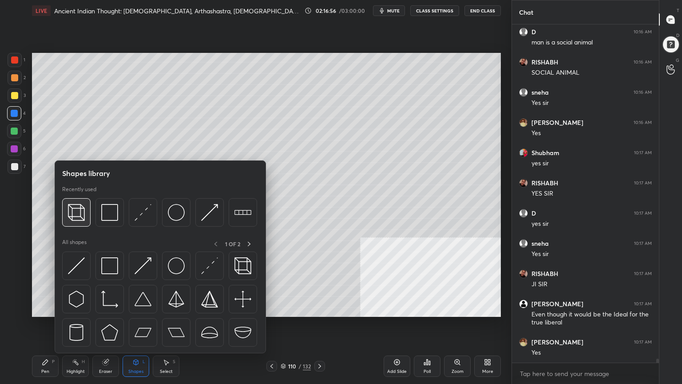
click at [78, 209] on img at bounding box center [76, 212] width 17 height 17
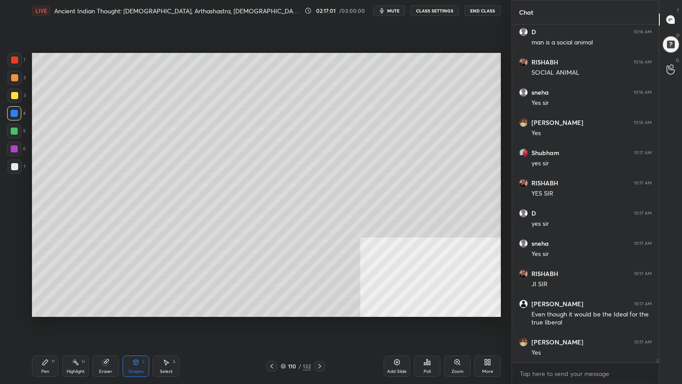
click at [398, 344] on div "Add Slide" at bounding box center [397, 365] width 27 height 21
click at [14, 110] on div at bounding box center [14, 113] width 7 height 7
click at [45, 344] on icon at bounding box center [45, 361] width 5 height 5
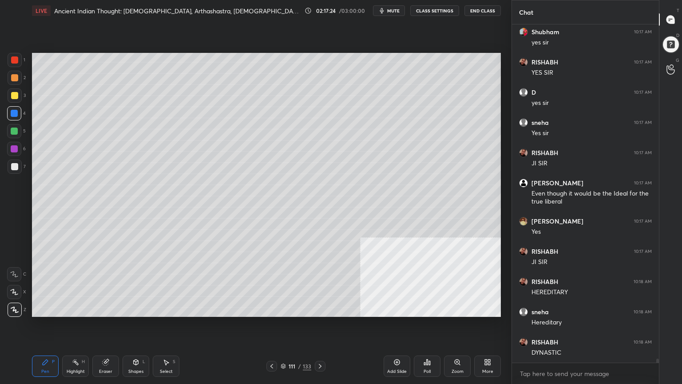
scroll to position [28272, 0]
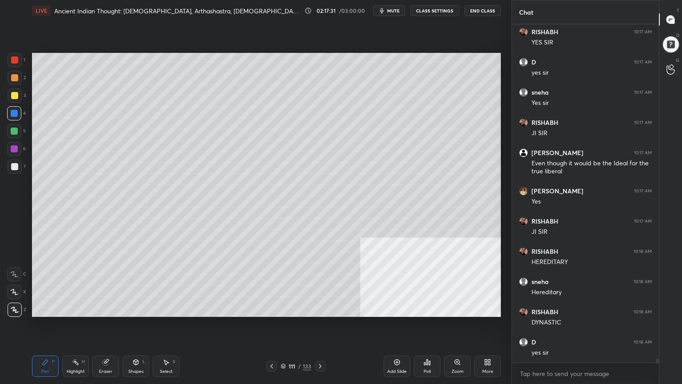
click at [271, 344] on div at bounding box center [272, 366] width 11 height 11
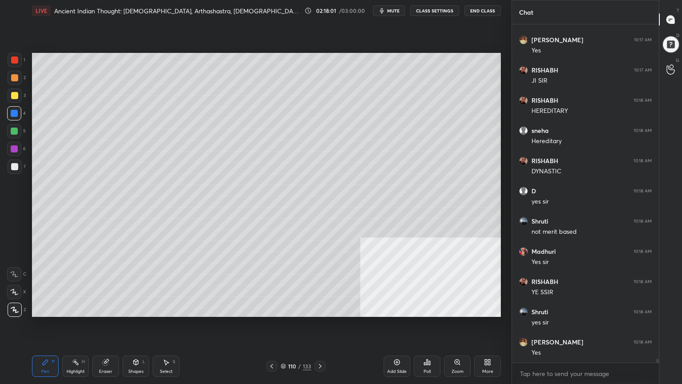
scroll to position [28453, 0]
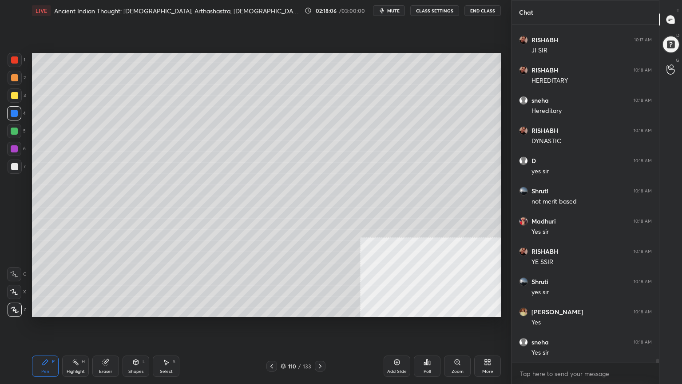
drag, startPoint x: 14, startPoint y: 94, endPoint x: 19, endPoint y: 95, distance: 4.9
click at [14, 95] on div at bounding box center [14, 95] width 7 height 7
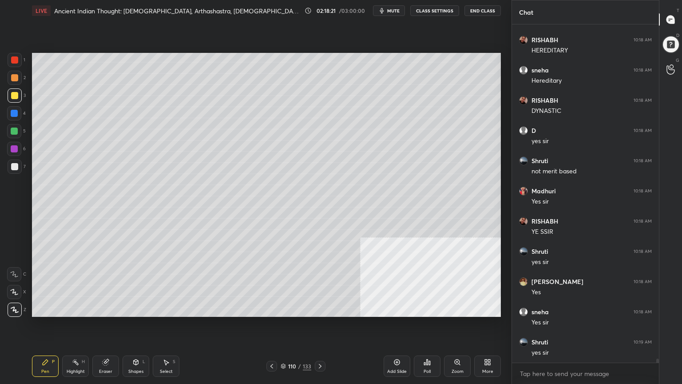
drag, startPoint x: 17, startPoint y: 110, endPoint x: 16, endPoint y: 120, distance: 10.3
click at [18, 112] on div at bounding box center [14, 113] width 7 height 7
click at [13, 130] on div at bounding box center [14, 131] width 7 height 7
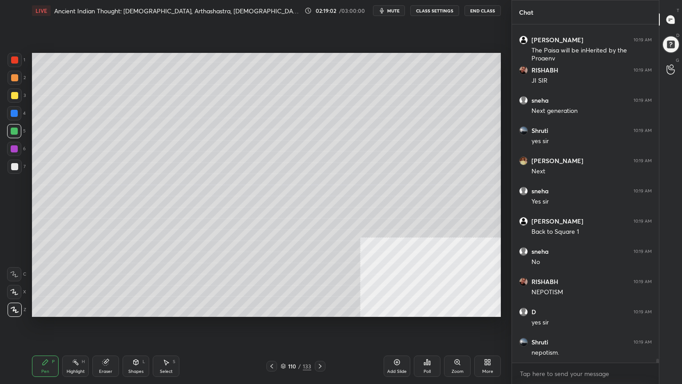
scroll to position [28846, 0]
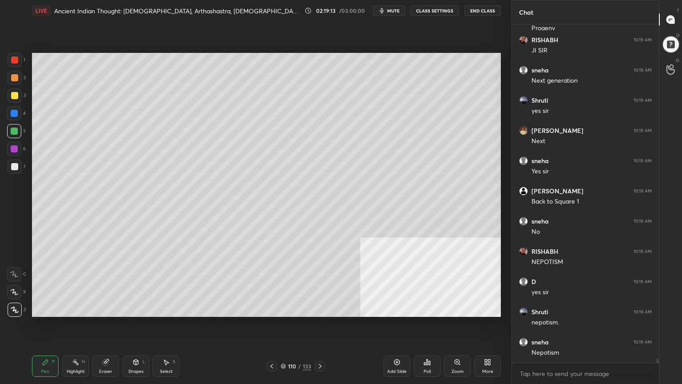
drag, startPoint x: 12, startPoint y: 95, endPoint x: 27, endPoint y: 102, distance: 16.3
click at [12, 96] on div at bounding box center [14, 95] width 7 height 7
click at [13, 165] on div at bounding box center [14, 166] width 7 height 7
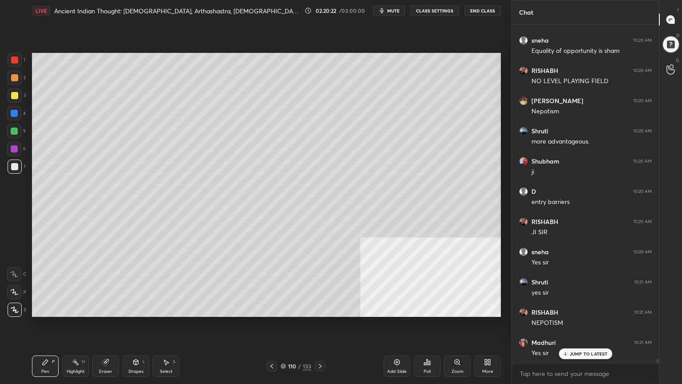
scroll to position [29413, 0]
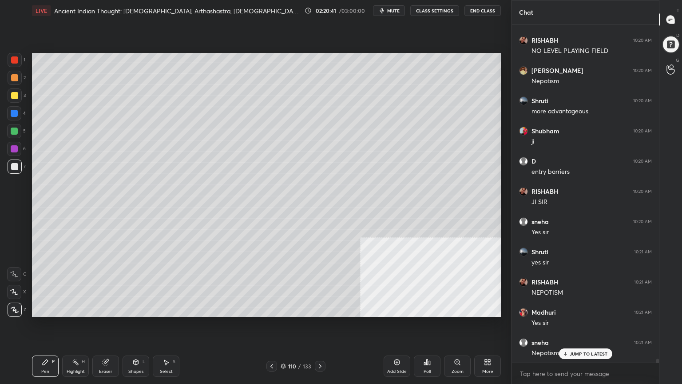
drag, startPoint x: 13, startPoint y: 95, endPoint x: 28, endPoint y: 113, distance: 23.9
click at [14, 95] on div at bounding box center [14, 95] width 7 height 7
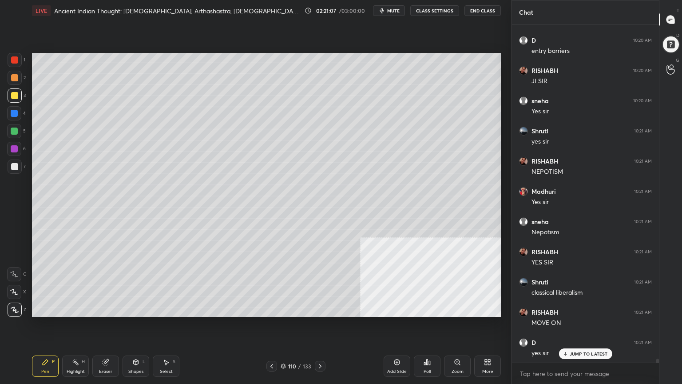
scroll to position [29564, 0]
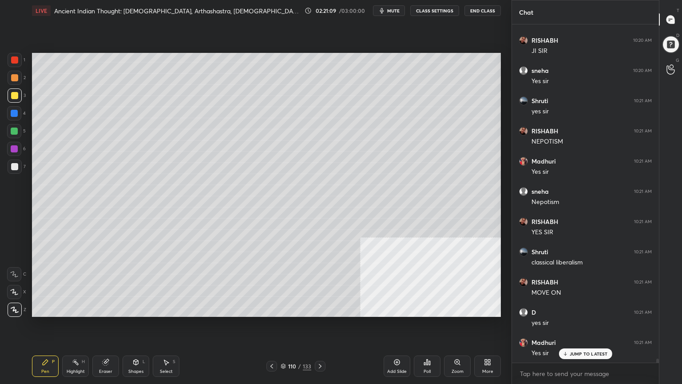
click at [12, 63] on div at bounding box center [14, 59] width 7 height 7
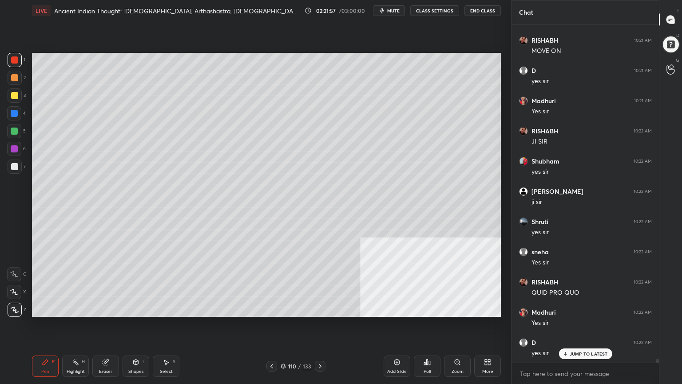
scroll to position [29836, 0]
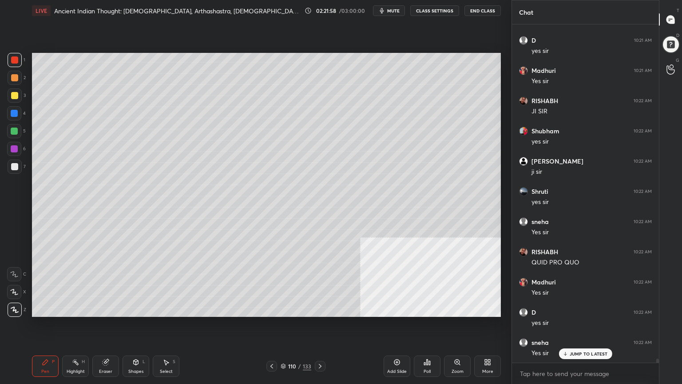
click at [281, 344] on icon at bounding box center [283, 365] width 5 height 5
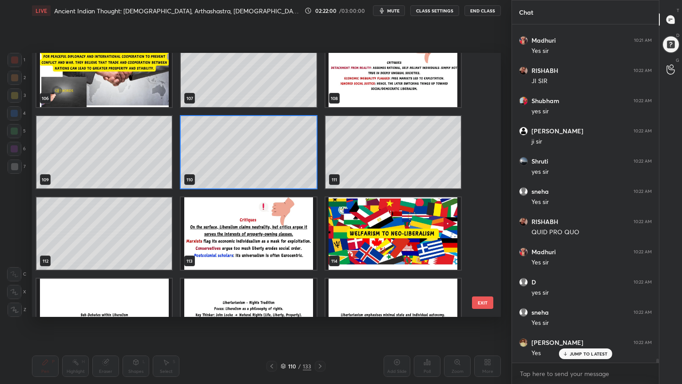
scroll to position [2879, 0]
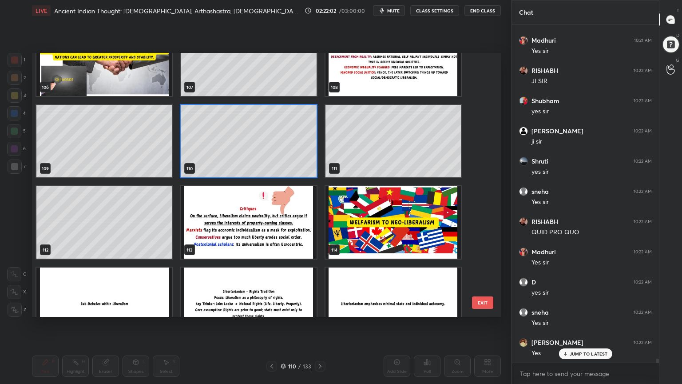
click at [275, 235] on img "grid" at bounding box center [248, 222] width 135 height 72
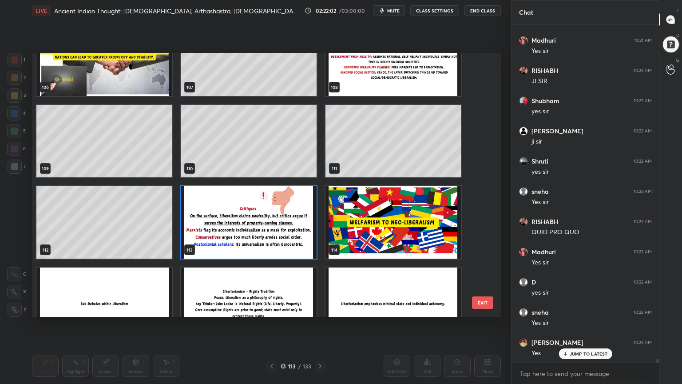
click at [275, 235] on img "grid" at bounding box center [248, 222] width 135 height 72
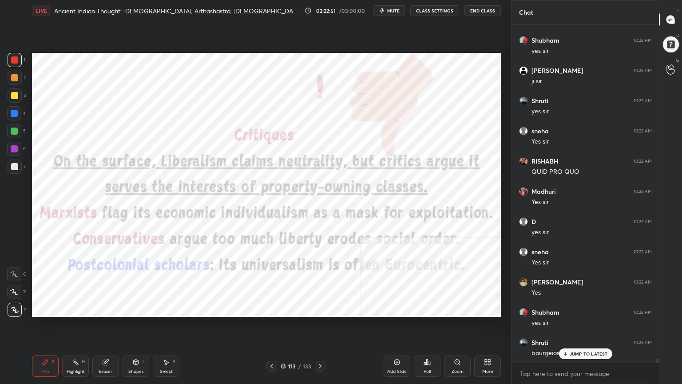
scroll to position [29957, 0]
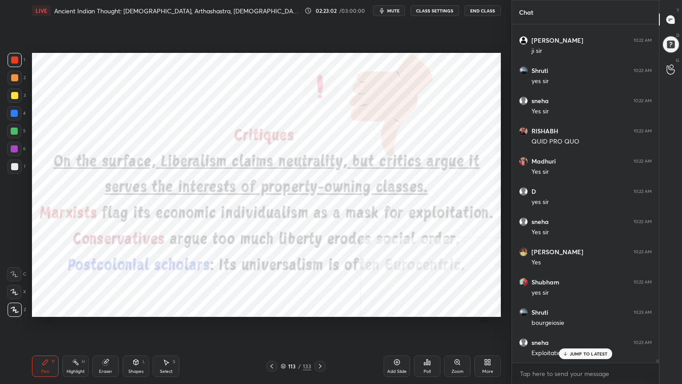
click at [12, 57] on div at bounding box center [14, 59] width 7 height 7
click at [491, 344] on div "More" at bounding box center [487, 365] width 27 height 21
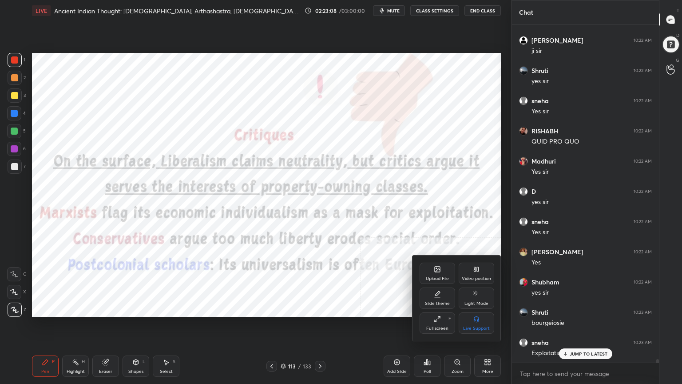
click at [481, 271] on div "Video position" at bounding box center [477, 273] width 36 height 21
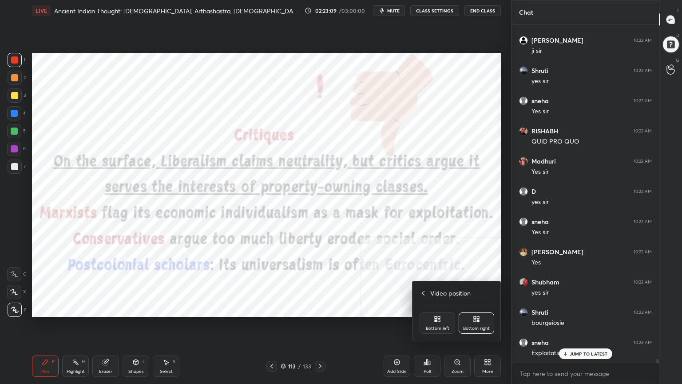
click at [442, 322] on div "Bottom left" at bounding box center [438, 322] width 36 height 21
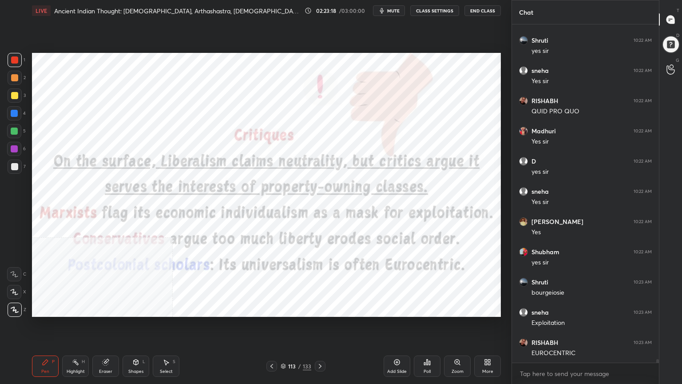
scroll to position [30017, 0]
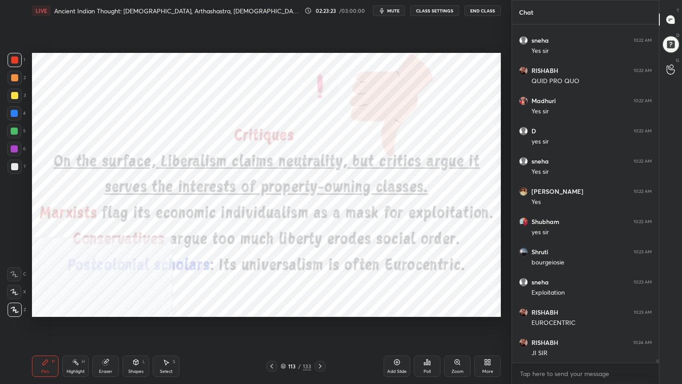
click at [398, 344] on icon at bounding box center [397, 362] width 7 height 7
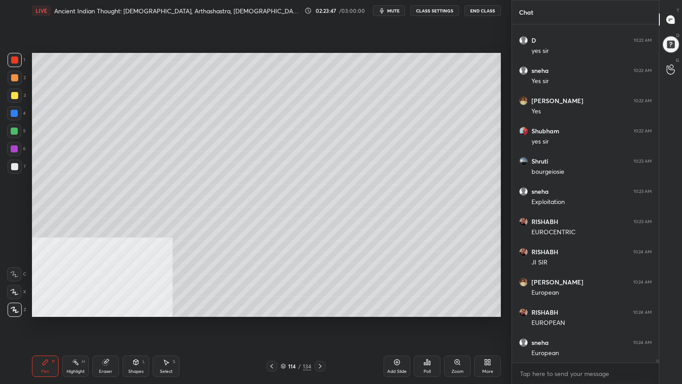
scroll to position [30138, 0]
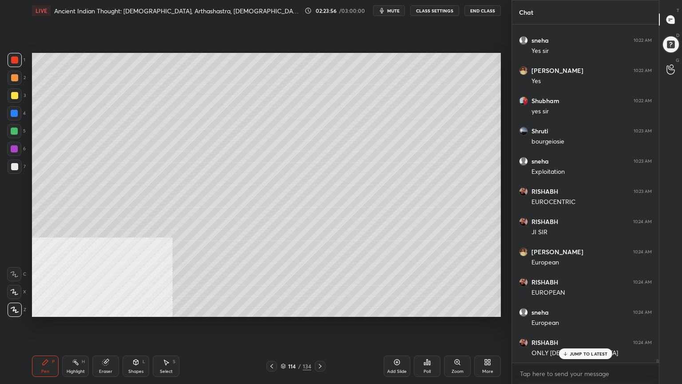
click at [12, 112] on div at bounding box center [14, 113] width 7 height 7
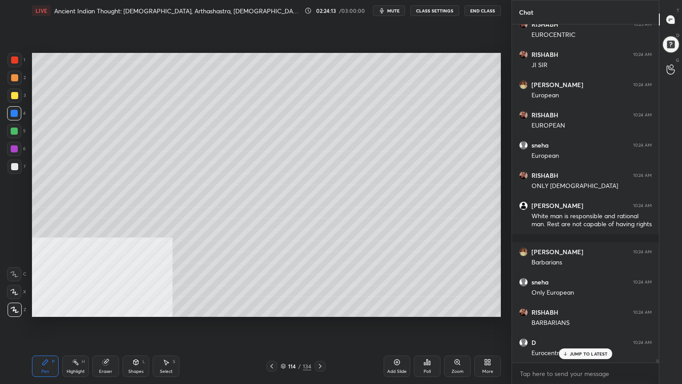
scroll to position [30335, 0]
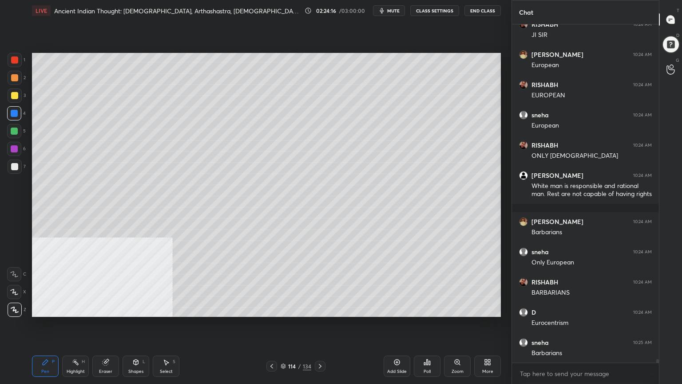
click at [10, 127] on div at bounding box center [14, 131] width 14 height 14
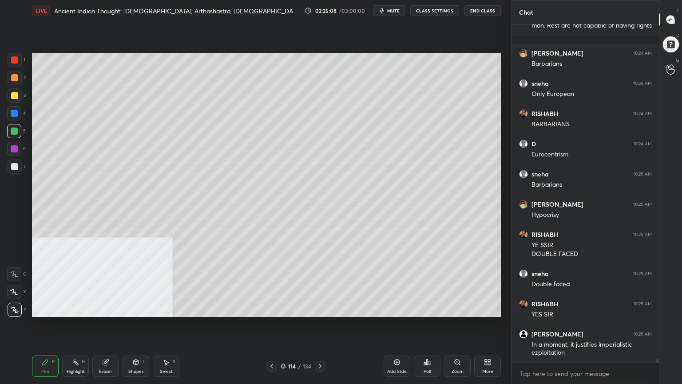
scroll to position [30534, 0]
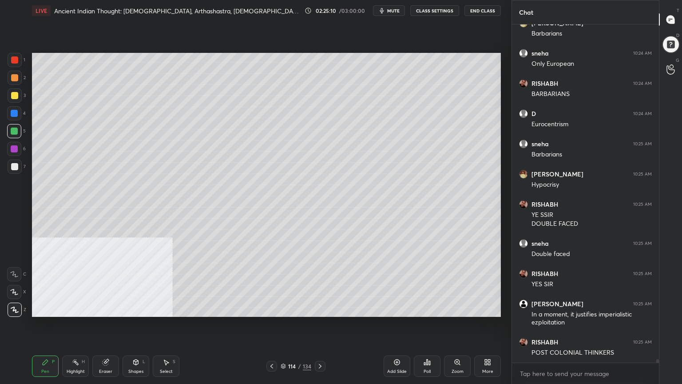
click at [400, 344] on icon at bounding box center [397, 362] width 7 height 7
drag, startPoint x: 18, startPoint y: 165, endPoint x: 30, endPoint y: 159, distance: 13.9
click at [19, 164] on div at bounding box center [15, 166] width 14 height 14
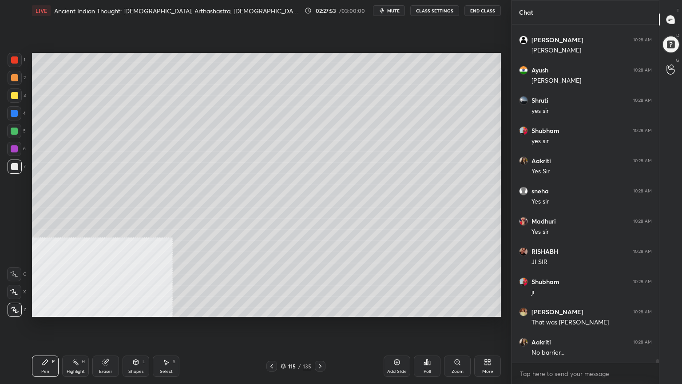
scroll to position [31458, 0]
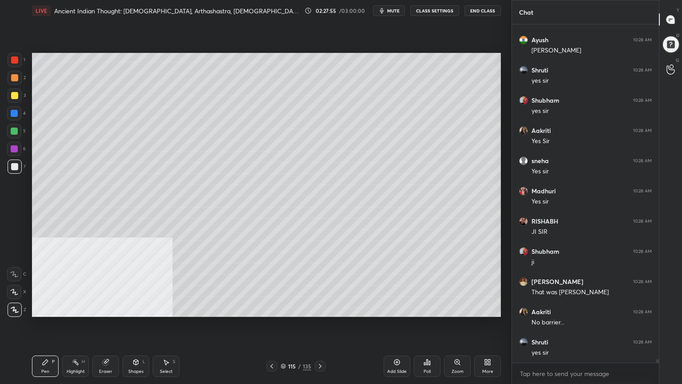
click at [272, 344] on icon at bounding box center [271, 366] width 7 height 7
click at [274, 344] on icon at bounding box center [271, 366] width 7 height 7
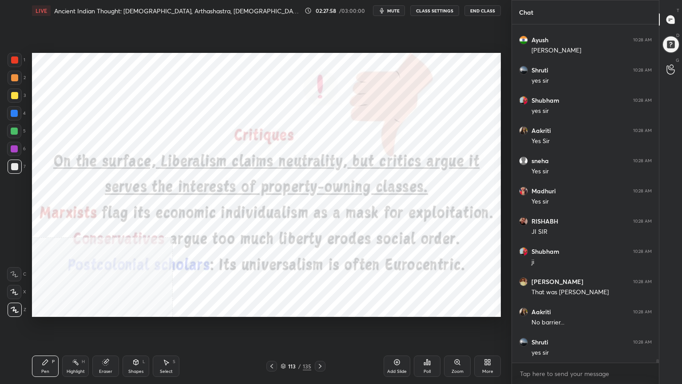
scroll to position [31488, 0]
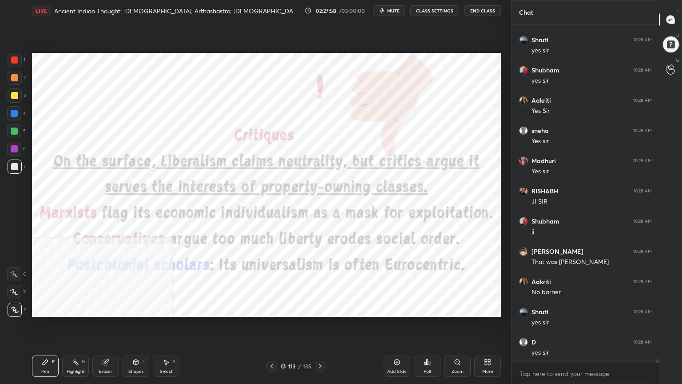
drag, startPoint x: 14, startPoint y: 59, endPoint x: 25, endPoint y: 86, distance: 29.3
click at [15, 61] on div at bounding box center [14, 59] width 7 height 7
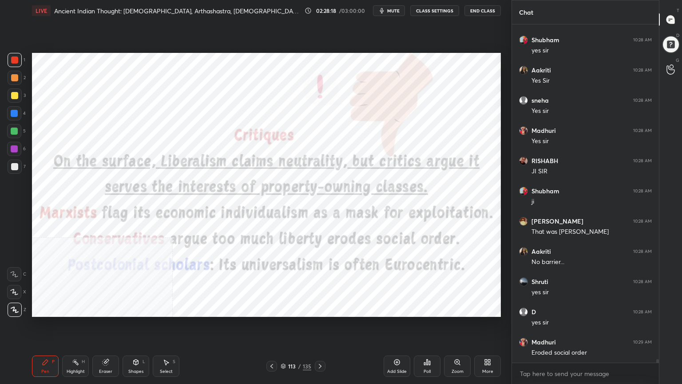
click at [284, 344] on icon at bounding box center [283, 365] width 5 height 5
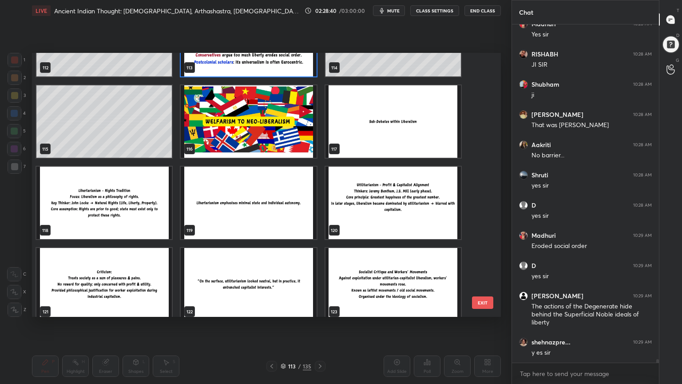
scroll to position [3062, 0]
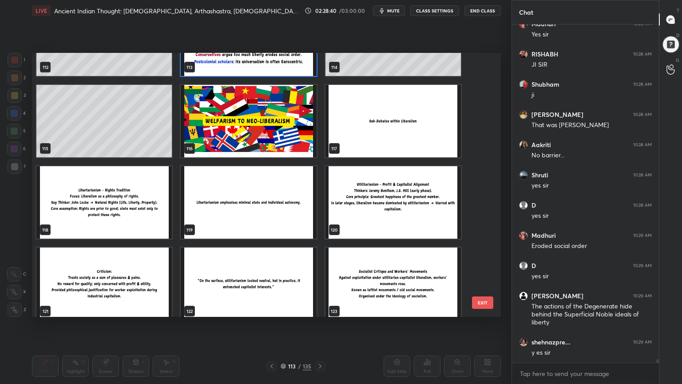
click at [271, 138] on img "grid" at bounding box center [248, 121] width 135 height 72
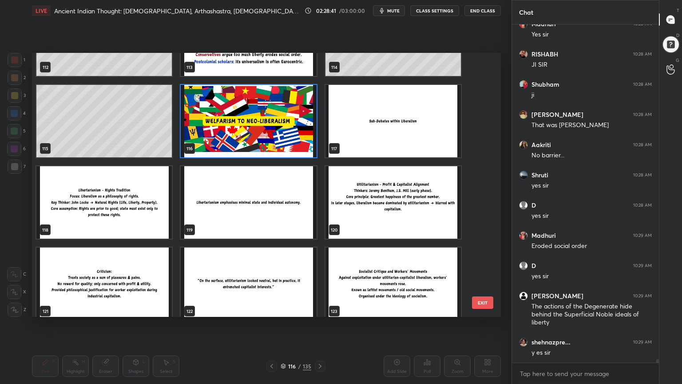
click at [271, 138] on img "grid" at bounding box center [248, 121] width 135 height 72
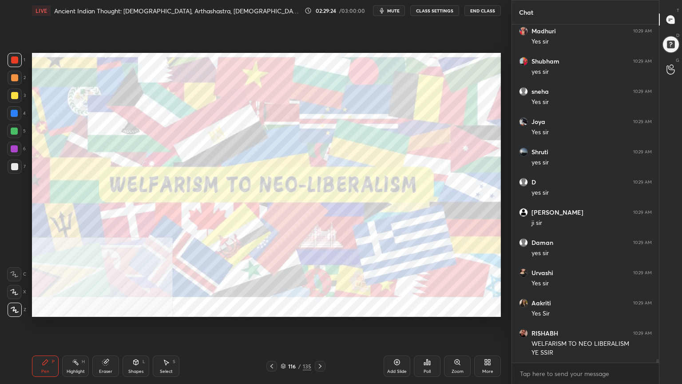
scroll to position [32027, 0]
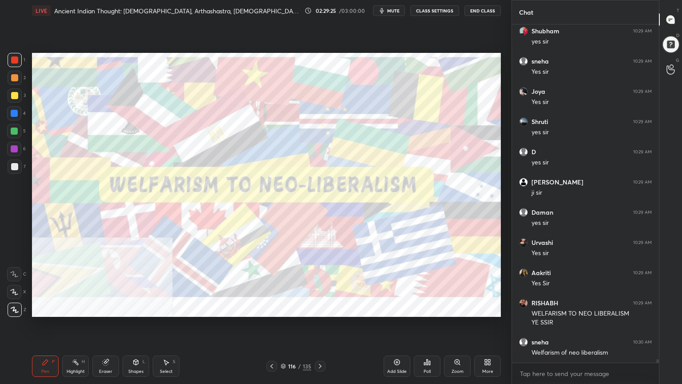
click at [399, 344] on div "Add Slide" at bounding box center [397, 365] width 27 height 21
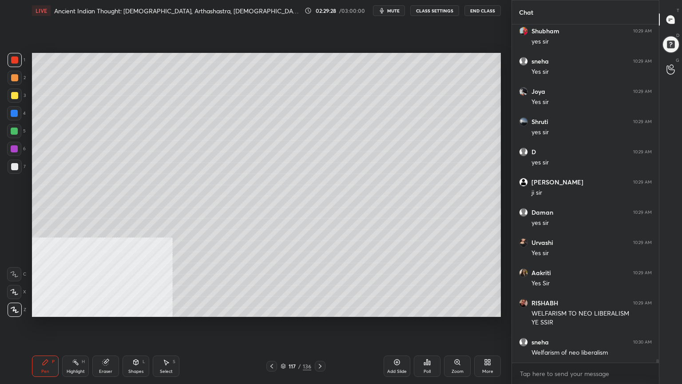
click at [14, 95] on div at bounding box center [14, 95] width 7 height 7
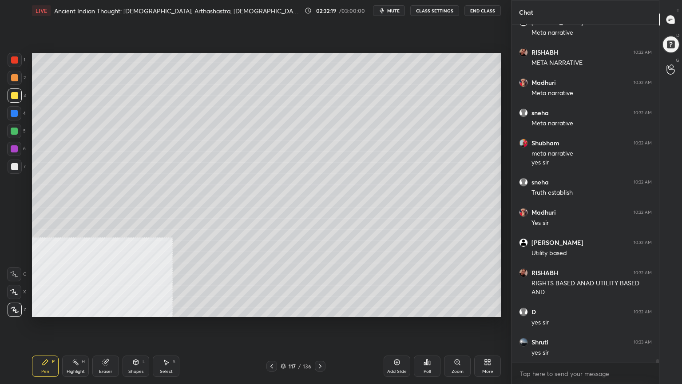
scroll to position [33051, 0]
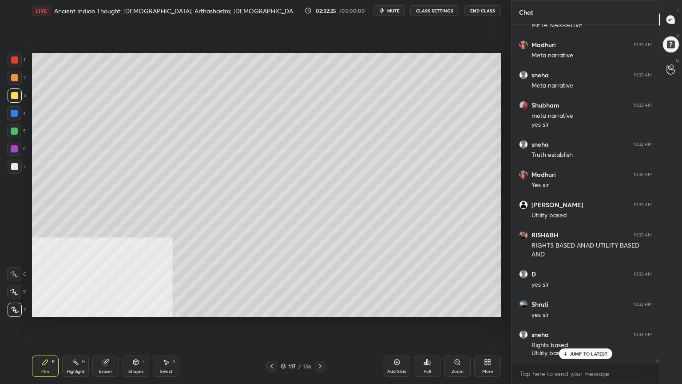
click at [398, 344] on div "Add Slide" at bounding box center [397, 365] width 27 height 21
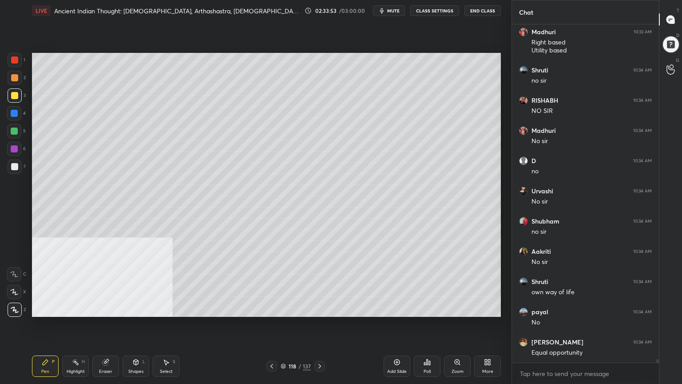
scroll to position [33422, 0]
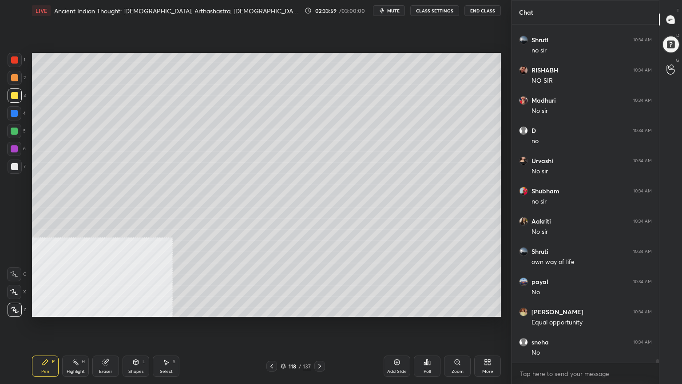
click at [16, 110] on div at bounding box center [14, 113] width 14 height 14
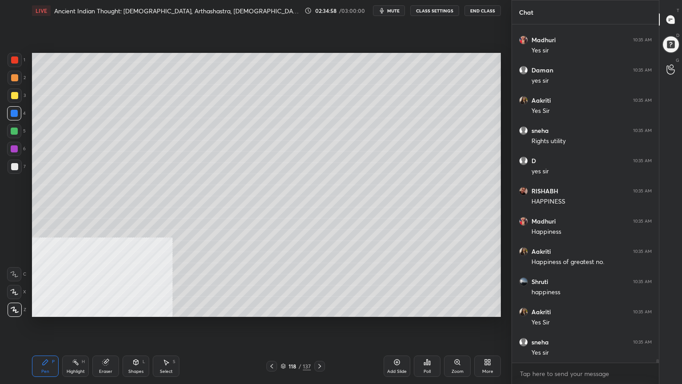
scroll to position [33884, 0]
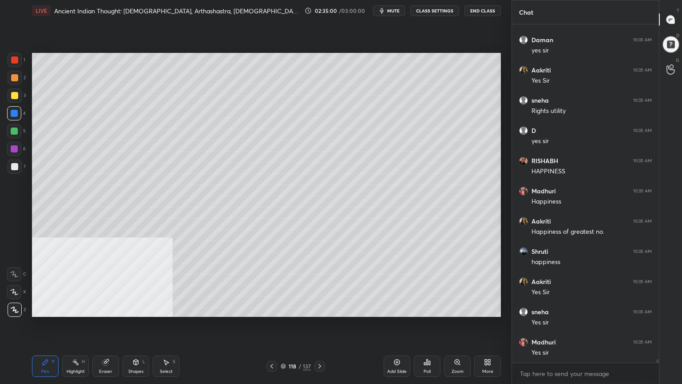
click at [400, 344] on div "Add Slide" at bounding box center [397, 365] width 27 height 21
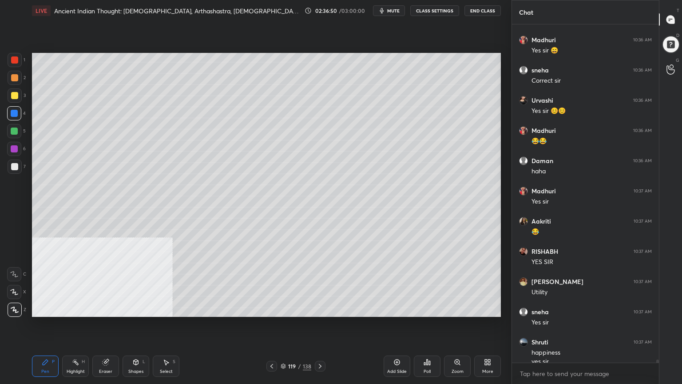
scroll to position [34285, 0]
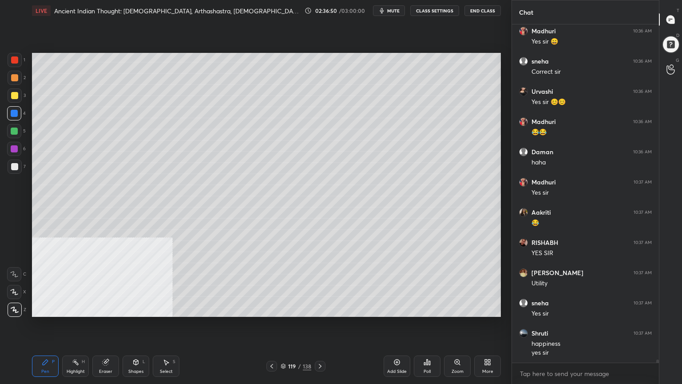
click at [15, 92] on div at bounding box center [14, 95] width 7 height 7
click at [394, 344] on icon at bounding box center [397, 362] width 7 height 7
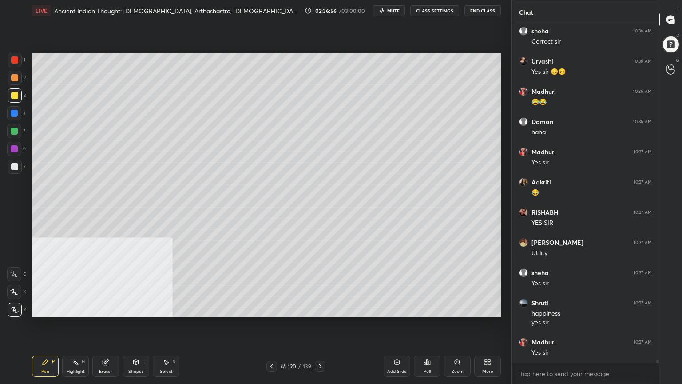
click at [274, 344] on icon at bounding box center [271, 366] width 7 height 7
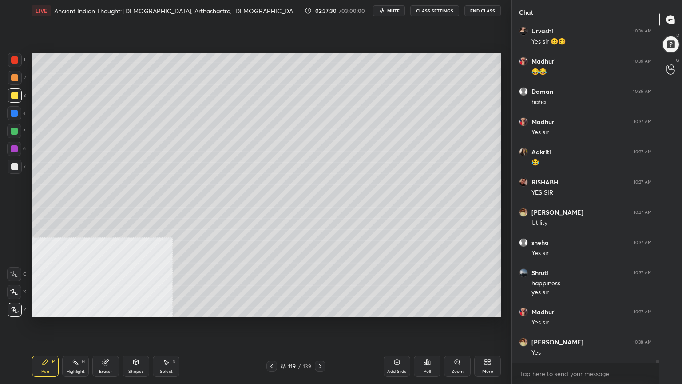
click at [397, 344] on icon at bounding box center [397, 362] width 7 height 7
click at [14, 60] on div at bounding box center [14, 59] width 7 height 7
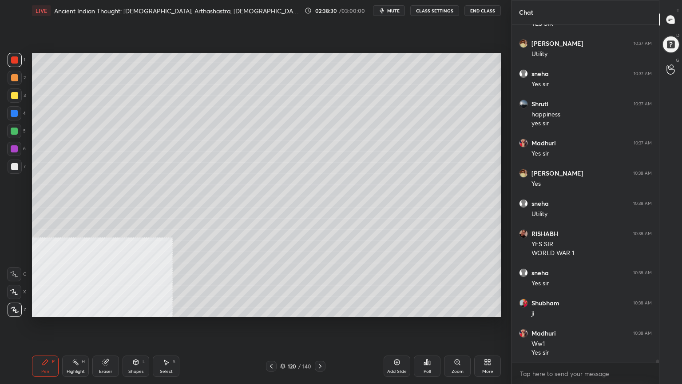
scroll to position [34545, 0]
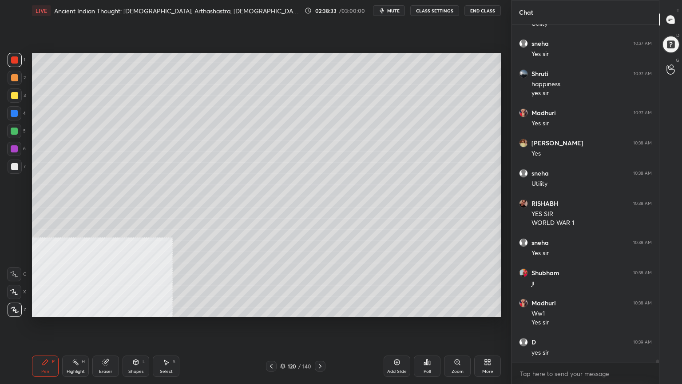
click at [14, 94] on div at bounding box center [14, 95] width 7 height 7
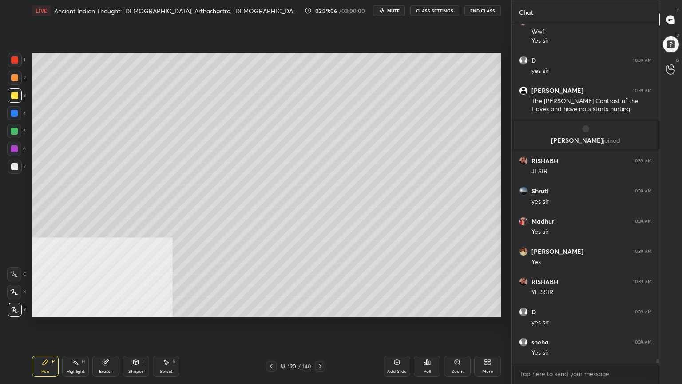
scroll to position [32050, 0]
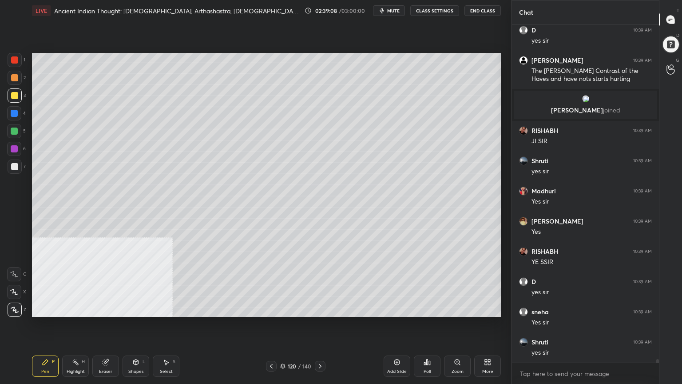
click at [14, 60] on div at bounding box center [14, 59] width 7 height 7
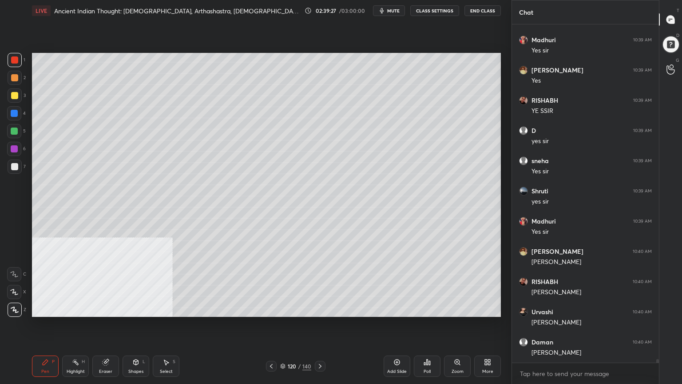
scroll to position [32231, 0]
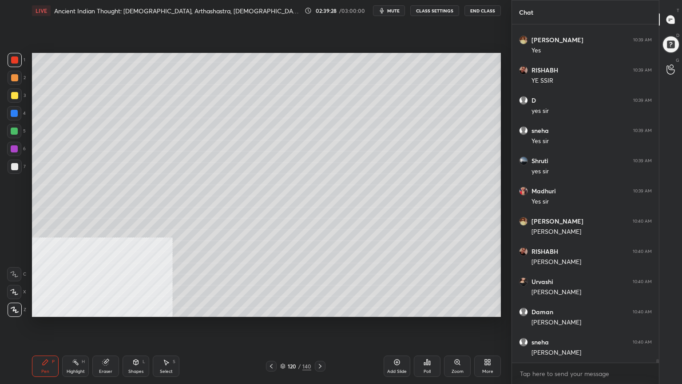
click at [403, 344] on div "Add Slide" at bounding box center [397, 365] width 27 height 21
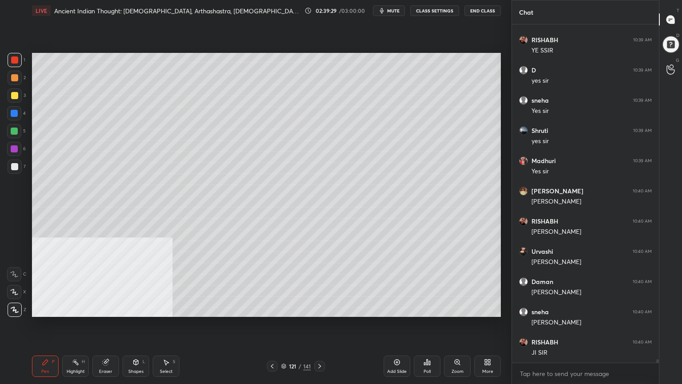
click at [139, 344] on div "Shapes L" at bounding box center [136, 365] width 27 height 21
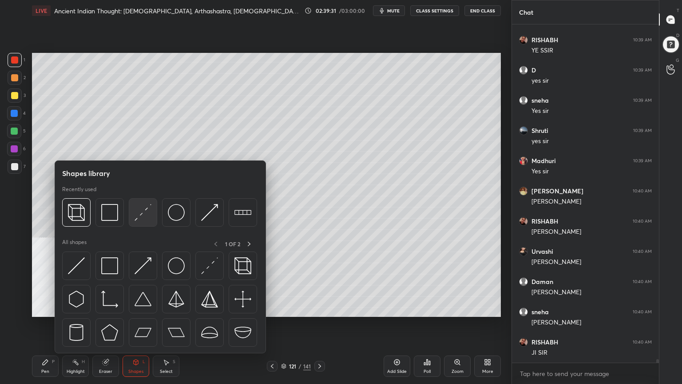
click at [141, 214] on img at bounding box center [143, 212] width 17 height 17
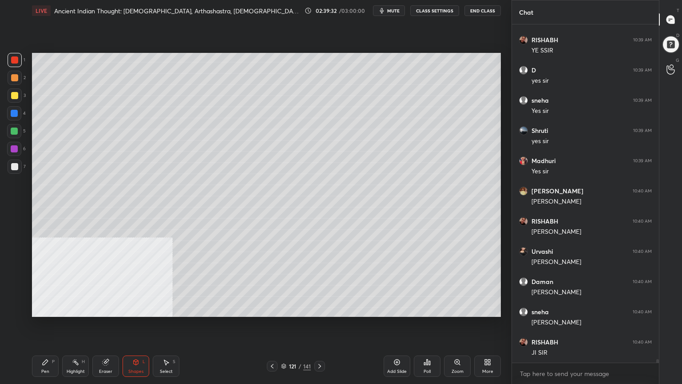
click at [14, 166] on div at bounding box center [14, 166] width 7 height 7
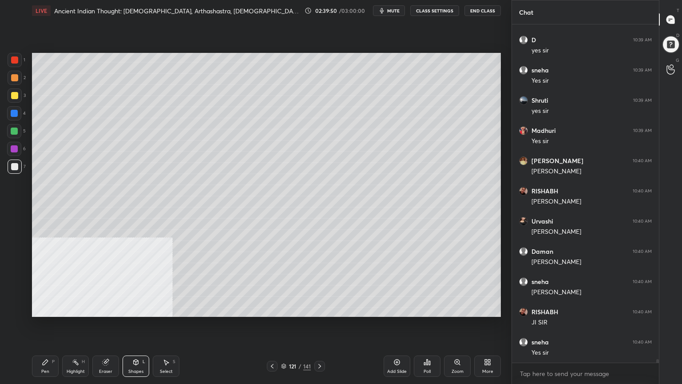
click at [14, 94] on div at bounding box center [14, 95] width 7 height 7
click at [44, 344] on div "Pen P" at bounding box center [45, 365] width 27 height 21
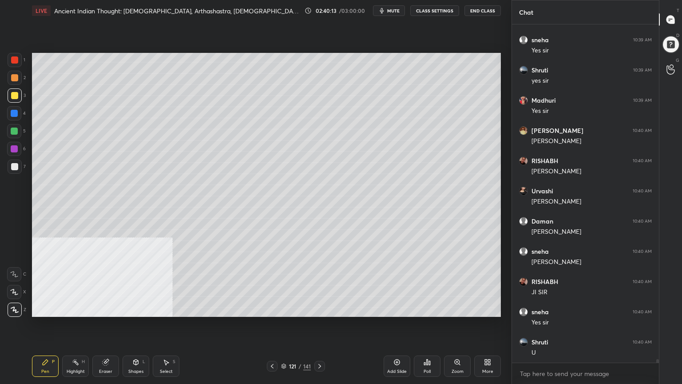
scroll to position [32352, 0]
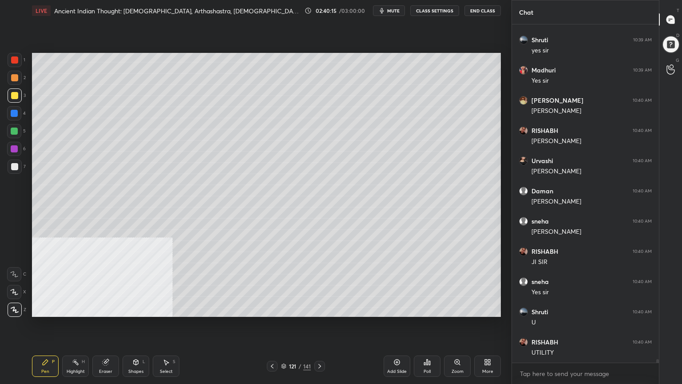
click at [14, 56] on div at bounding box center [15, 60] width 14 height 14
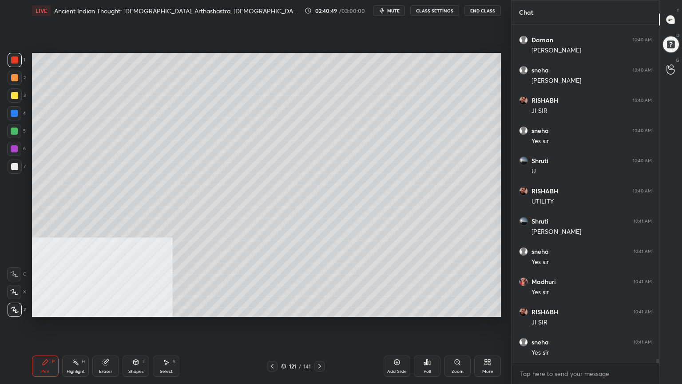
scroll to position [32533, 0]
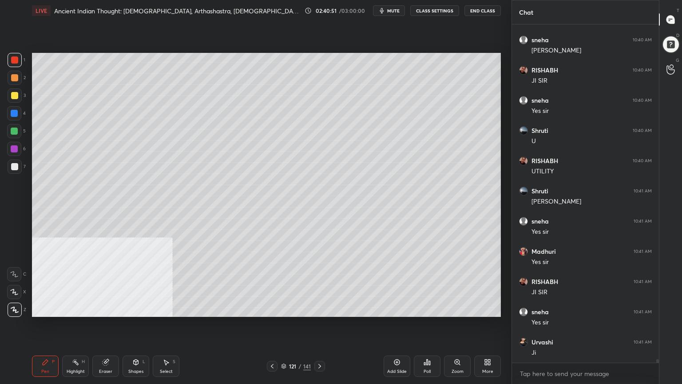
click at [13, 112] on div at bounding box center [14, 113] width 7 height 7
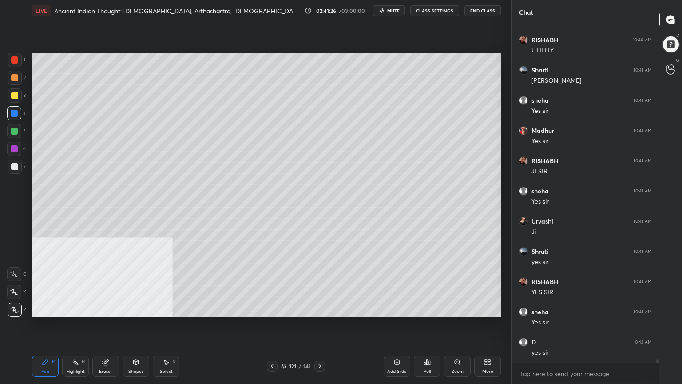
scroll to position [32684, 0]
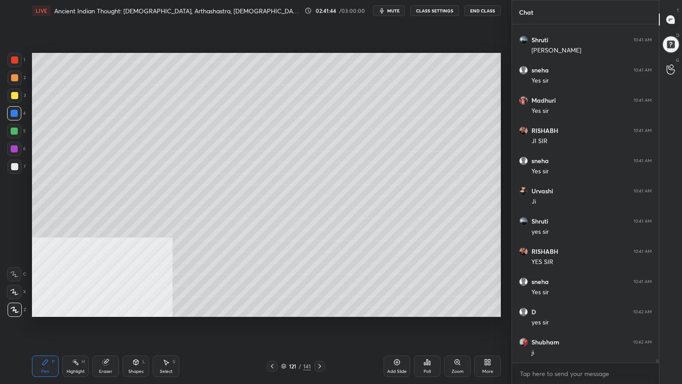
click at [320, 344] on icon at bounding box center [319, 366] width 7 height 7
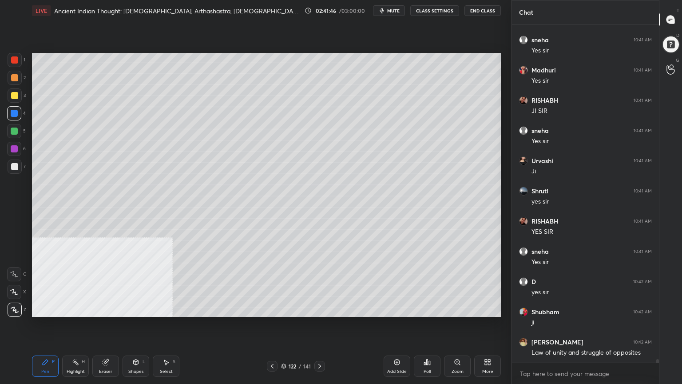
click at [322, 344] on icon at bounding box center [319, 366] width 7 height 7
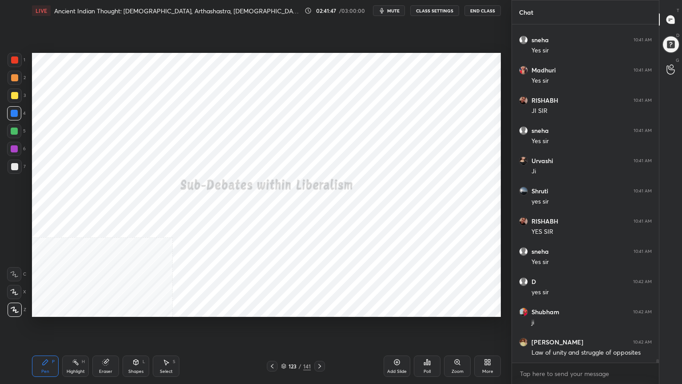
scroll to position [32745, 0]
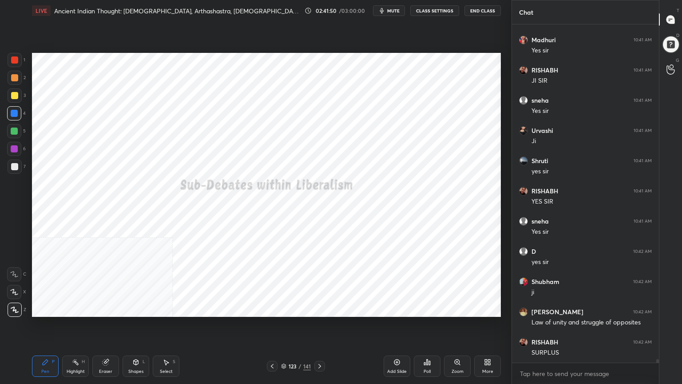
drag, startPoint x: 16, startPoint y: 60, endPoint x: 20, endPoint y: 68, distance: 8.8
click at [16, 60] on div at bounding box center [14, 59] width 7 height 7
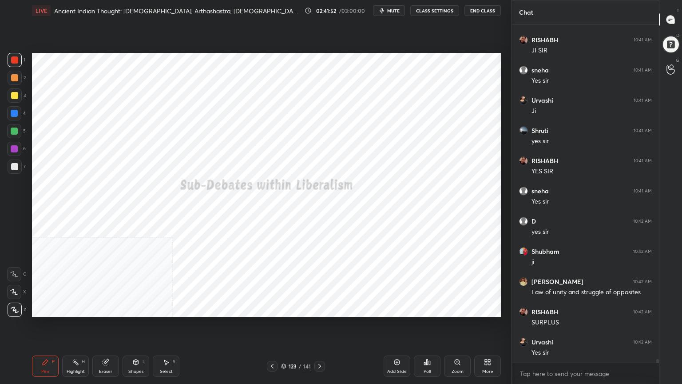
scroll to position [32805, 0]
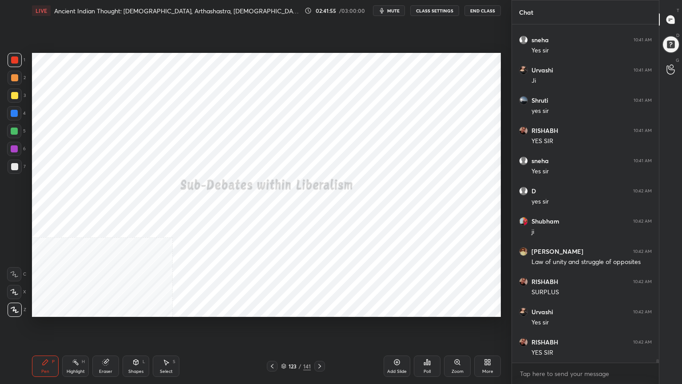
click at [323, 344] on icon at bounding box center [319, 366] width 7 height 7
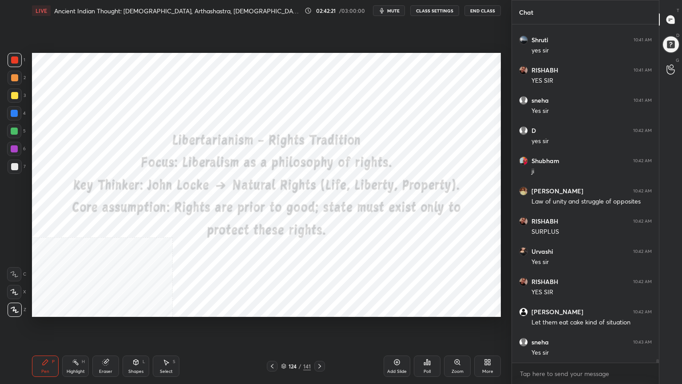
scroll to position [32896, 0]
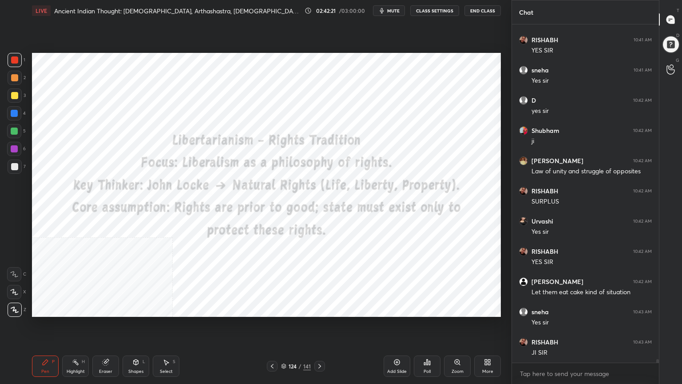
click at [320, 344] on icon at bounding box center [319, 366] width 7 height 7
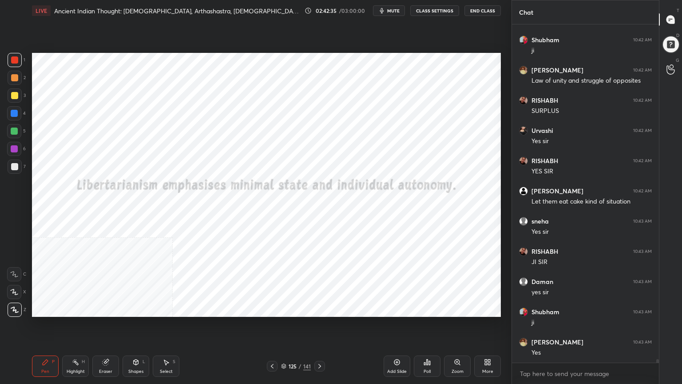
scroll to position [33017, 0]
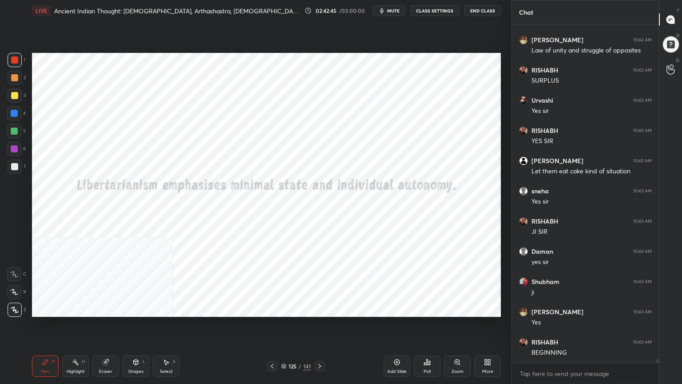
click at [321, 344] on icon at bounding box center [319, 366] width 7 height 7
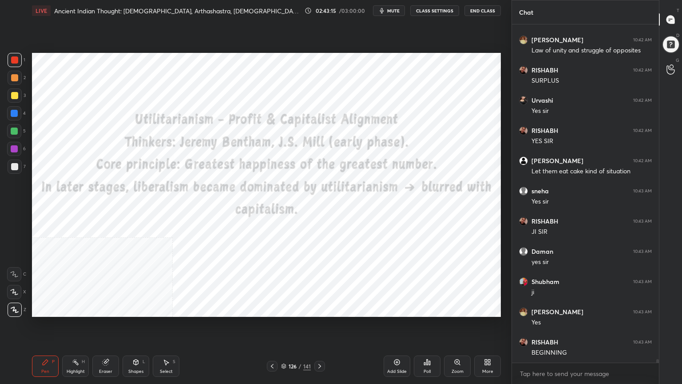
click at [398, 344] on icon at bounding box center [397, 362] width 7 height 7
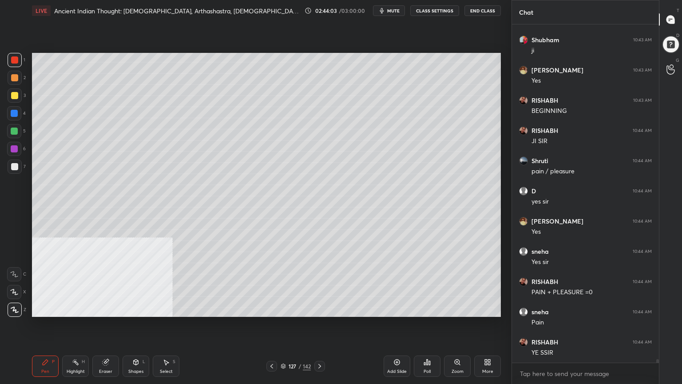
scroll to position [33288, 0]
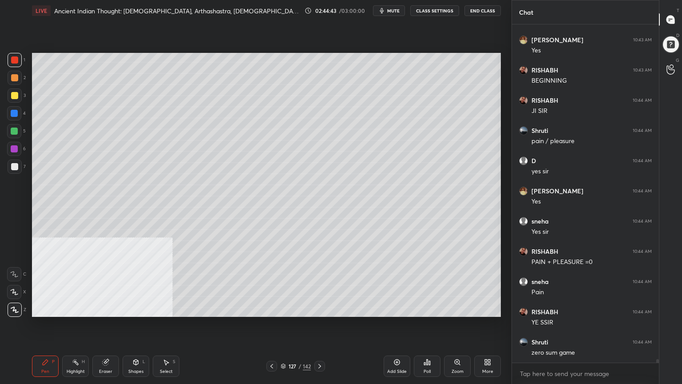
click at [315, 344] on div "Pen P Highlight H Eraser Shapes L Select S 127 / 142 Add Slide Poll Zoom More" at bounding box center [266, 366] width 469 height 36
click at [320, 344] on icon at bounding box center [319, 366] width 7 height 7
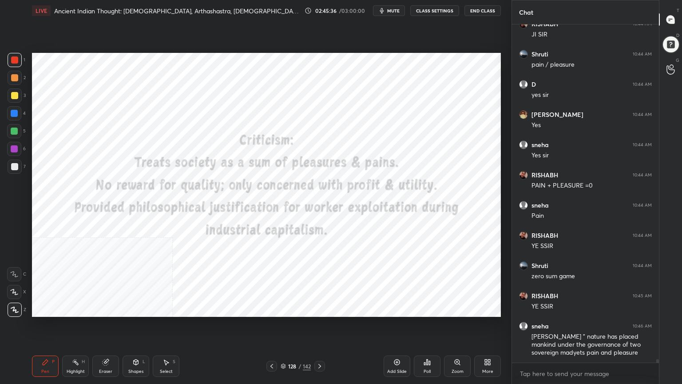
scroll to position [33395, 0]
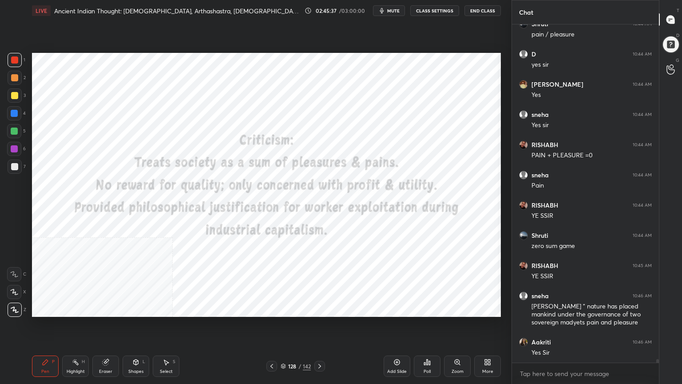
click at [285, 344] on icon at bounding box center [283, 365] width 5 height 5
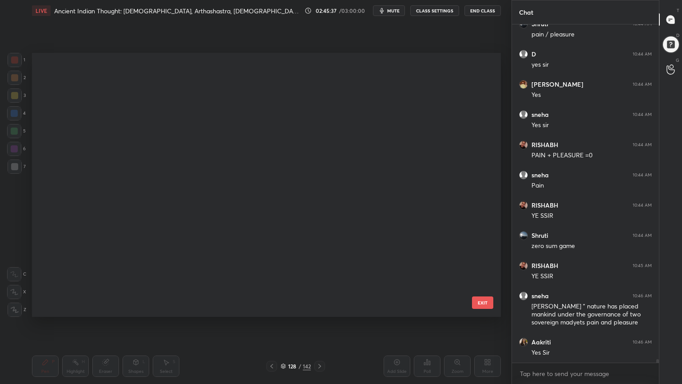
scroll to position [261, 465]
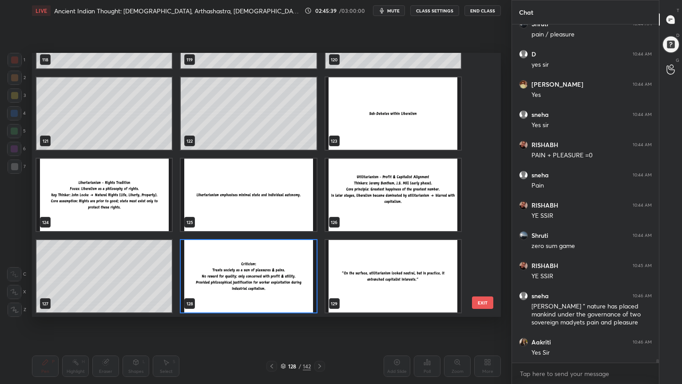
click at [439, 275] on img "grid" at bounding box center [393, 276] width 135 height 72
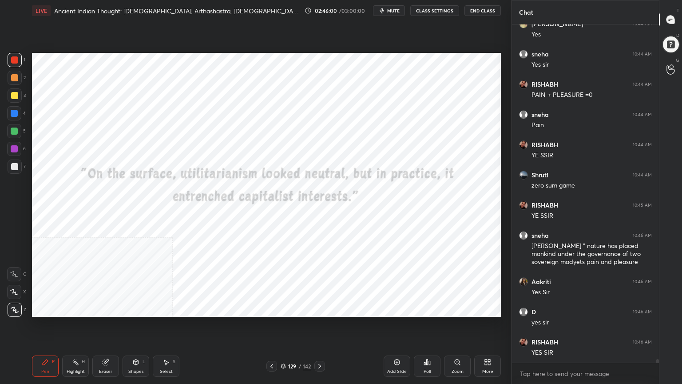
scroll to position [33486, 0]
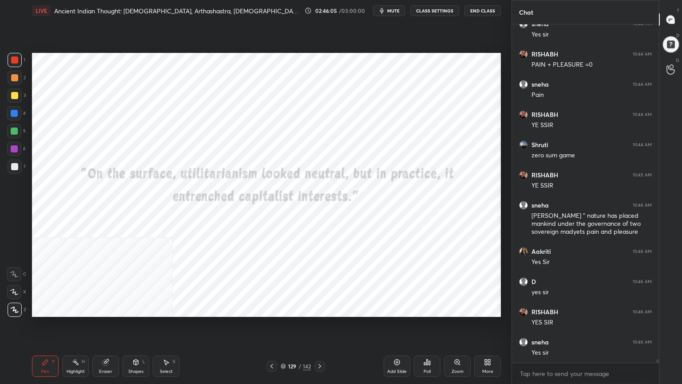
click at [283, 344] on div "129 / 142" at bounding box center [296, 366] width 30 height 8
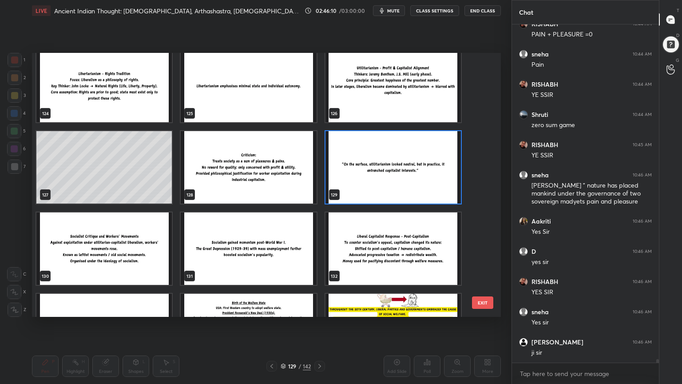
scroll to position [33546, 0]
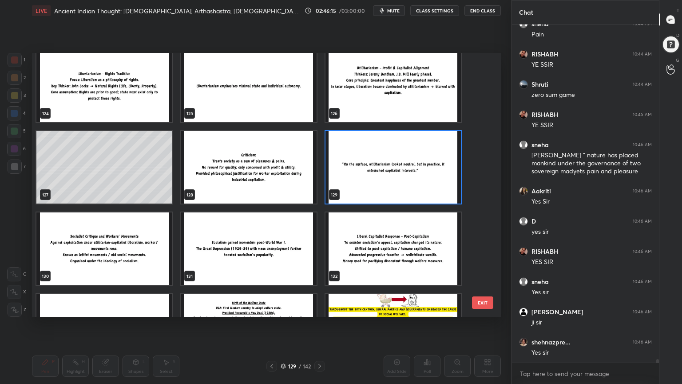
drag, startPoint x: 481, startPoint y: 263, endPoint x: 482, endPoint y: 268, distance: 5.1
click at [482, 268] on div "124 125 126 127 128 129 130 131 132 133 134 135 136 137 138" at bounding box center [259, 185] width 454 height 264
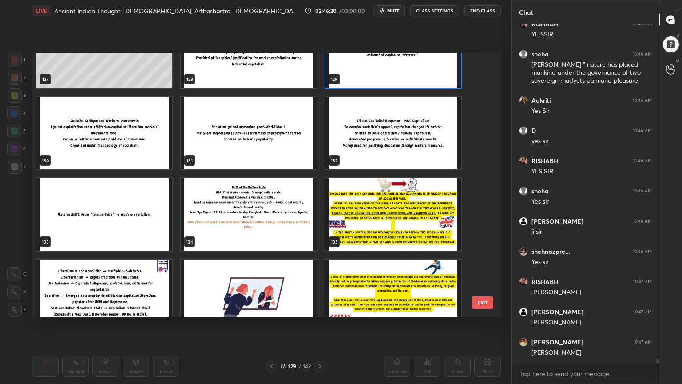
scroll to position [33667, 0]
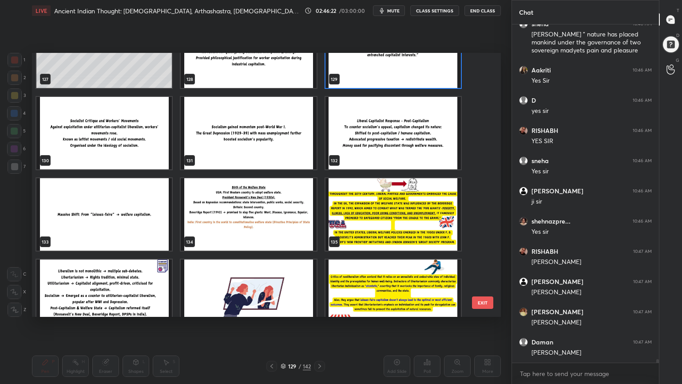
click at [122, 137] on img "grid" at bounding box center [103, 133] width 135 height 72
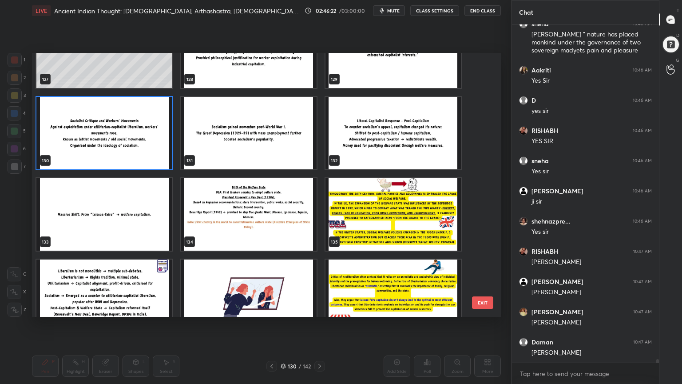
click at [122, 137] on img "grid" at bounding box center [103, 133] width 135 height 72
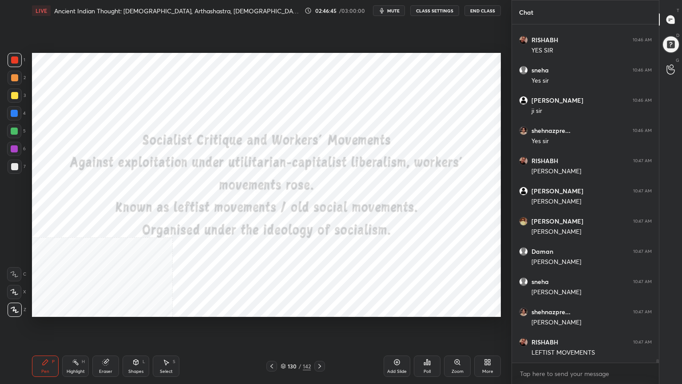
scroll to position [33766, 0]
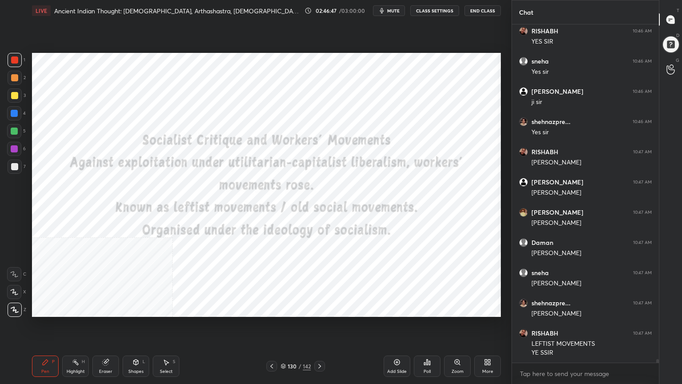
drag, startPoint x: 13, startPoint y: 56, endPoint x: 24, endPoint y: 80, distance: 26.6
click at [13, 56] on div at bounding box center [15, 60] width 14 height 14
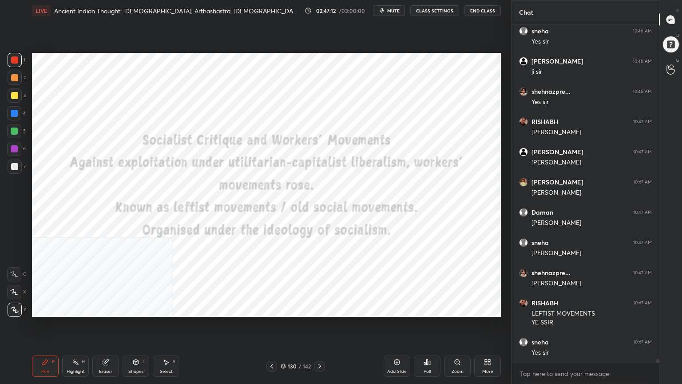
scroll to position [33827, 0]
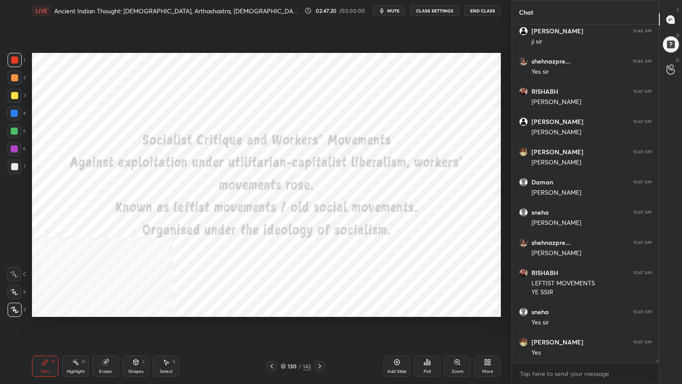
click at [283, 344] on icon at bounding box center [283, 365] width 5 height 5
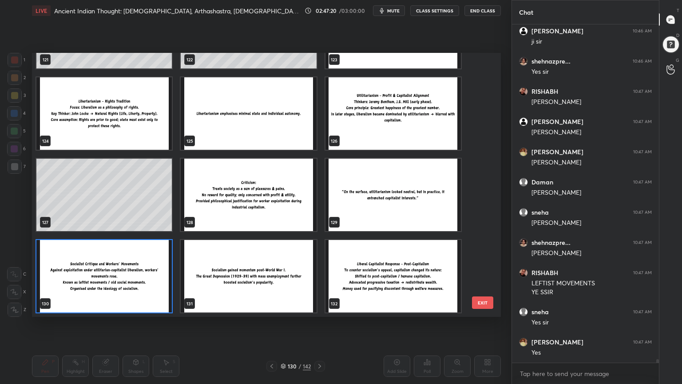
scroll to position [261, 465]
click at [282, 285] on img "grid" at bounding box center [248, 276] width 135 height 72
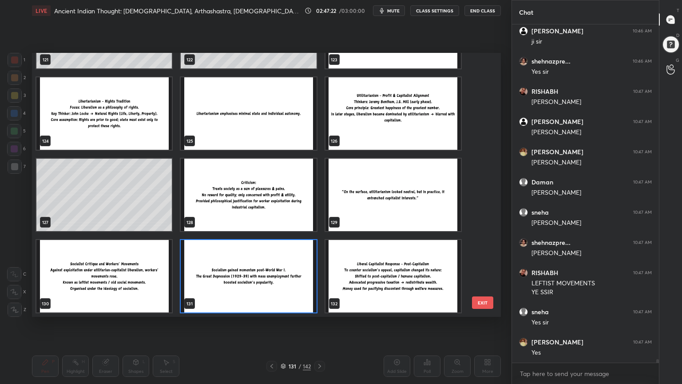
click at [281, 286] on img "grid" at bounding box center [248, 276] width 135 height 72
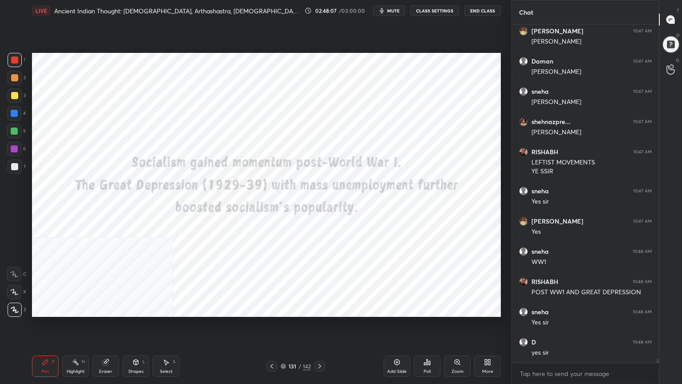
scroll to position [33978, 0]
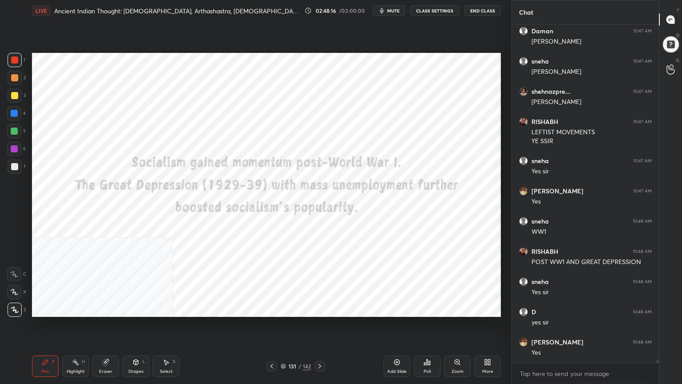
click at [400, 344] on div "Add Slide" at bounding box center [397, 365] width 27 height 21
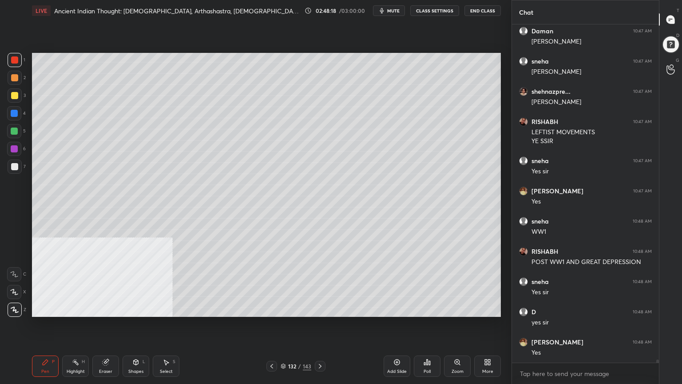
click at [14, 163] on div at bounding box center [14, 166] width 7 height 7
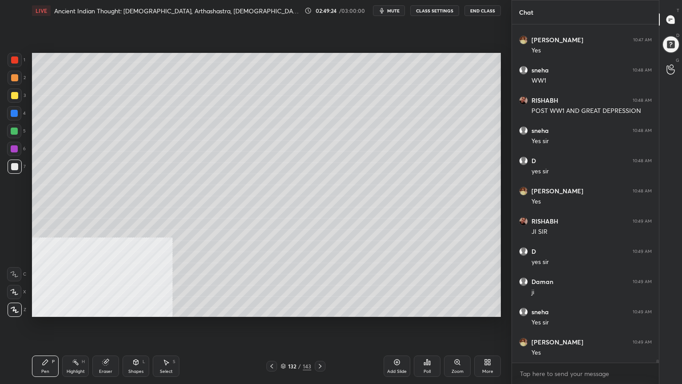
scroll to position [34159, 0]
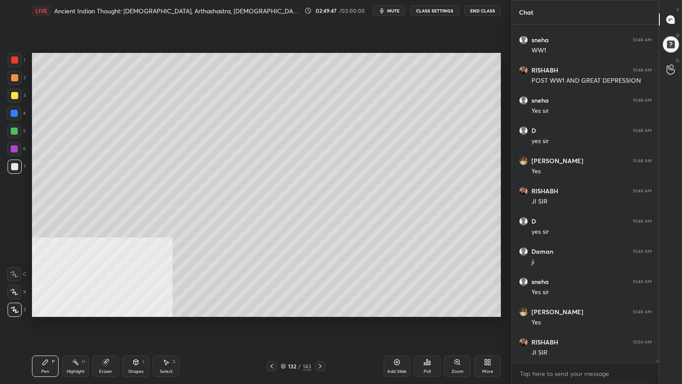
click at [285, 344] on icon at bounding box center [283, 365] width 5 height 5
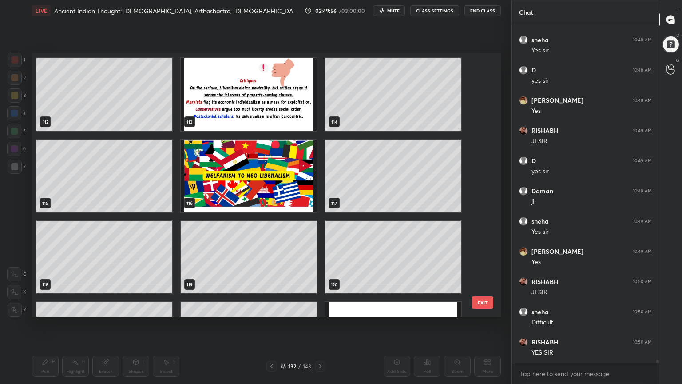
scroll to position [2989, 0]
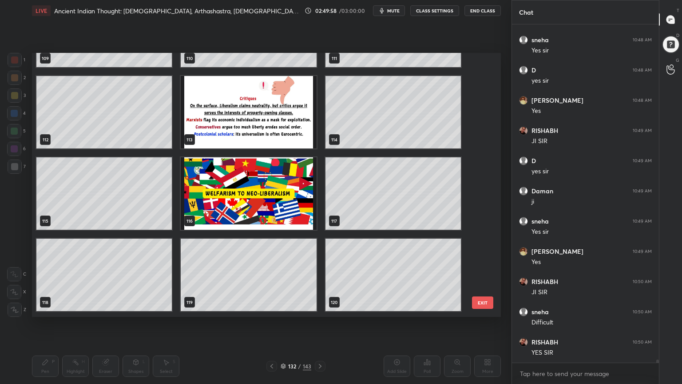
click at [265, 213] on img "grid" at bounding box center [248, 193] width 135 height 72
click at [265, 212] on img "grid" at bounding box center [248, 193] width 135 height 72
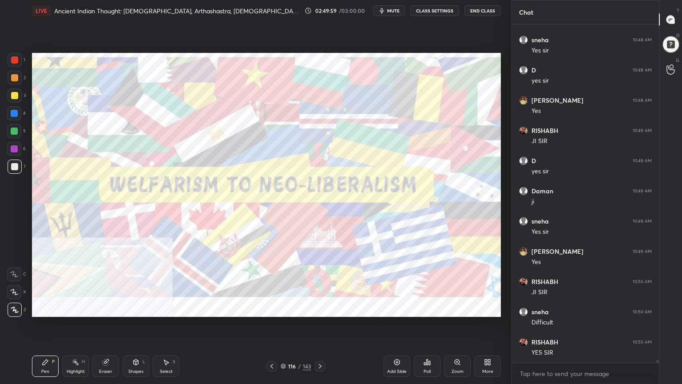
click at [11, 59] on div at bounding box center [14, 59] width 7 height 7
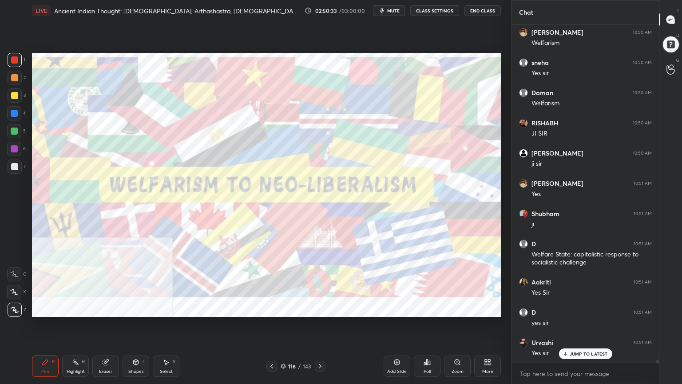
scroll to position [318, 144]
click at [587, 334] on p "JUMP TO LATEST" at bounding box center [589, 335] width 38 height 5
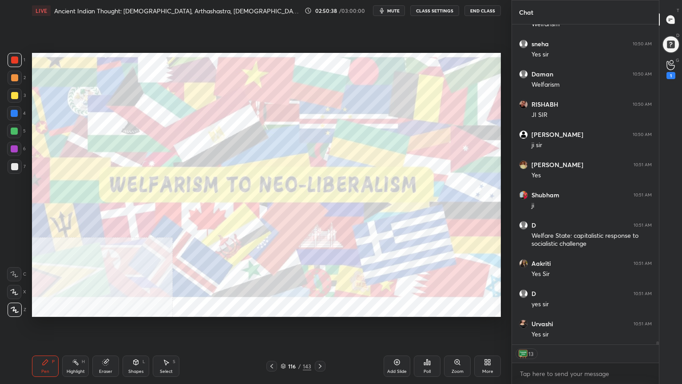
scroll to position [34669, 0]
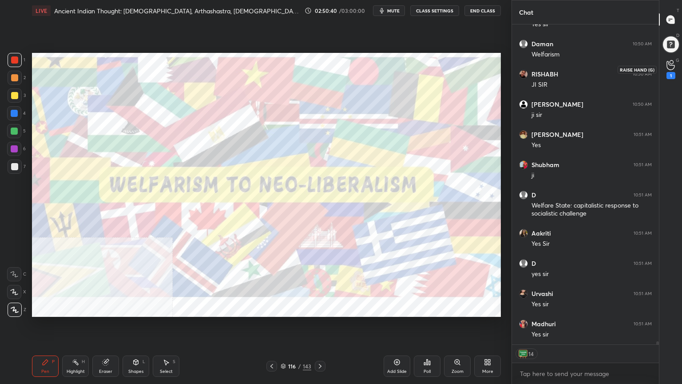
click at [672, 60] on circle at bounding box center [672, 62] width 4 height 4
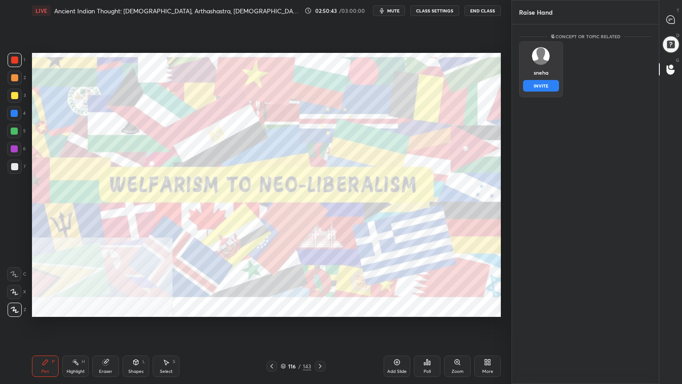
click at [543, 80] on div "sneha INVITE" at bounding box center [541, 69] width 44 height 56
click at [541, 84] on button "INVITE" at bounding box center [541, 86] width 36 height 12
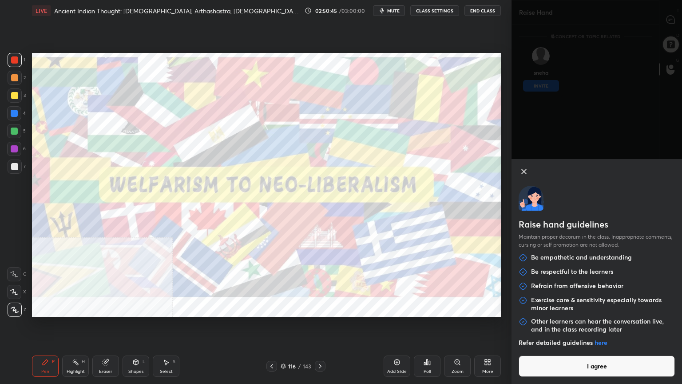
click at [584, 344] on button "I agree" at bounding box center [597, 365] width 156 height 21
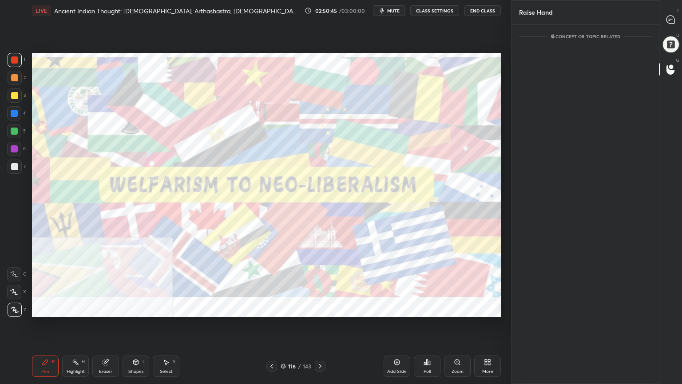
scroll to position [321, 144]
click at [672, 13] on div at bounding box center [671, 20] width 18 height 16
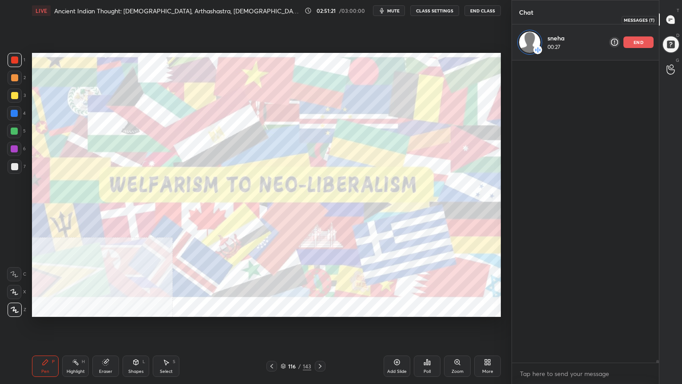
scroll to position [299, 144]
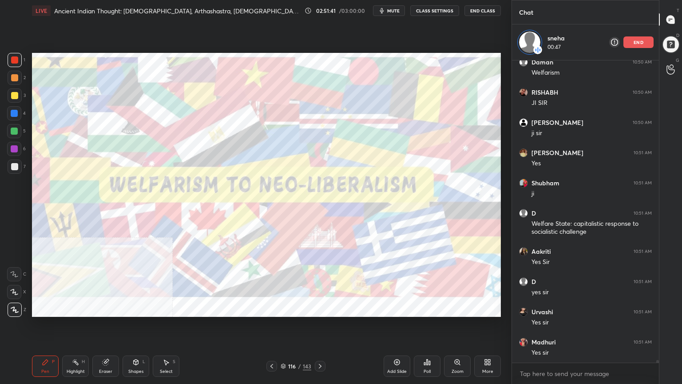
click at [283, 344] on icon at bounding box center [283, 365] width 4 height 2
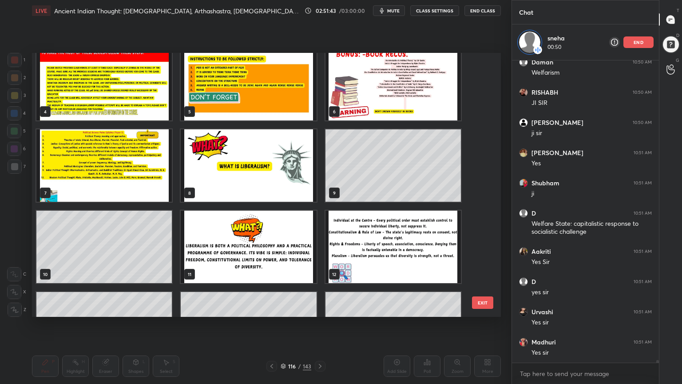
scroll to position [0, 0]
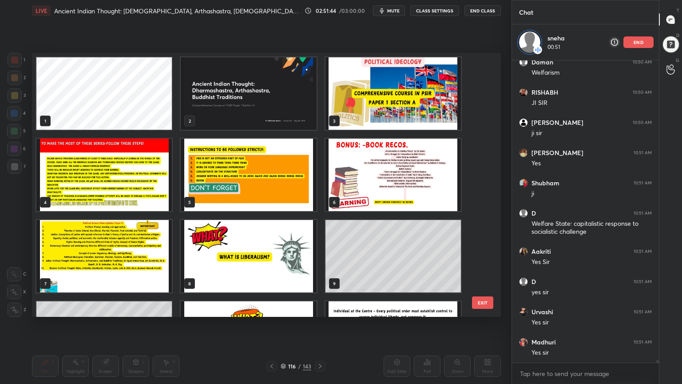
click at [423, 168] on img "grid" at bounding box center [393, 175] width 135 height 72
click at [423, 167] on img "grid" at bounding box center [393, 175] width 135 height 72
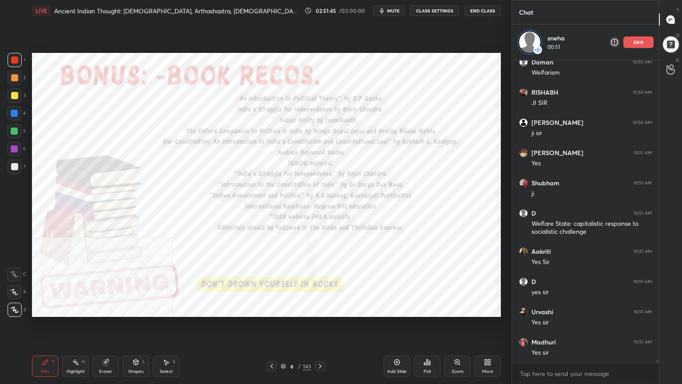
click at [423, 167] on img "grid" at bounding box center [393, 175] width 135 height 72
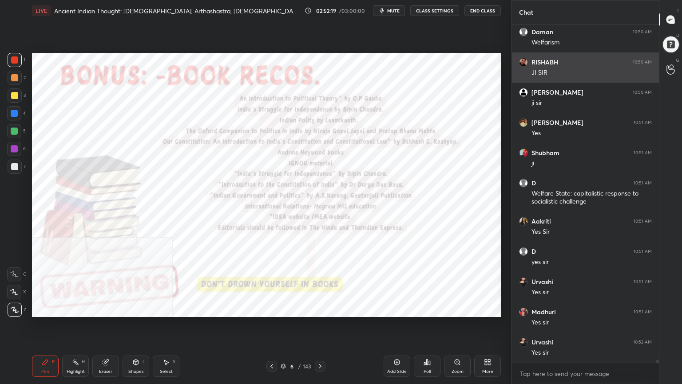
scroll to position [34895, 0]
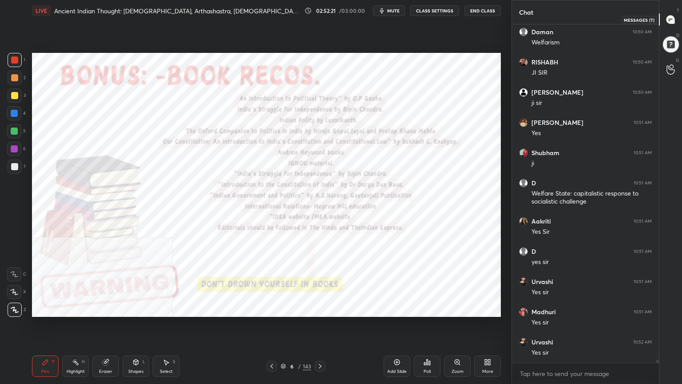
click at [673, 17] on icon at bounding box center [671, 20] width 8 height 8
click at [671, 44] on div at bounding box center [671, 44] width 18 height 18
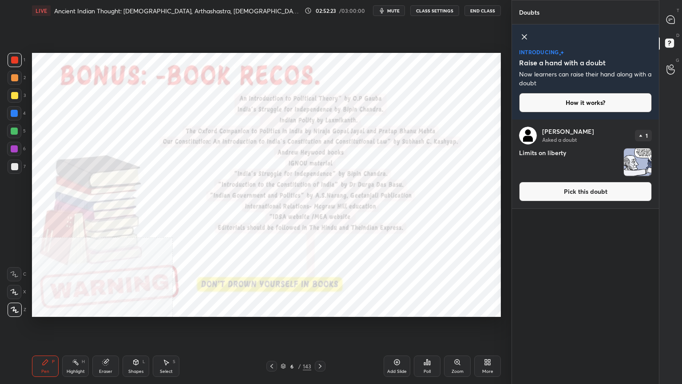
click at [590, 187] on button "Pick this doubt" at bounding box center [585, 192] width 133 height 20
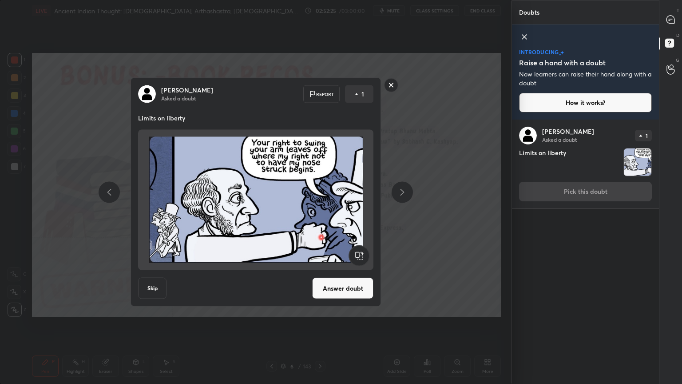
click at [346, 287] on button "Answer doubt" at bounding box center [342, 288] width 61 height 21
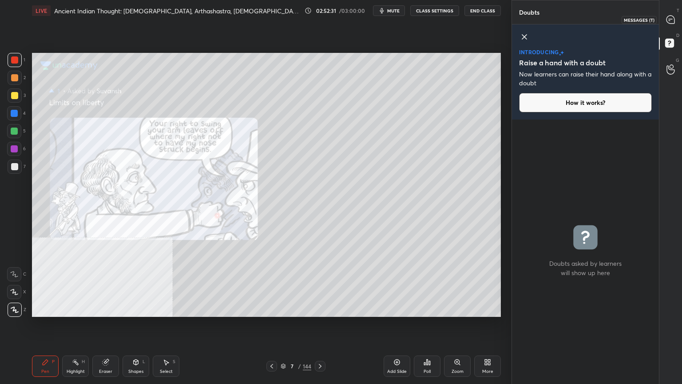
drag, startPoint x: 675, startPoint y: 14, endPoint x: 669, endPoint y: 16, distance: 6.9
click at [675, 15] on div at bounding box center [671, 20] width 18 height 16
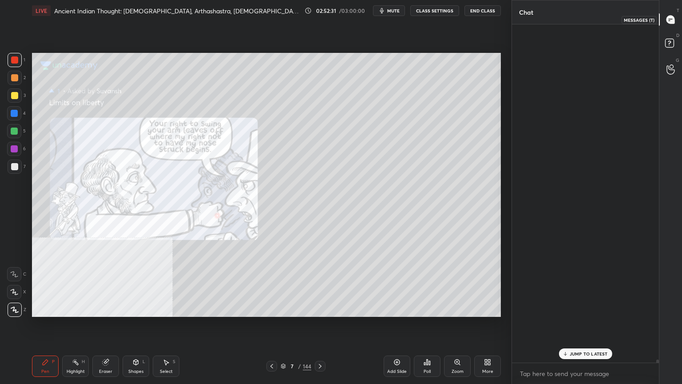
scroll to position [335, 144]
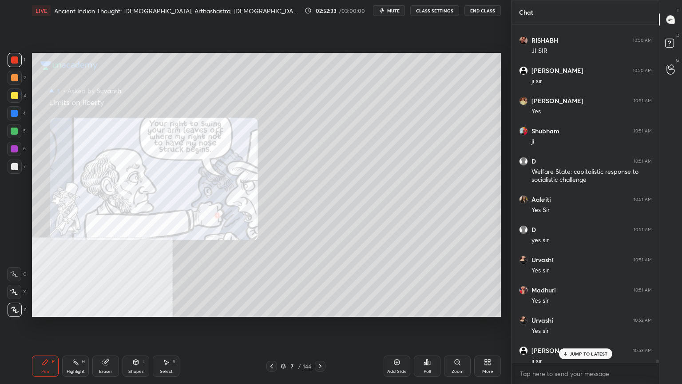
click at [579, 344] on p "JUMP TO LATEST" at bounding box center [589, 353] width 38 height 5
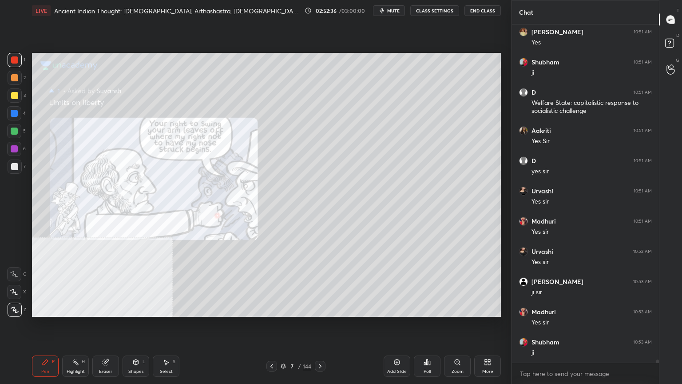
scroll to position [34984, 0]
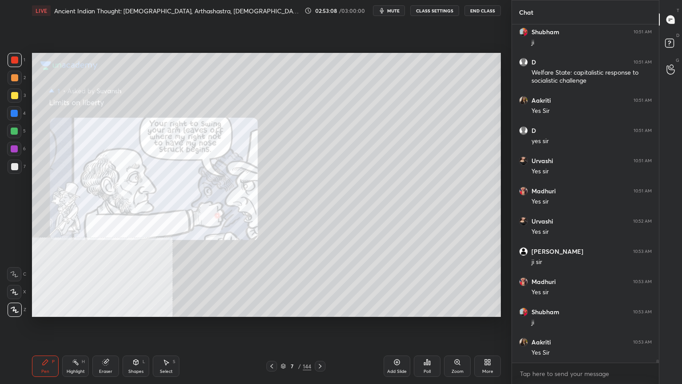
click at [539, 344] on body "1 2 3 4 5 6 7 C X Z C X Z E E Erase all H H LIVE Ancient Indian Thought: [PERSO…" at bounding box center [341, 192] width 682 height 384
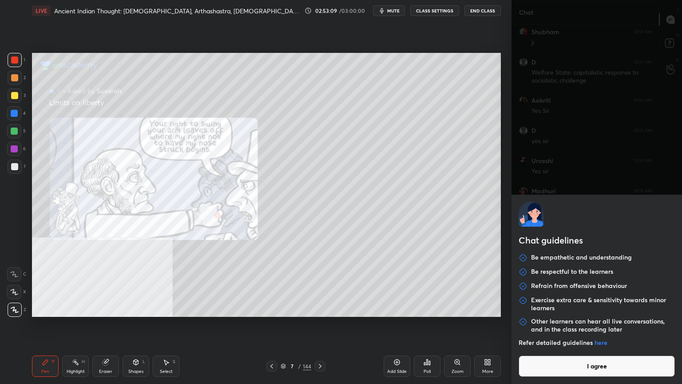
click at [543, 344] on button "I agree" at bounding box center [597, 365] width 156 height 21
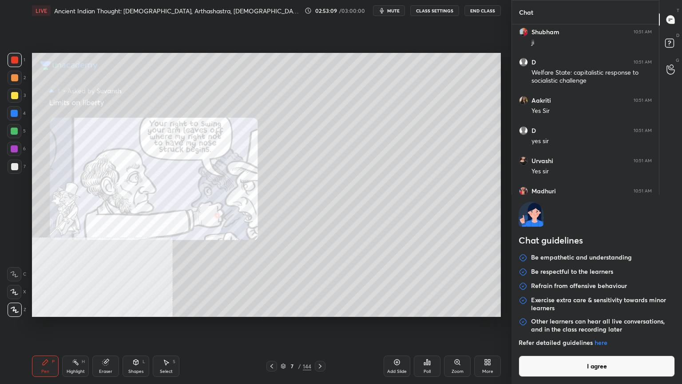
type textarea "x"
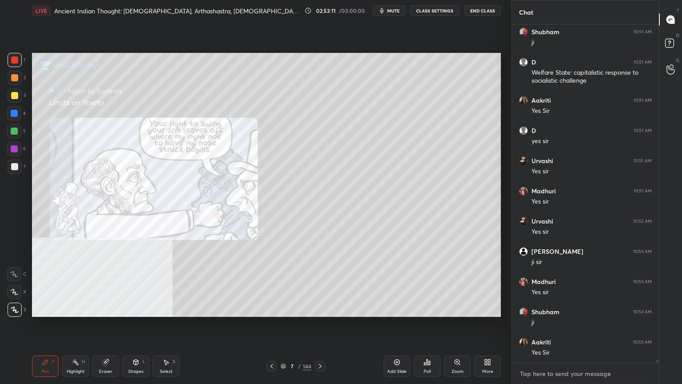
scroll to position [35014, 0]
type textarea "G"
type textarea "x"
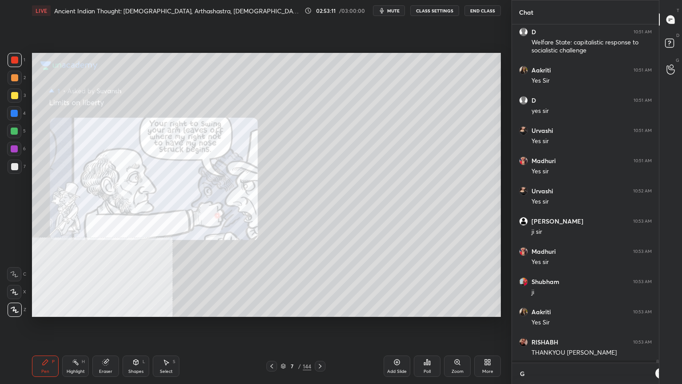
scroll to position [3, 3]
type textarea "GO"
type textarea "x"
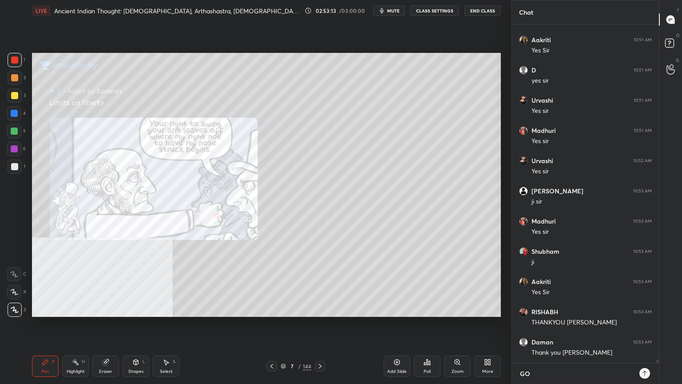
type textarea "[DEMOGRAPHIC_DATA]"
type textarea "x"
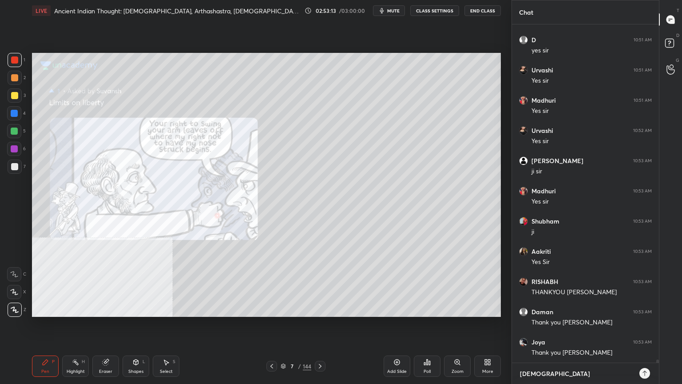
type textarea "[DEMOGRAPHIC_DATA]"
type textarea "x"
type textarea "[DEMOGRAPHIC_DATA] B"
type textarea "x"
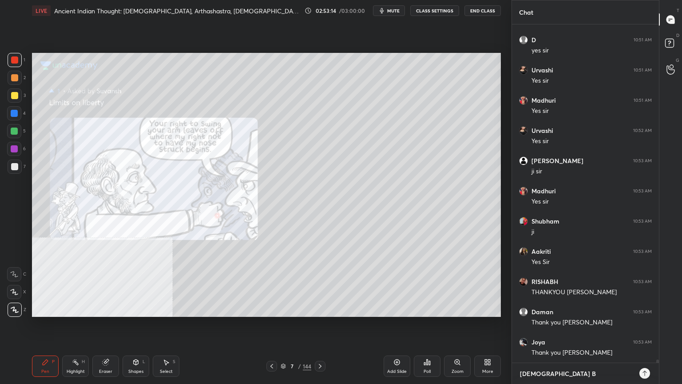
type textarea "[DEMOGRAPHIC_DATA] BL"
type textarea "x"
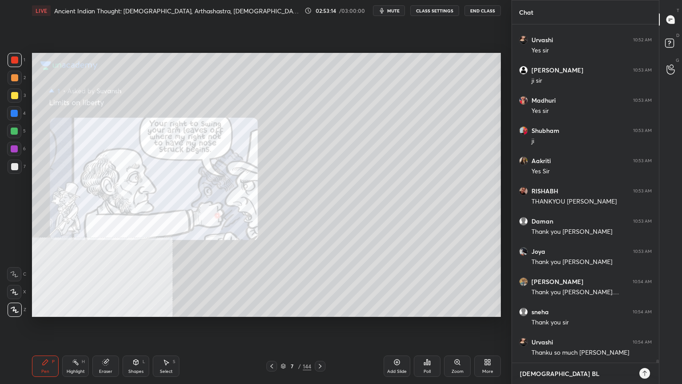
type textarea "[DEMOGRAPHIC_DATA] BLE"
type textarea "x"
type textarea "[DEMOGRAPHIC_DATA] BLES"
type textarea "x"
type textarea "[DEMOGRAPHIC_DATA] BLESS"
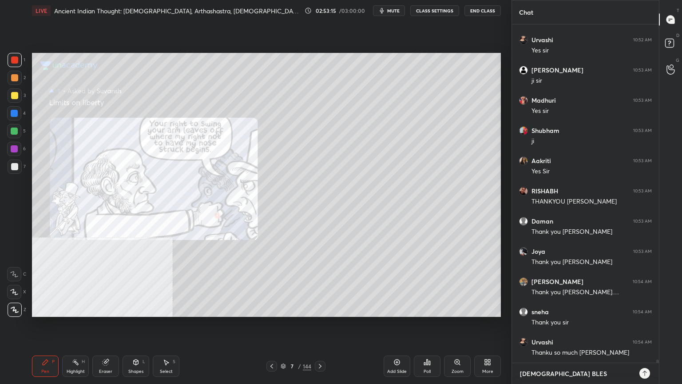
type textarea "x"
type textarea "[DEMOGRAPHIC_DATA] BLESS."
type textarea "x"
type textarea "[DEMOGRAPHIC_DATA] BLESS.J"
type textarea "x"
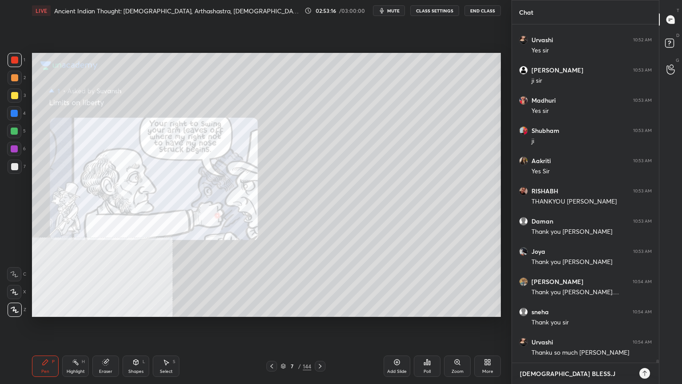
type textarea "[DEMOGRAPHIC_DATA] BLESS.JA"
type textarea "x"
type textarea "[DEMOGRAPHIC_DATA] BLESS.JAI"
type textarea "x"
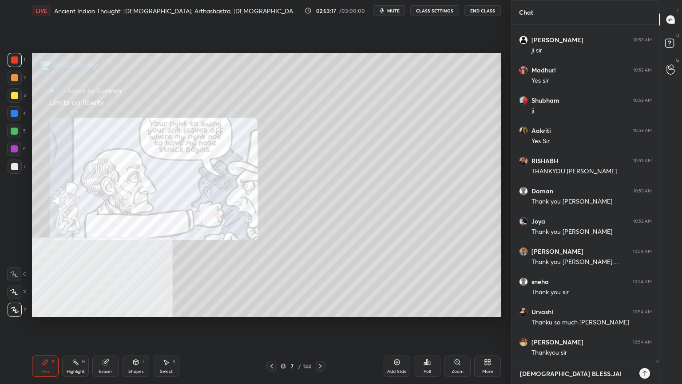
type textarea "[DEMOGRAPHIC_DATA] BLESS.JAI"
type textarea "x"
type textarea "[DEMOGRAPHIC_DATA] BLESS.[PERSON_NAME]"
type textarea "x"
type textarea "[DEMOGRAPHIC_DATA] BLESS.[PERSON_NAME]"
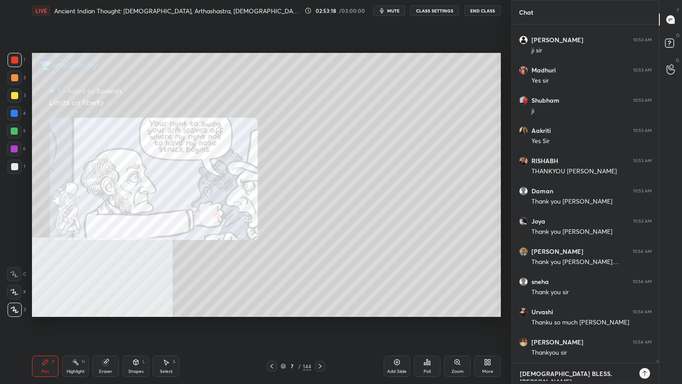
type textarea "x"
type textarea "[DEMOGRAPHIC_DATA] BLESS.JAI HIN"
type textarea "x"
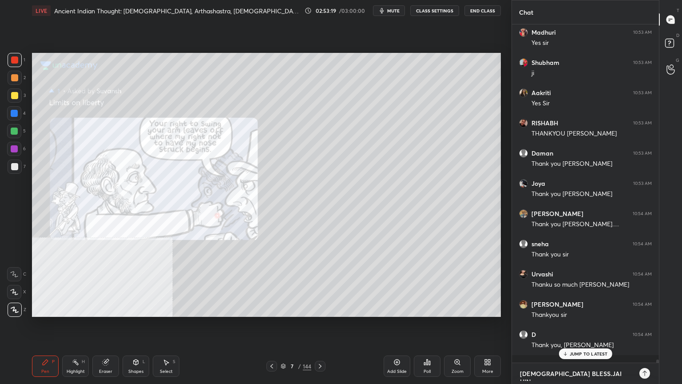
type textarea "[DEMOGRAPHIC_DATA] BLESS.[PERSON_NAME]"
type textarea "x"
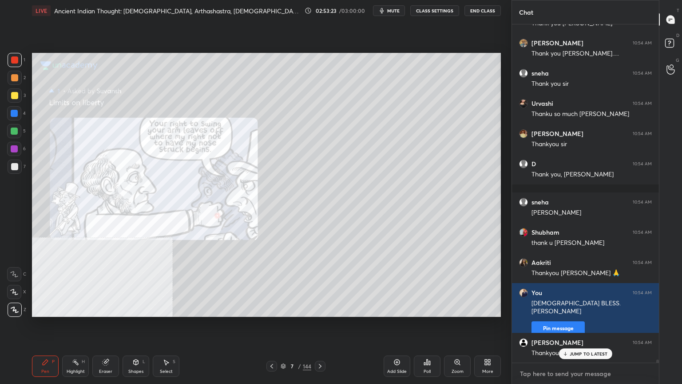
scroll to position [35442, 0]
click at [487, 12] on button "End Class" at bounding box center [483, 10] width 36 height 11
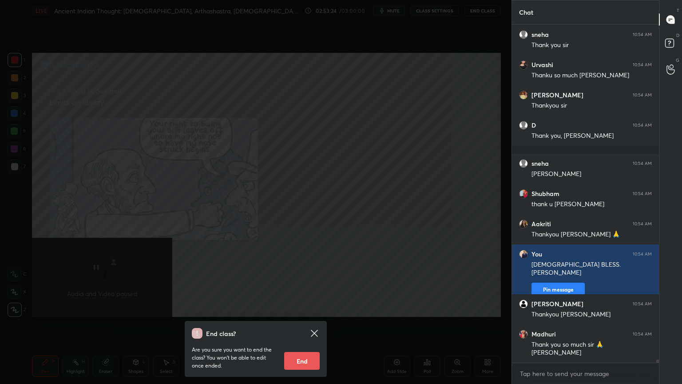
click at [295, 344] on button "End" at bounding box center [302, 361] width 36 height 18
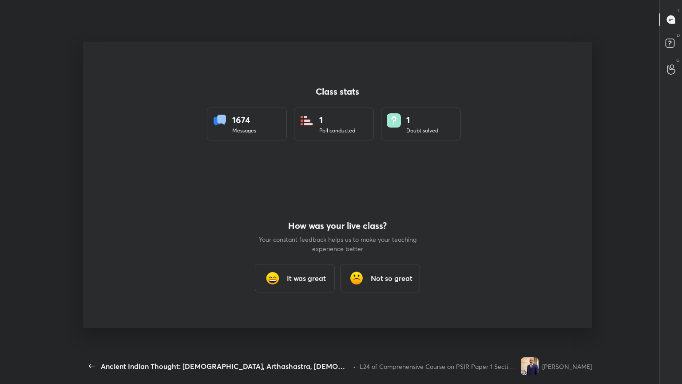
scroll to position [3, 0]
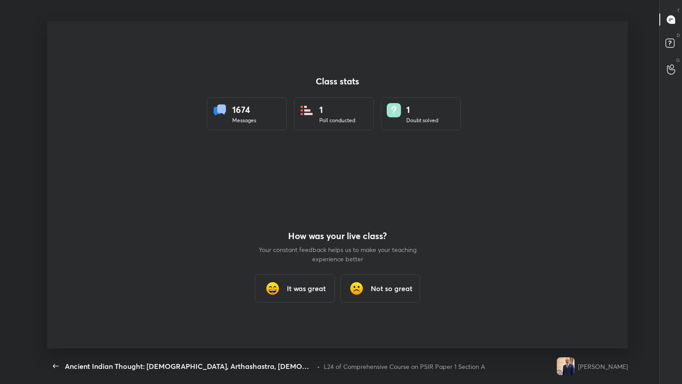
click at [301, 291] on h3 "It was great" at bounding box center [306, 288] width 39 height 11
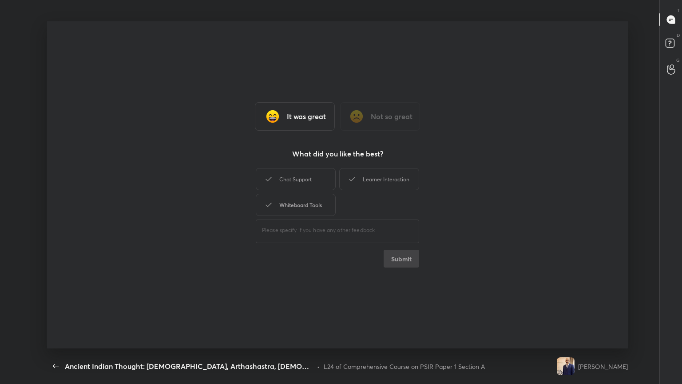
click at [300, 203] on div "Whiteboard Tools" at bounding box center [296, 205] width 80 height 22
click at [405, 262] on button "Submit" at bounding box center [402, 259] width 36 height 18
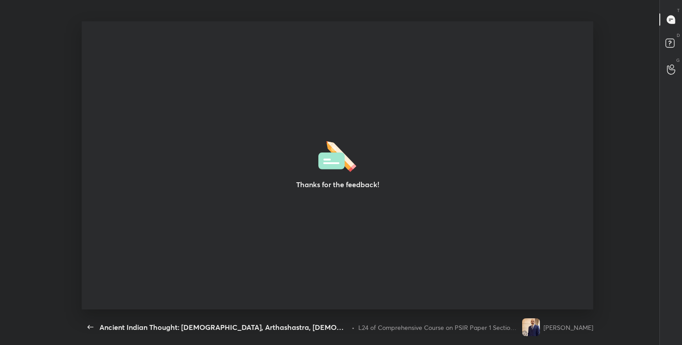
type textarea "x"
